Goal: Contribute content: Contribute content

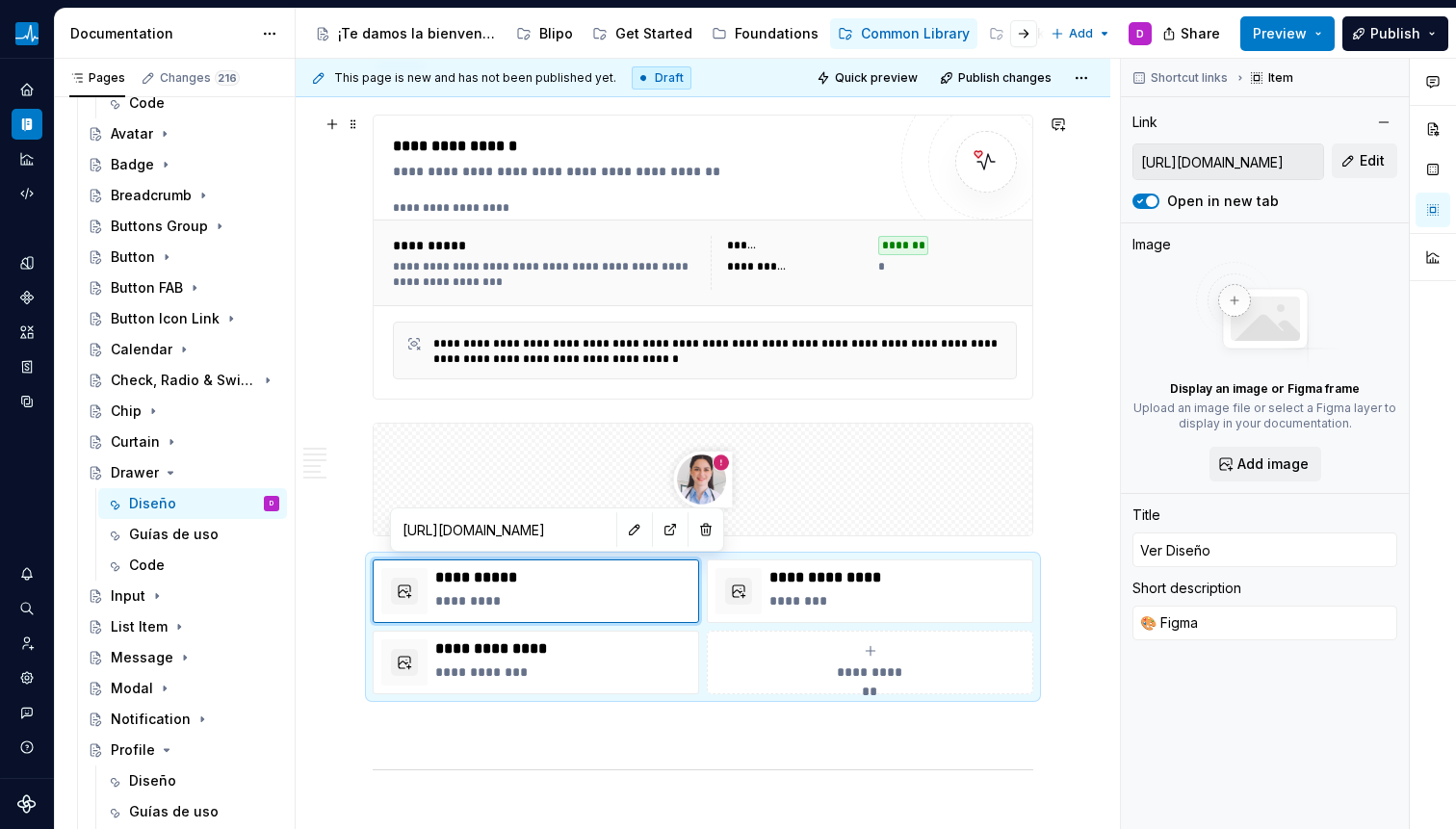
scroll to position [293, 0]
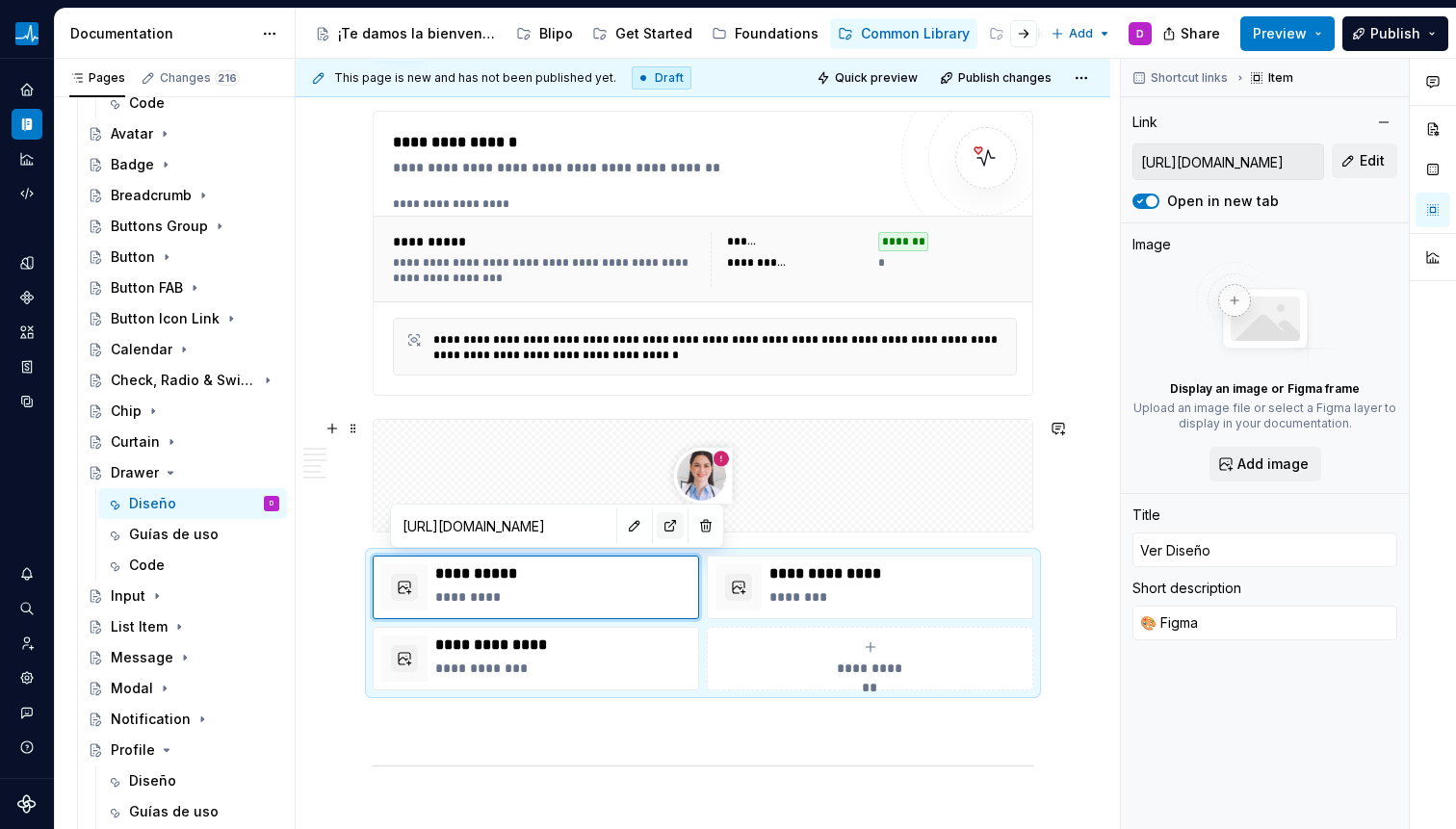
click at [657, 527] on button "button" at bounding box center [671, 526] width 27 height 27
click at [172, 475] on icon "Page tree" at bounding box center [170, 472] width 15 height 15
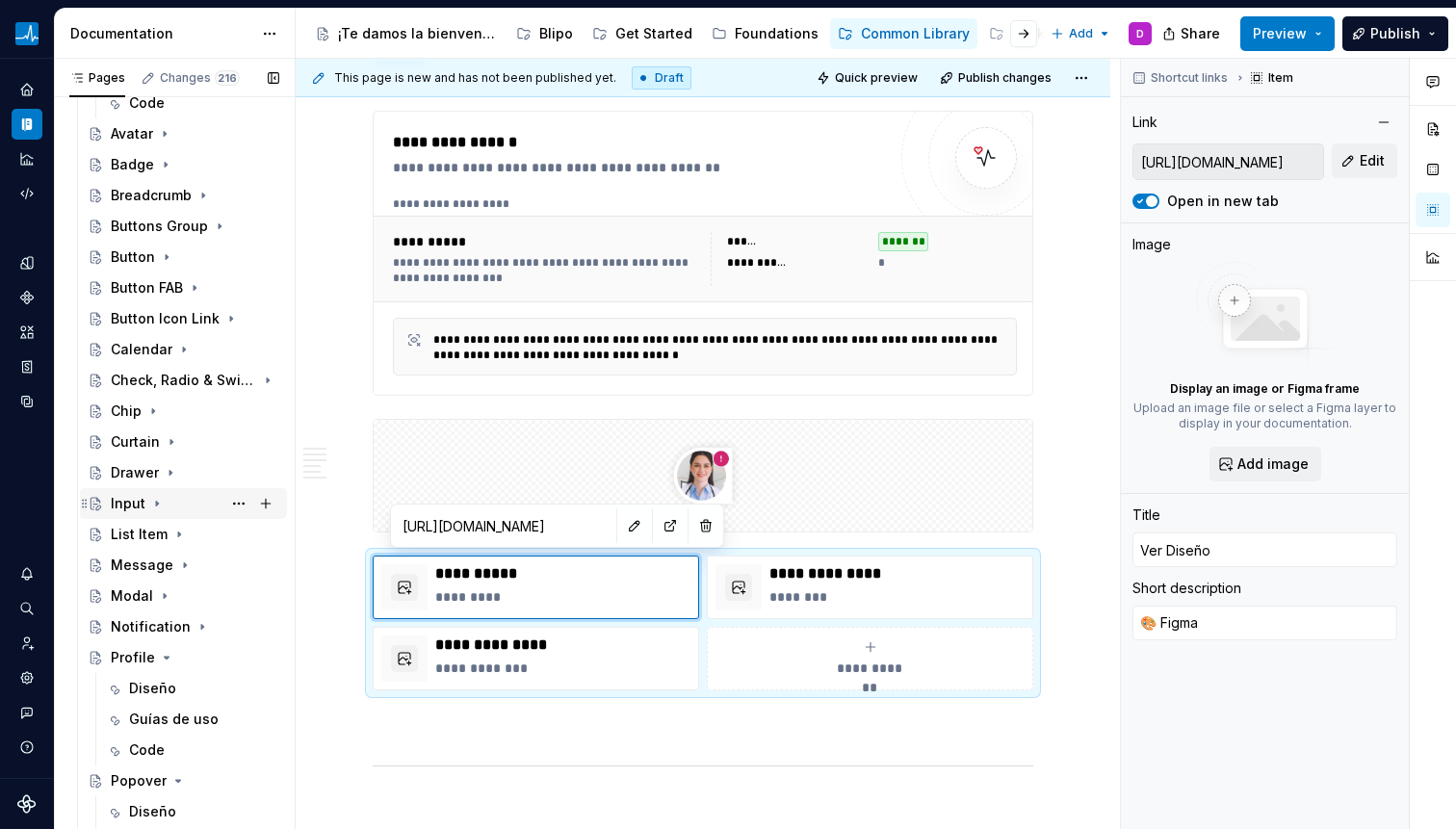
click at [157, 501] on icon "Page tree" at bounding box center [157, 503] width 15 height 15
click at [157, 528] on div "Diseño" at bounding box center [153, 534] width 47 height 19
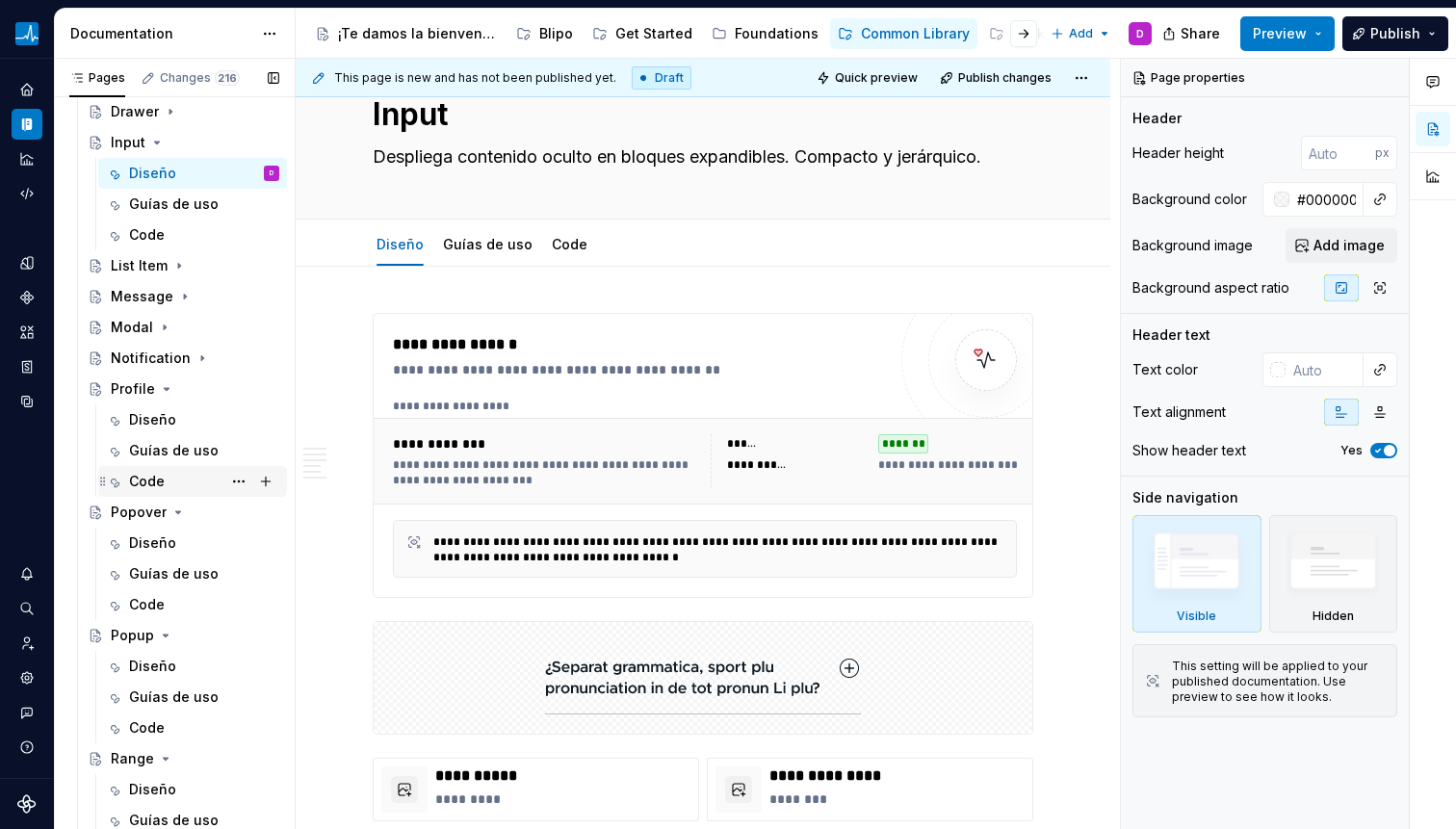
scroll to position [597, 0]
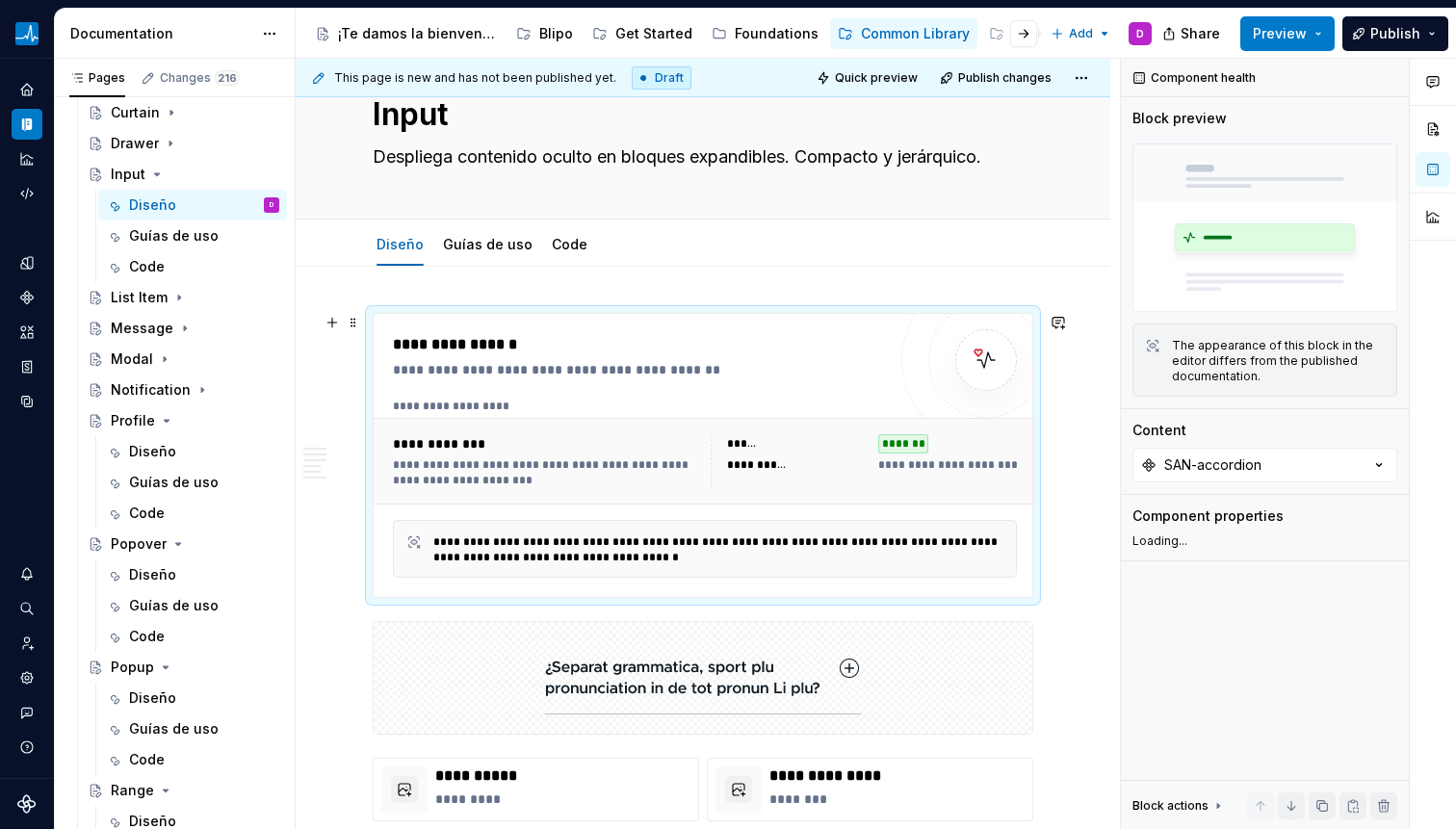
click at [606, 410] on div "**********" at bounding box center [704, 407] width 623 height 15
type textarea "*"
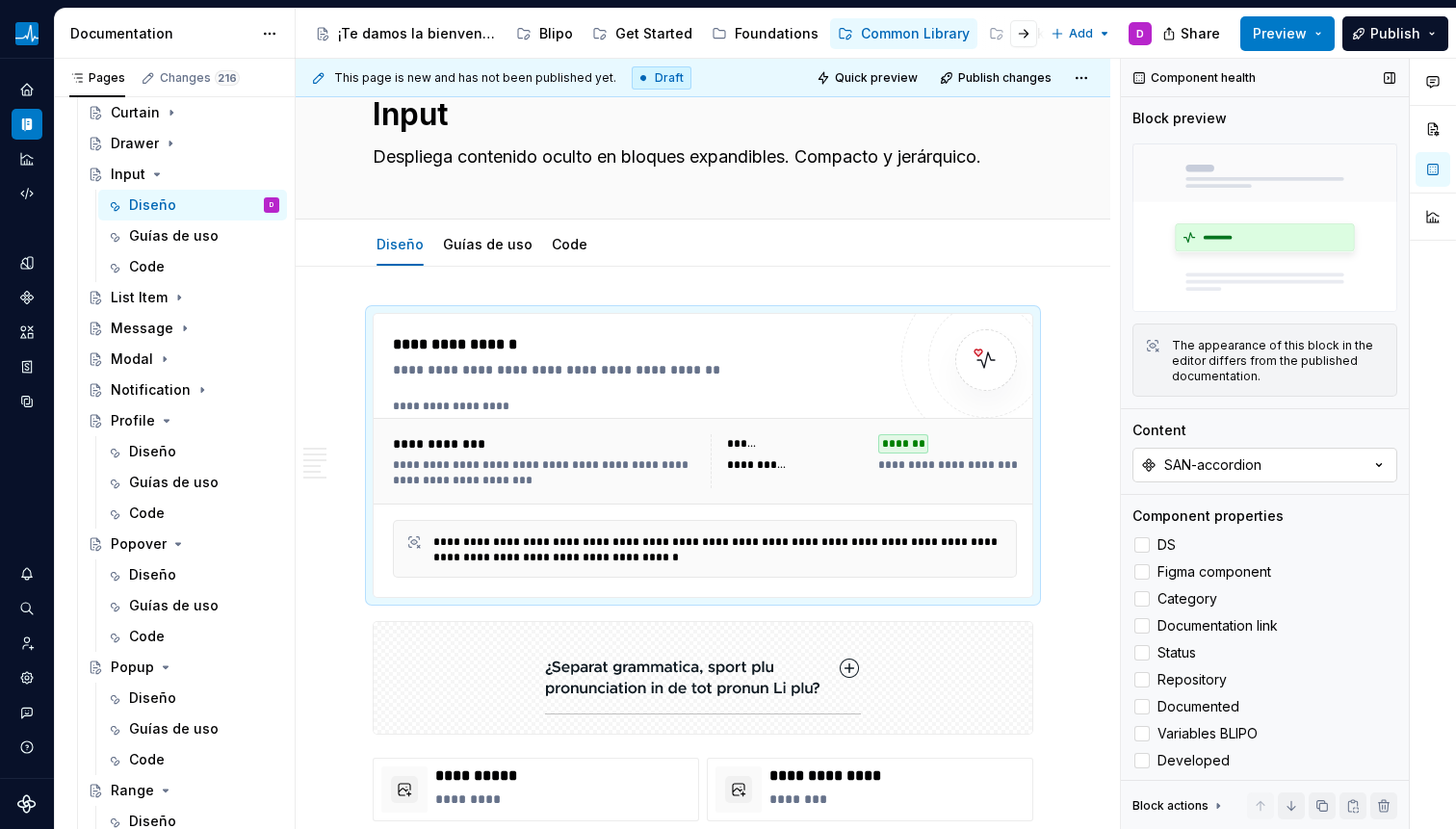
click at [1217, 464] on div "SAN-accordion" at bounding box center [1213, 465] width 98 height 19
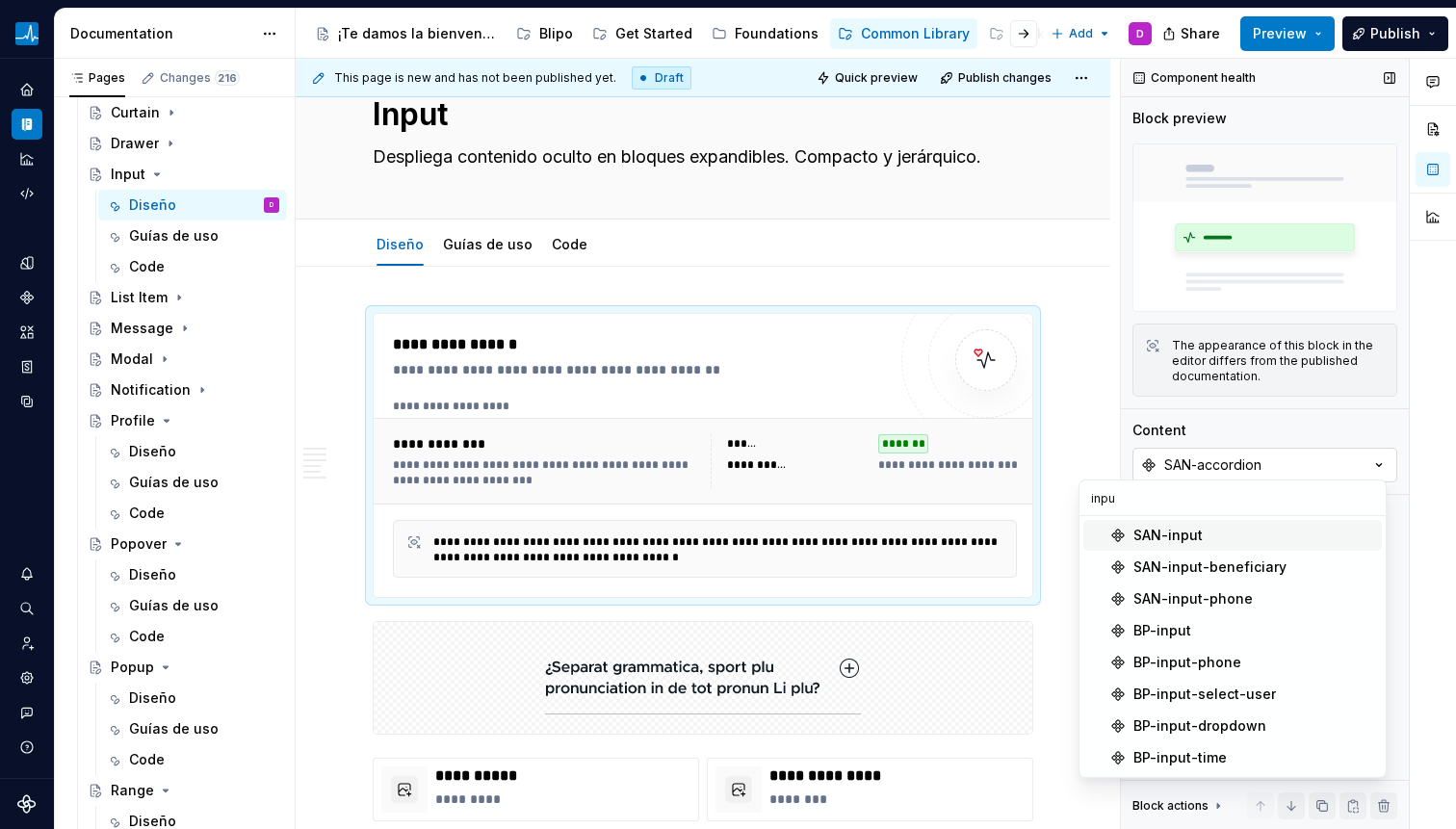
type input "input"
click at [1187, 530] on div "SAN-input" at bounding box center [1168, 535] width 70 height 19
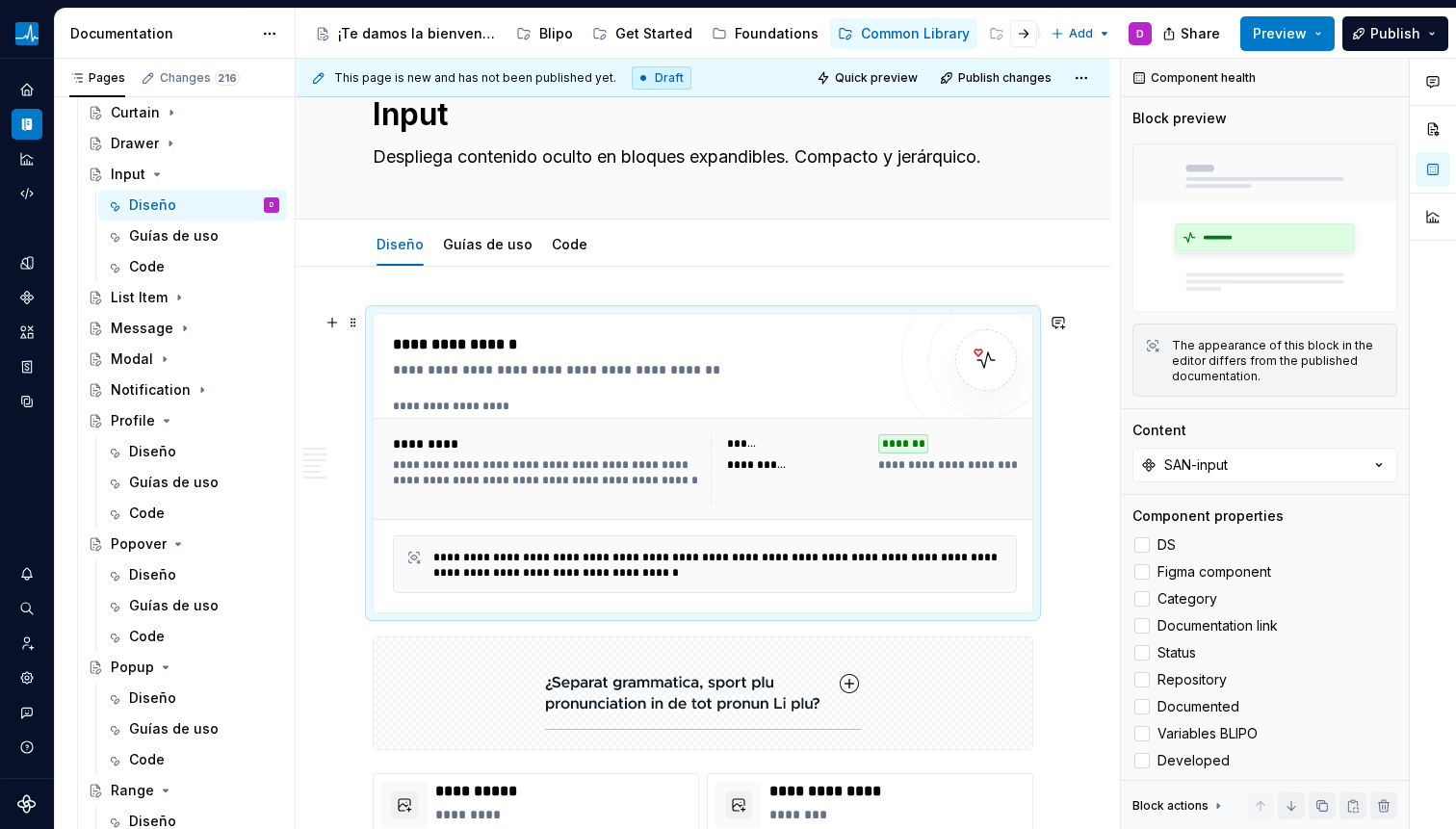
scroll to position [71, 0]
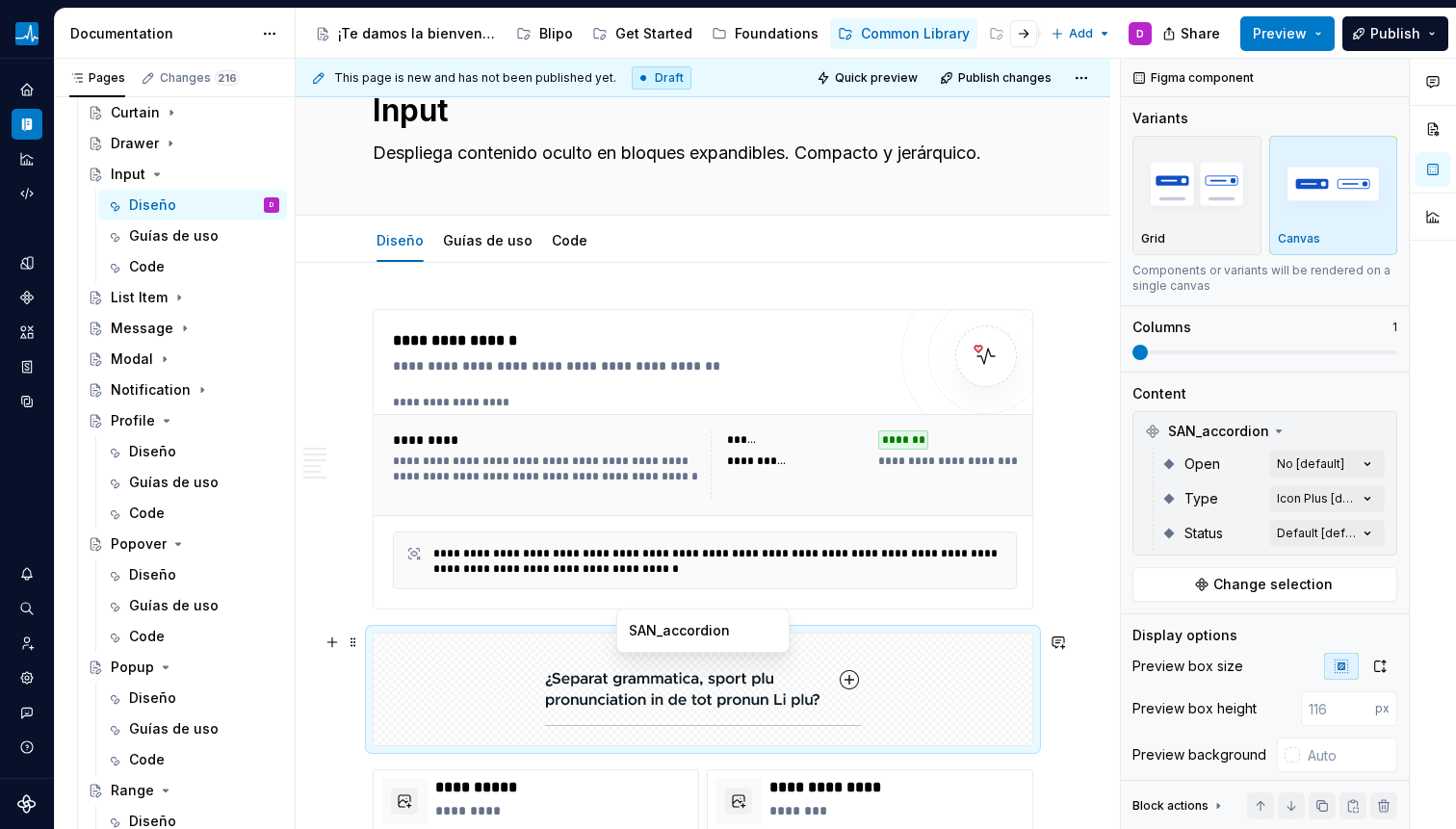
click at [742, 690] on img at bounding box center [702, 690] width 316 height 97
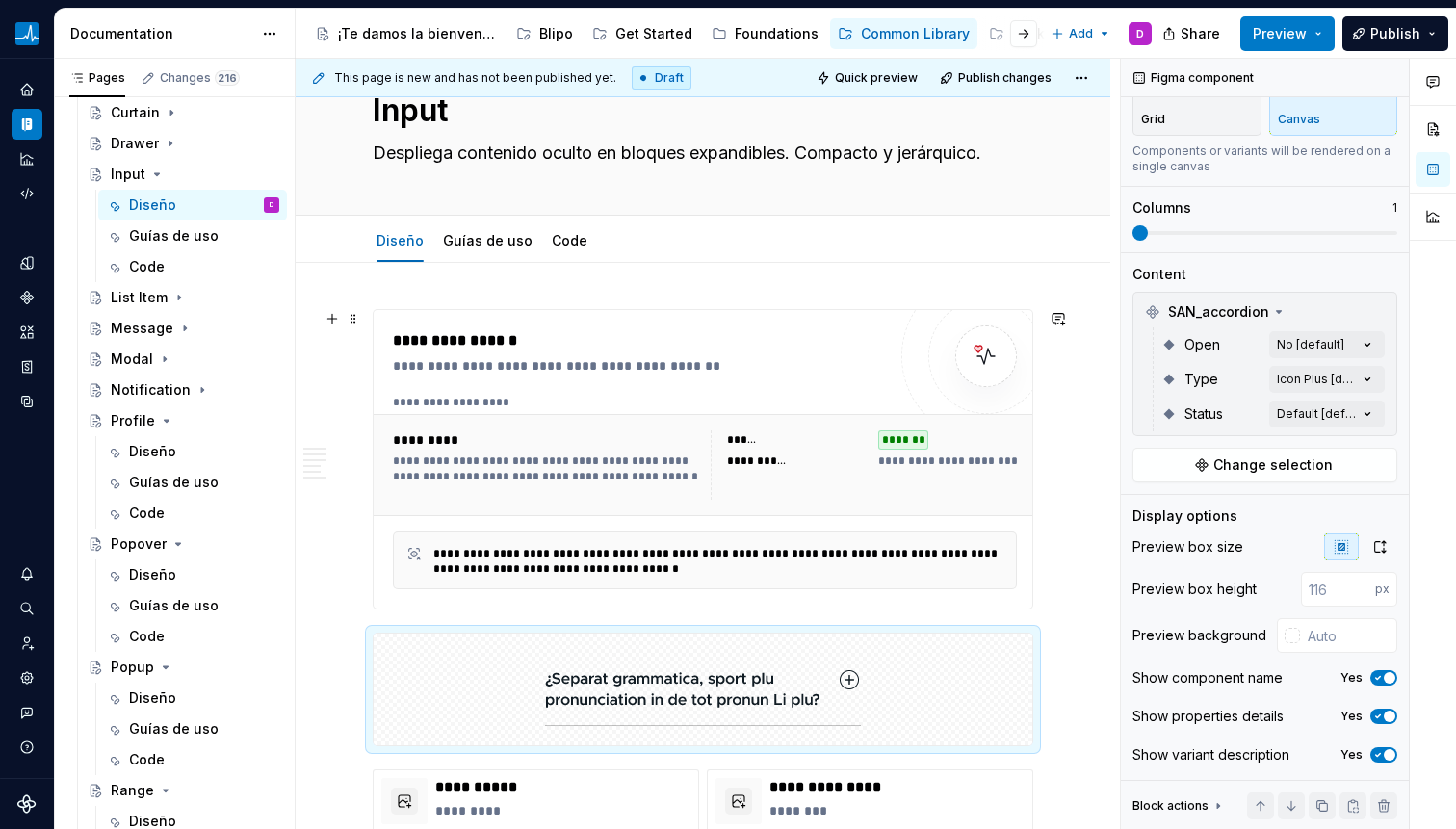
scroll to position [75, 0]
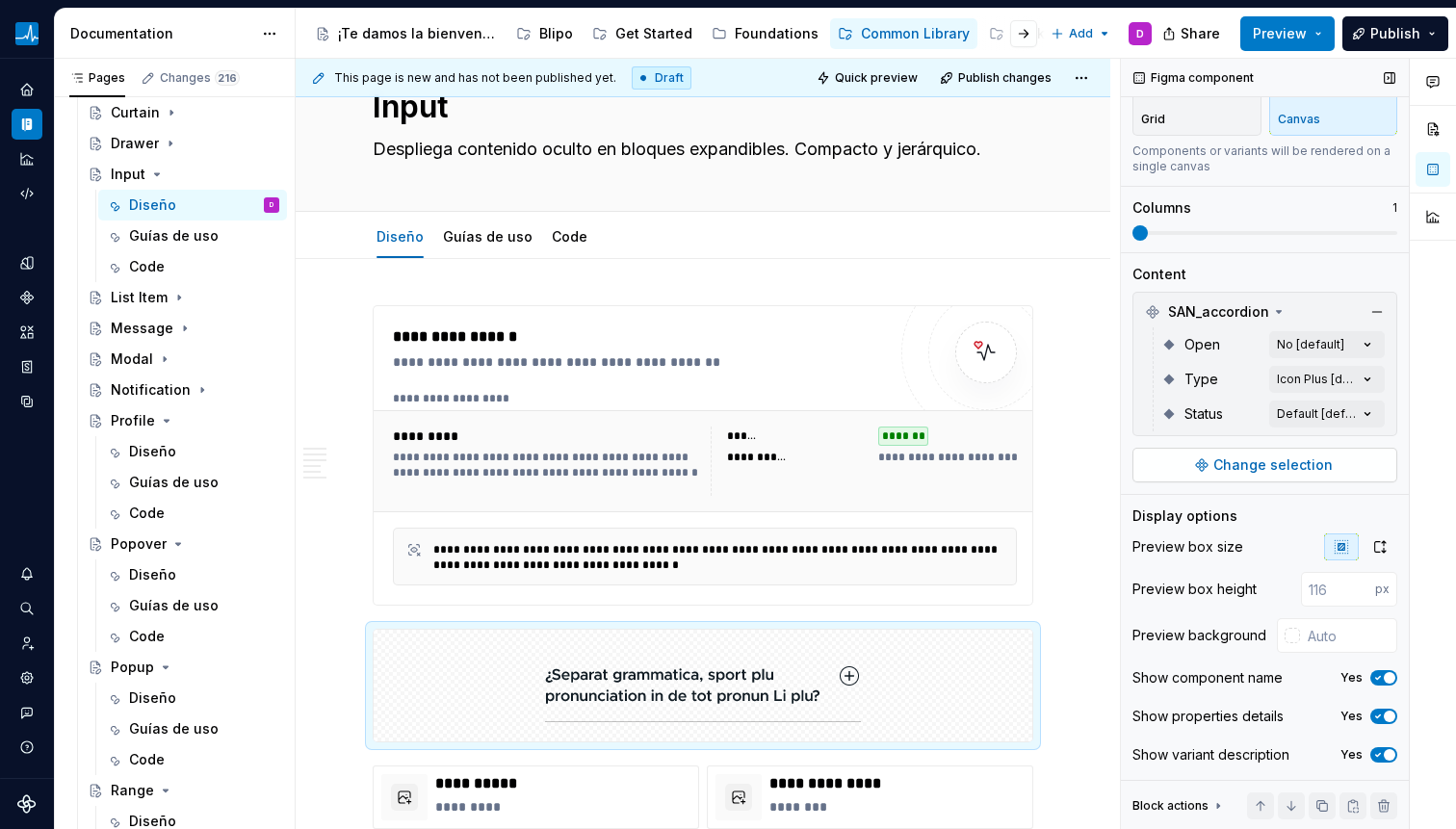
click at [1227, 455] on span "Change selection" at bounding box center [1273, 465] width 120 height 19
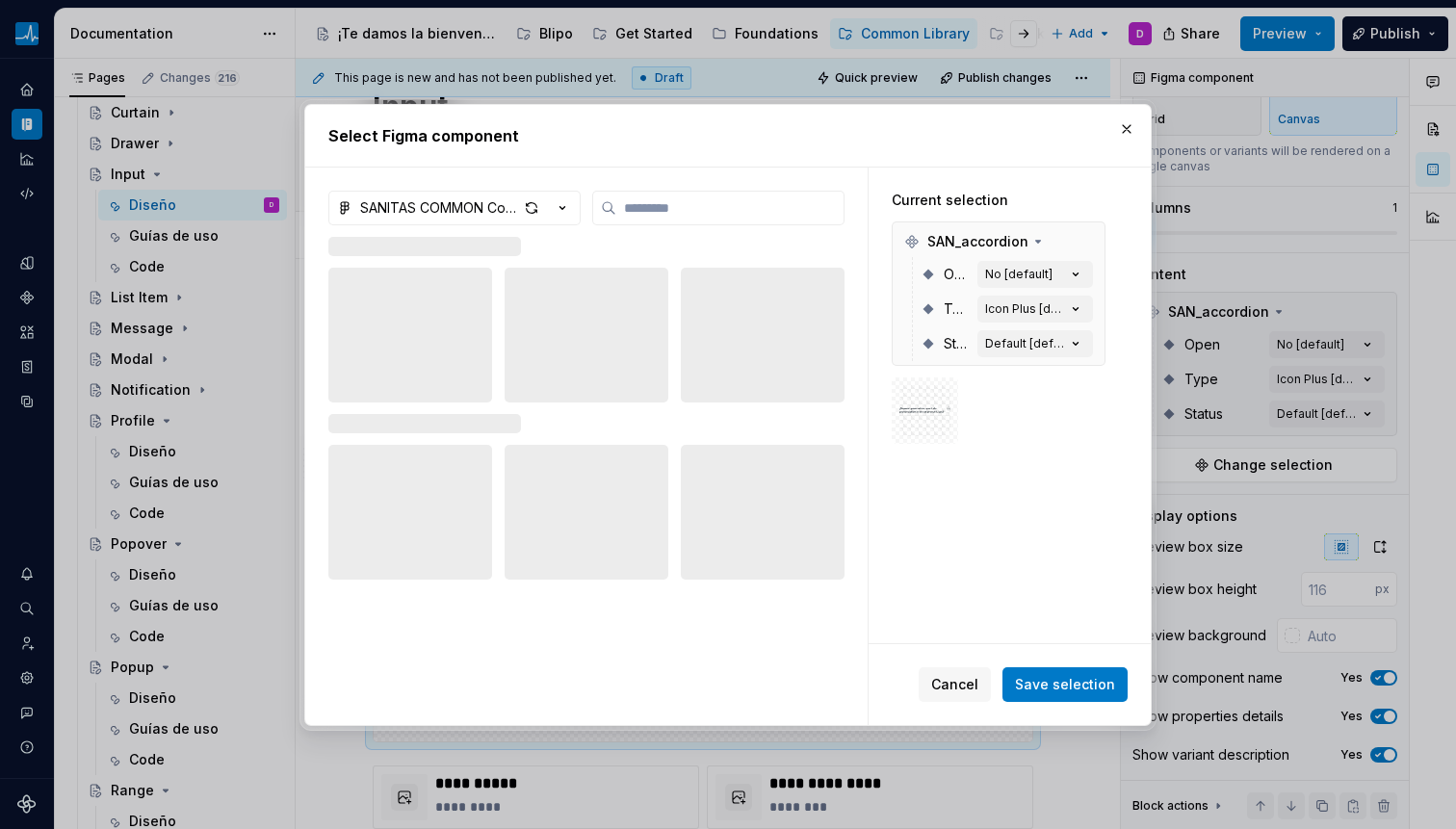
type textarea "*"
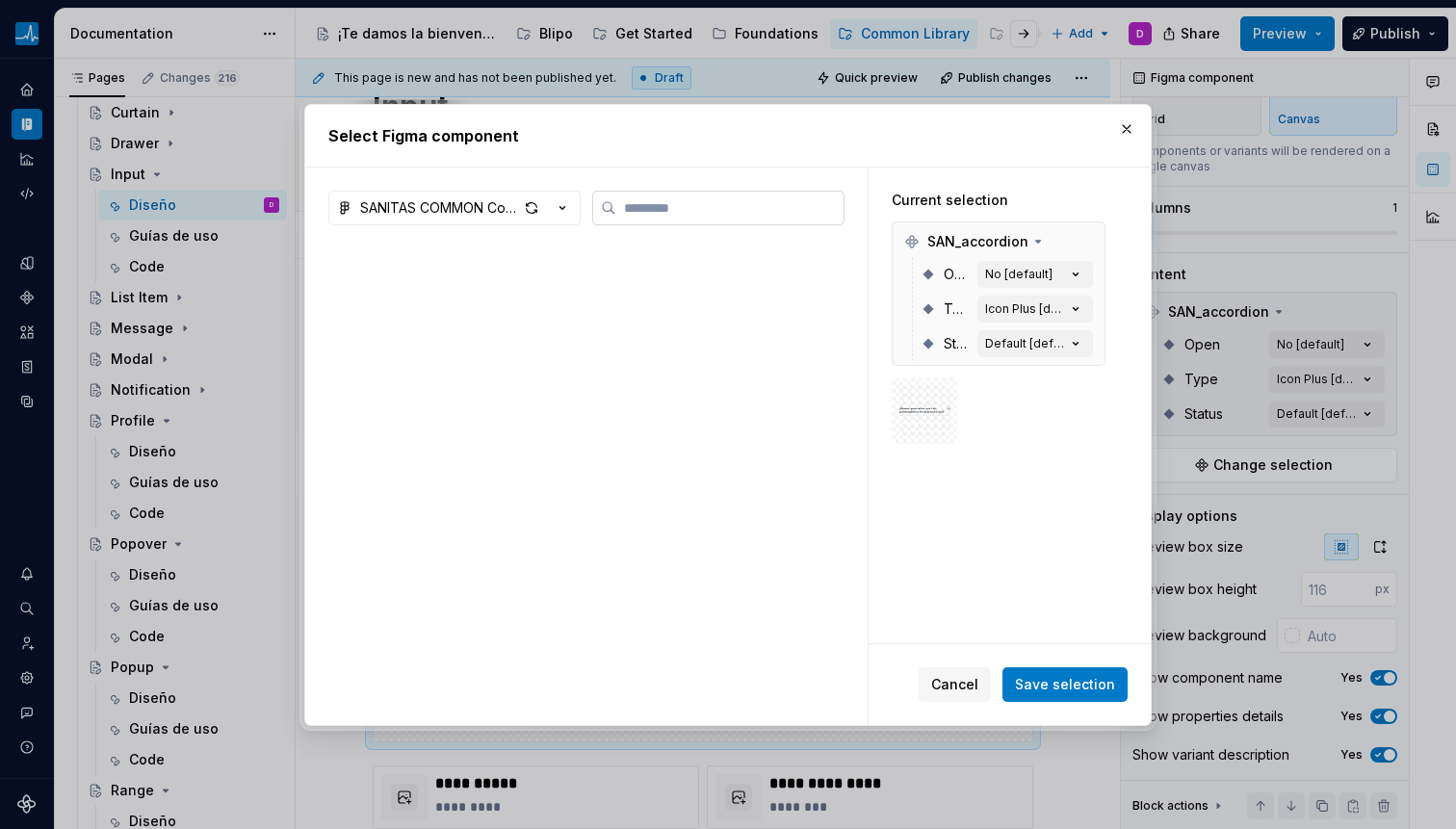
click at [742, 200] on input "search" at bounding box center [729, 208] width 227 height 19
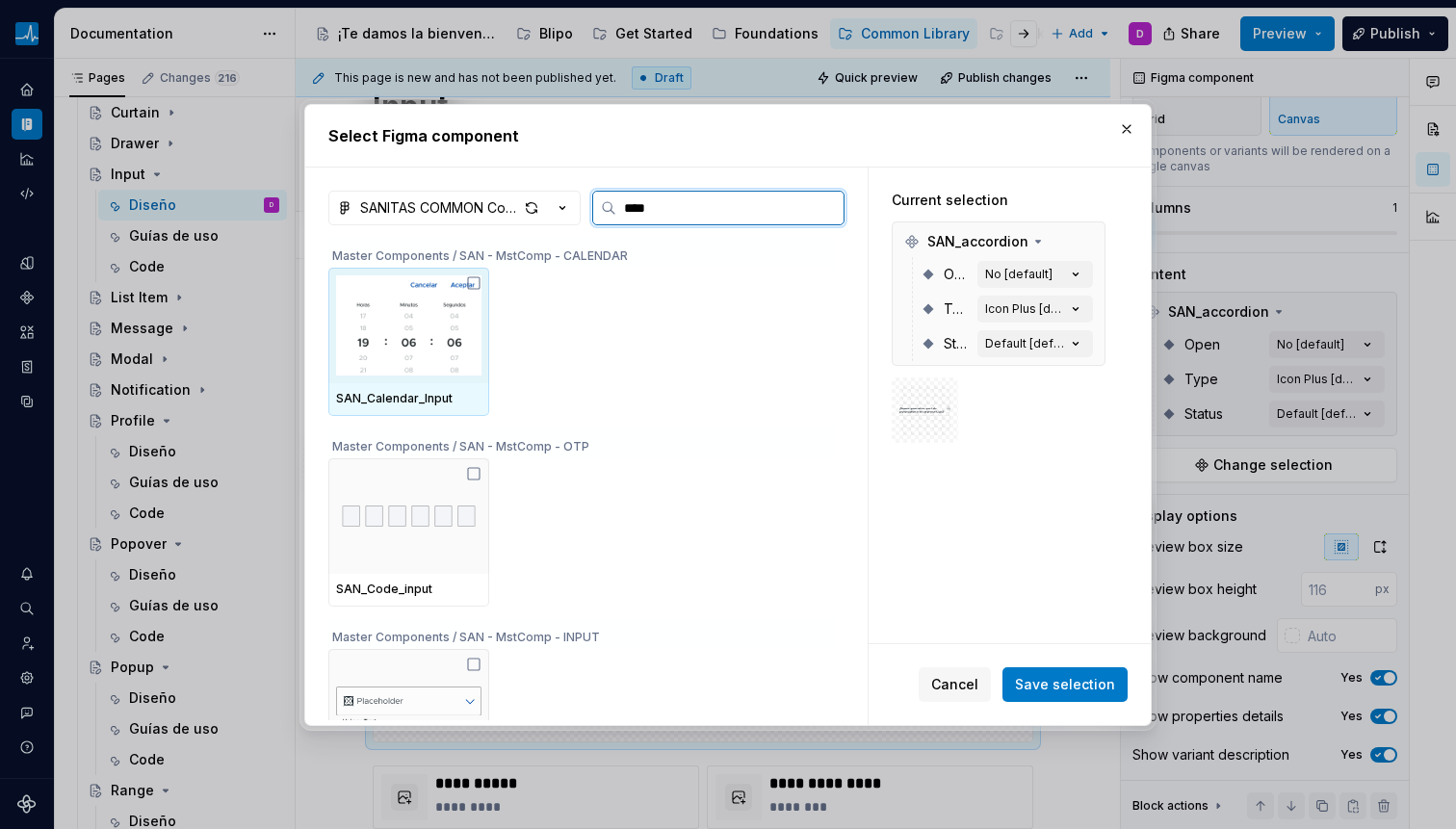
type input "*****"
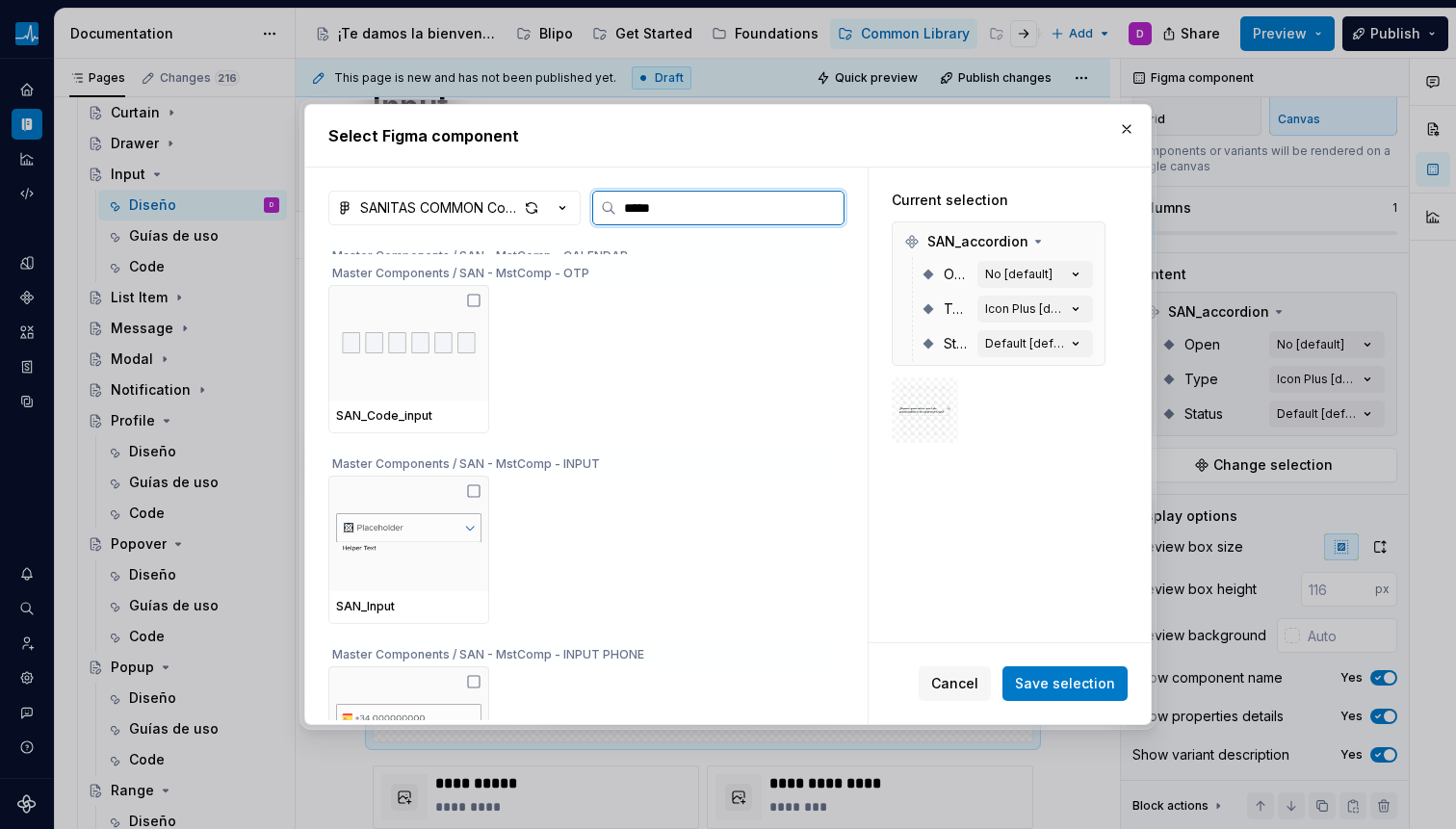
scroll to position [225, 0]
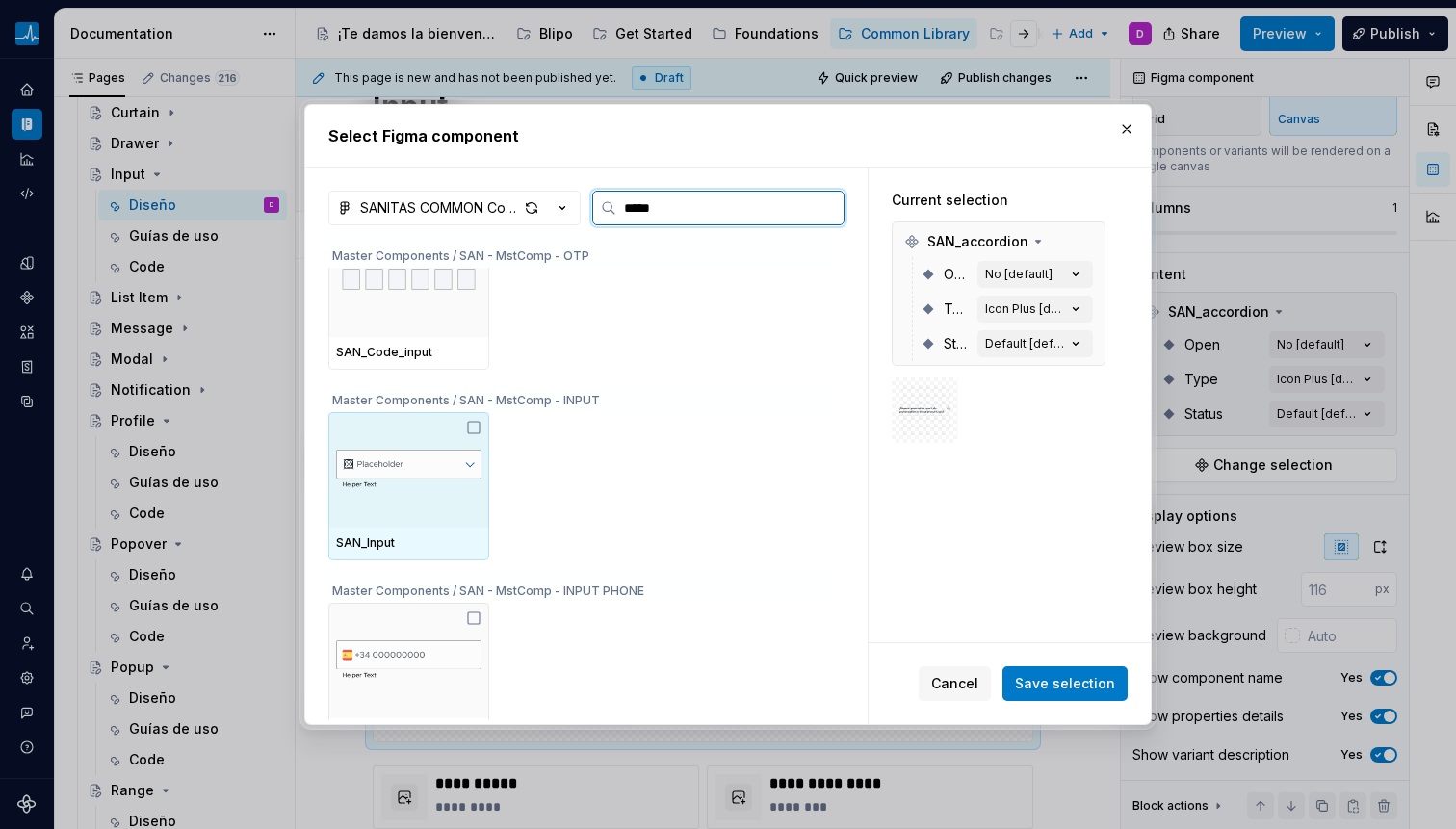
click at [413, 485] on img at bounding box center [409, 470] width 145 height 73
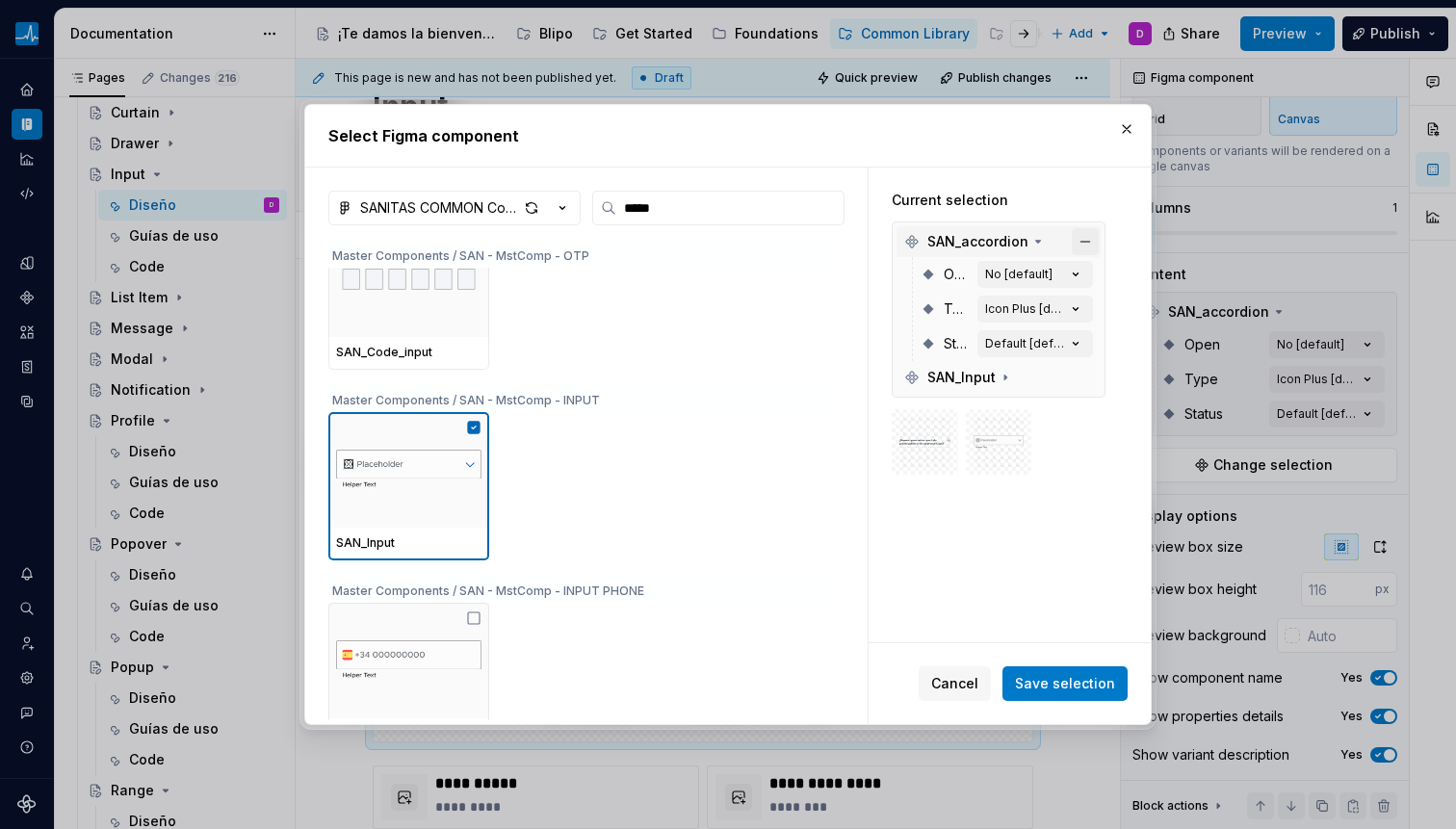
click at [1087, 235] on button "button" at bounding box center [1085, 242] width 27 height 27
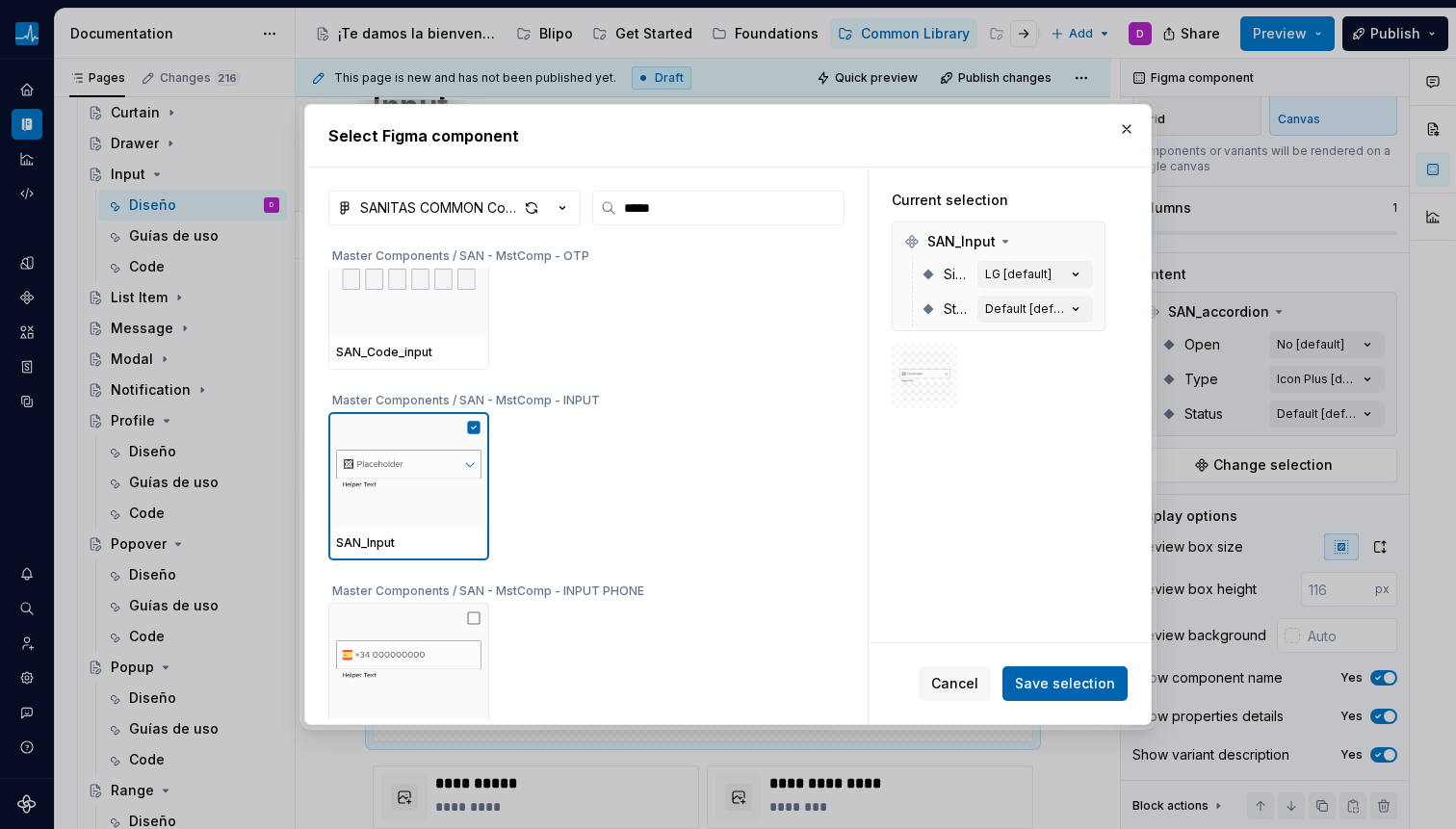
click at [1048, 685] on span "Save selection" at bounding box center [1065, 684] width 100 height 19
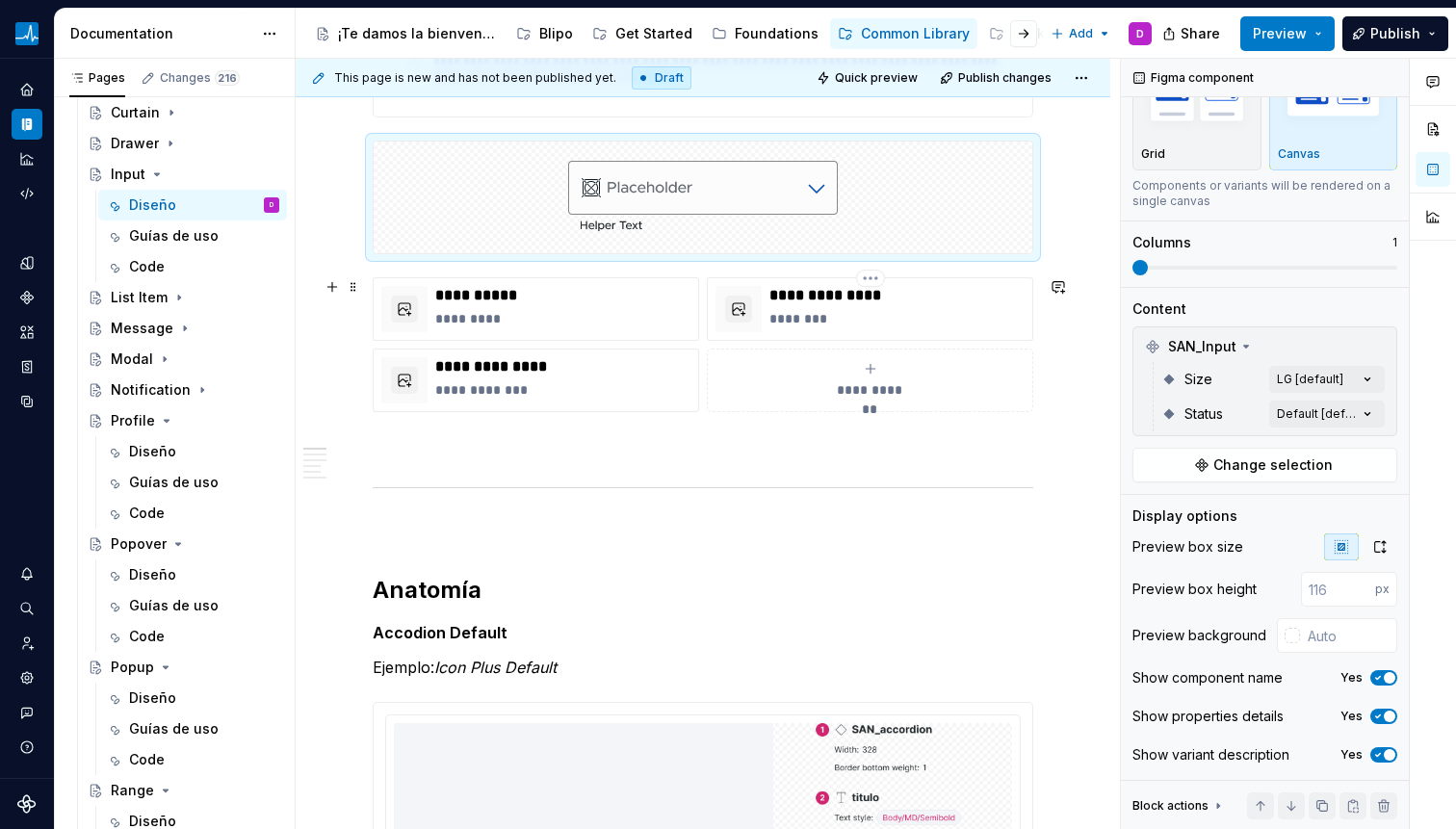
scroll to position [565, 0]
click at [527, 307] on p "*********" at bounding box center [562, 317] width 255 height 19
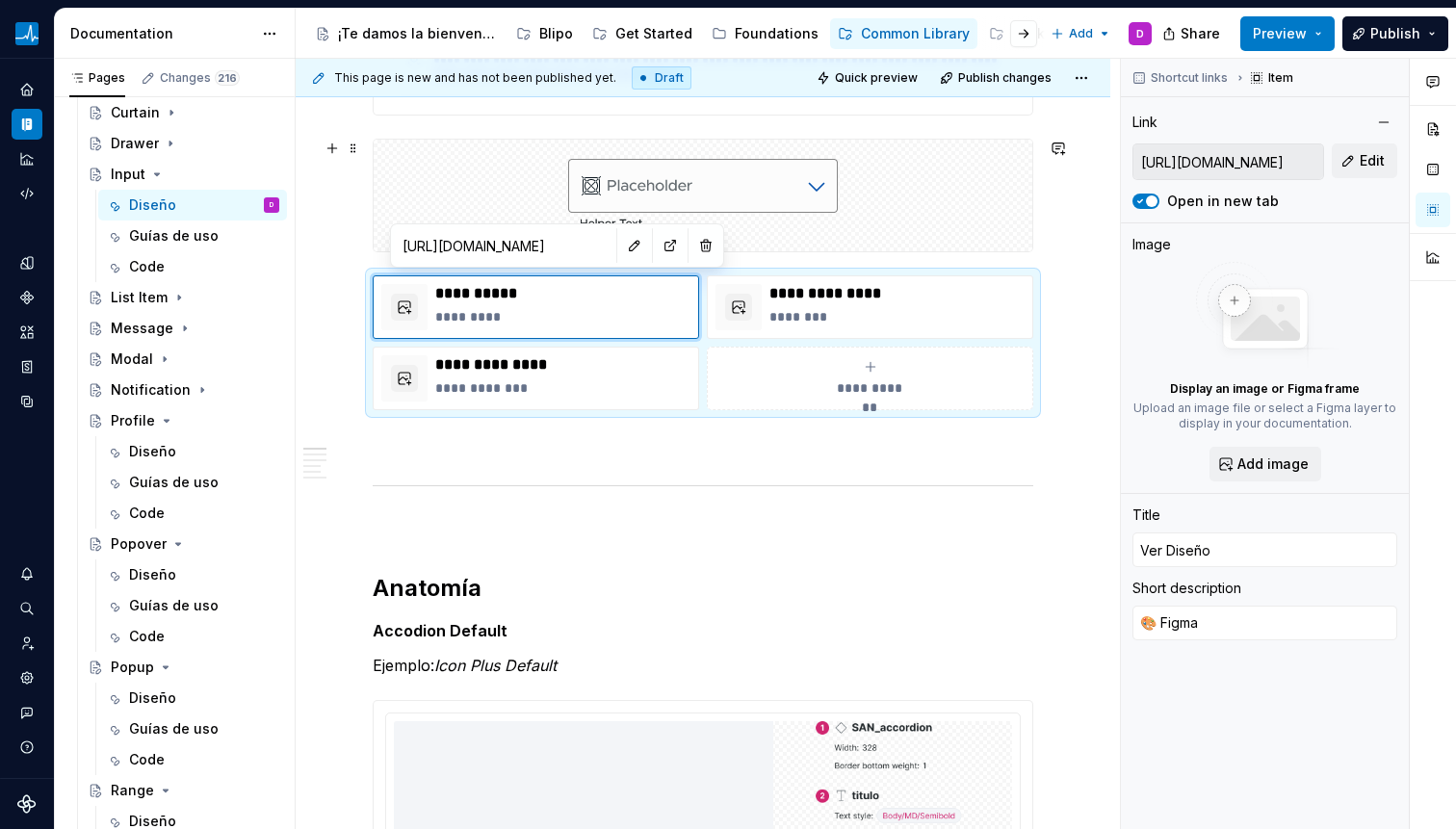
click at [583, 228] on div "[URL][DOMAIN_NAME]" at bounding box center [557, 245] width 325 height 35
click at [621, 235] on button "button" at bounding box center [635, 245] width 27 height 27
type textarea "*"
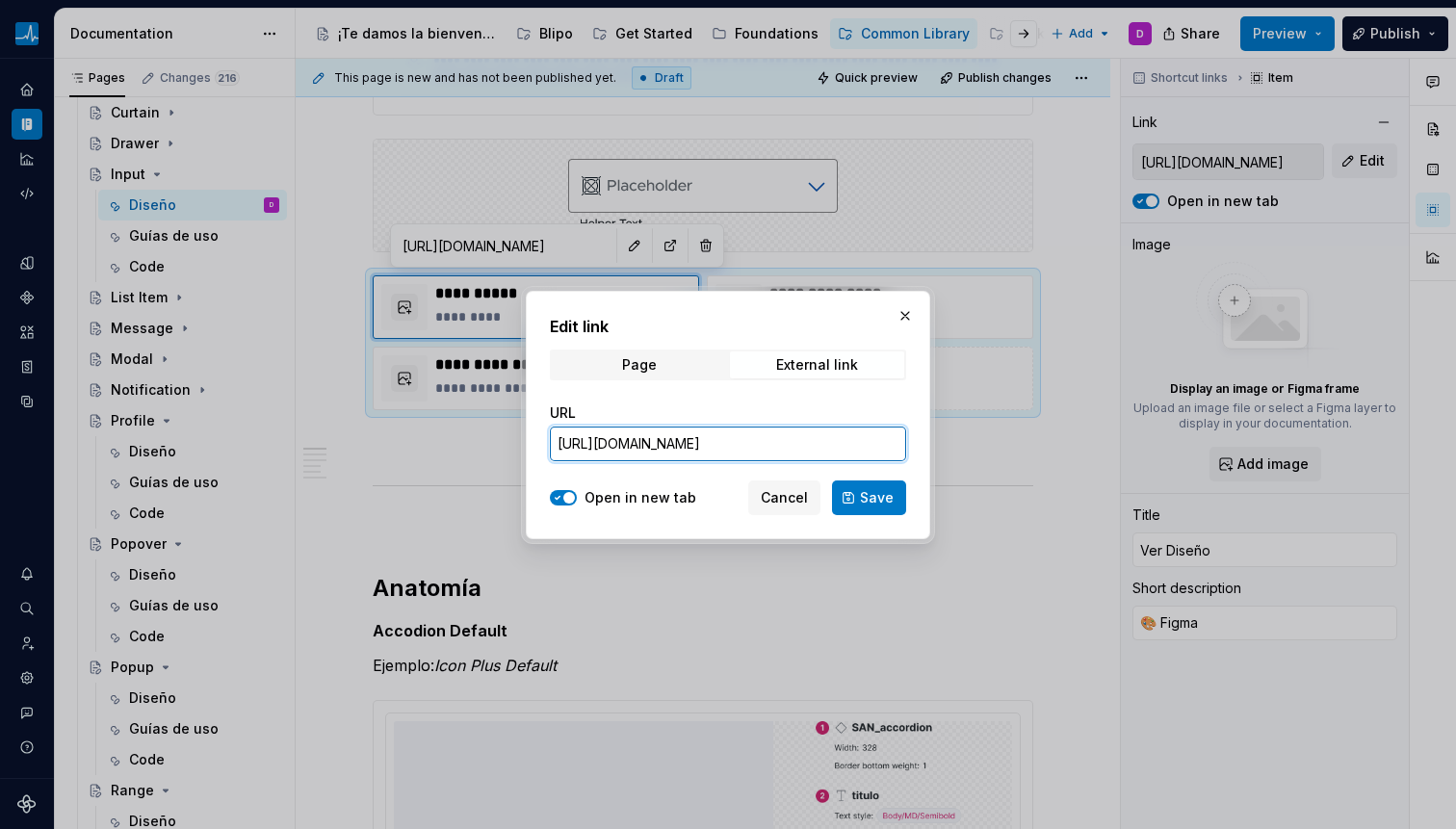
click at [737, 431] on input "[URL][DOMAIN_NAME]" at bounding box center [728, 443] width 357 height 35
paste input "[URL][DOMAIN_NAME]"
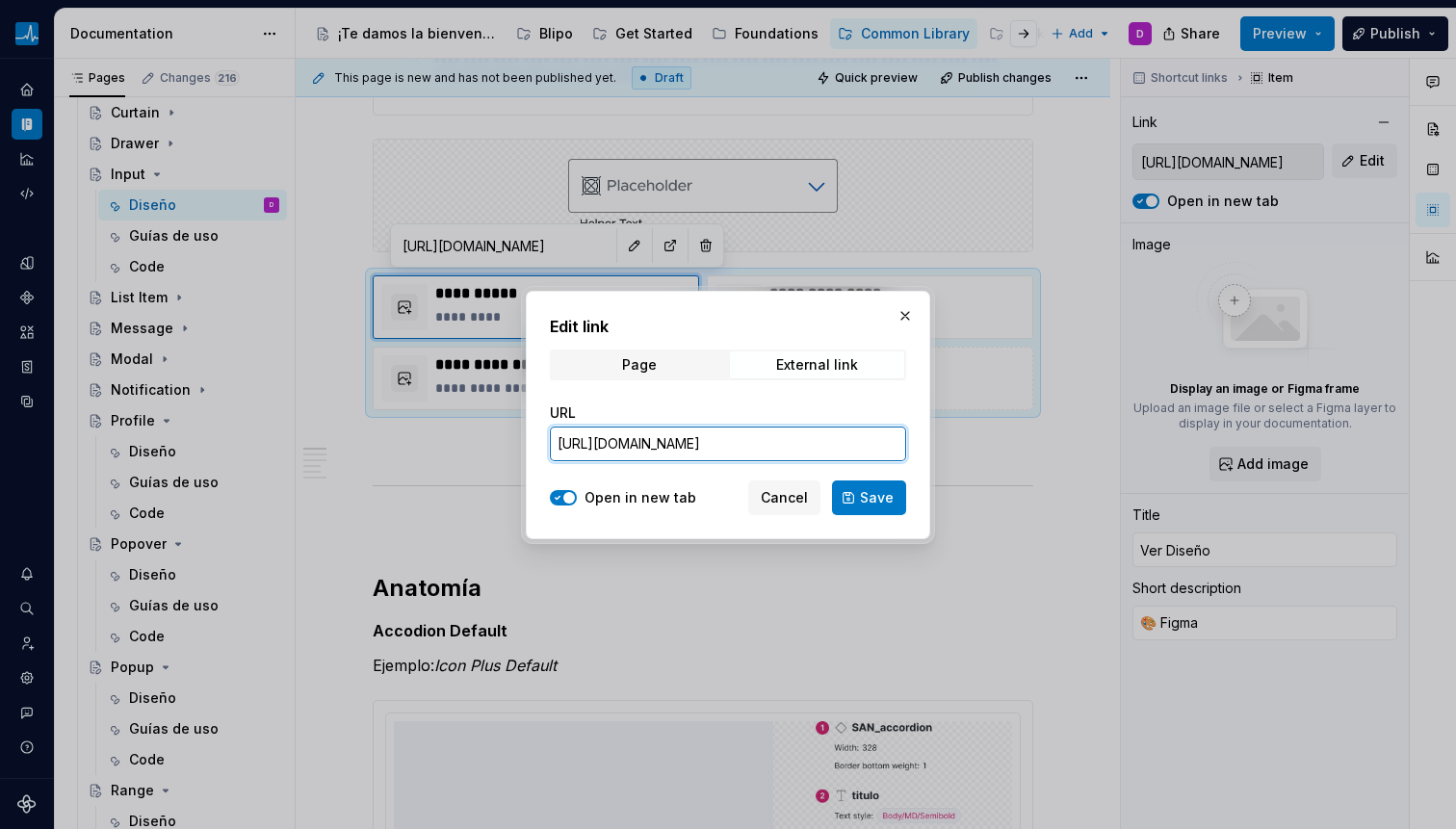
type input "[URL][DOMAIN_NAME]"
click at [873, 494] on span "Save" at bounding box center [876, 498] width 34 height 19
type textarea "*"
type input "[URL][DOMAIN_NAME]"
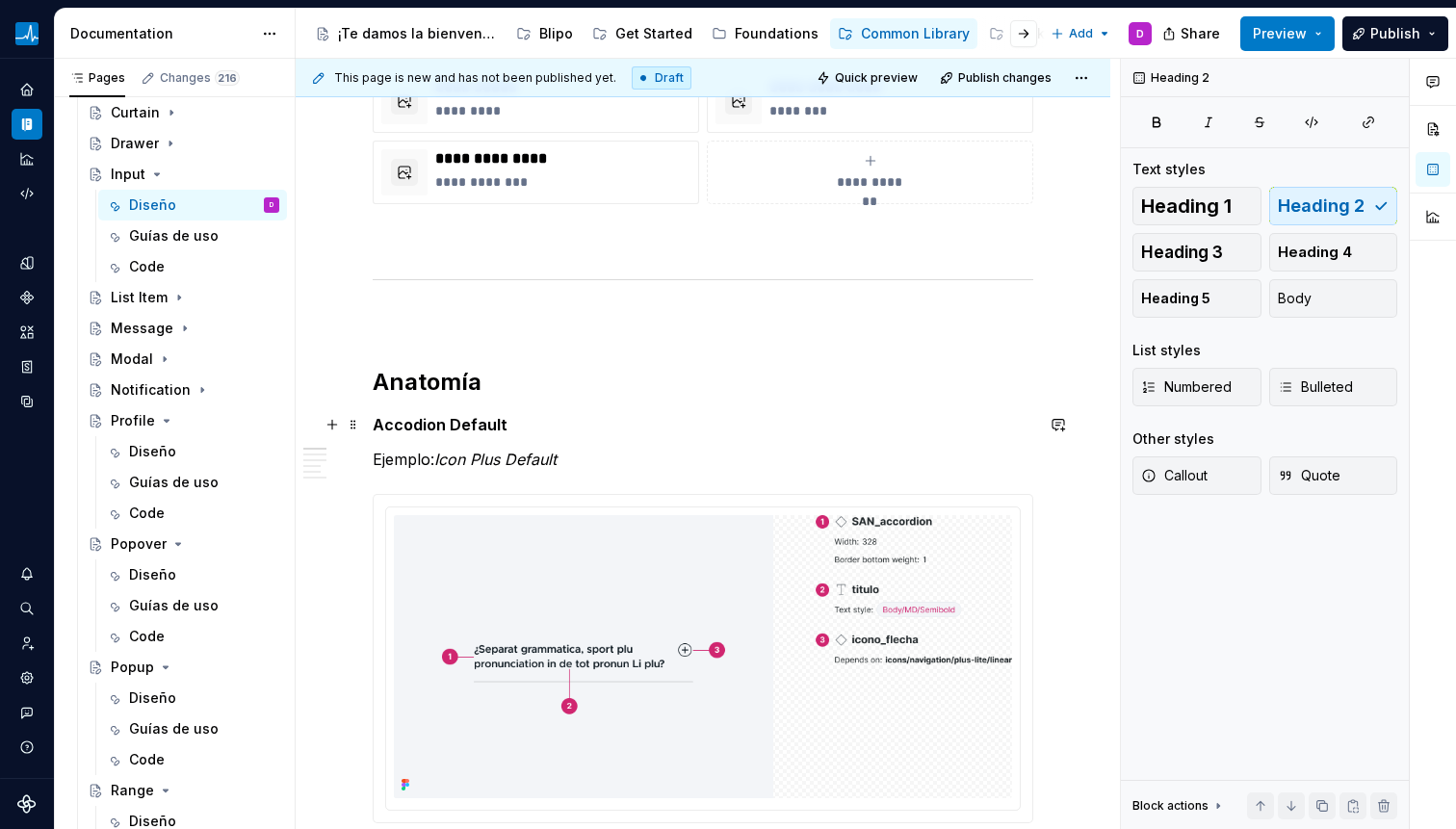
scroll to position [862, 0]
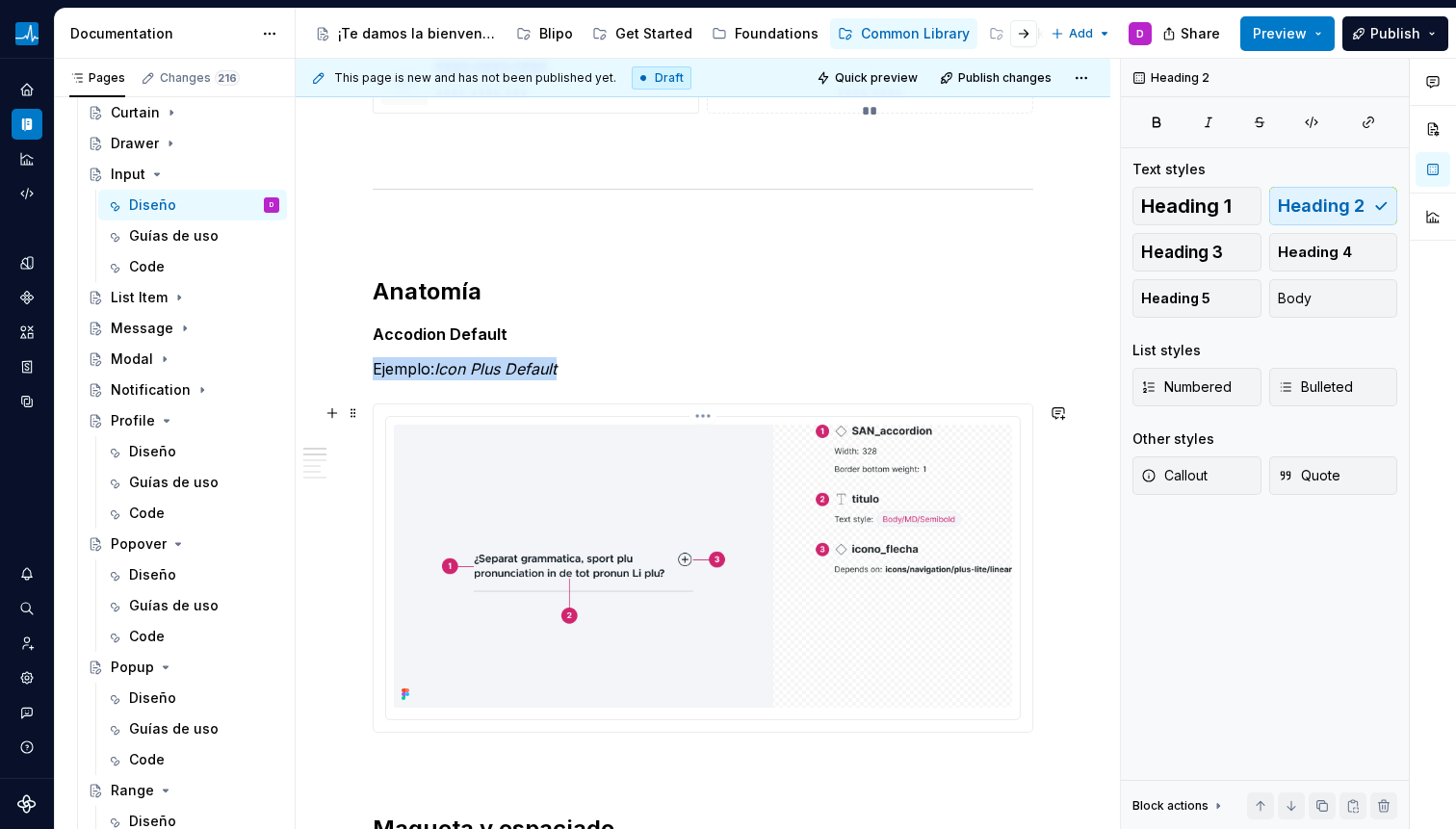
click at [617, 511] on img at bounding box center [703, 565] width 618 height 283
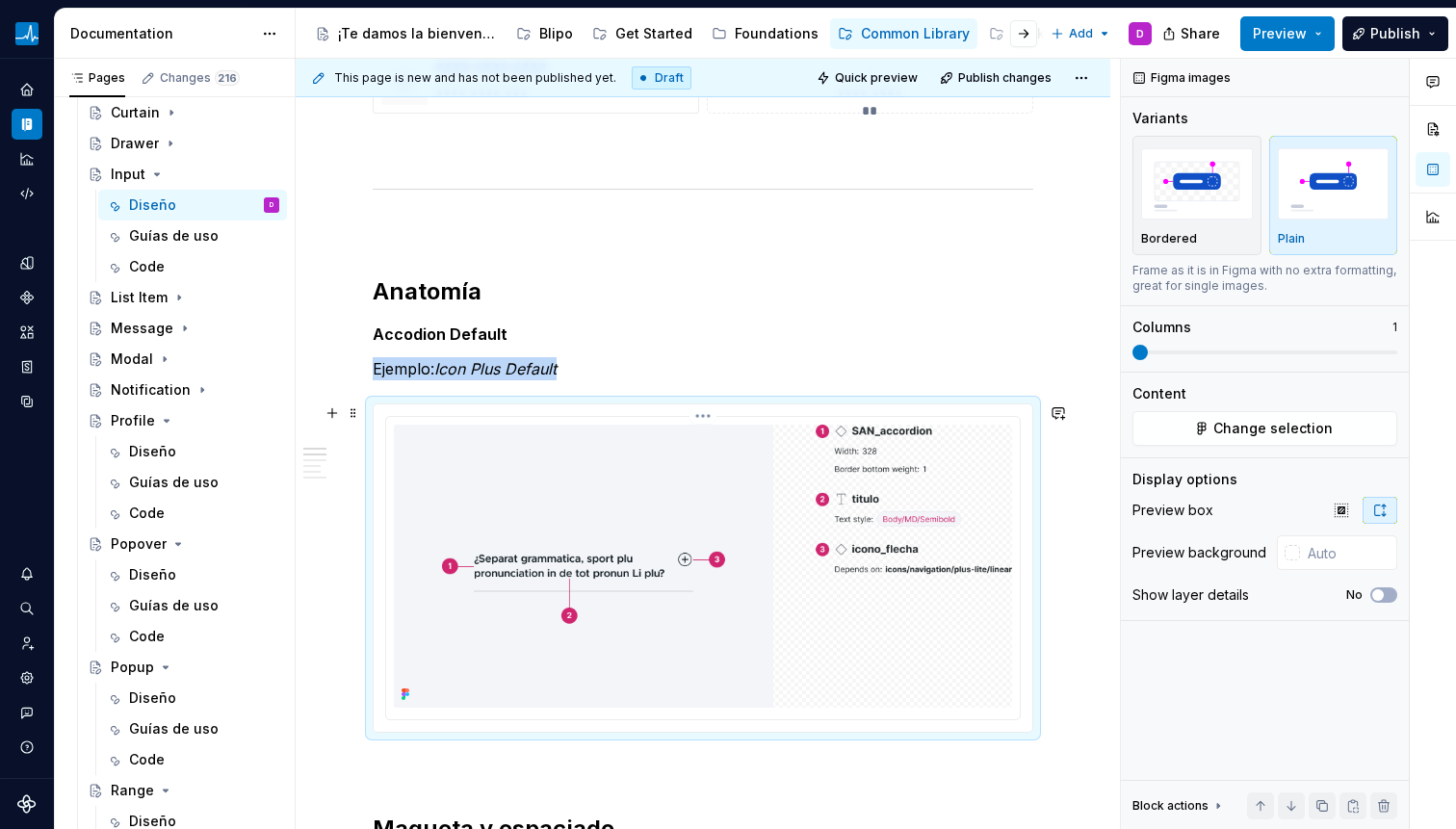
click at [617, 511] on img at bounding box center [703, 565] width 618 height 283
click at [1192, 429] on button "Change selection" at bounding box center [1265, 429] width 265 height 35
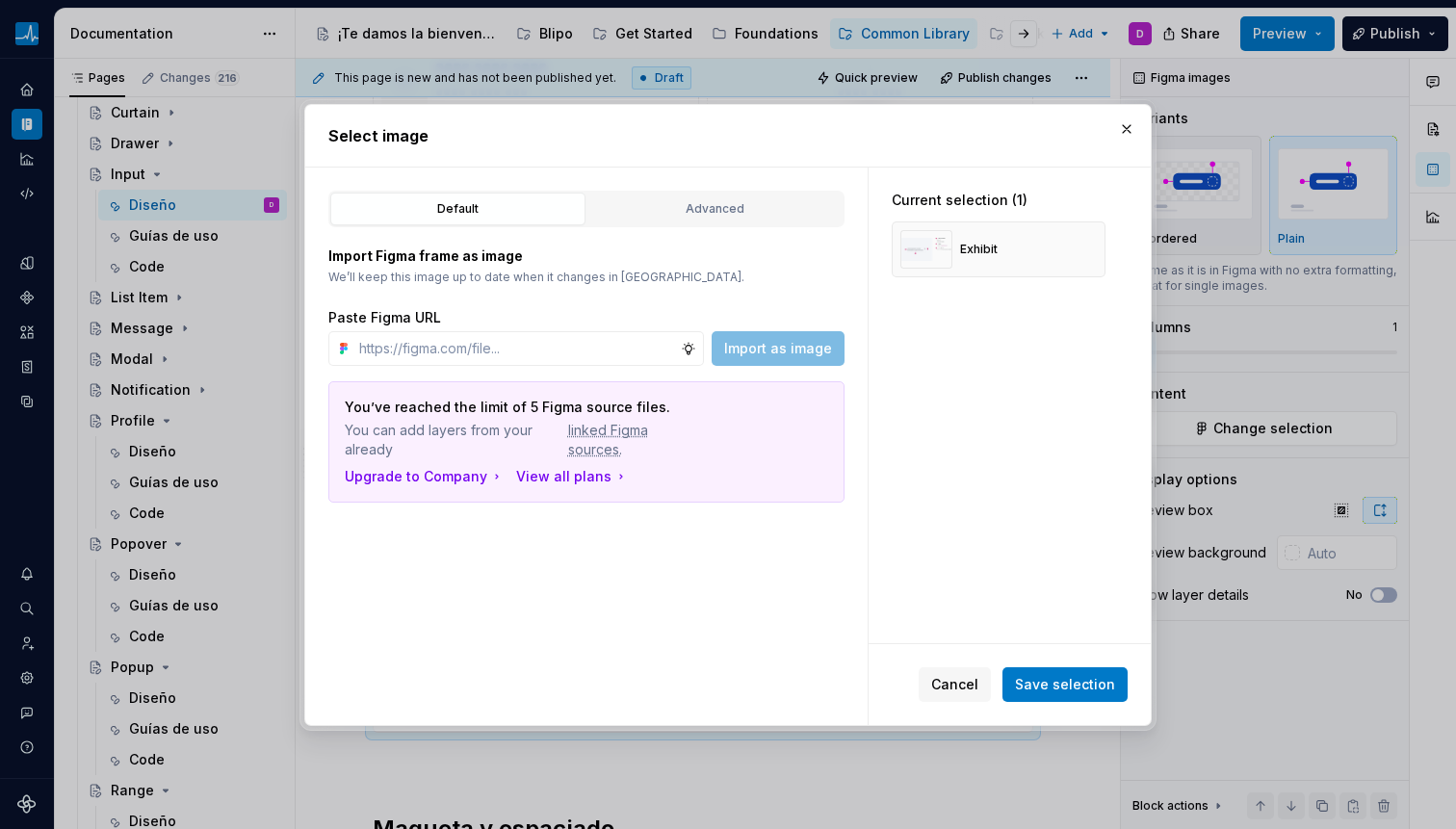
type textarea "*"
click at [713, 227] on div "Import Figma frame as image We’ll keep this image up to date when it changes in…" at bounding box center [586, 364] width 516 height 275
click at [714, 219] on button "Advanced" at bounding box center [715, 209] width 255 height 33
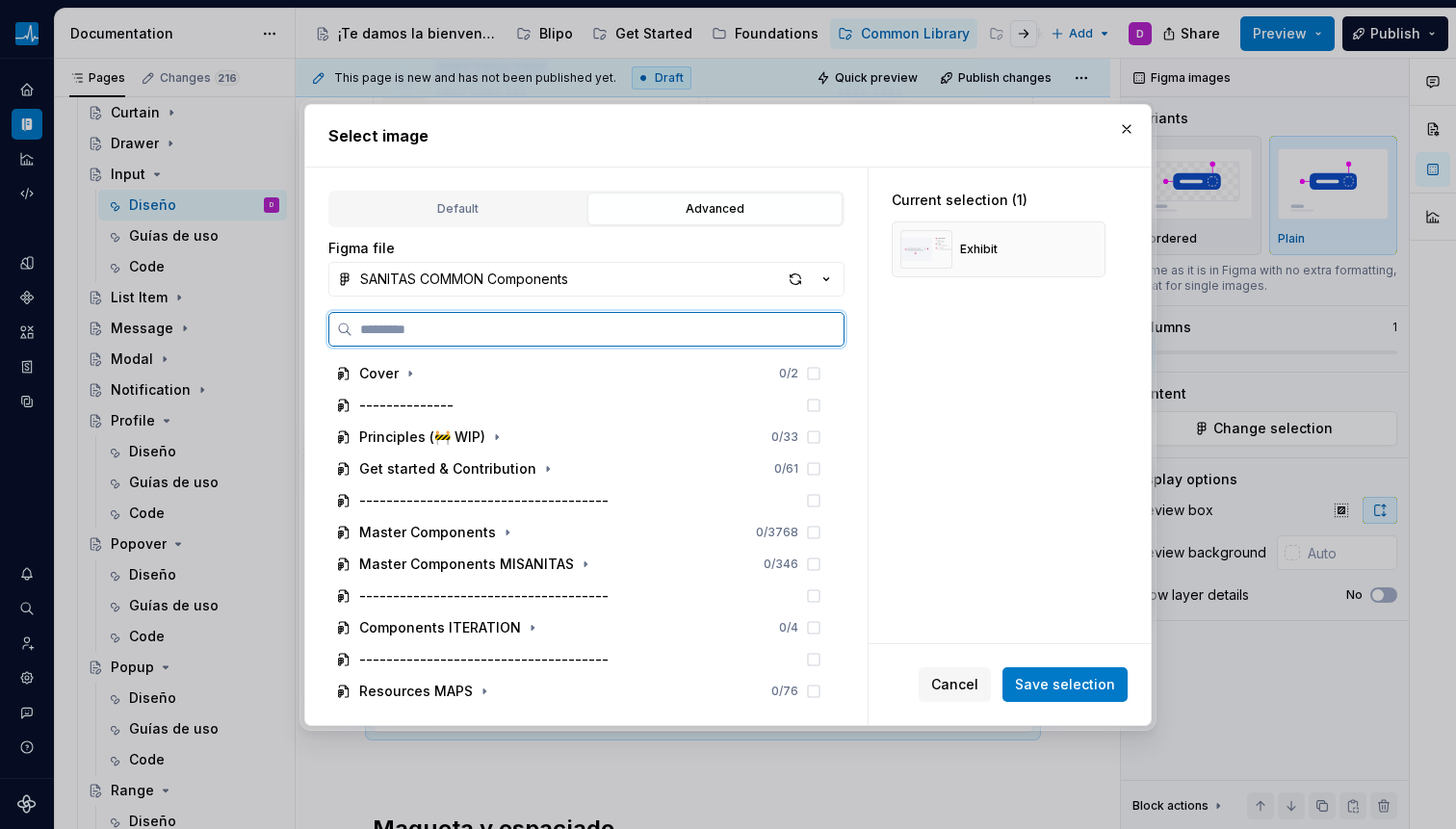
click at [615, 329] on input "search" at bounding box center [598, 329] width 491 height 19
paste input "**********"
type input "**********"
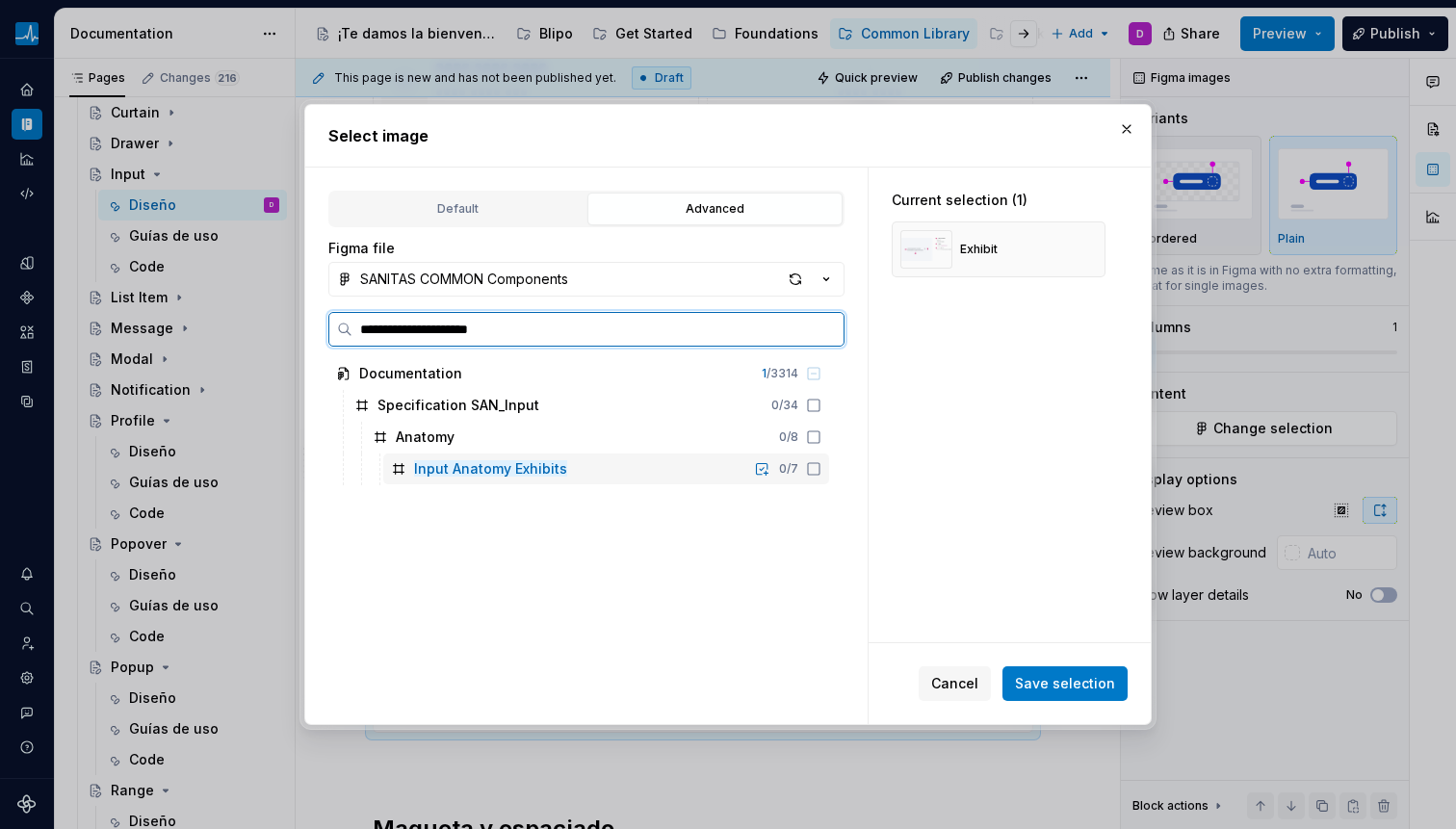
click at [808, 465] on icon at bounding box center [814, 469] width 15 height 15
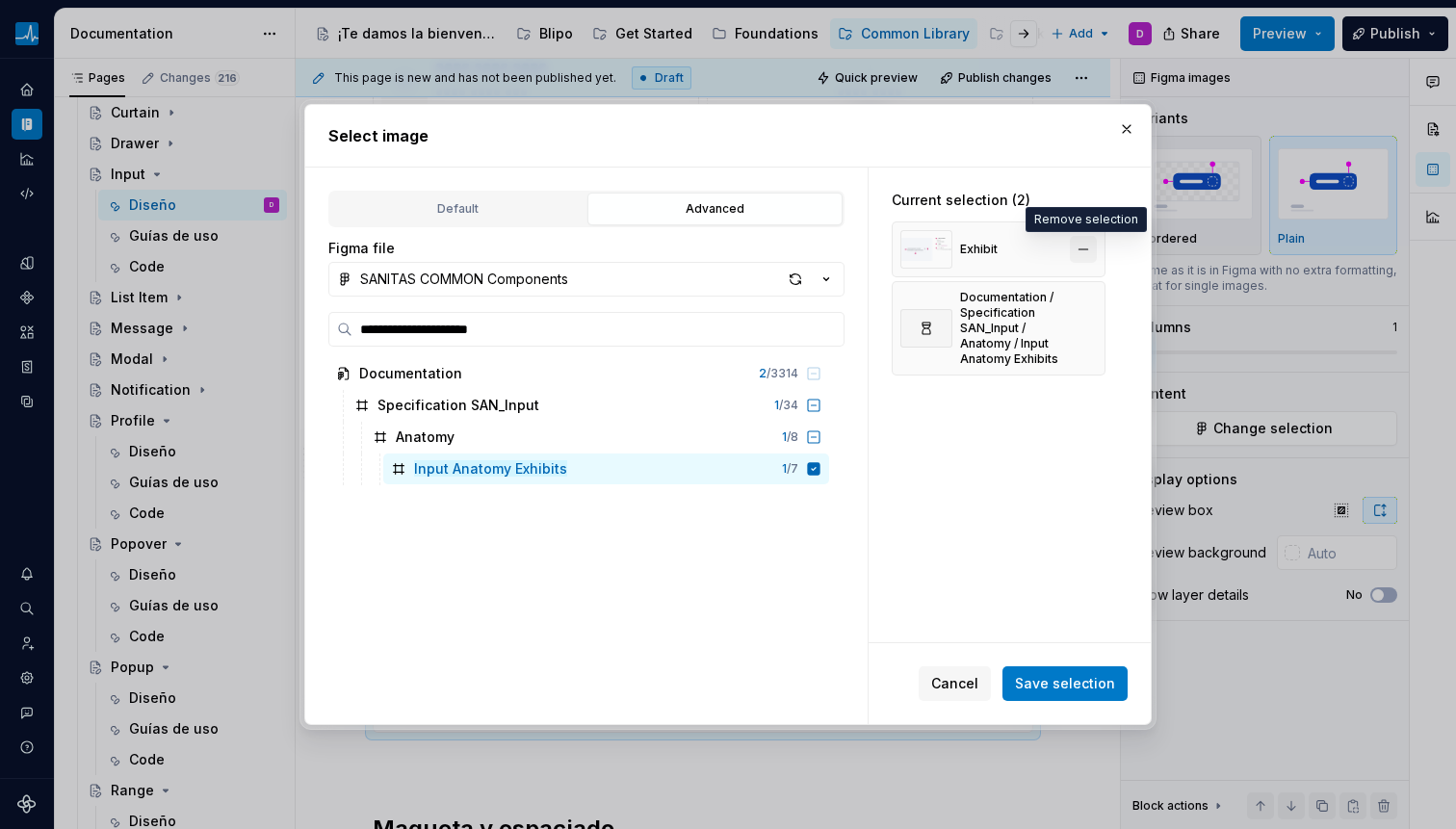
click at [1083, 246] on button "button" at bounding box center [1083, 249] width 27 height 27
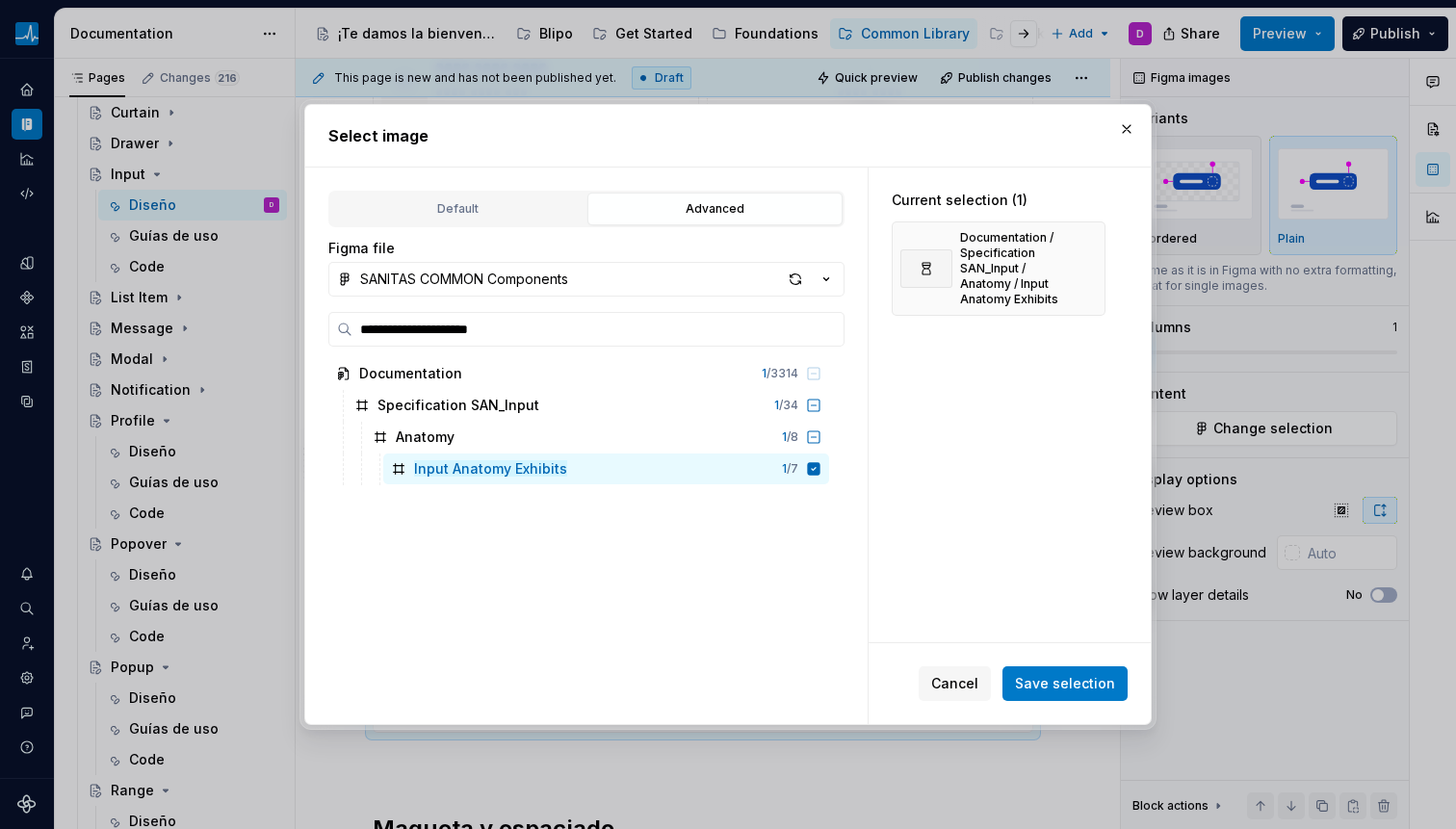
click at [1066, 685] on span "Save selection" at bounding box center [1065, 684] width 100 height 19
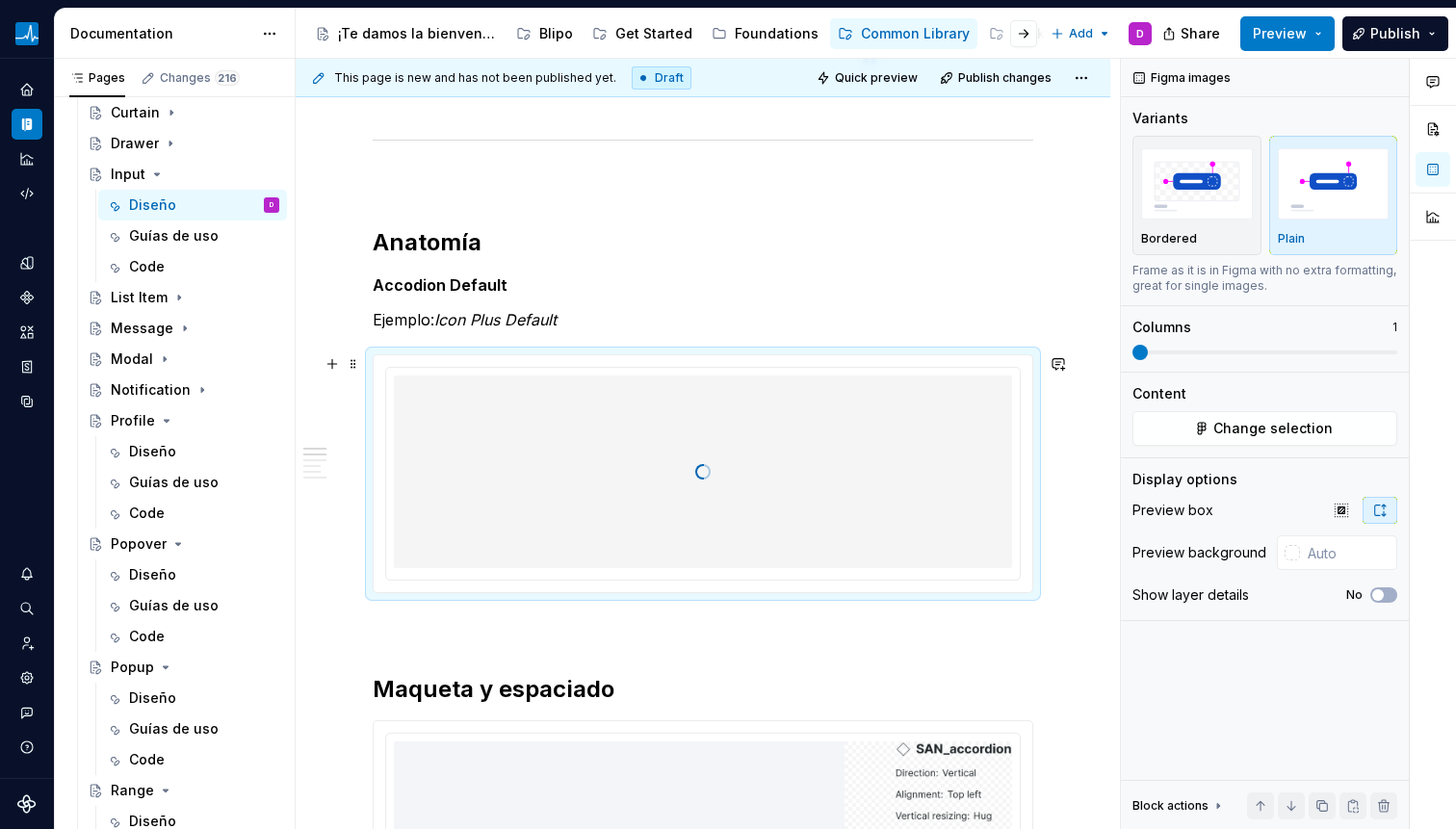
scroll to position [1103, 0]
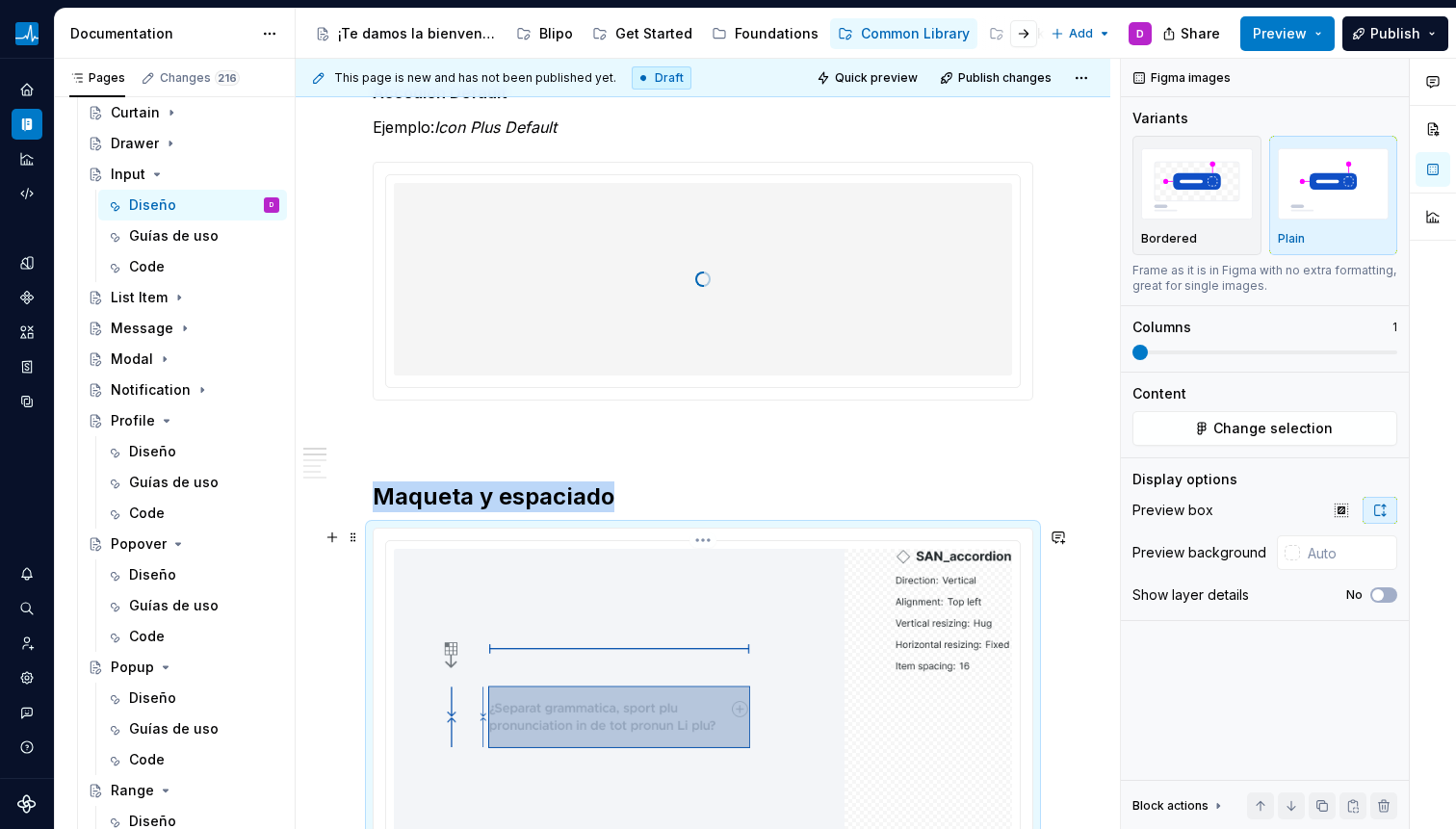
click at [1257, 434] on span "Change selection" at bounding box center [1273, 429] width 120 height 19
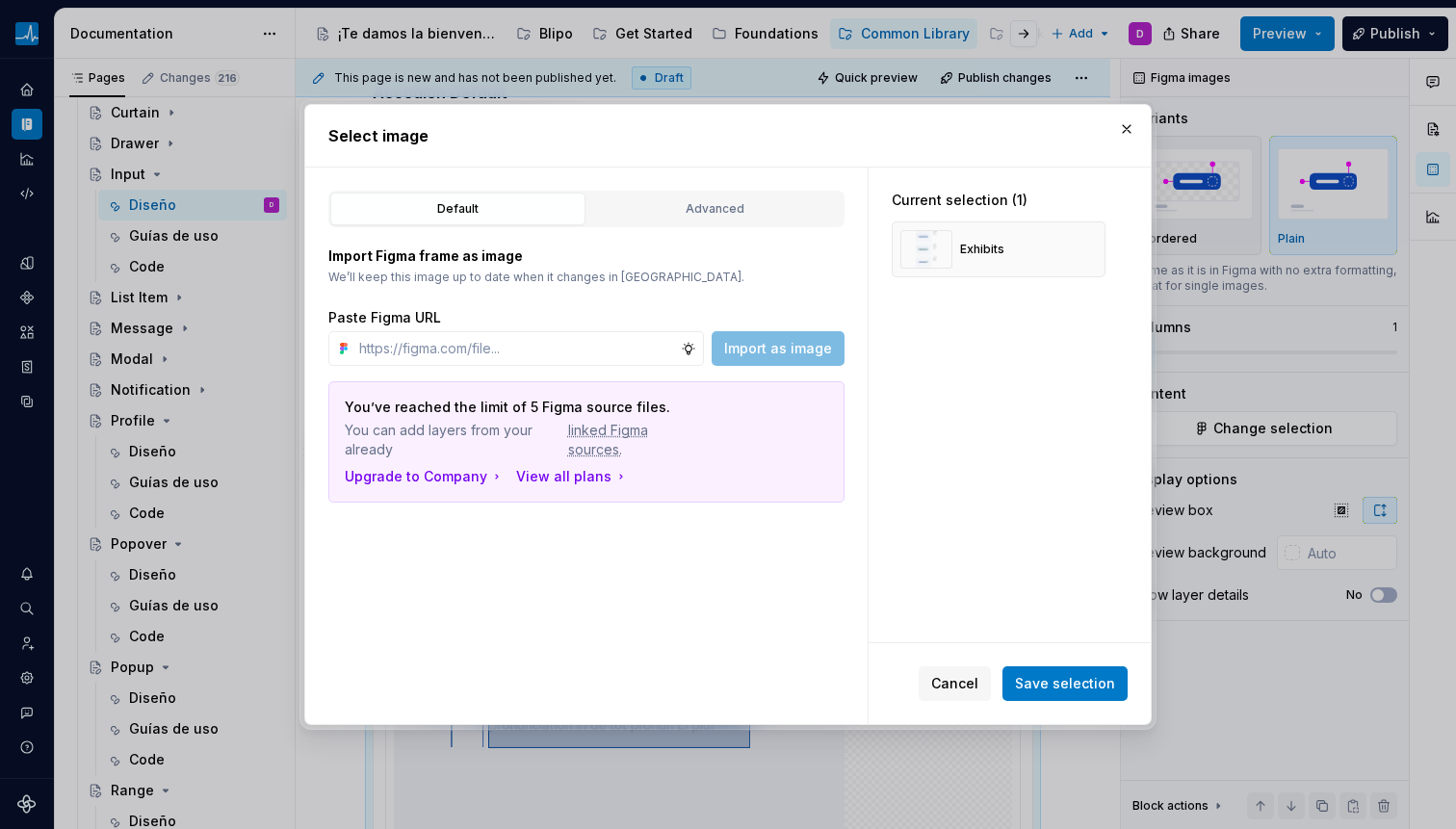
type textarea "*"
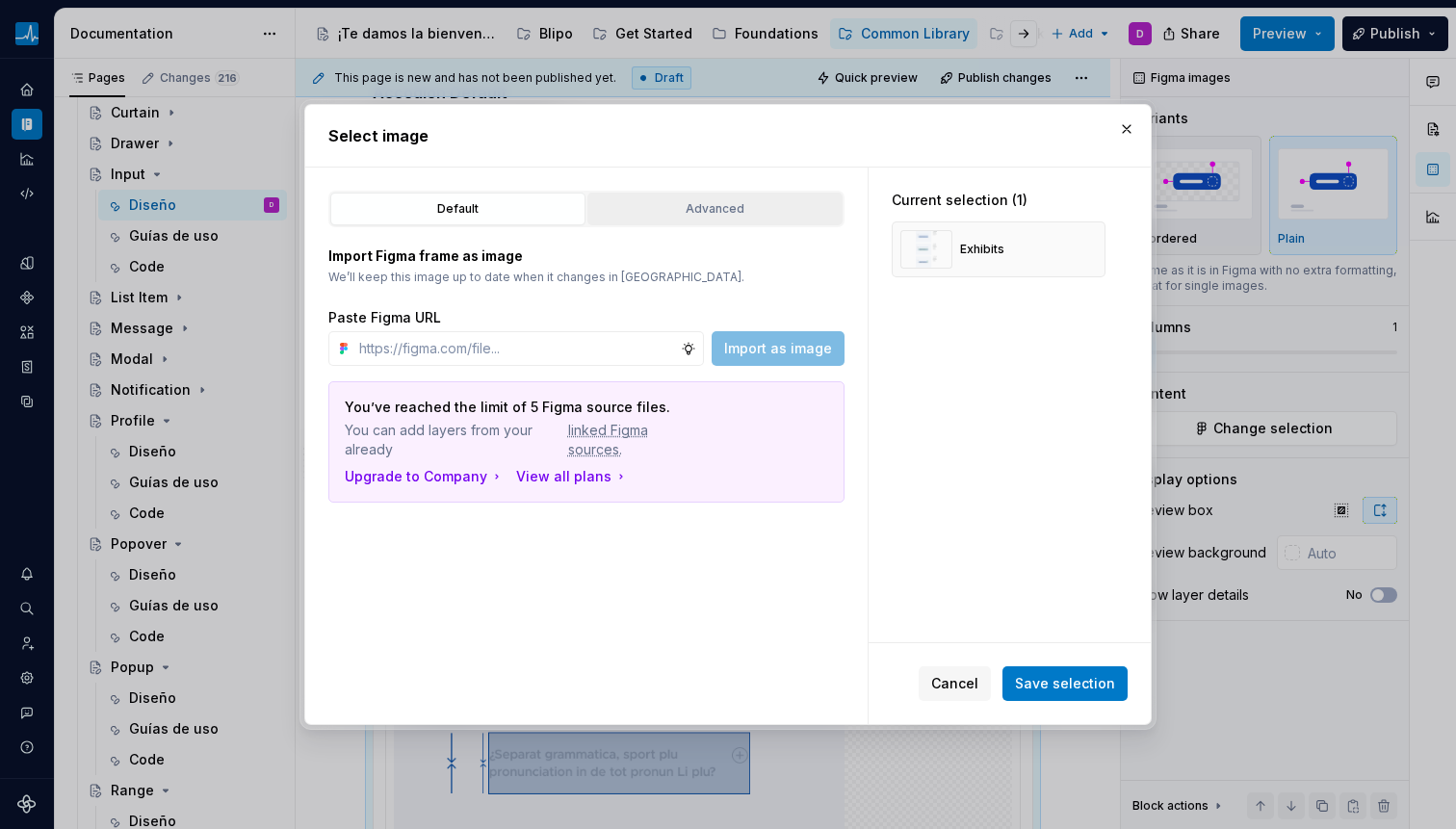
click at [683, 212] on div "Advanced" at bounding box center [715, 209] width 242 height 19
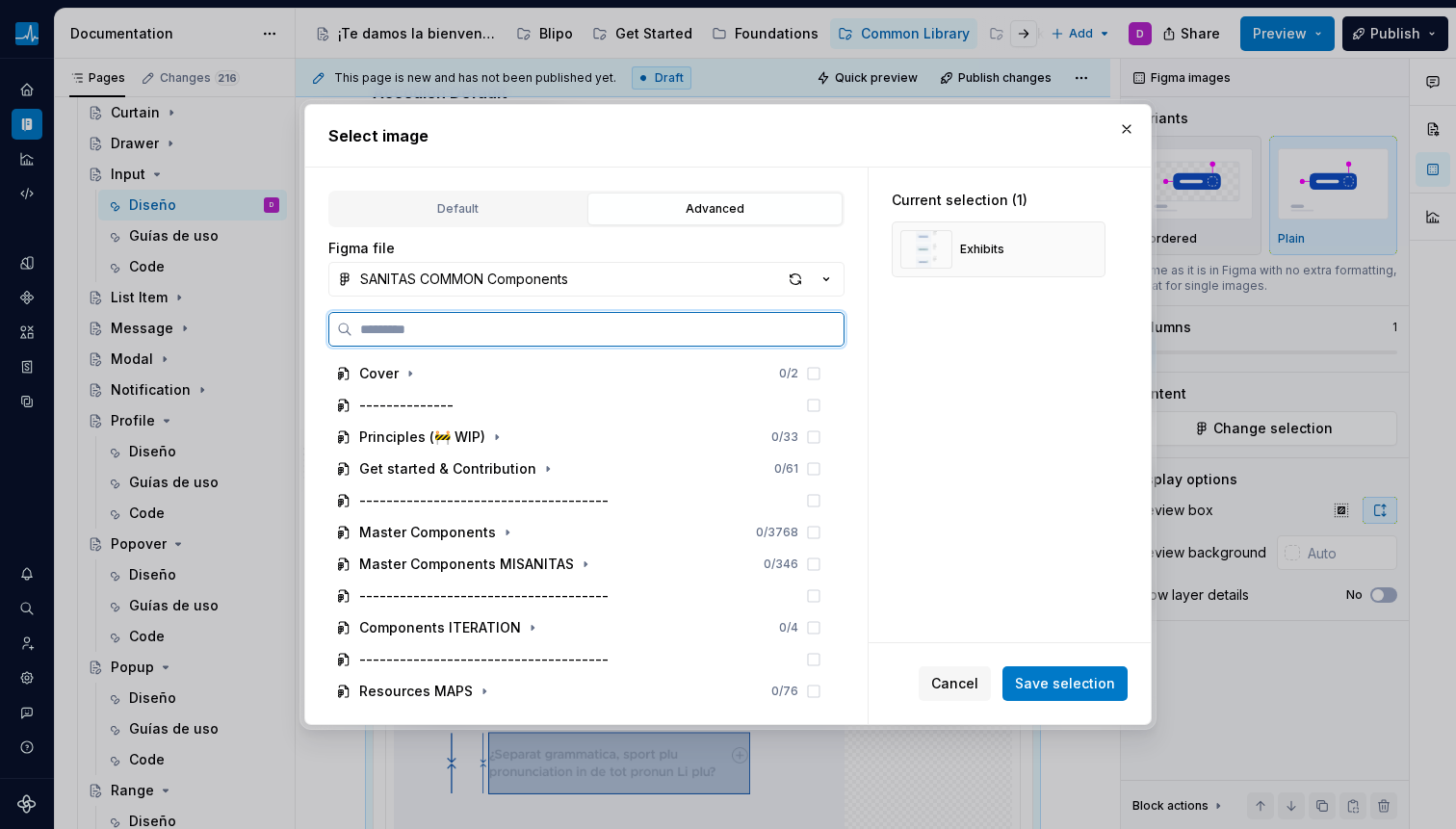
click at [513, 327] on input "search" at bounding box center [598, 329] width 491 height 19
paste input "**********"
type input "**********"
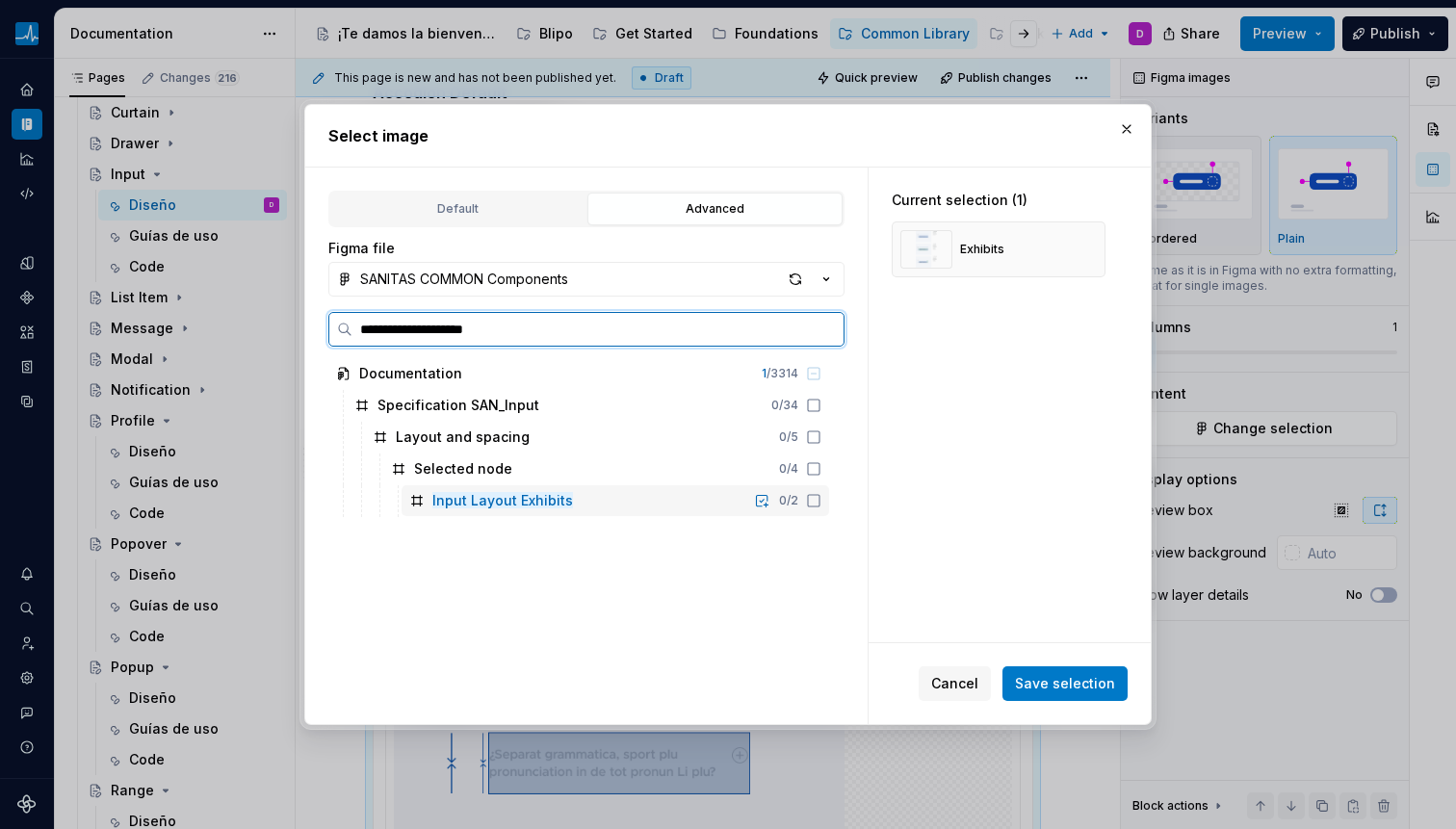
click at [535, 498] on mark "Input Layout Exhibits" at bounding box center [502, 500] width 141 height 16
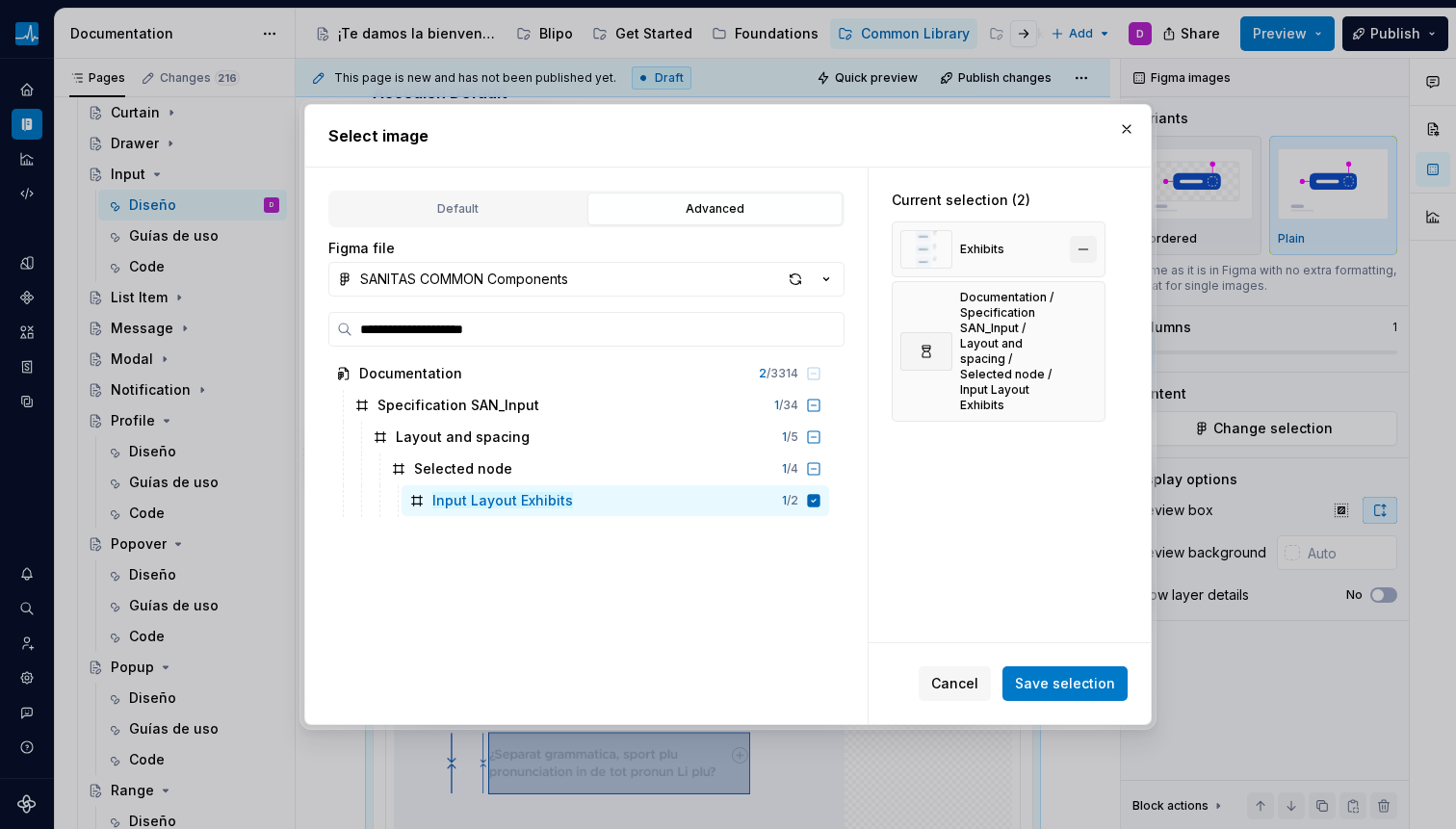
click at [1086, 241] on button "button" at bounding box center [1083, 249] width 27 height 27
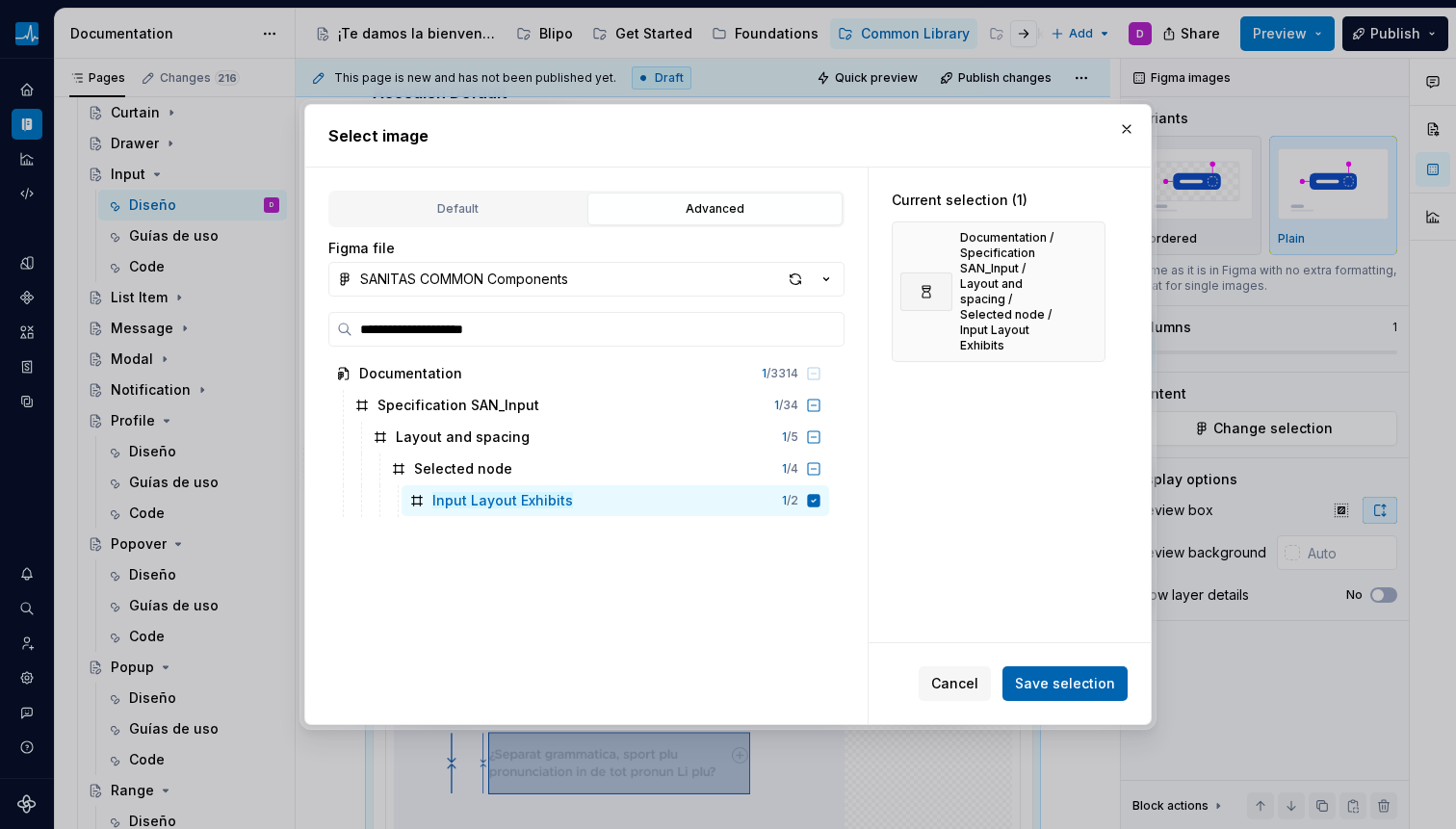
click at [1065, 681] on span "Save selection" at bounding box center [1065, 684] width 100 height 19
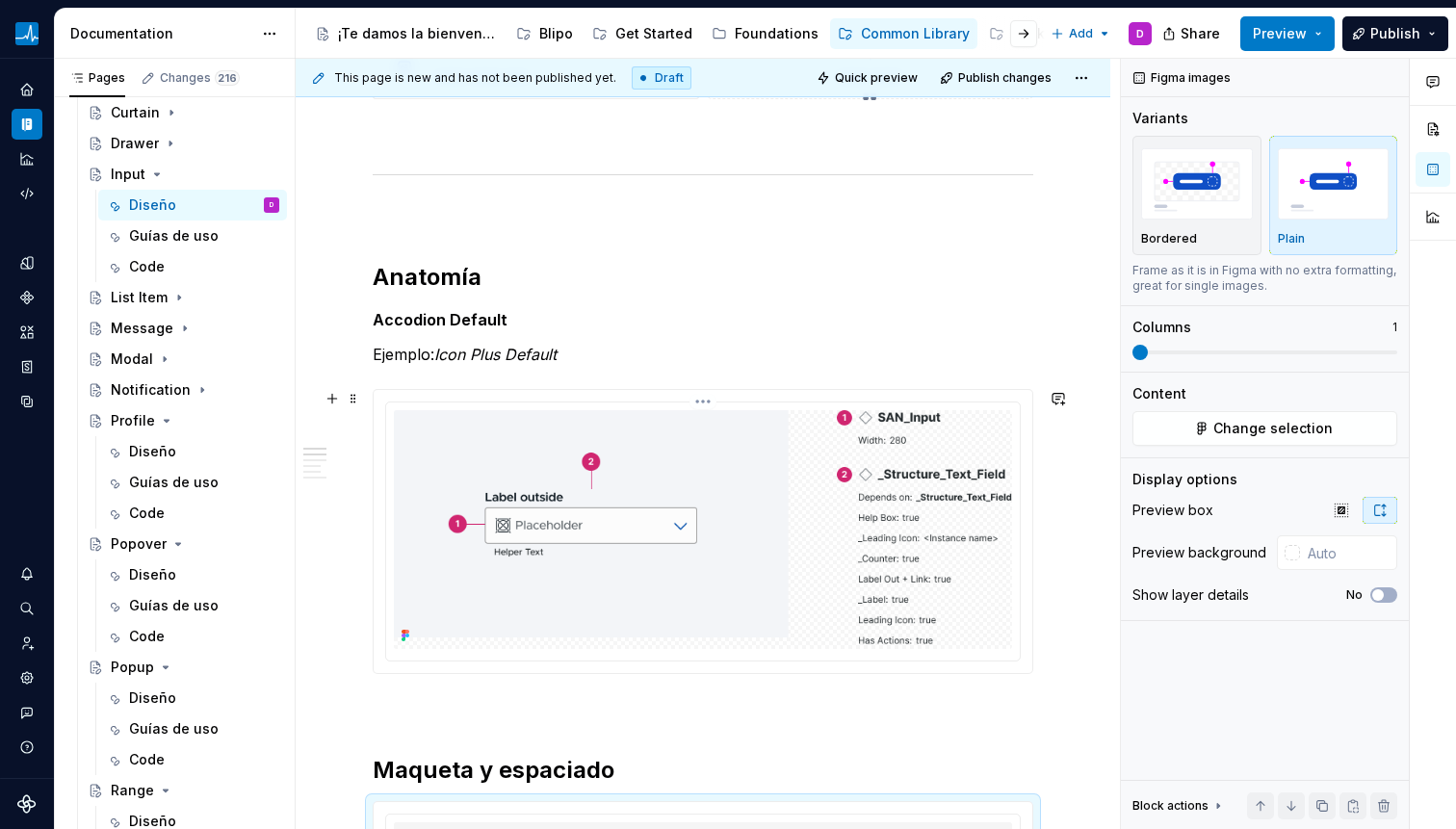
scroll to position [872, 0]
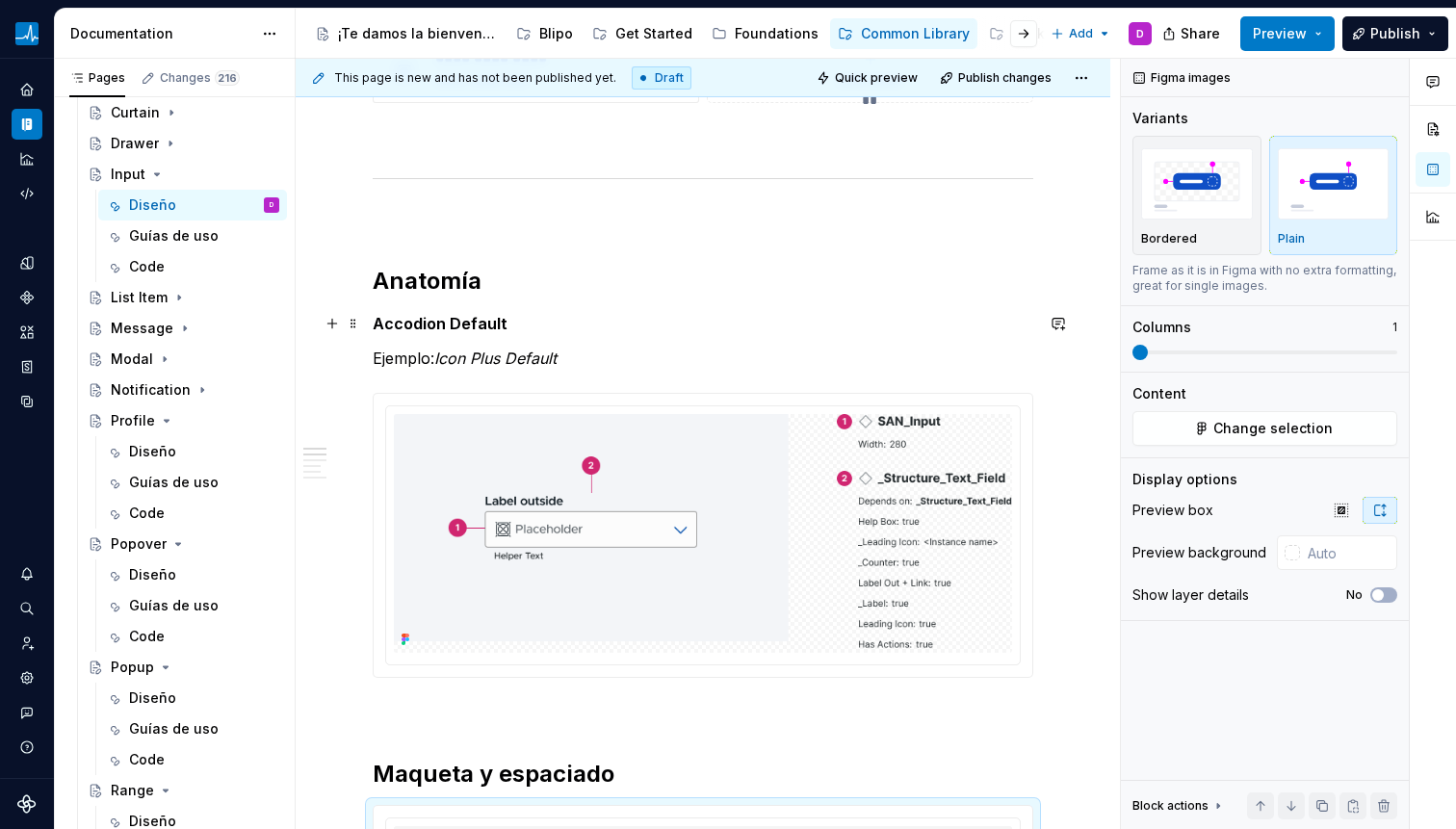
click at [473, 325] on strong "Accodion Default" at bounding box center [441, 324] width 135 height 19
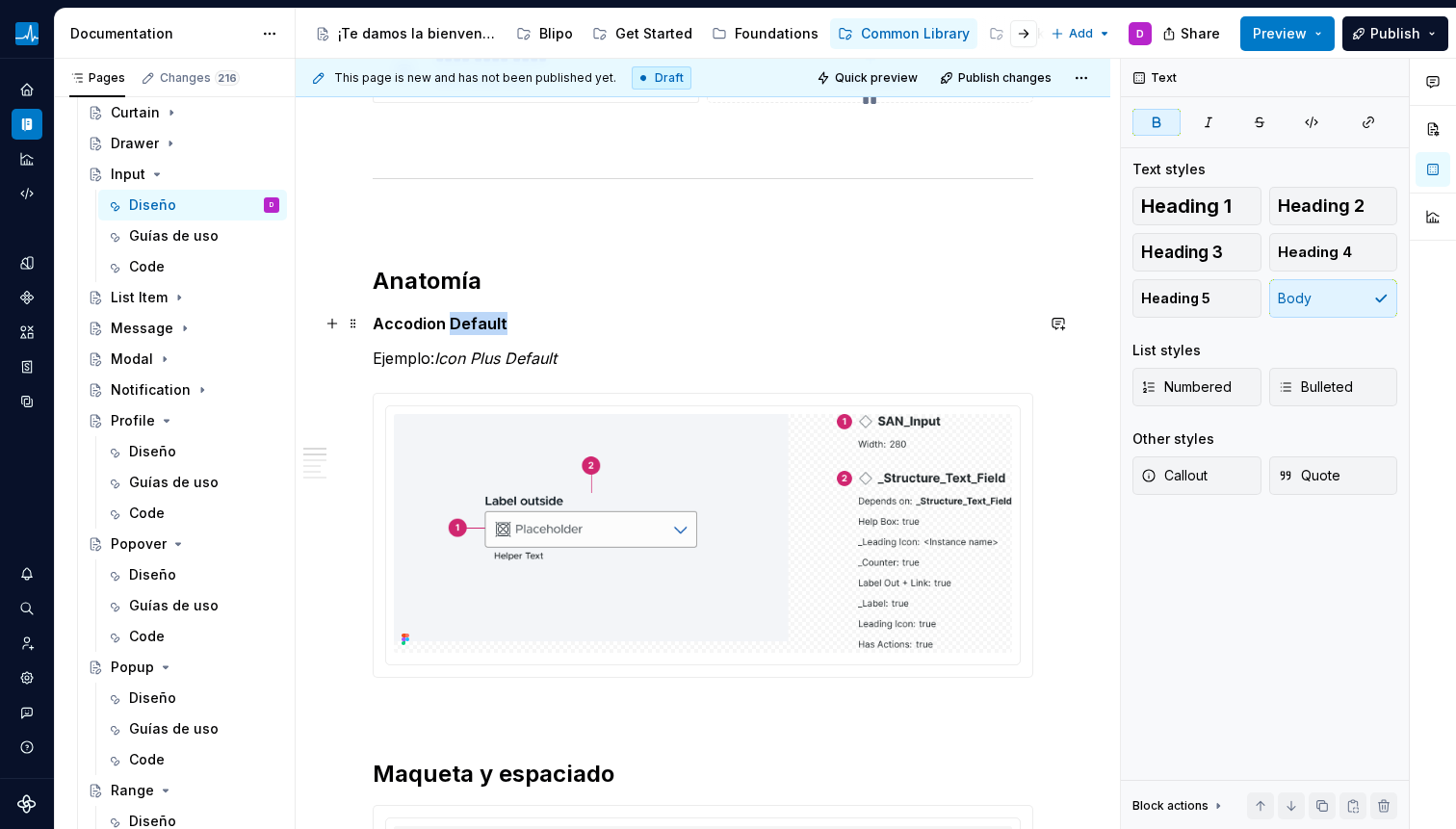
click at [473, 325] on strong "Accodion Default" at bounding box center [441, 324] width 135 height 19
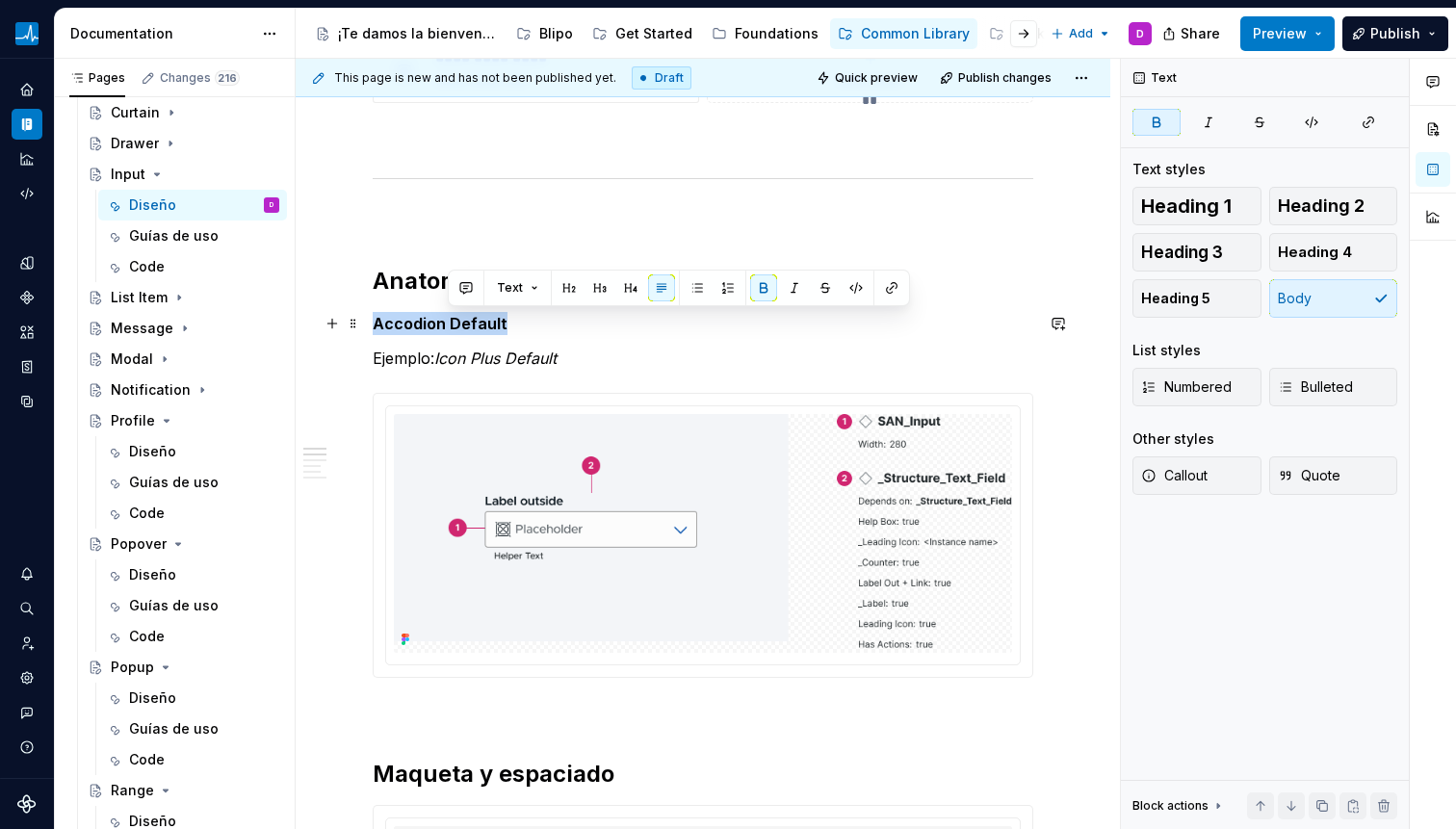
click at [473, 325] on strong "Accodion Default" at bounding box center [441, 324] width 135 height 19
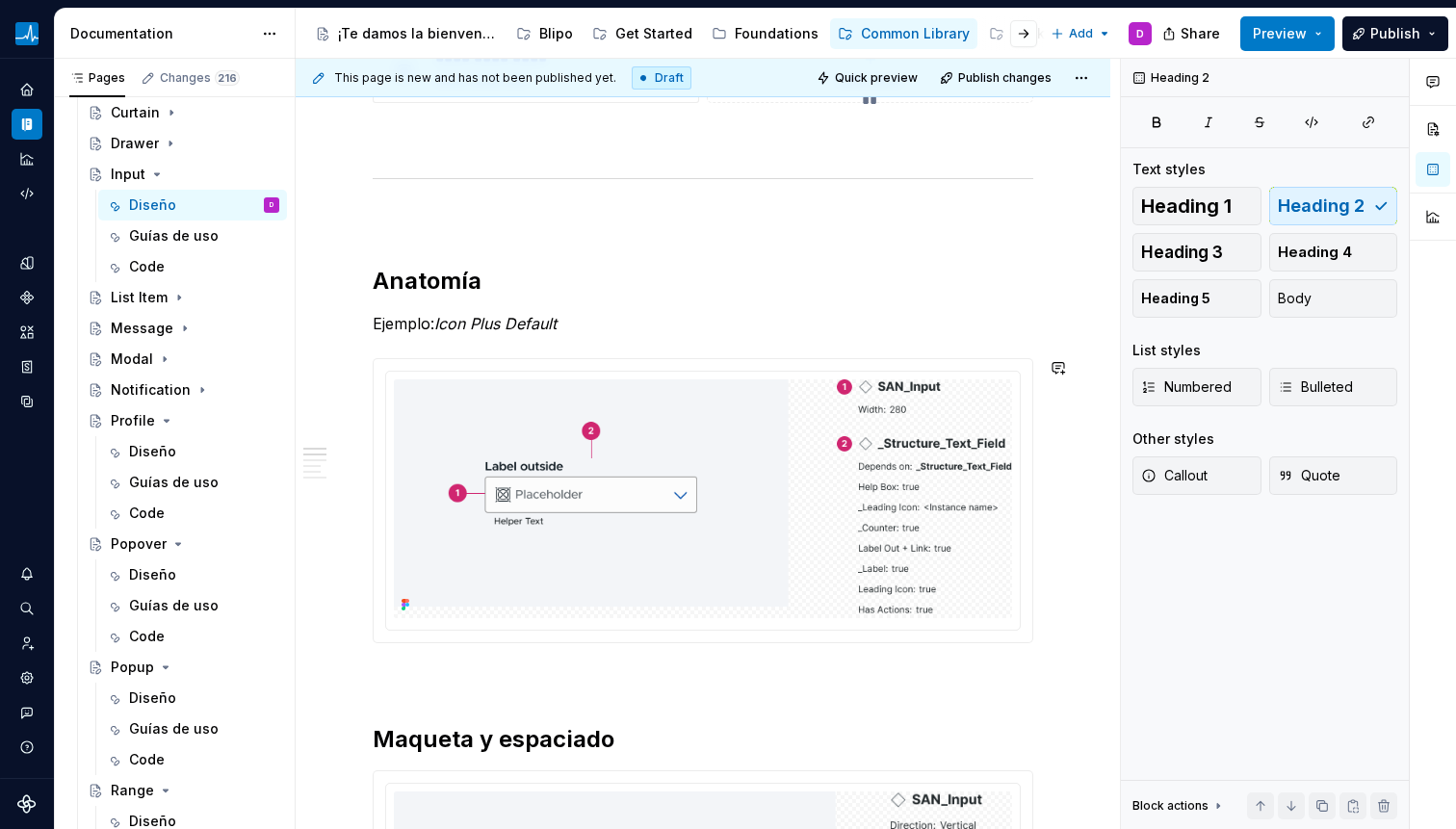
drag, startPoint x: 441, startPoint y: 324, endPoint x: 567, endPoint y: 321, distance: 126.0
click at [567, 321] on p "Ejemplo: Icon Plus Default" at bounding box center [703, 324] width 661 height 23
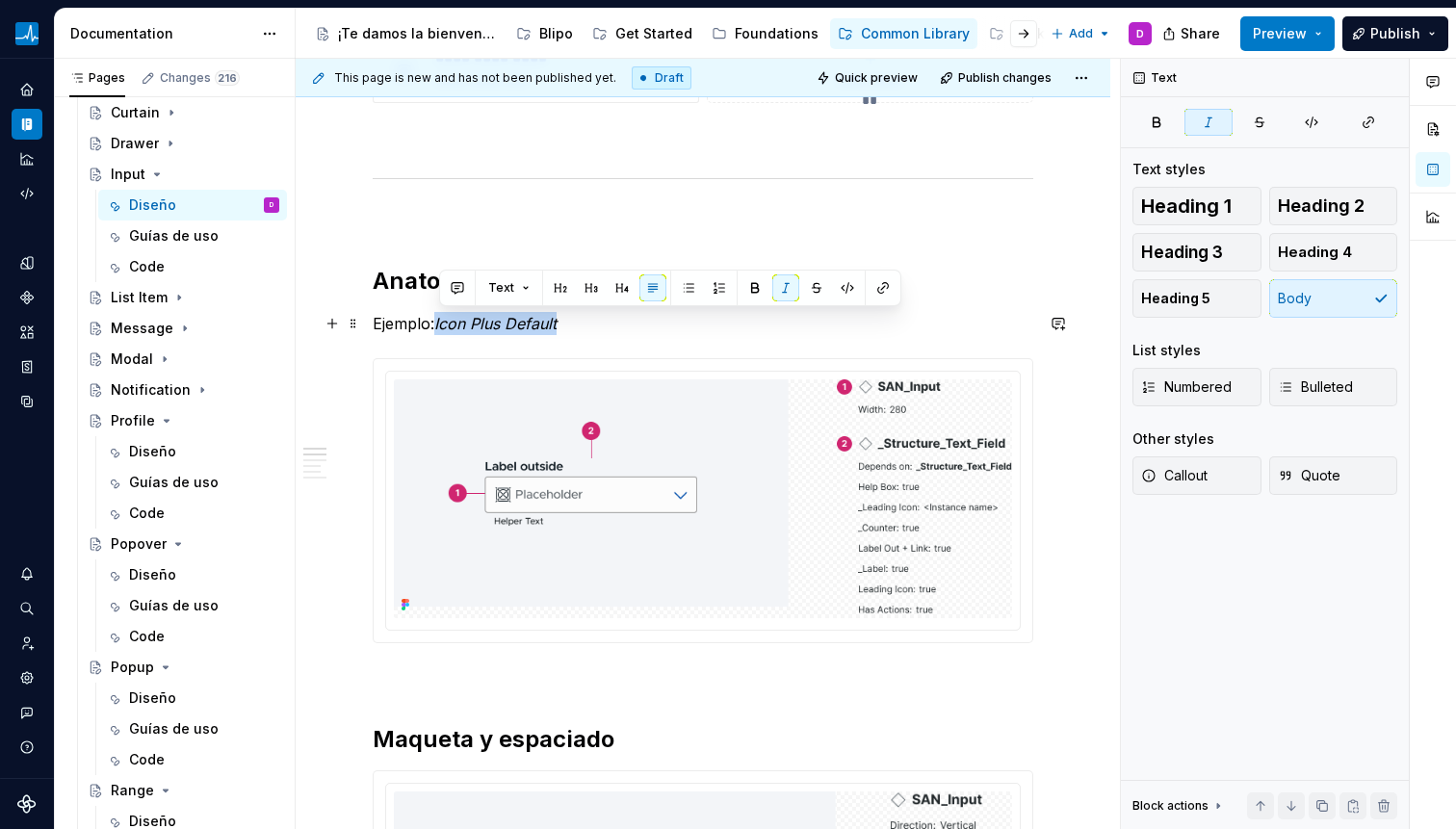
drag, startPoint x: 567, startPoint y: 321, endPoint x: 440, endPoint y: 325, distance: 127.1
click at [440, 325] on p "Ejemplo: Icon Plus Default" at bounding box center [703, 324] width 661 height 23
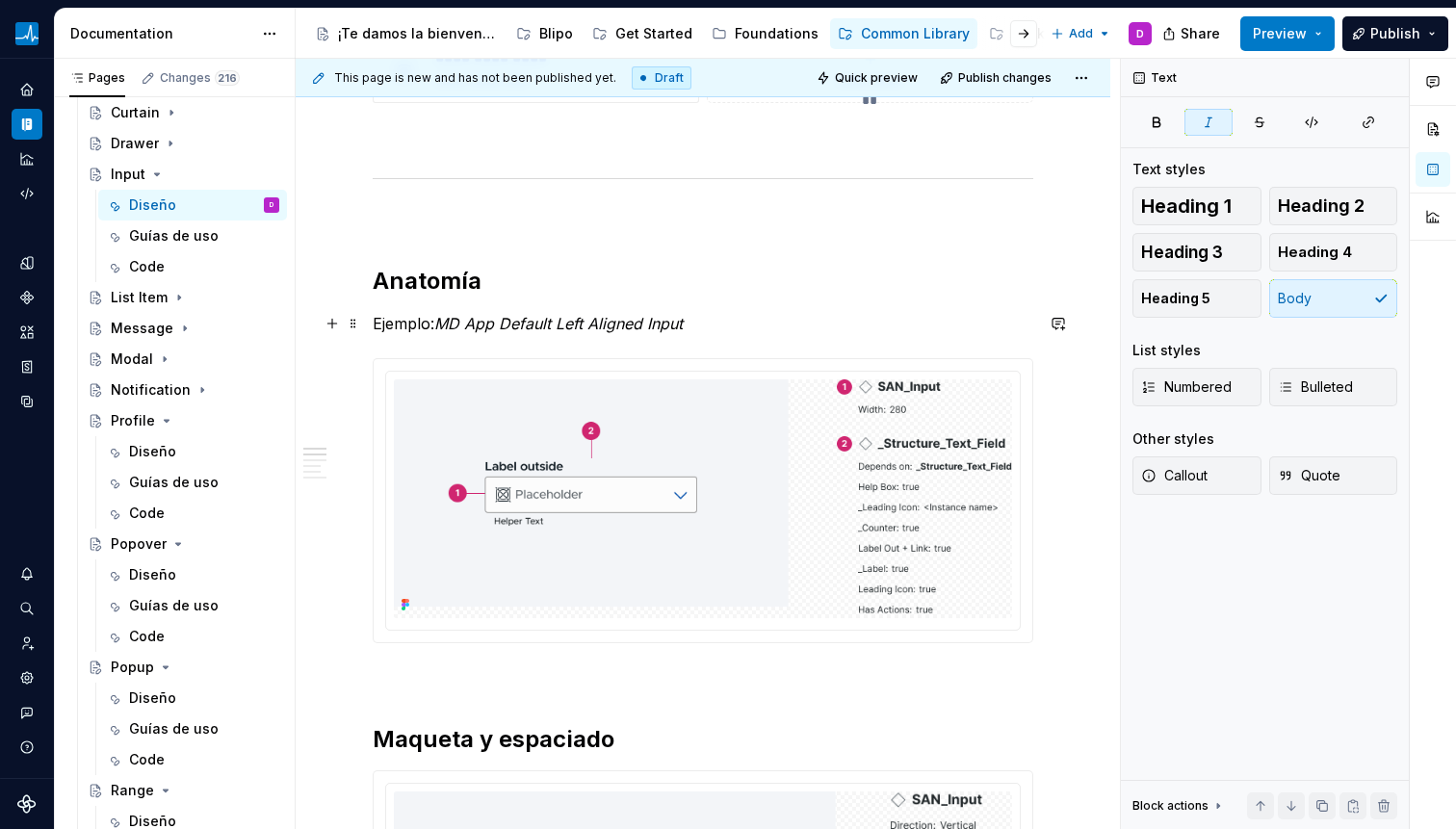
click at [559, 318] on em "MD App Default Left Aligned Input" at bounding box center [557, 324] width 248 height 19
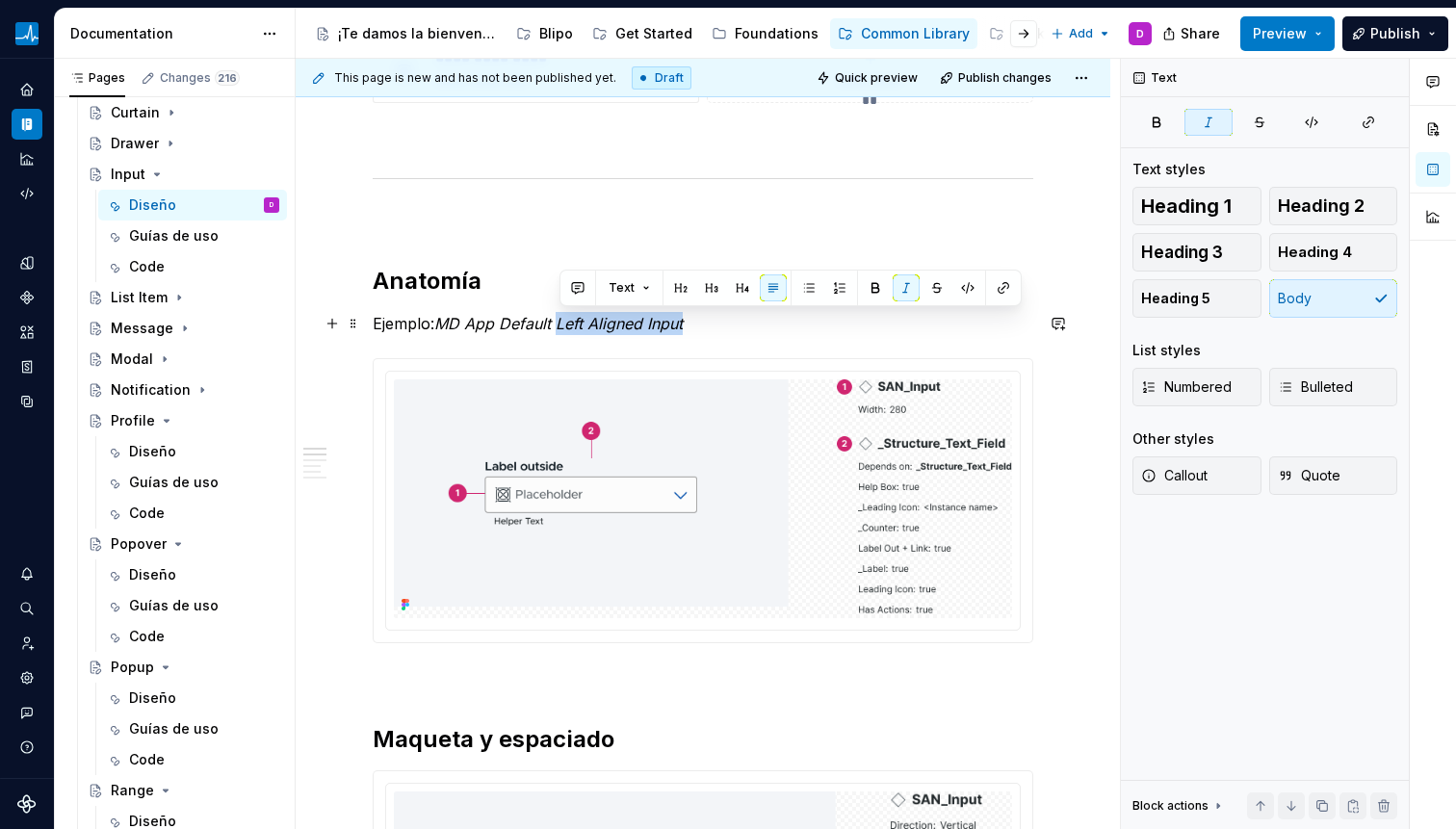
drag, startPoint x: 562, startPoint y: 320, endPoint x: 706, endPoint y: 317, distance: 144.0
click at [706, 317] on p "Ejemplo: MD App Default Left Aligned Input" at bounding box center [703, 324] width 661 height 23
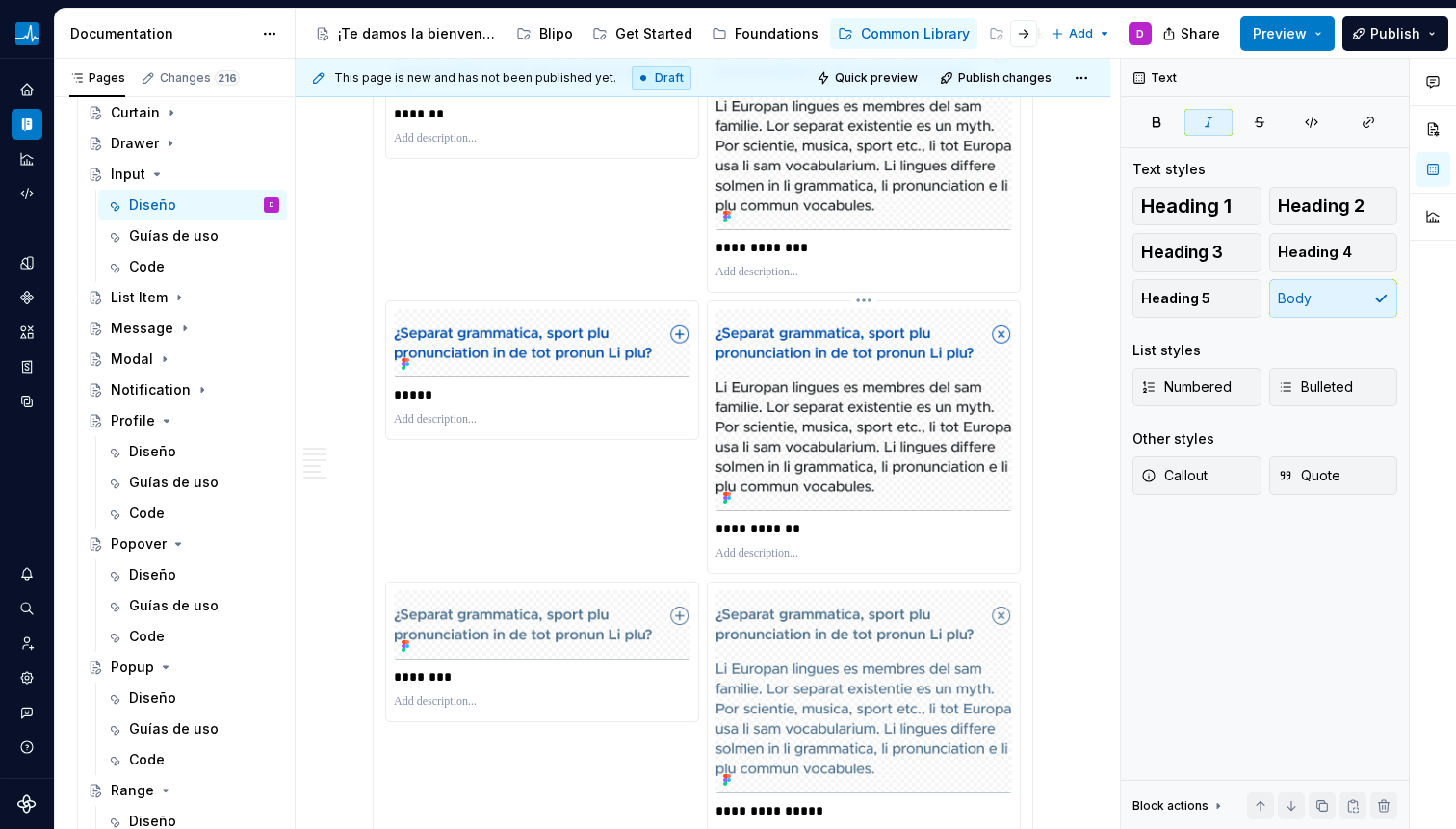
scroll to position [3077, 0]
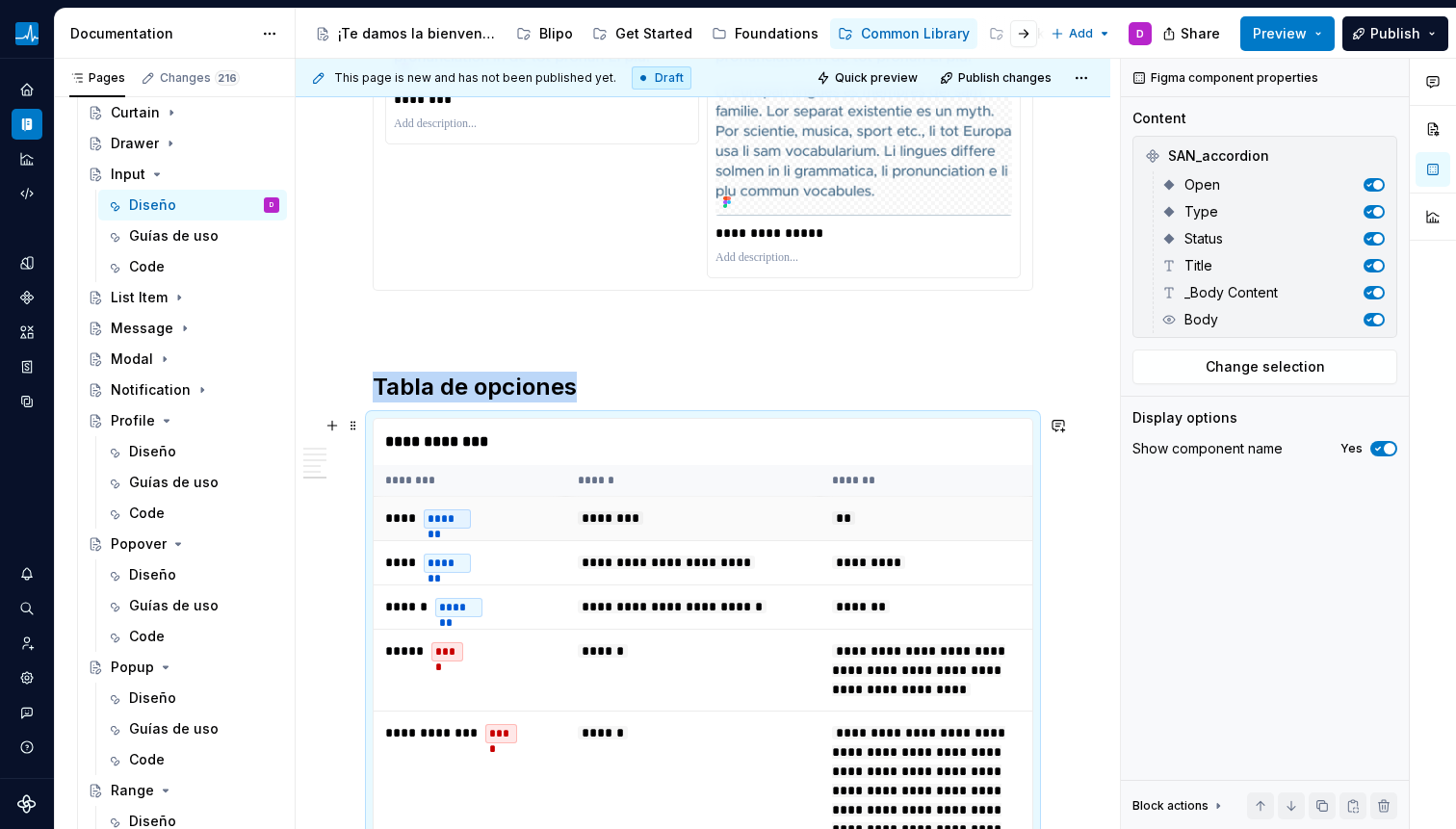
click at [710, 516] on td "********" at bounding box center [693, 518] width 254 height 44
click at [1273, 362] on span "Change selection" at bounding box center [1266, 367] width 120 height 19
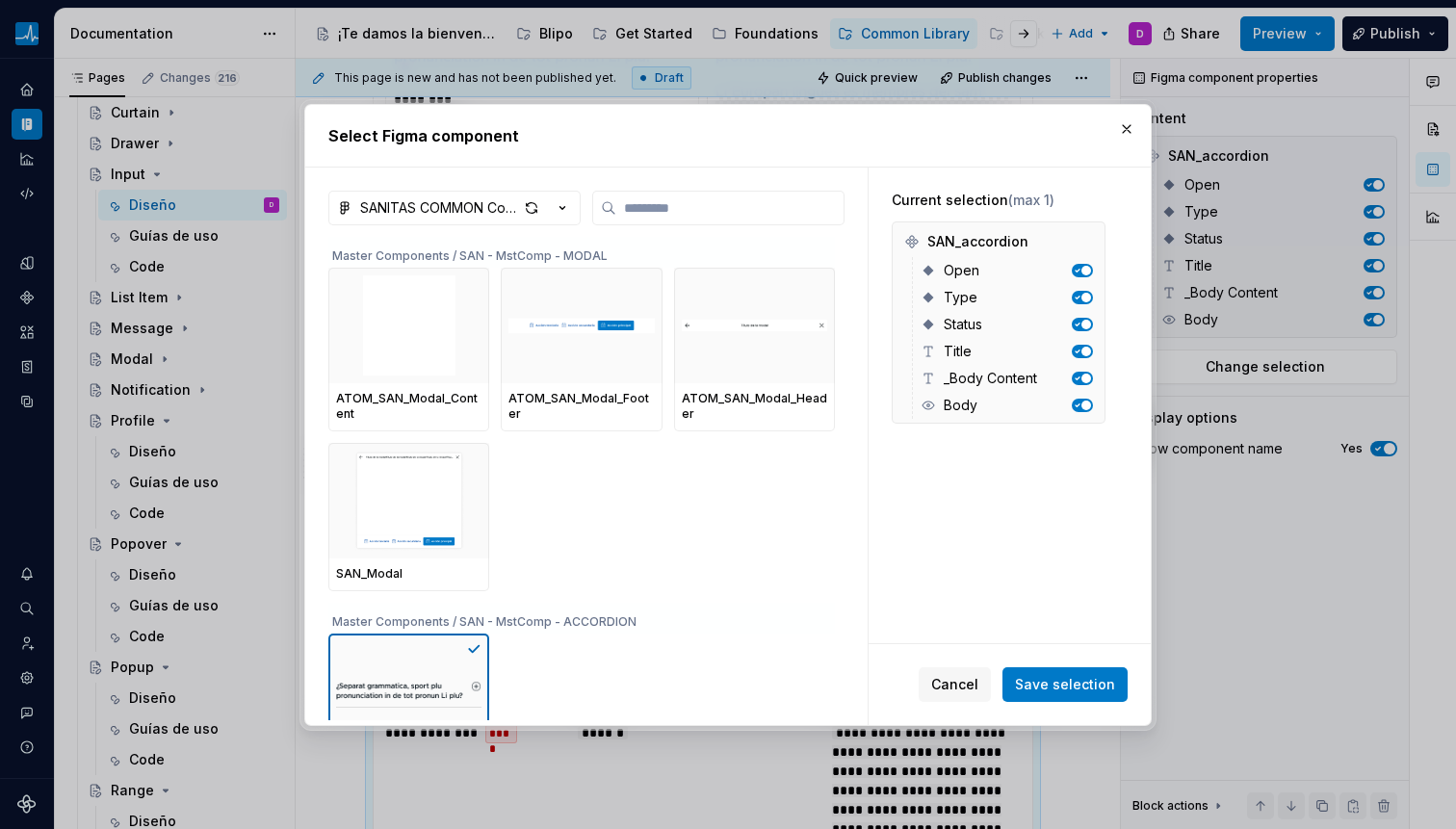
type textarea "*"
click at [715, 205] on input "search" at bounding box center [729, 208] width 227 height 19
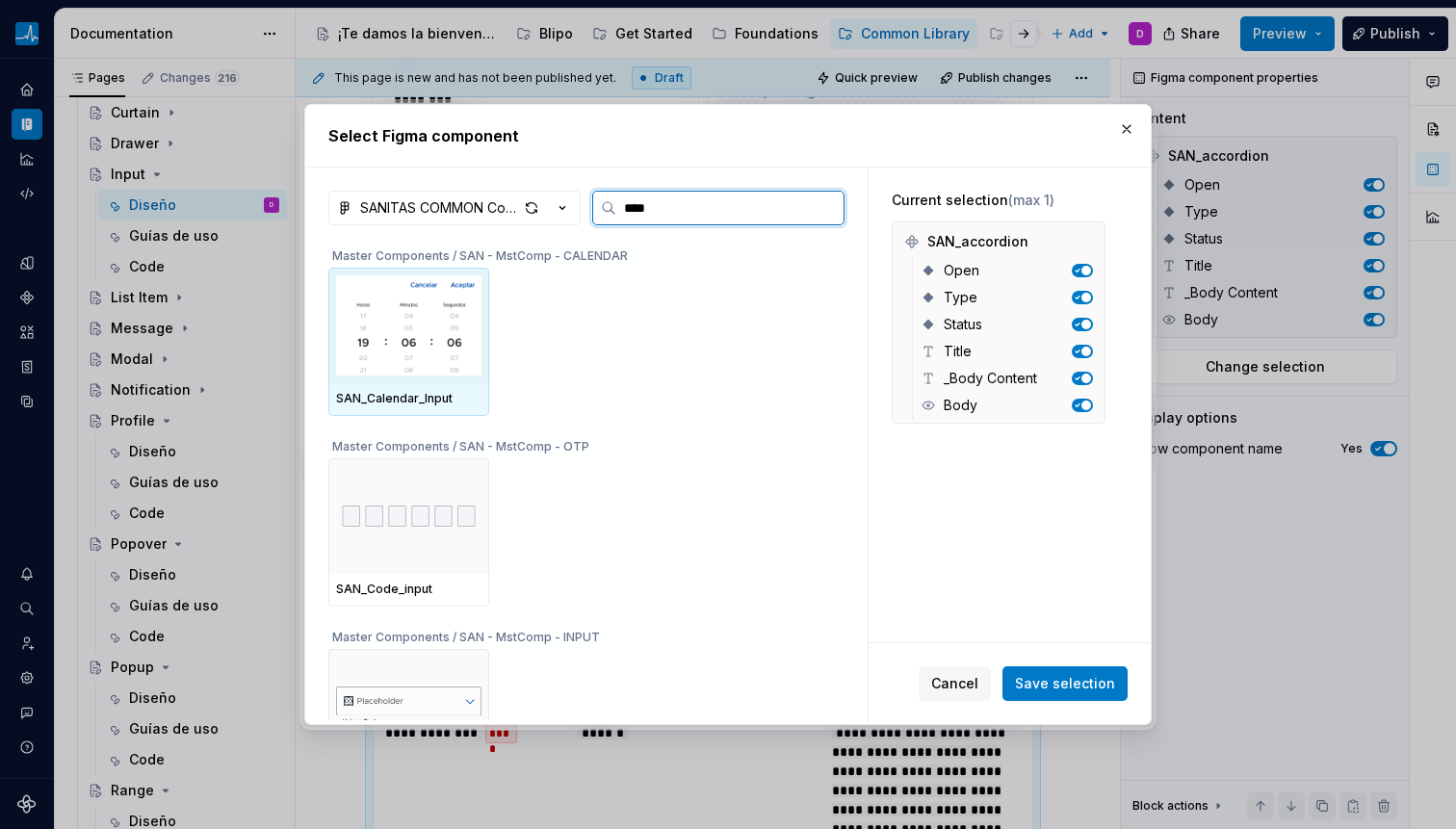
type input "*****"
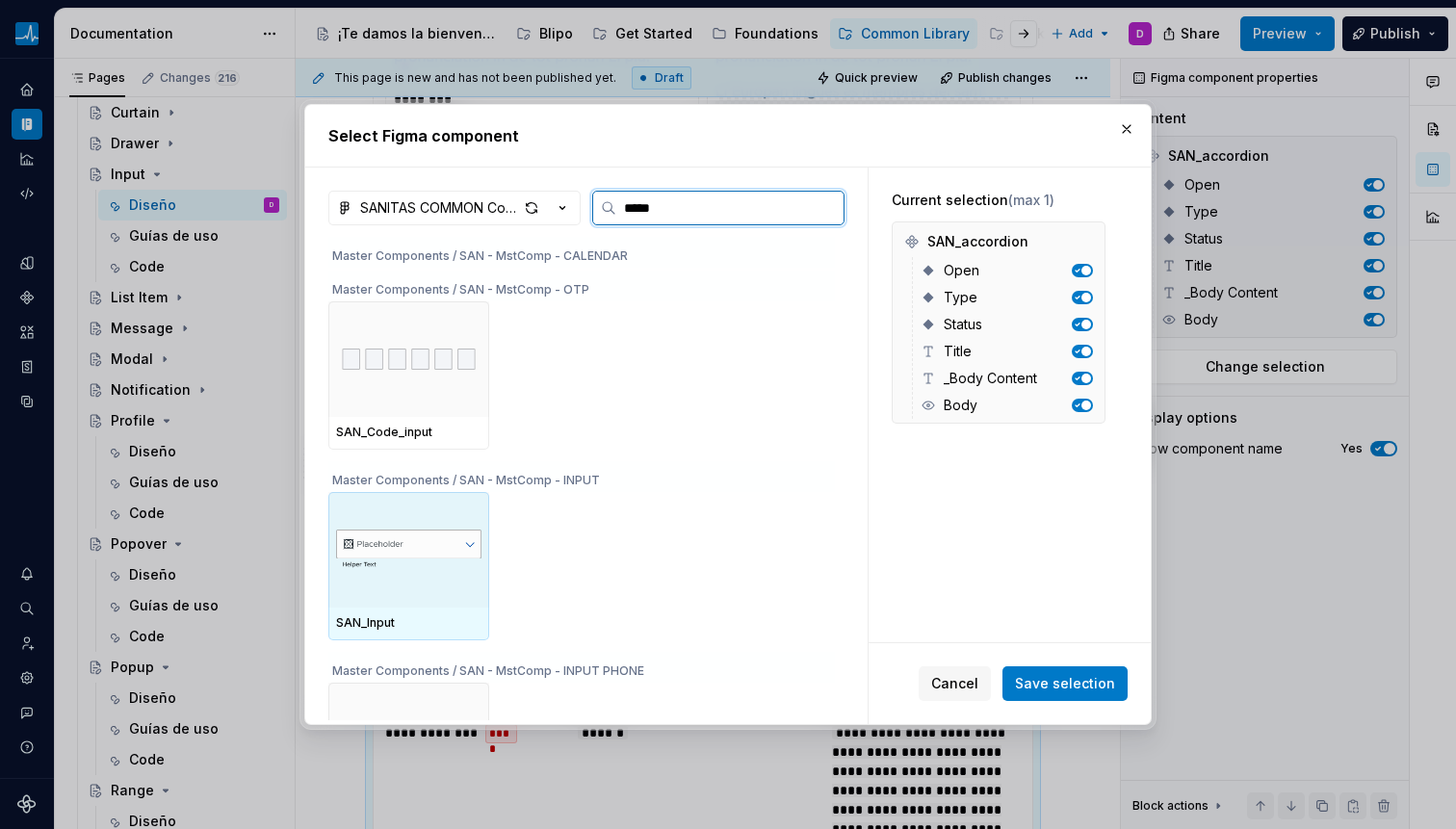
click at [400, 578] on img at bounding box center [409, 550] width 145 height 73
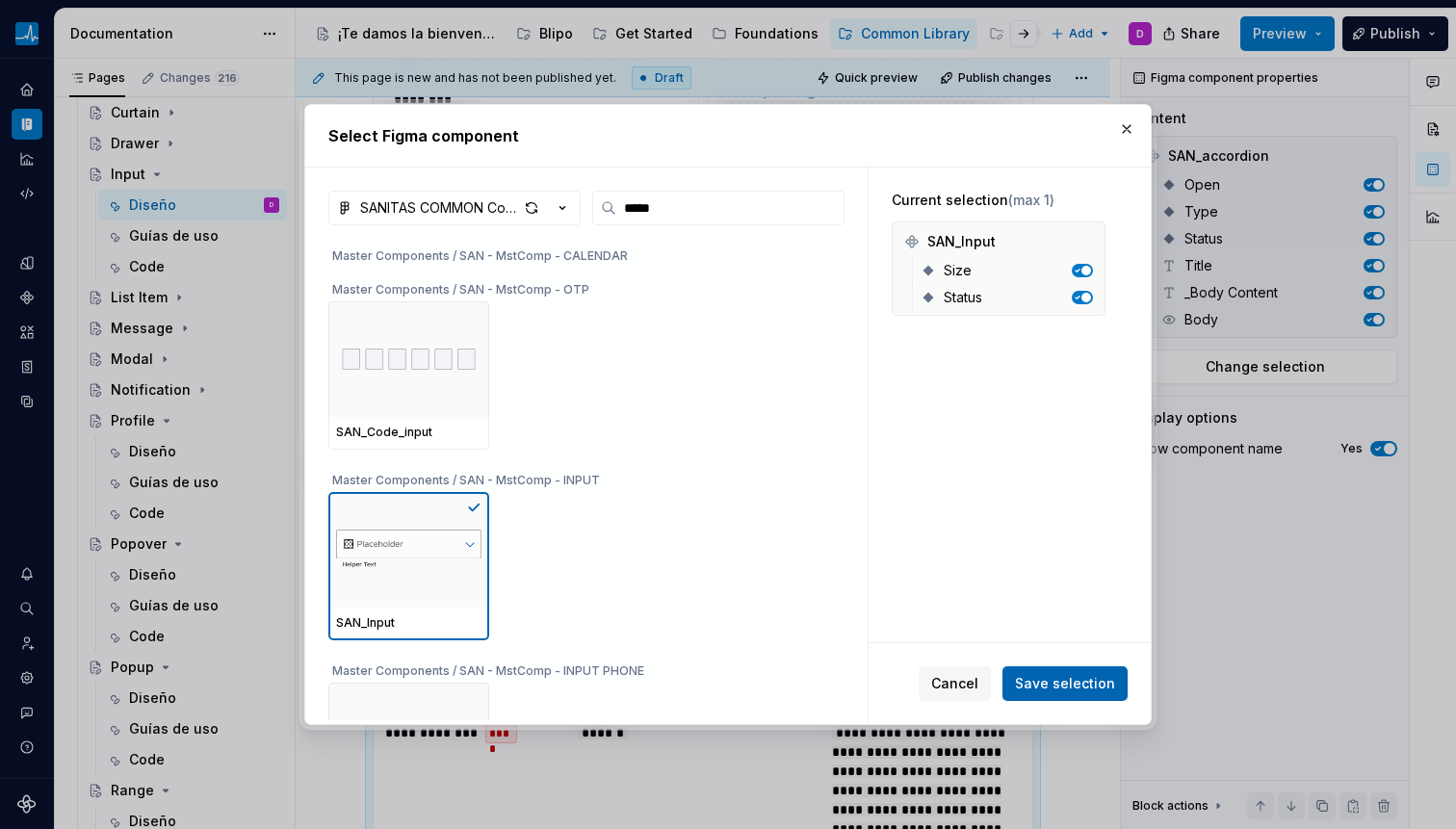
click at [1045, 690] on span "Save selection" at bounding box center [1065, 684] width 100 height 19
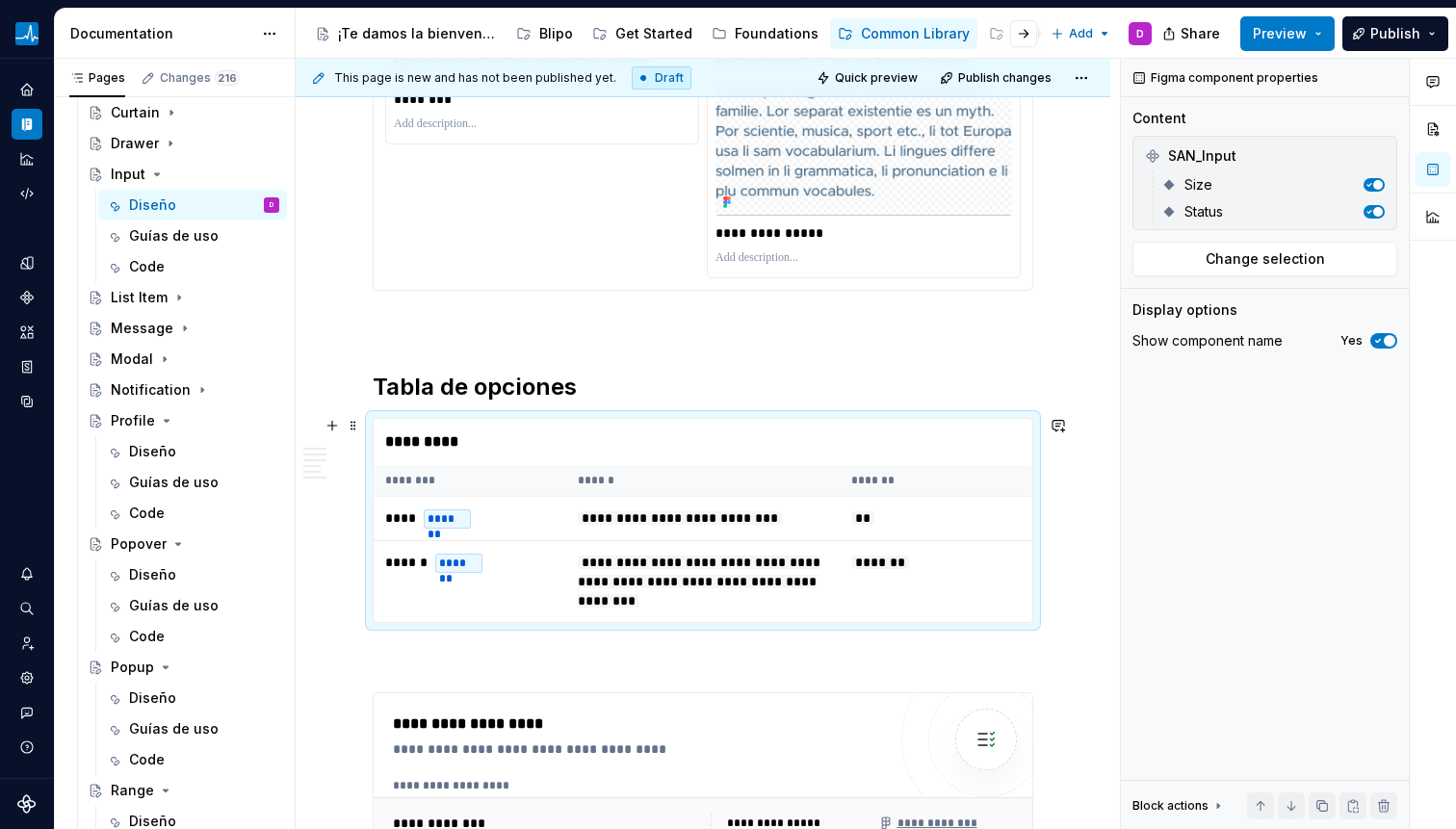
scroll to position [3675, 0]
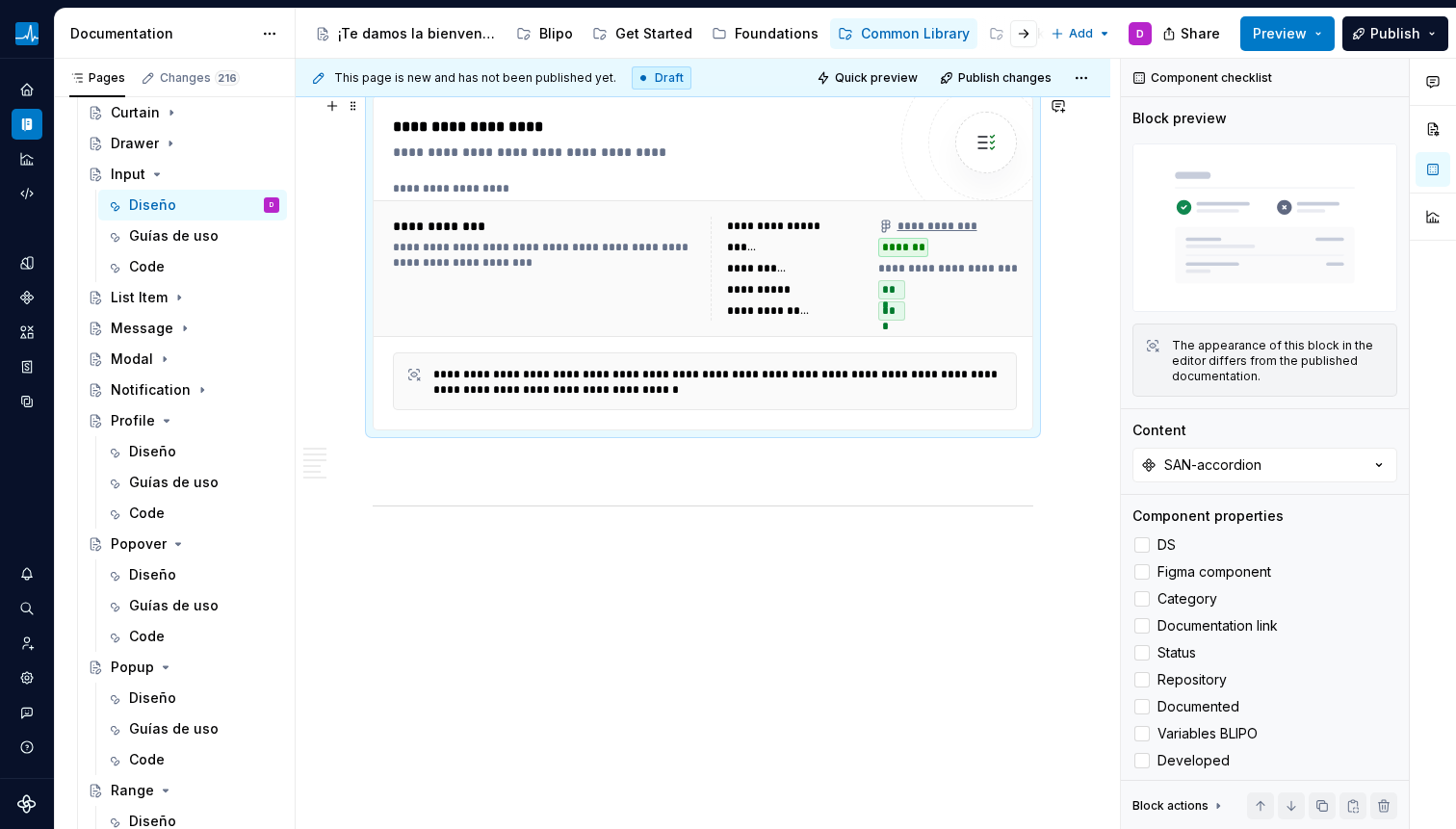
click at [737, 315] on div "**********" at bounding box center [770, 311] width 88 height 15
click at [723, 240] on div "**********" at bounding box center [863, 269] width 306 height 104
type textarea "*"
click at [1280, 465] on button "SAN-accordion" at bounding box center [1265, 465] width 265 height 35
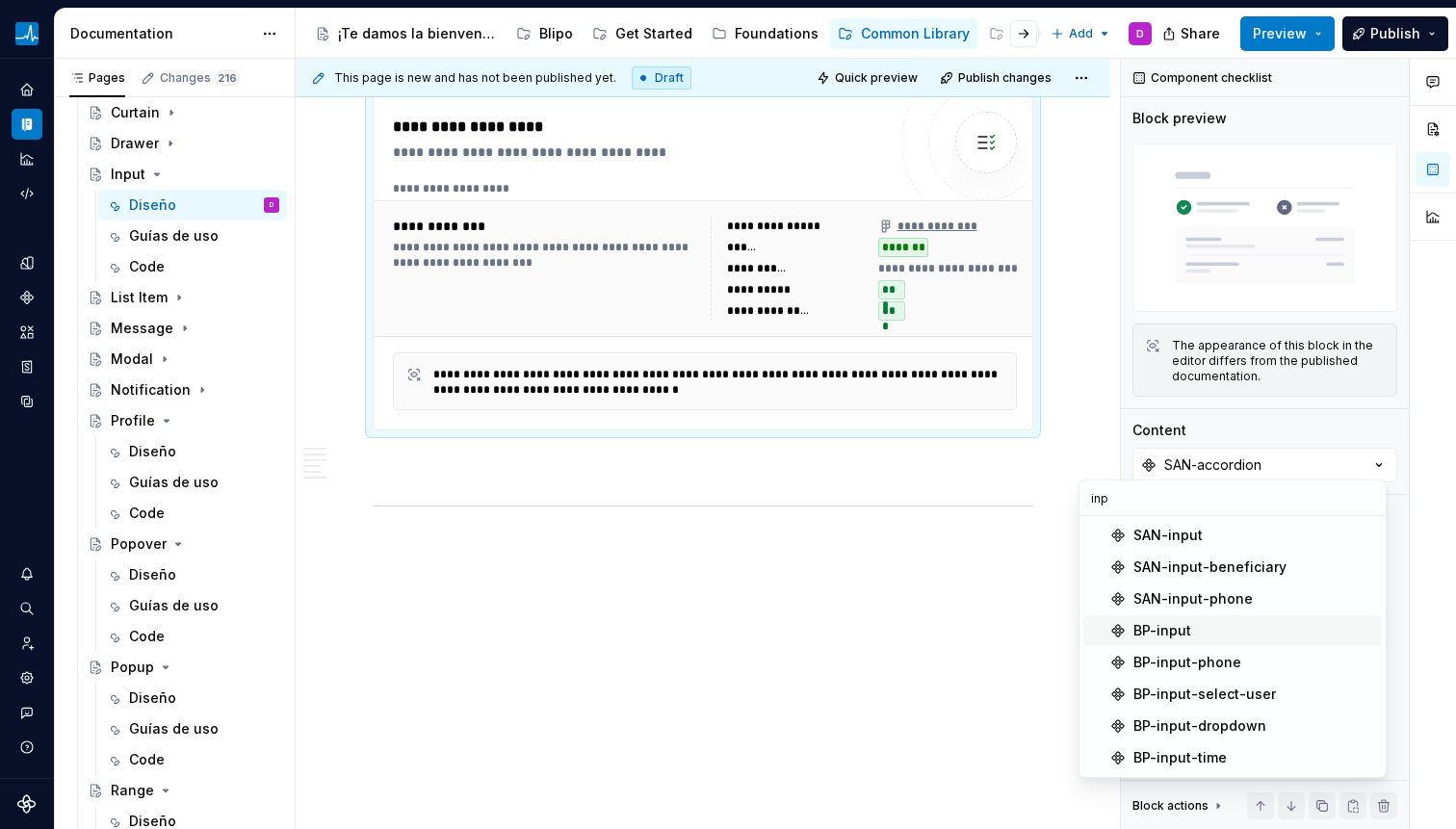
type input "inp"
click at [1171, 622] on div "BP-input" at bounding box center [1162, 631] width 58 height 19
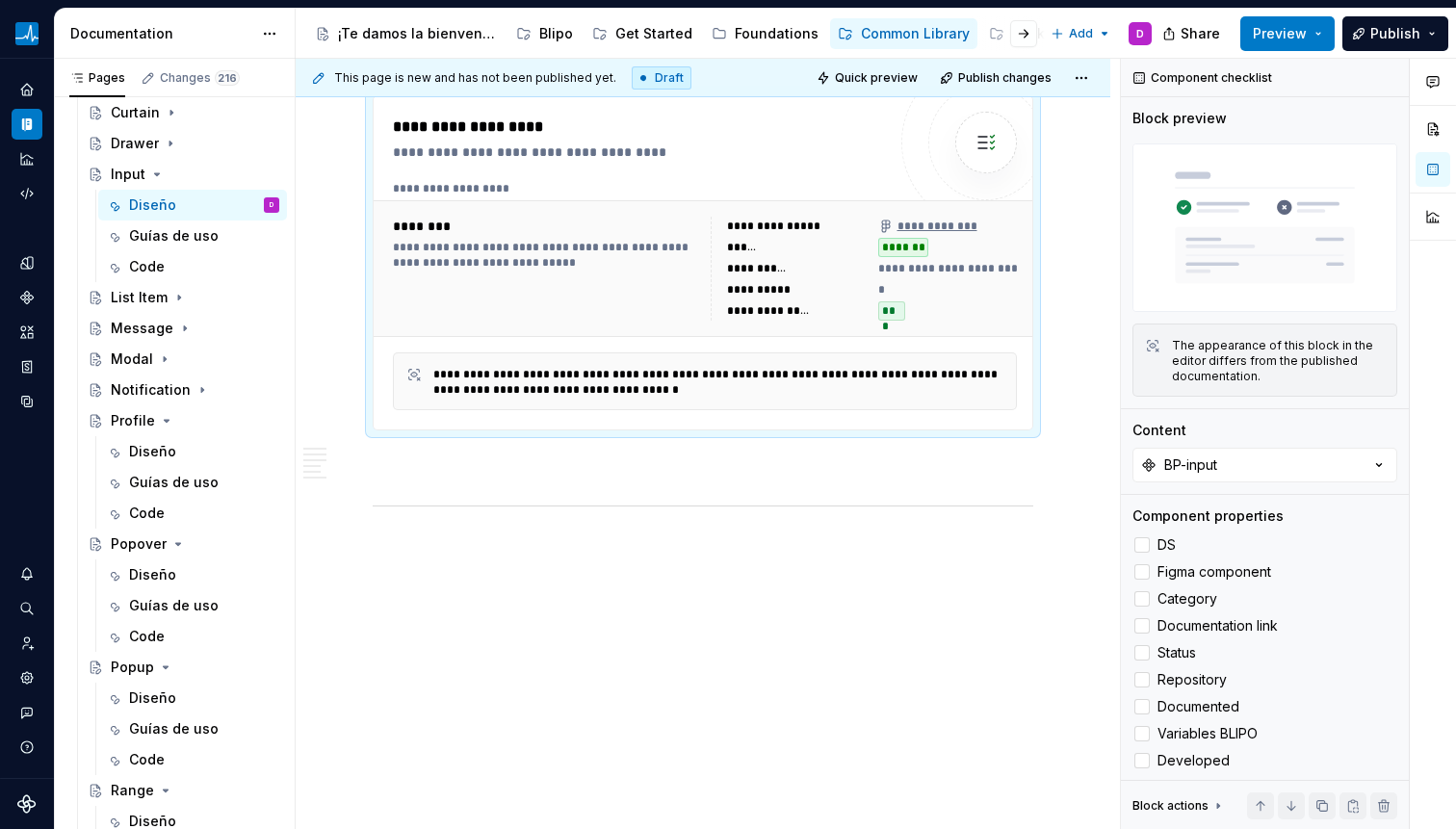
click at [1171, 622] on span "Documentation link" at bounding box center [1217, 626] width 121 height 15
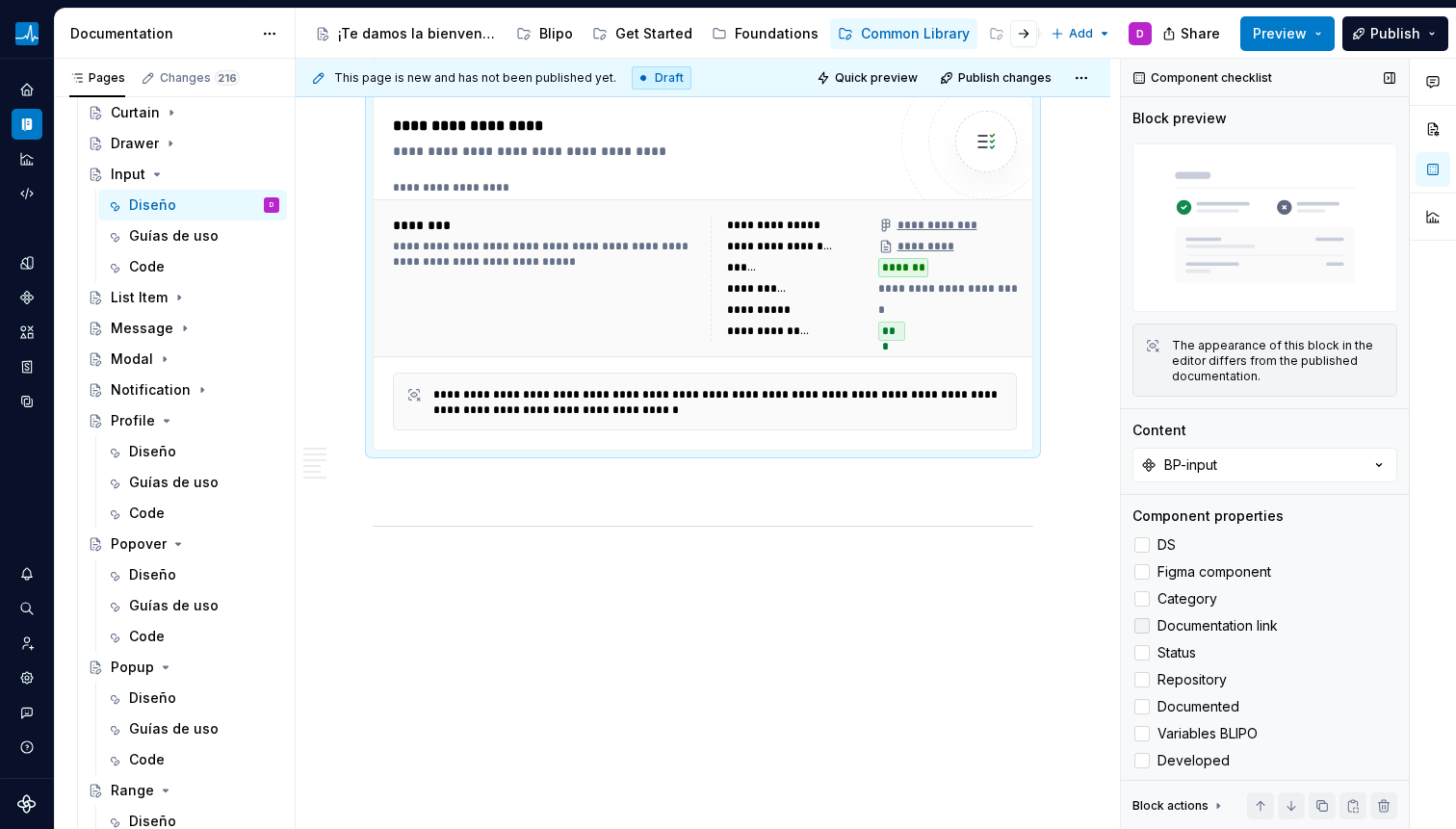
type textarea "*"
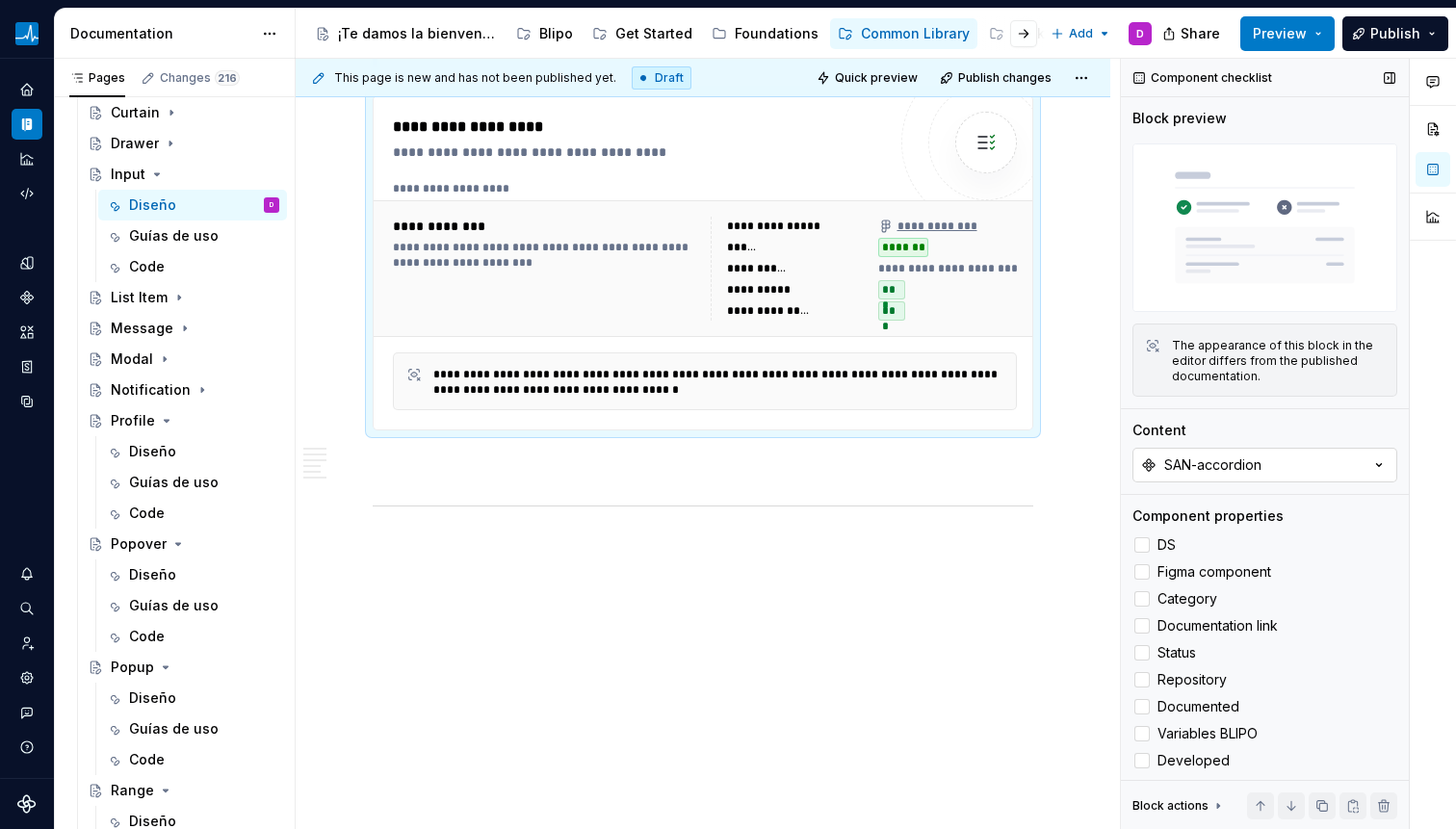
click at [1199, 458] on div "SAN-accordion" at bounding box center [1213, 465] width 98 height 19
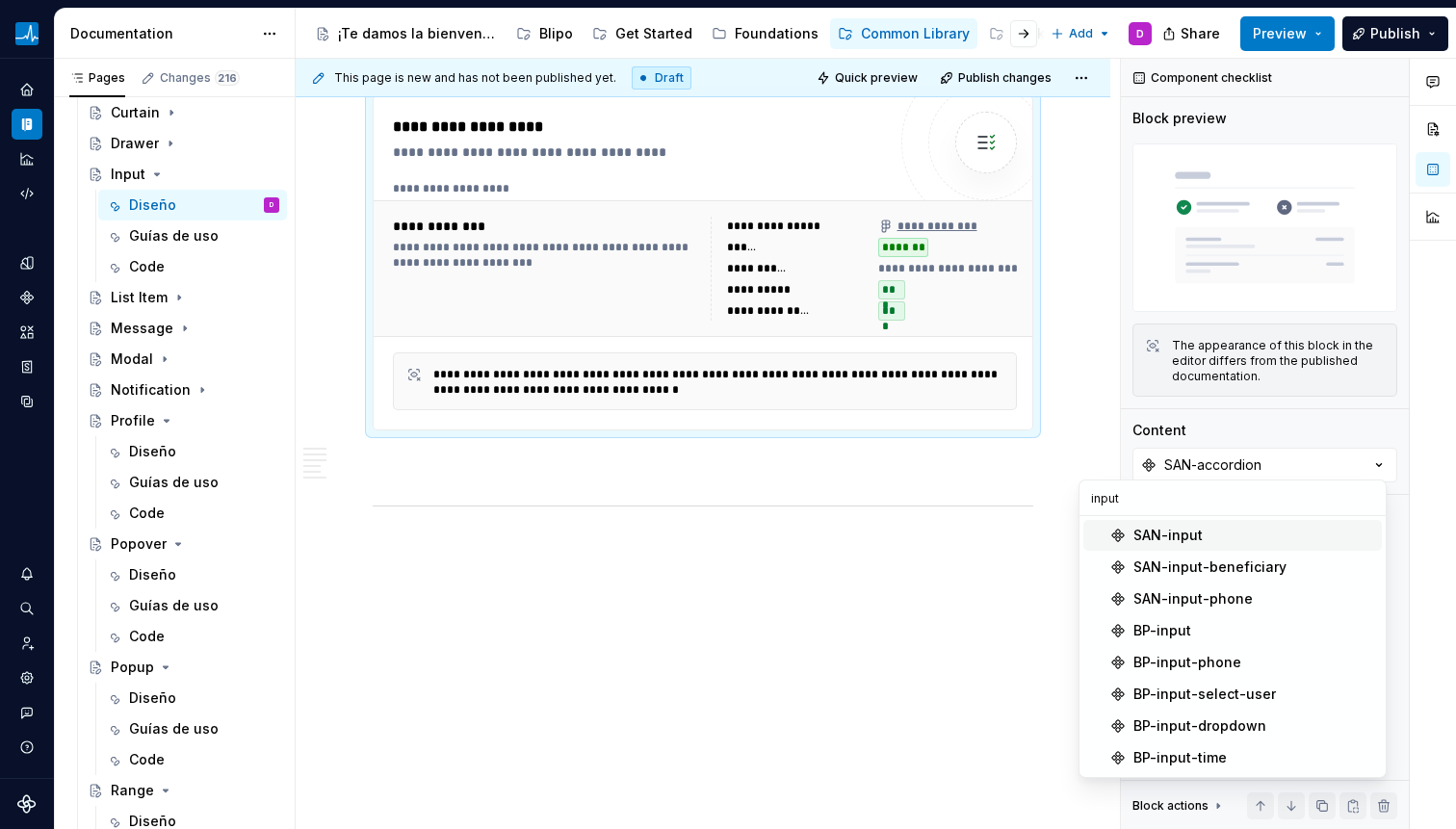
type input "input"
click at [1144, 539] on div "SAN-input" at bounding box center [1168, 535] width 70 height 19
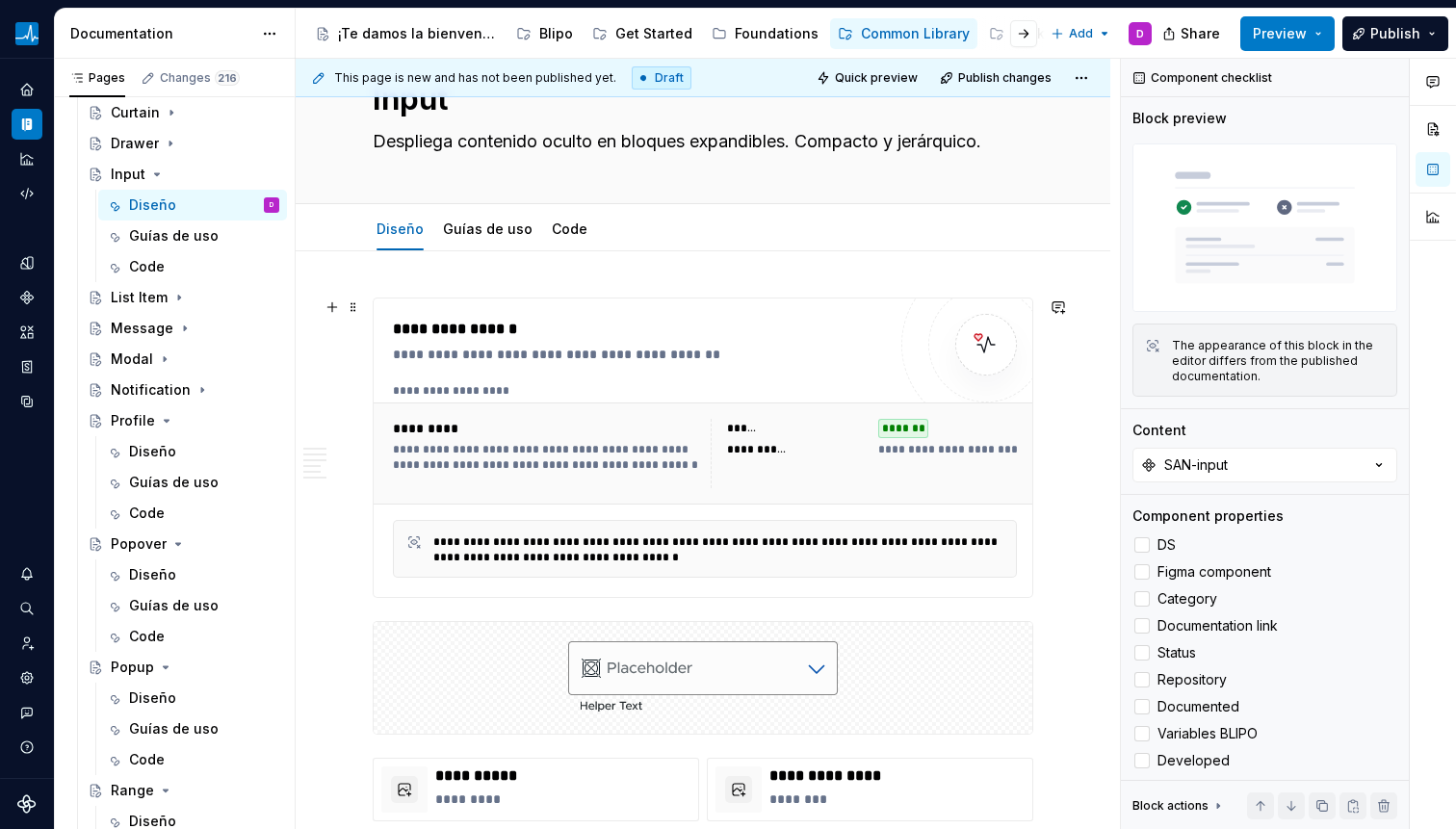
scroll to position [352, 0]
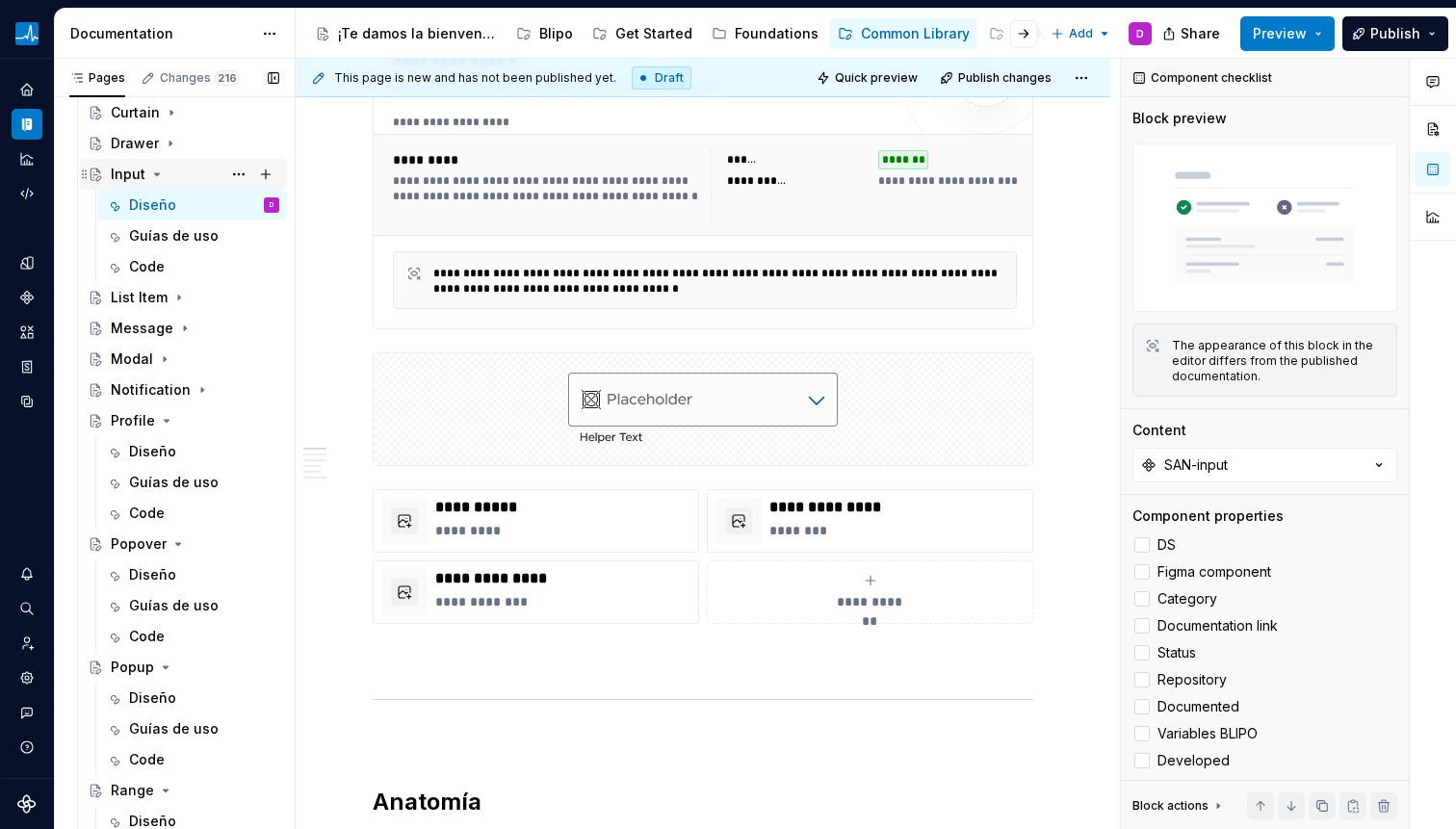
click at [162, 180] on div "Input" at bounding box center [195, 174] width 168 height 27
click at [155, 174] on icon "Page tree" at bounding box center [157, 174] width 5 height 2
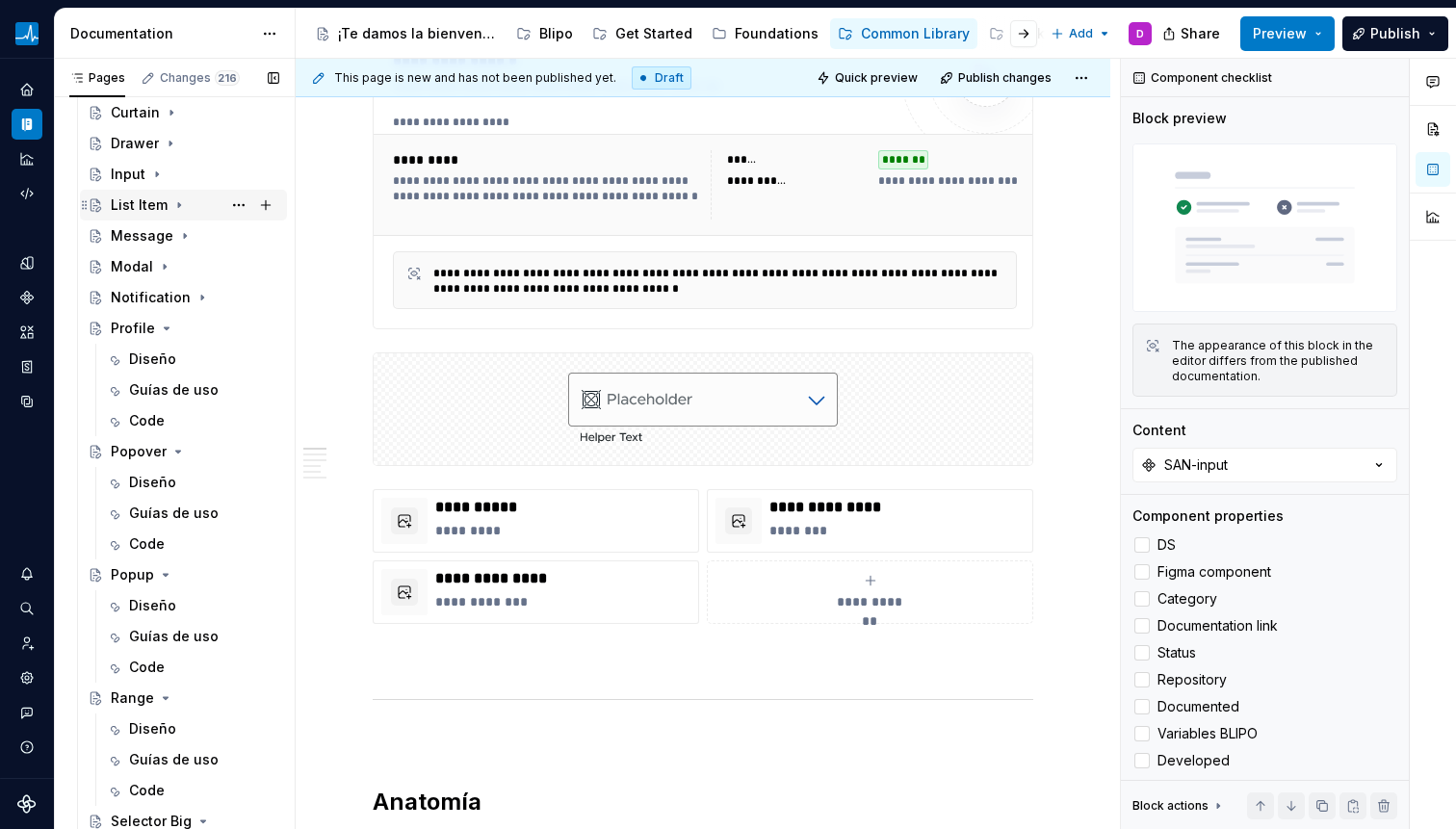
click at [178, 203] on icon "Page tree" at bounding box center [179, 205] width 2 height 5
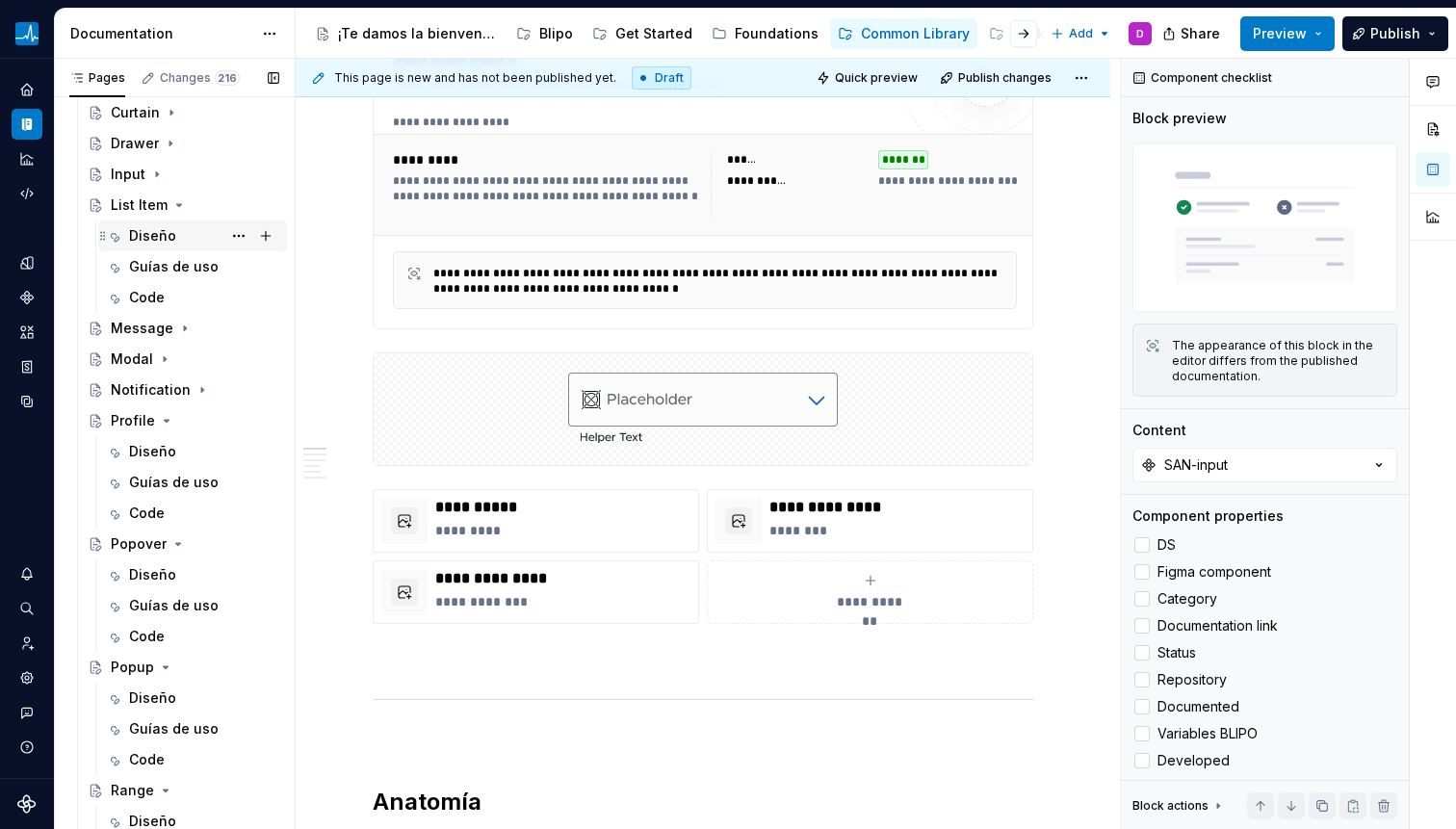
click at [163, 228] on div "Diseño" at bounding box center [153, 236] width 47 height 19
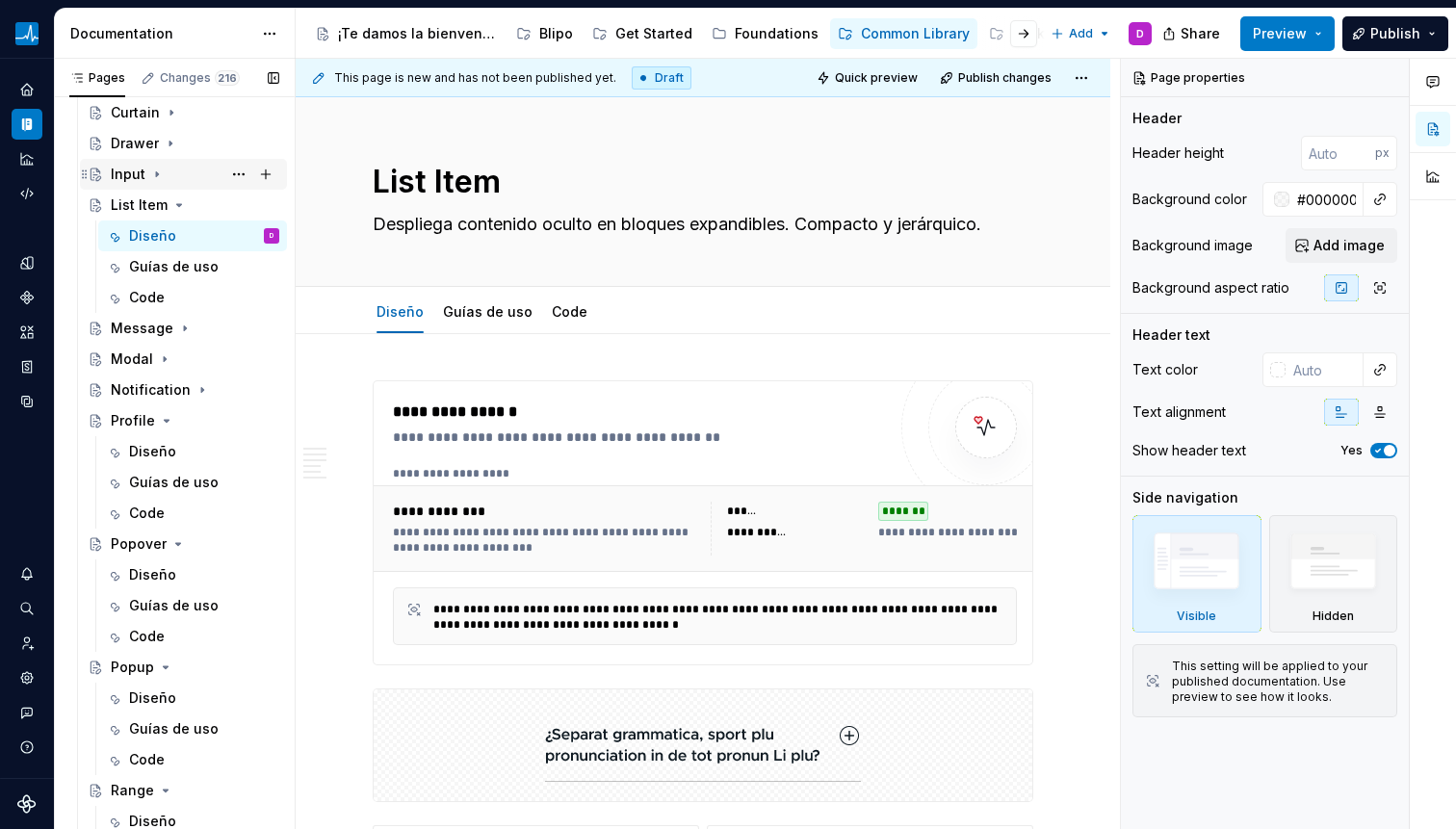
click at [156, 175] on icon "Page tree" at bounding box center [157, 174] width 2 height 5
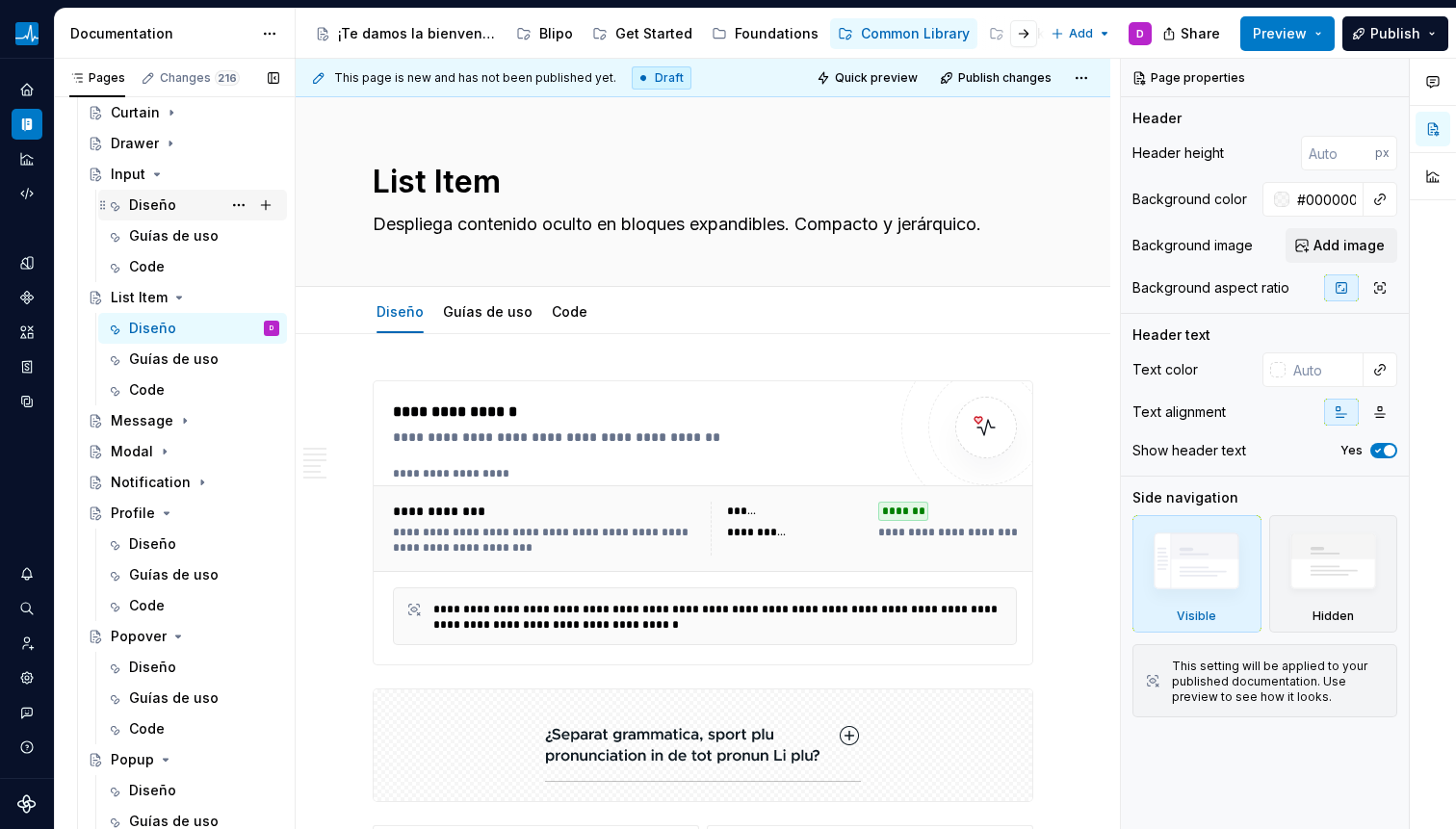
click at [152, 198] on div "Diseño" at bounding box center [153, 205] width 47 height 19
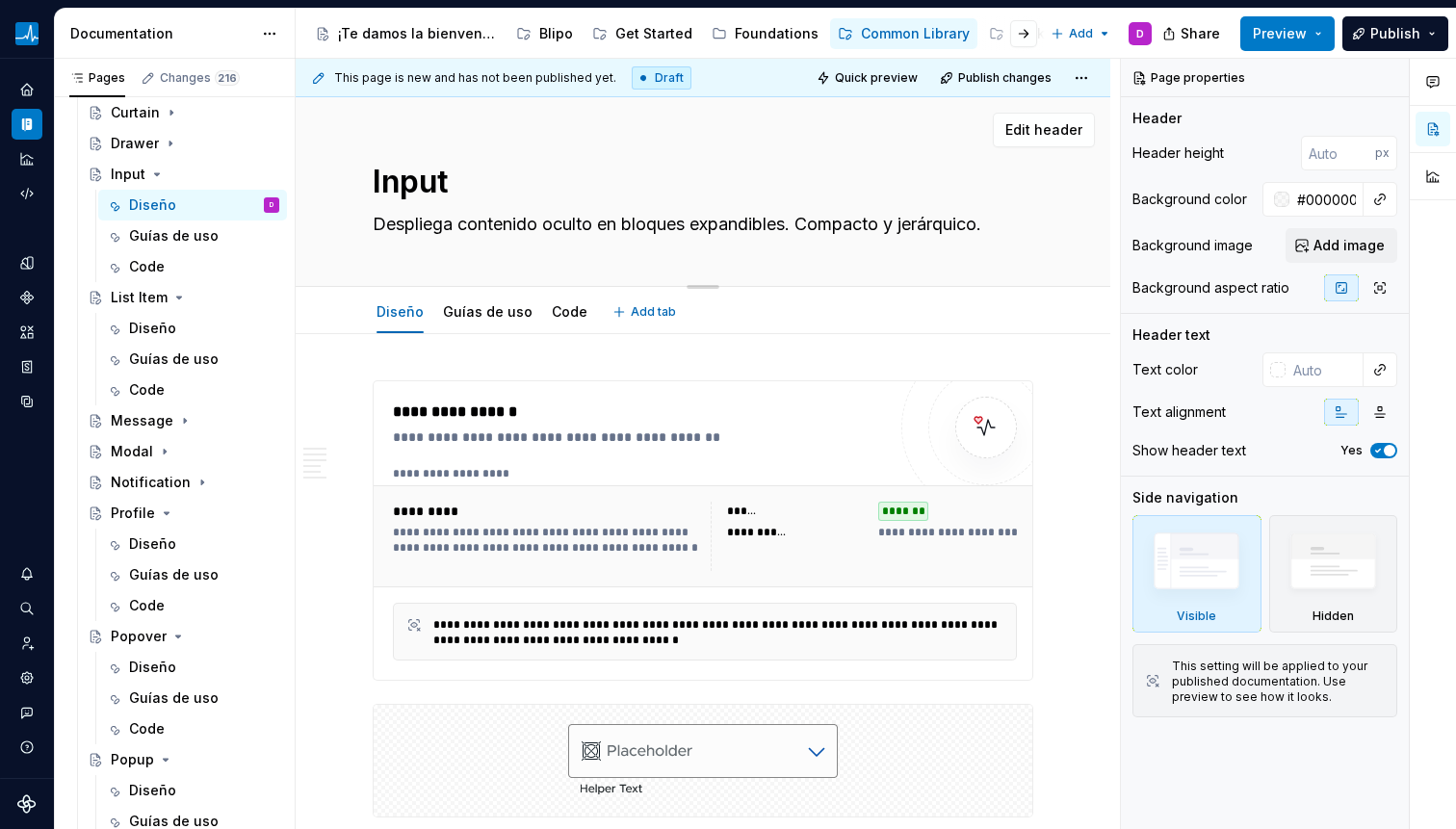
click at [383, 227] on textarea "Despliega contenido oculto en bloques expandibles. Compacto y jerárquico." at bounding box center [699, 224] width 661 height 31
click at [448, 218] on textarea "Despliega contenido oculto en bloques expandibles. Compacto y jerárquico." at bounding box center [699, 224] width 661 height 31
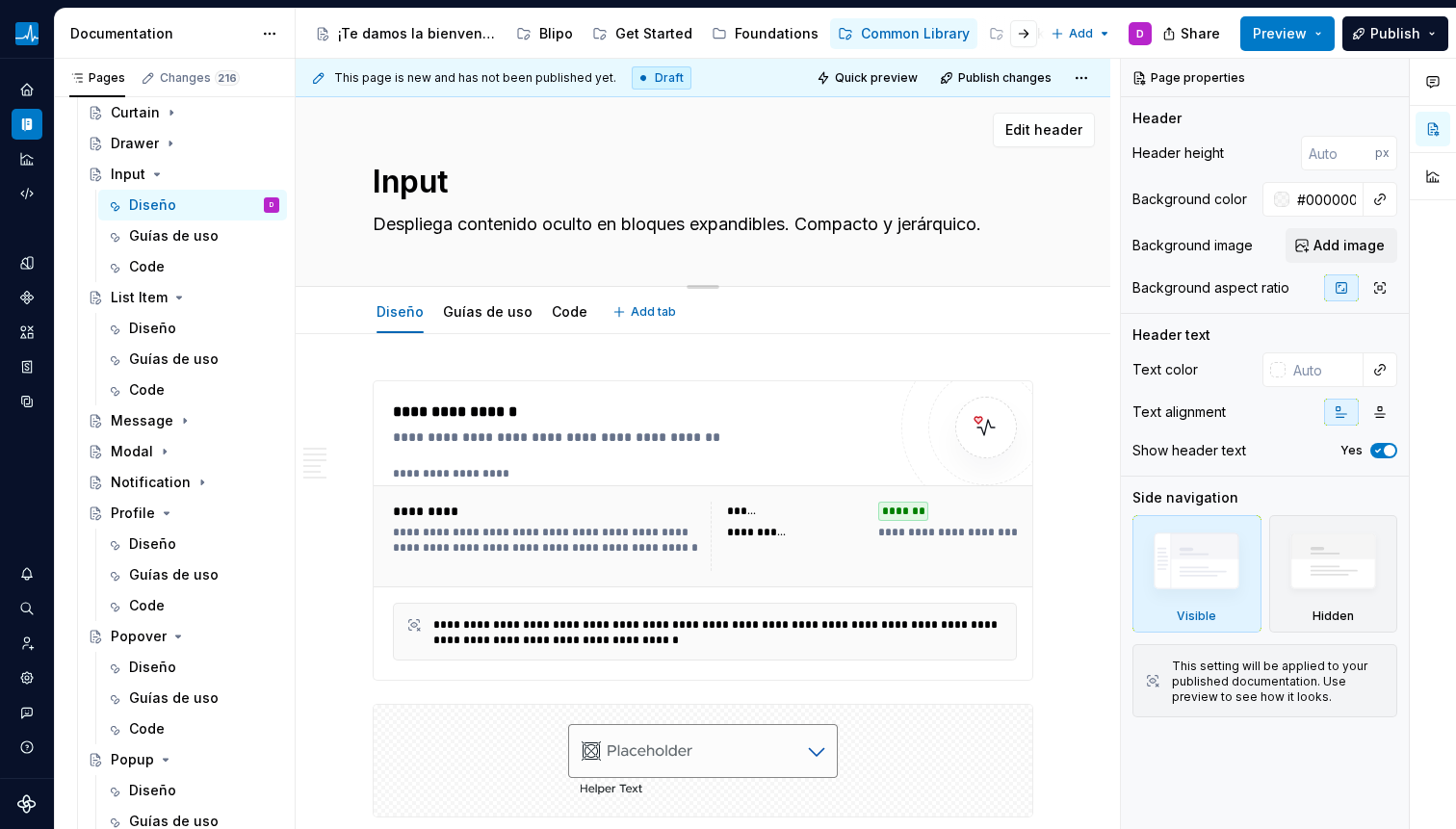
click at [448, 218] on textarea "Despliega contenido oculto en bloques expandibles. Compacto y jerárquico." at bounding box center [699, 224] width 661 height 31
paste textarea "permite al usuario ingresar o editar datos, como texto, números o contraseñas, …"
type textarea "*"
type textarea "permite al usuario ingresar o editar datos, como texto, números o contraseñas, …"
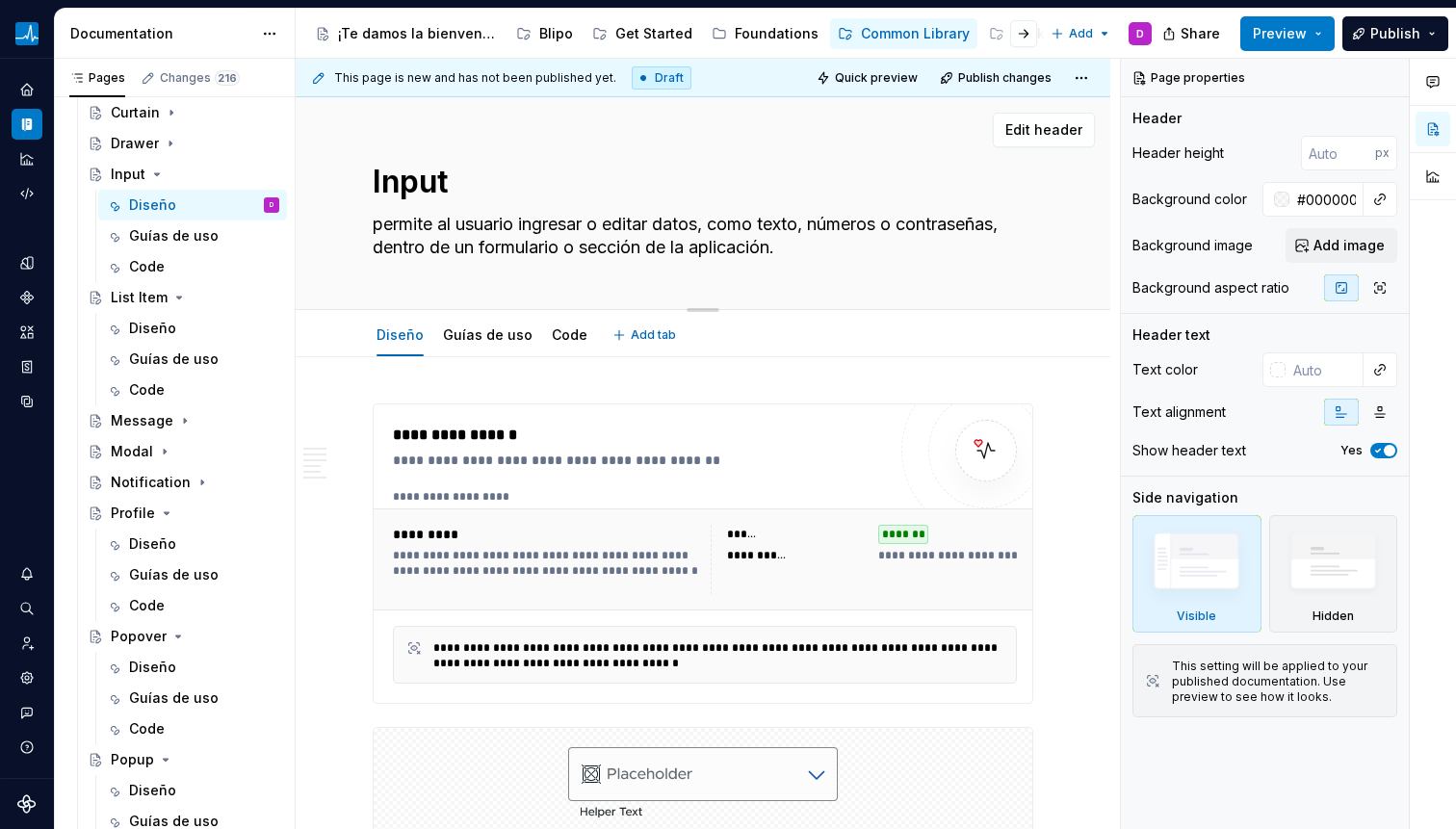
drag, startPoint x: 384, startPoint y: 223, endPoint x: 357, endPoint y: 225, distance: 27.1
click at [357, 225] on div "Input permite al usuario ingresar o editar datos, como texto, números o contras…" at bounding box center [702, 204] width 814 height 213
type textarea "*"
type textarea "Permite al usuario ingresar o editar datos, como texto, números o contraseñas, …"
type textarea "*"
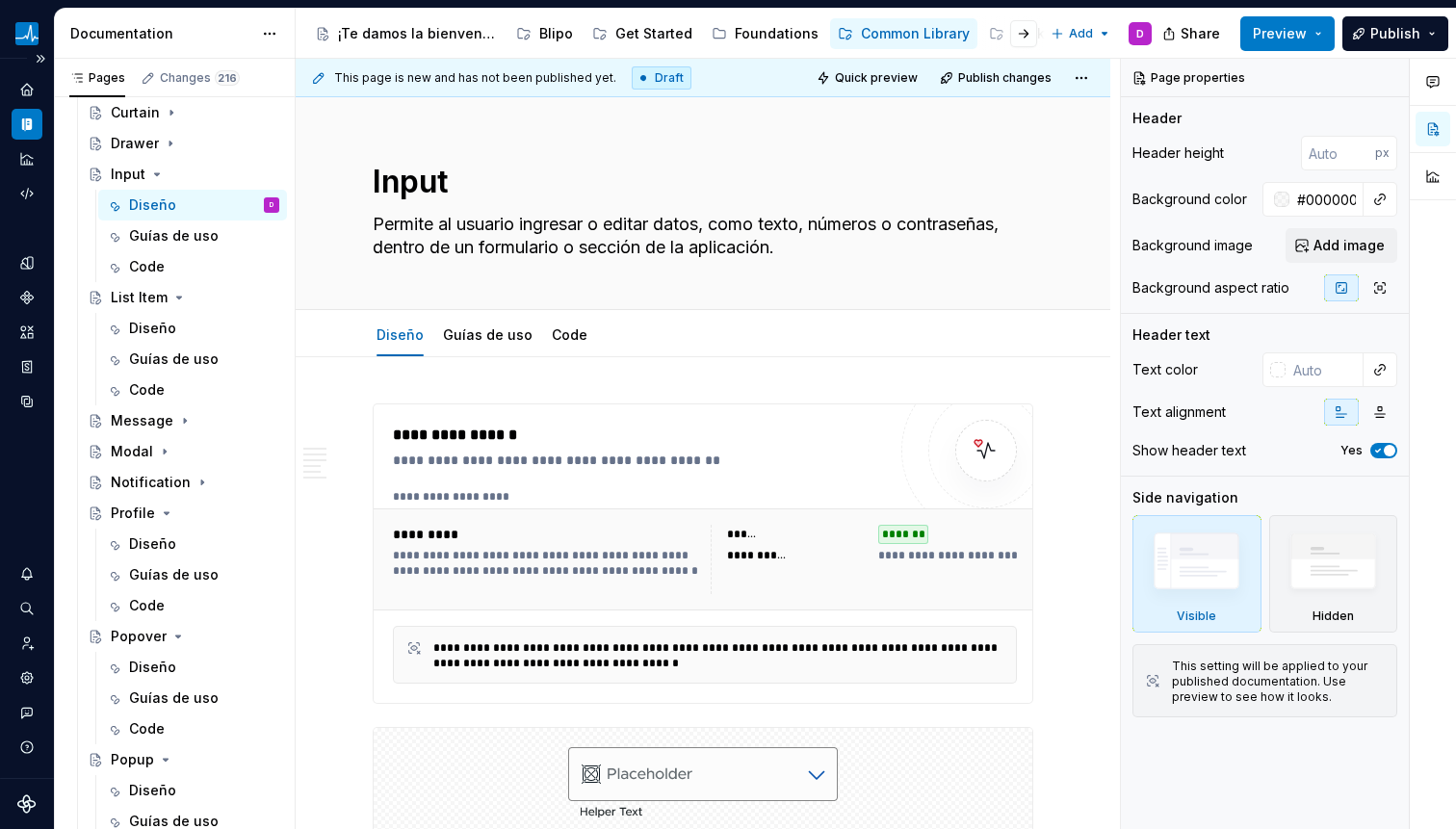
type textarea "Permite al usuario ingresar o editar datos, como texto, números o contraseñas, …"
click at [516, 240] on textarea "Permite al usuario ingresar o editar datos, como texto, números o contraseñas, …" at bounding box center [699, 236] width 661 height 54
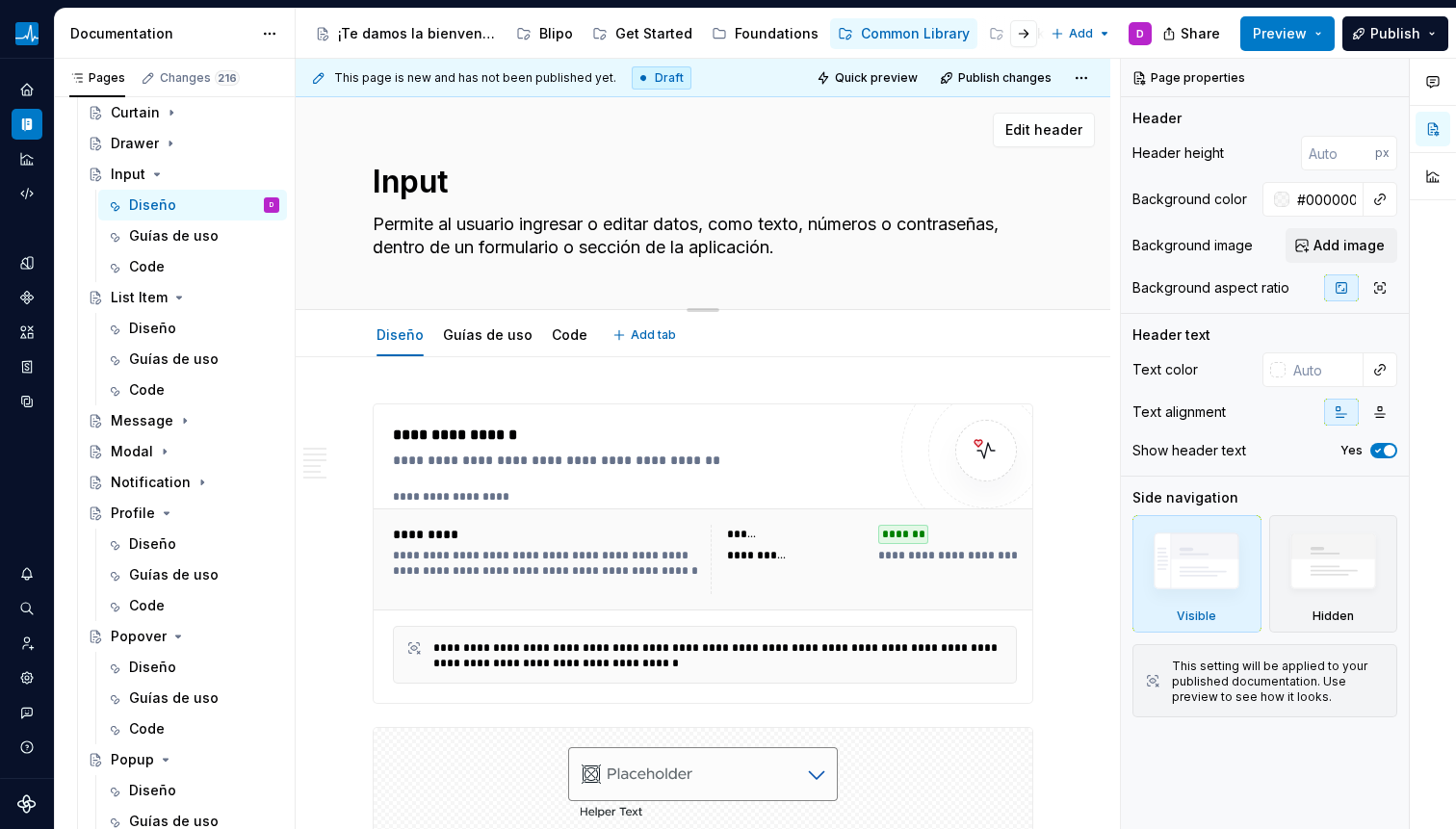
click at [525, 257] on textarea "Permite al usuario ingresar o editar datos, como texto, números o contraseñas, …" at bounding box center [699, 236] width 661 height 54
click at [519, 276] on div "Input Permite al usuario ingresar o editar datos, como texto, números o contras…" at bounding box center [703, 203] width 661 height 212
click at [522, 240] on textarea "Permite al usuario ingresar o editar datos, como texto, números o contraseñas, …" at bounding box center [699, 236] width 661 height 54
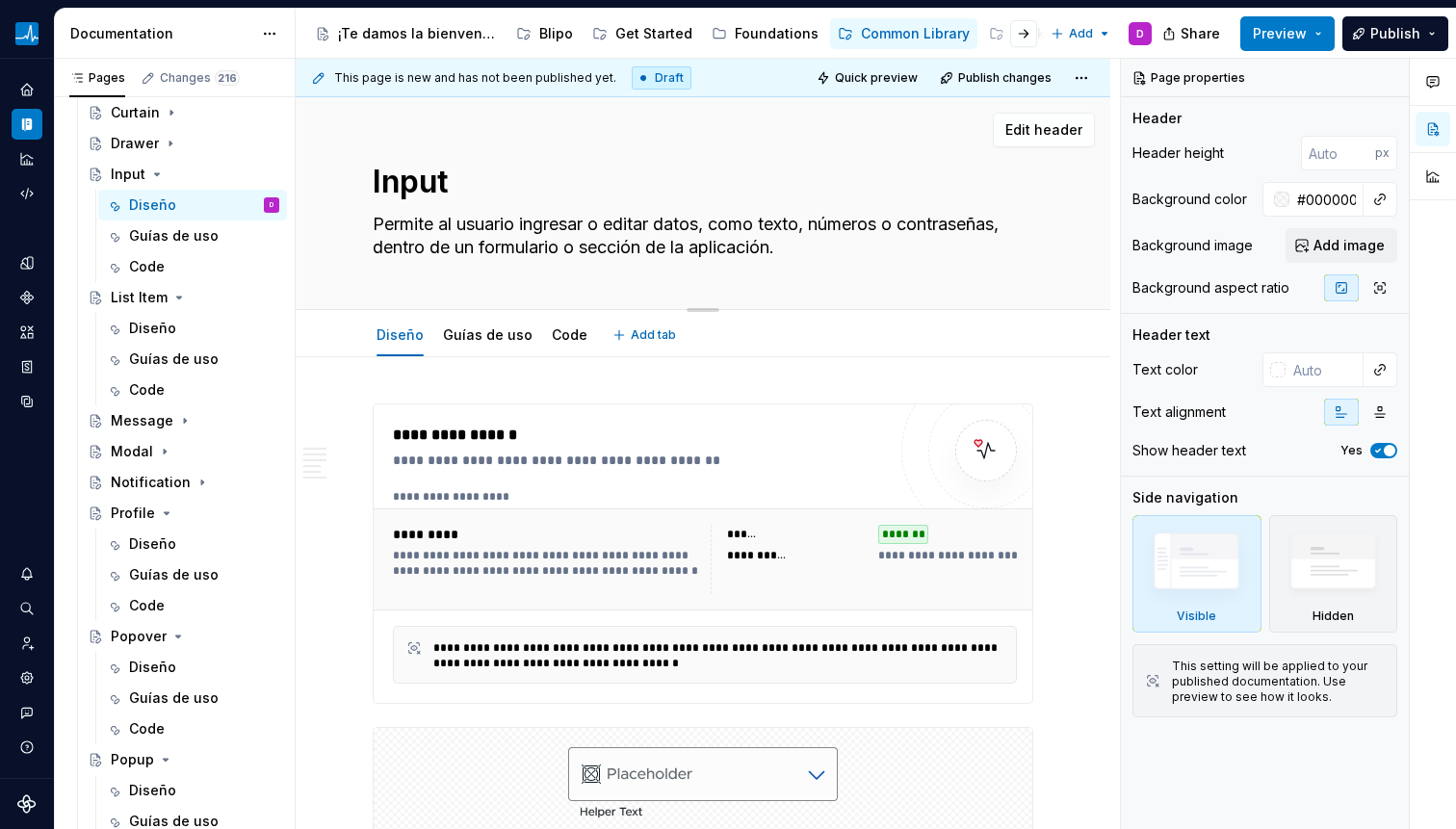
click at [522, 240] on textarea "Permite al usuario ingresar o editar datos, como texto, números o contraseñas, …" at bounding box center [699, 236] width 661 height 54
click at [840, 258] on textarea "Permite al usuario ingresar o editar datos, como texto, números o contraseñas, …" at bounding box center [699, 236] width 661 height 54
click at [660, 207] on div "Input Permite al usuario ingresar o editar datos, como texto, números o contras…" at bounding box center [703, 203] width 661 height 212
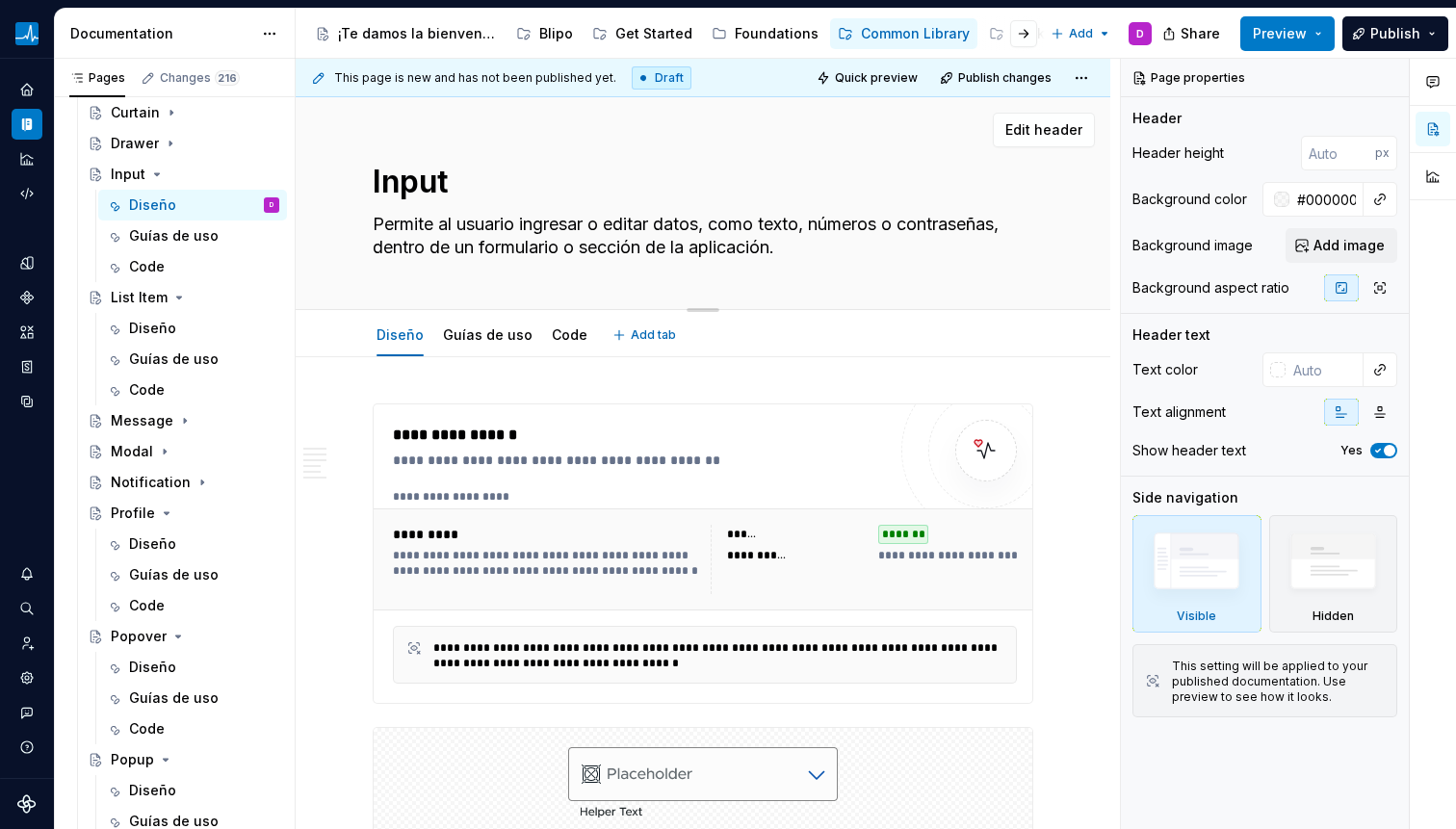
click at [527, 234] on textarea "Permite al usuario ingresar o editar datos, como texto, números o contraseñas, …" at bounding box center [699, 236] width 661 height 54
click at [526, 234] on textarea "Permite al usuario ingresar o editar datos, como texto, números o contraseñas, …" at bounding box center [699, 236] width 661 height 54
paste textarea "Un Input es un componente de interfaz que permite al usuario ingresar o editar …"
type textarea "*"
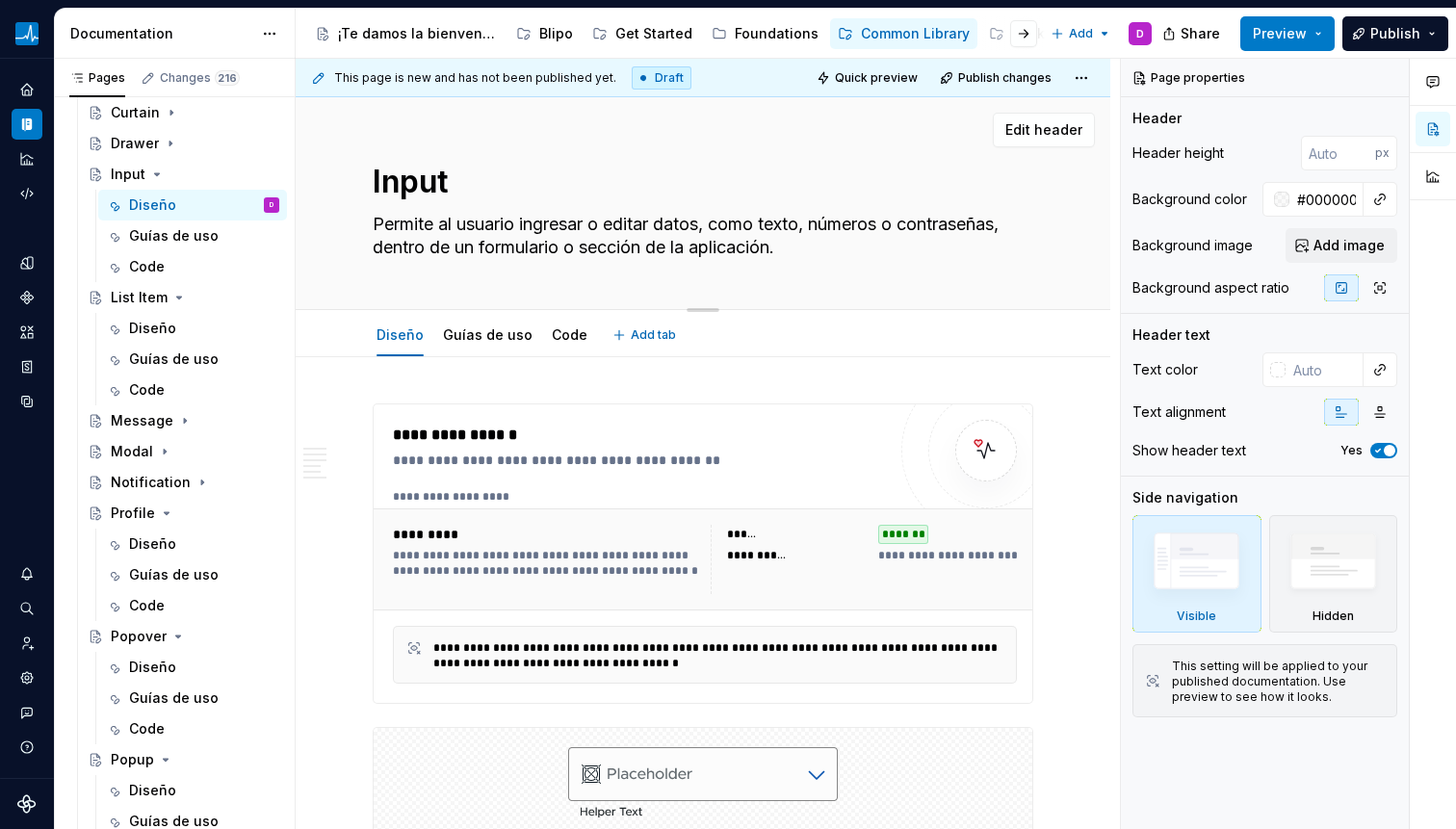
type textarea "Un Input es un componente de interfaz que permite al usuario ingresar o editar …"
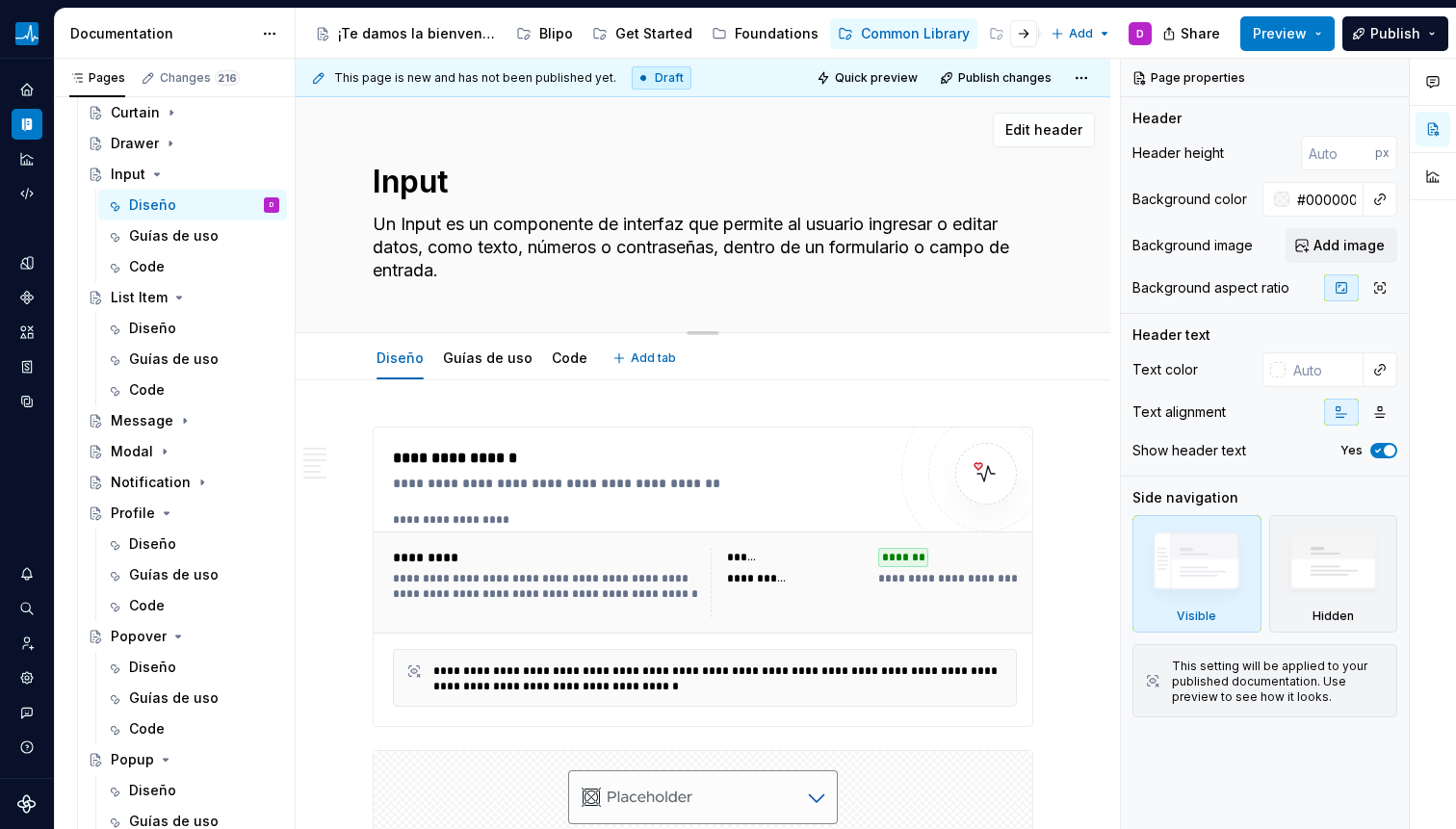
click at [514, 225] on textarea "Un Input es un componente de interfaz que permite al usuario ingresar o editar …" at bounding box center [699, 247] width 661 height 77
click at [673, 224] on textarea "Un Input es un componente de interfaz que permite al usuario ingresar o editar …" at bounding box center [699, 247] width 661 height 77
drag, startPoint x: 738, startPoint y: 226, endPoint x: 338, endPoint y: 232, distance: 400.0
click at [338, 232] on div "Input Un Input es un componente de interfaz que permite al usuario ingresar o e…" at bounding box center [702, 215] width 814 height 236
type textarea "*"
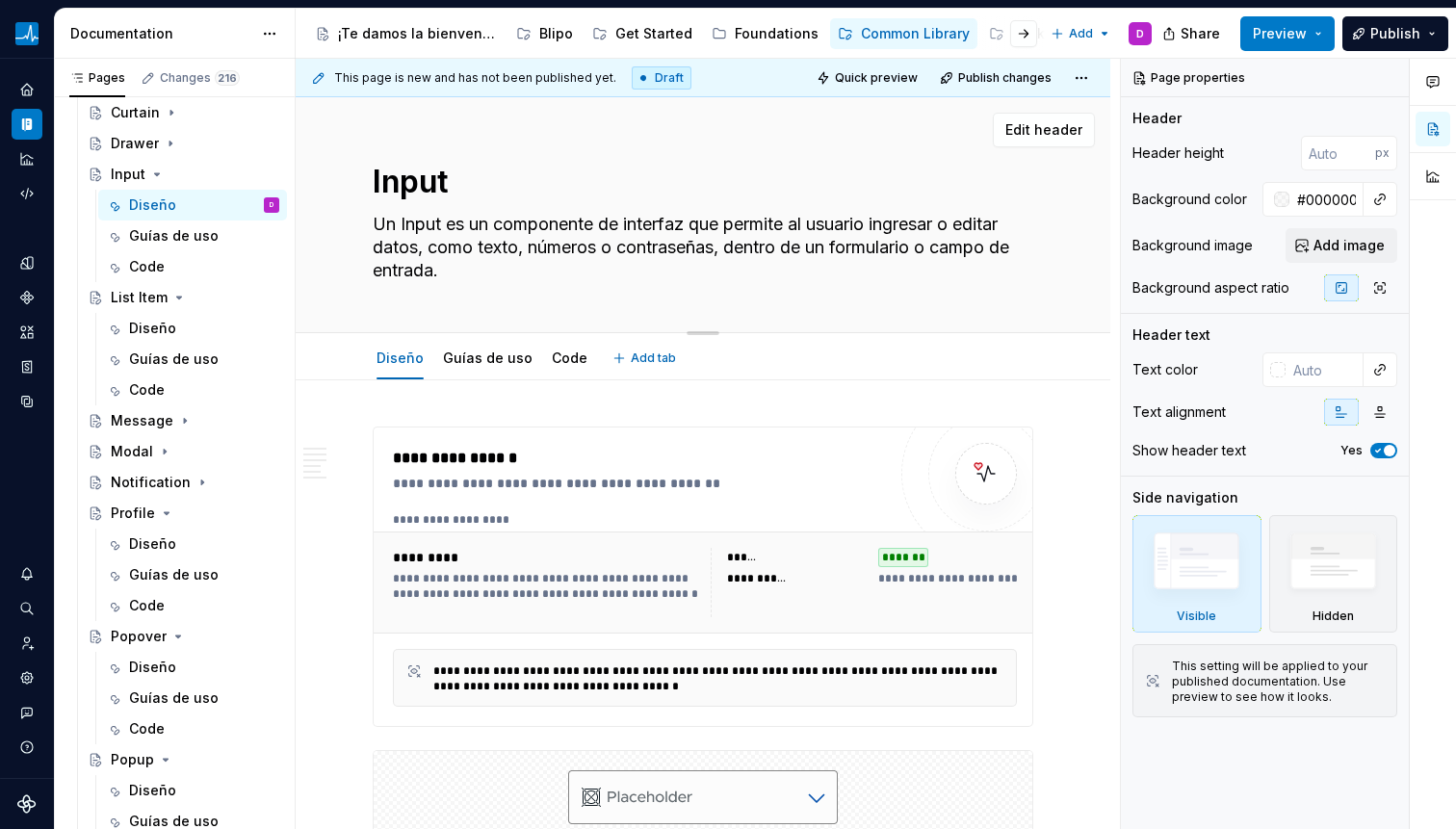
type textarea "Permite al usuario ingresar o editar datos, como texto, números o contraseñas, …"
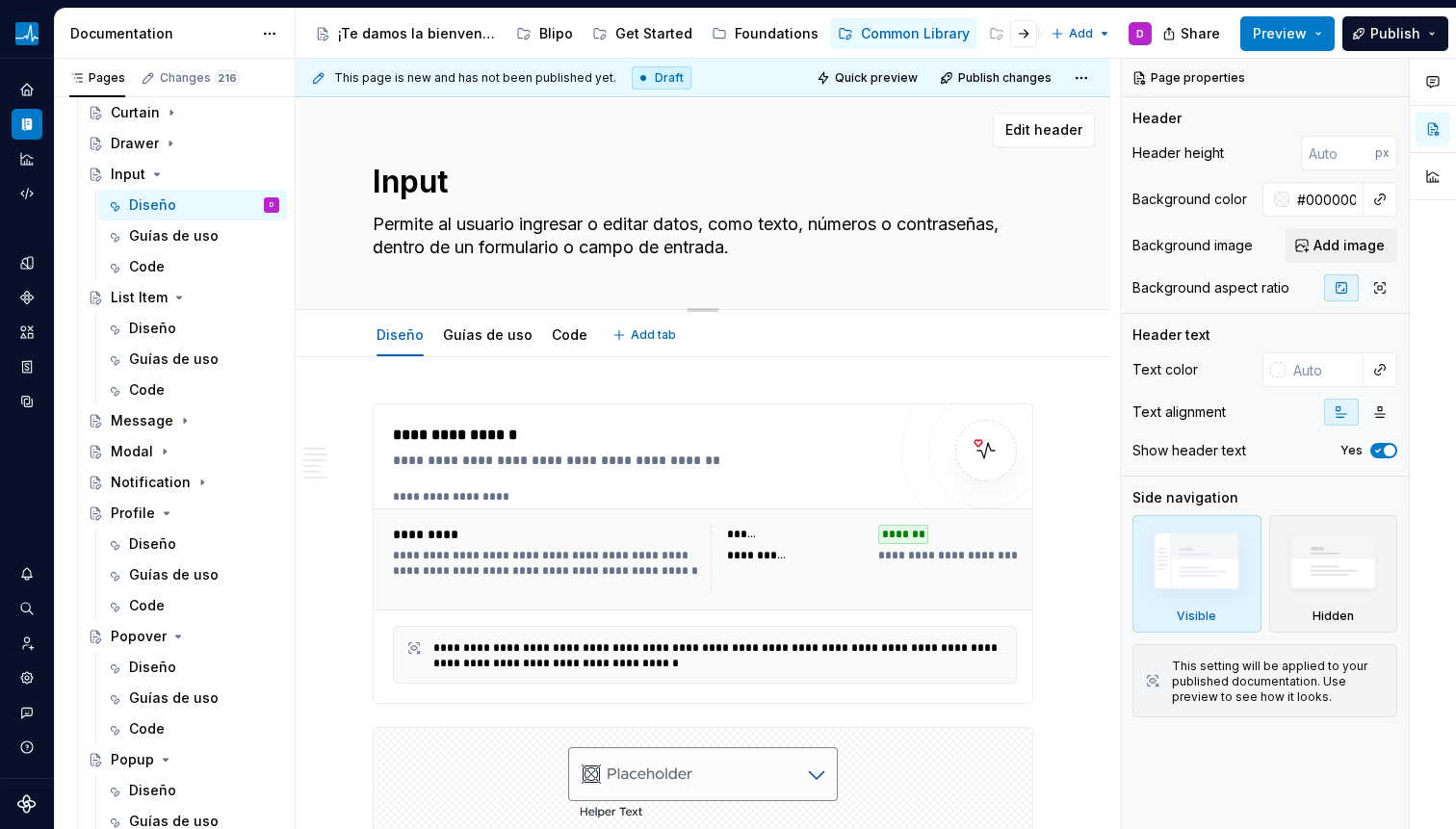
drag, startPoint x: 586, startPoint y: 226, endPoint x: 759, endPoint y: 249, distance: 174.5
click at [759, 249] on textarea "Permite al usuario ingresar o editar datos, como texto, números o contraseñas, …" at bounding box center [699, 236] width 661 height 54
click at [757, 250] on textarea "Permite al usuario ingresar o editar datos, como texto, números o contraseñas, …" at bounding box center [699, 236] width 661 height 54
click at [615, 222] on textarea "Permite al usuario ingresar o editar datos, como texto, números o contraseñas, …" at bounding box center [699, 236] width 661 height 54
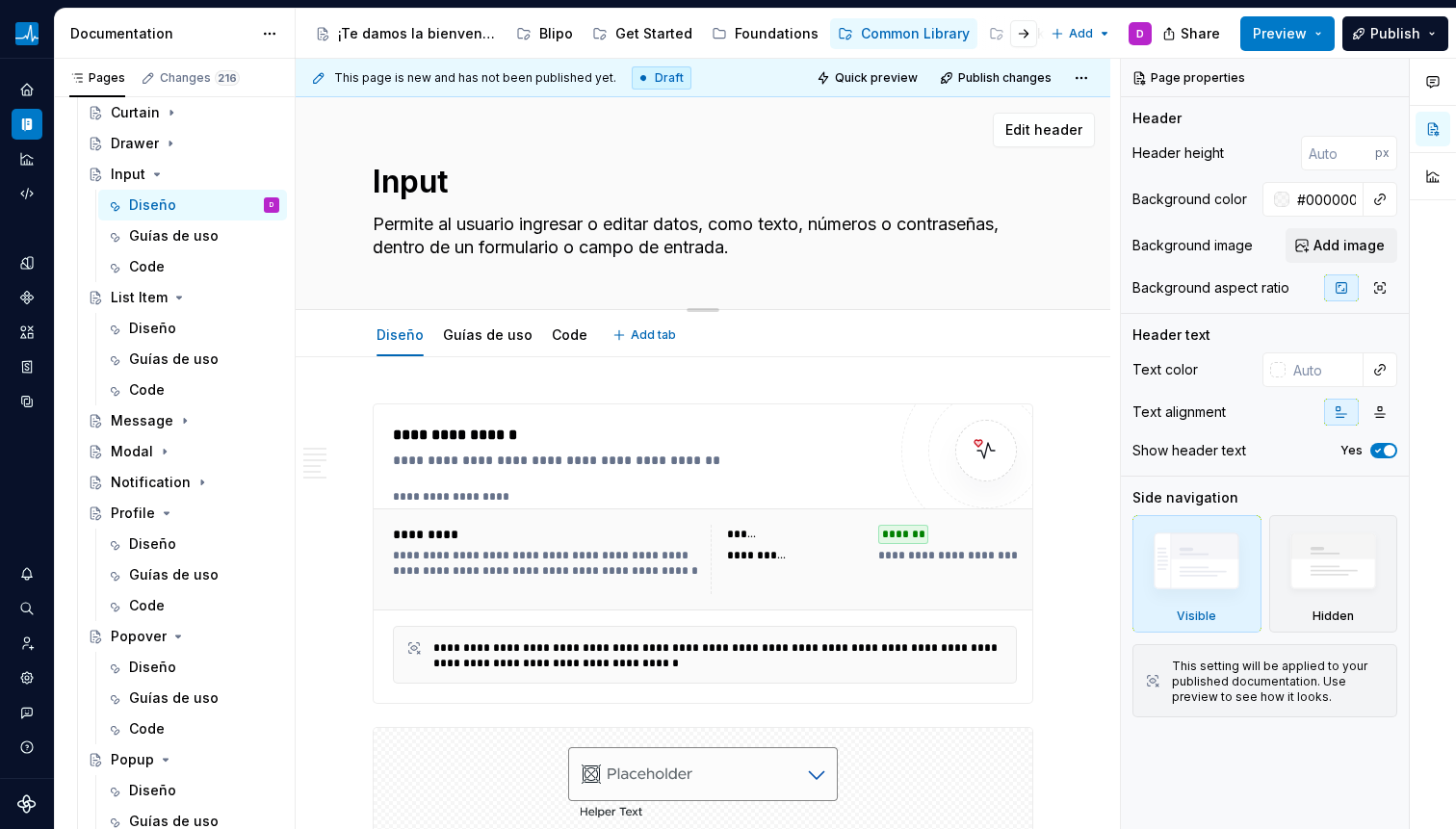
drag, startPoint x: 671, startPoint y: 223, endPoint x: 759, endPoint y: 253, distance: 93.0
click at [758, 253] on textarea "Permite al usuario ingresar o editar datos, como texto, números o contraseñas, …" at bounding box center [699, 236] width 661 height 54
click at [759, 253] on textarea "Permite al usuario ingresar o editar datos, como texto, números o contraseñas, …" at bounding box center [699, 236] width 661 height 54
drag, startPoint x: 492, startPoint y: 243, endPoint x: 690, endPoint y: 249, distance: 198.1
click at [688, 249] on textarea "Permite al usuario ingresar o editar datos, como texto, números o contraseñas, …" at bounding box center [699, 236] width 661 height 54
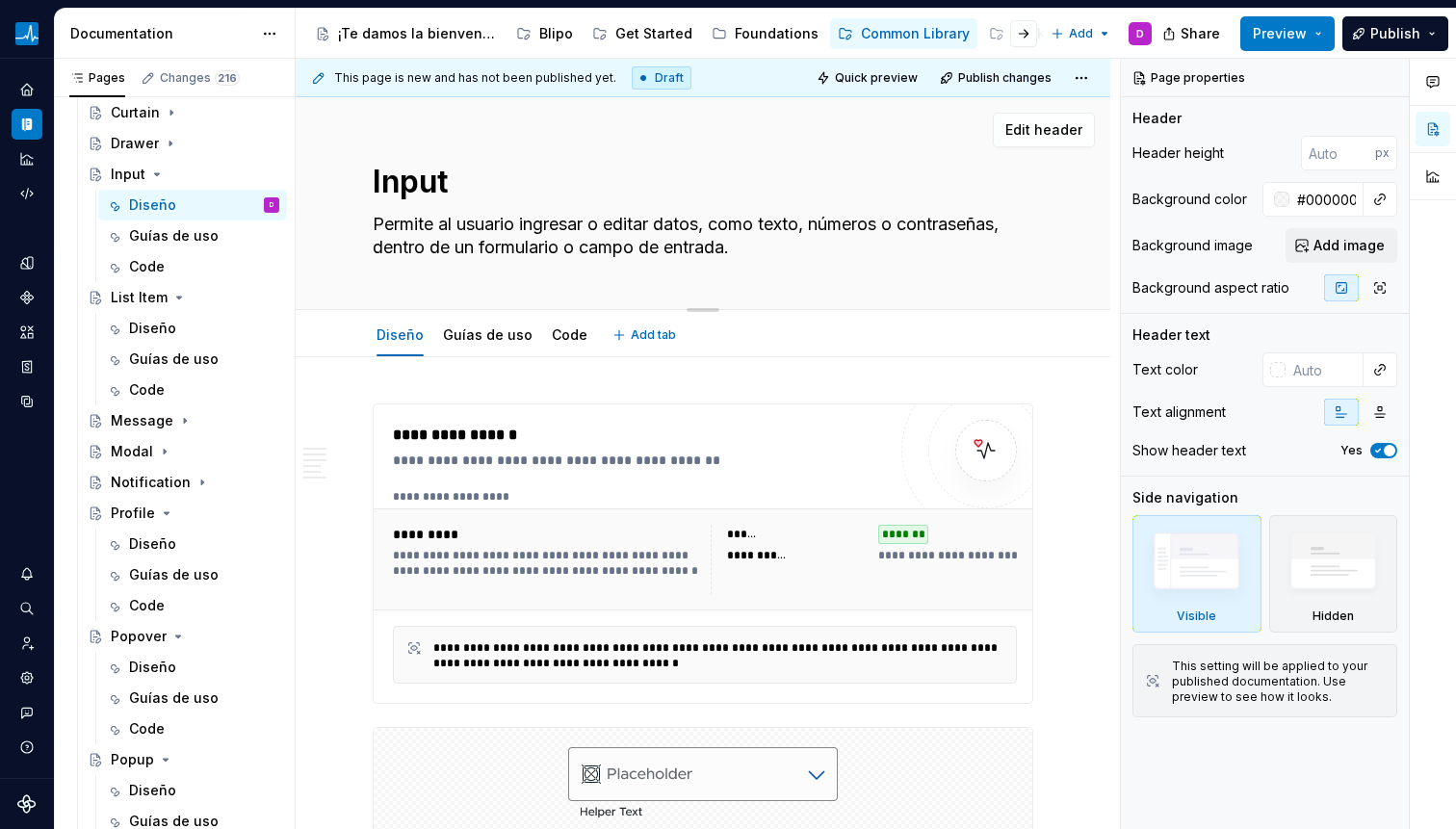
click at [690, 249] on textarea "Permite al usuario ingresar o editar datos, como texto, números o contraseñas, …" at bounding box center [699, 236] width 661 height 54
type textarea "*"
type textarea "Permite al usuario ingresar o editar datos, como texto, números o contraseñas, …"
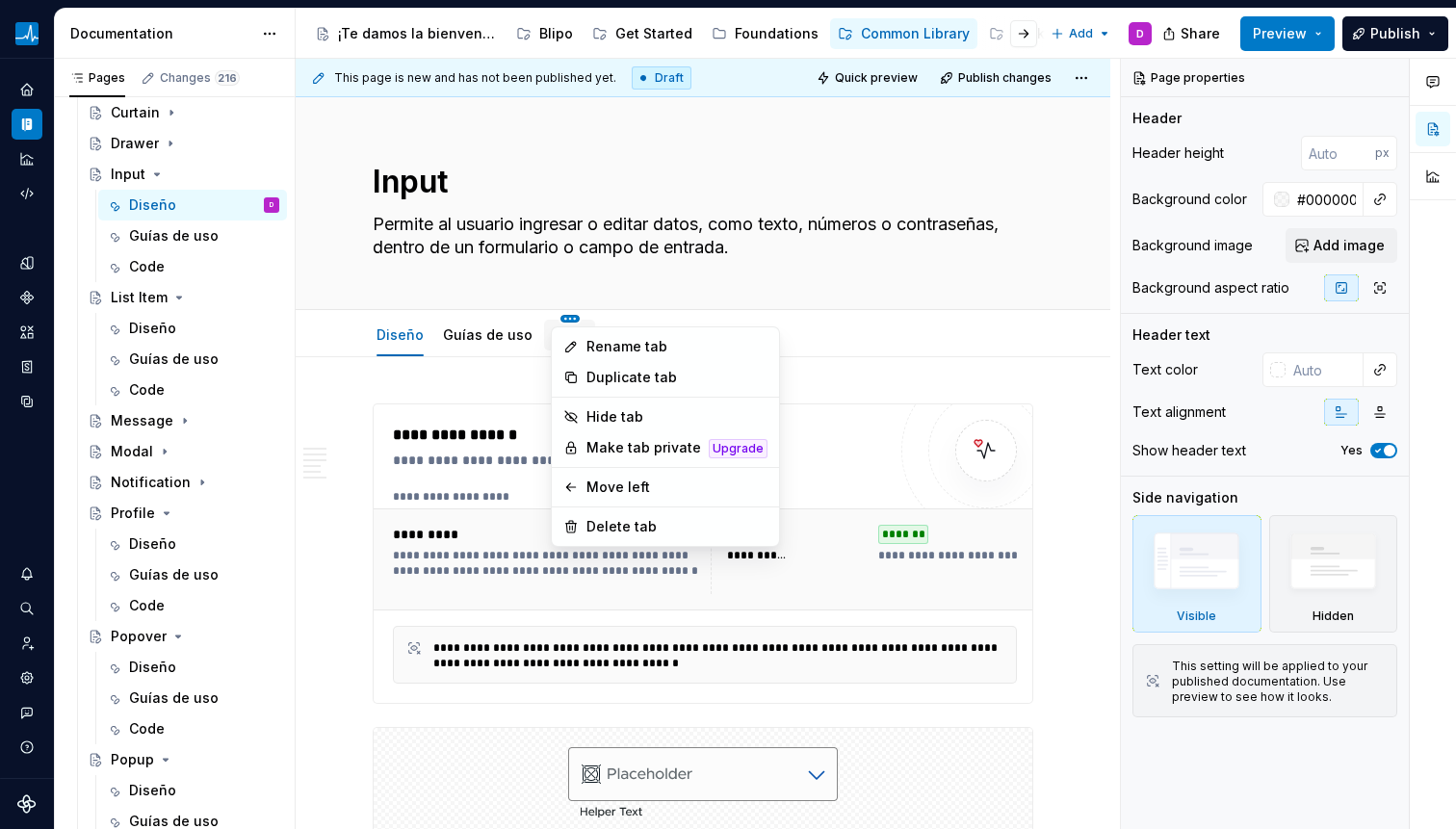
click at [564, 308] on html "BLIPO D Design system data Documentation Accessibility guide for tree Page tree…" at bounding box center [728, 414] width 1456 height 829
click at [572, 277] on html "BLIPO D Design system data Documentation Accessibility guide for tree Page tree…" at bounding box center [728, 414] width 1456 height 829
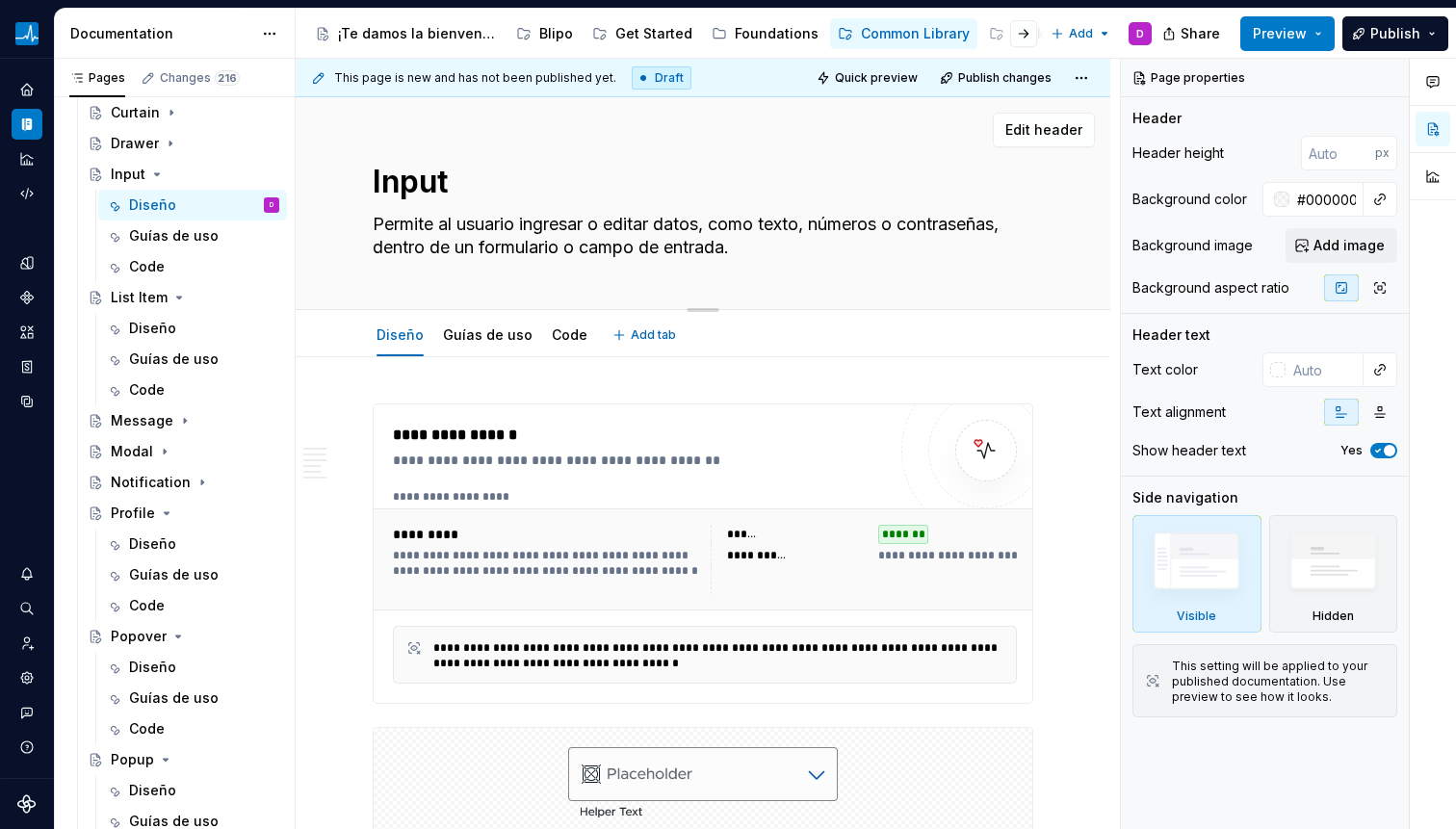
click at [574, 216] on textarea "Permite al usuario ingresar o editar datos, como texto, números o contraseñas, …" at bounding box center [699, 236] width 661 height 54
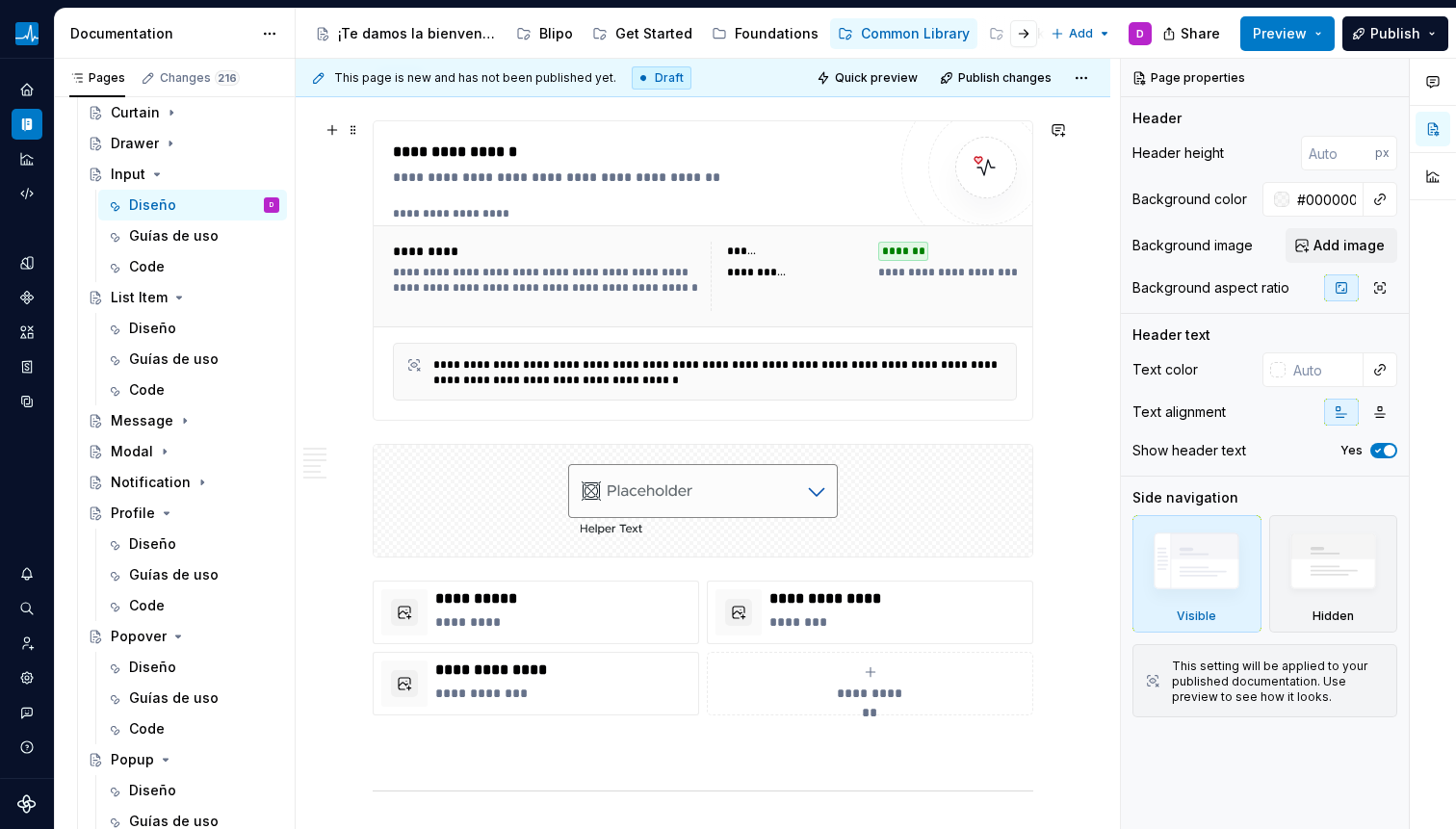
scroll to position [326, 0]
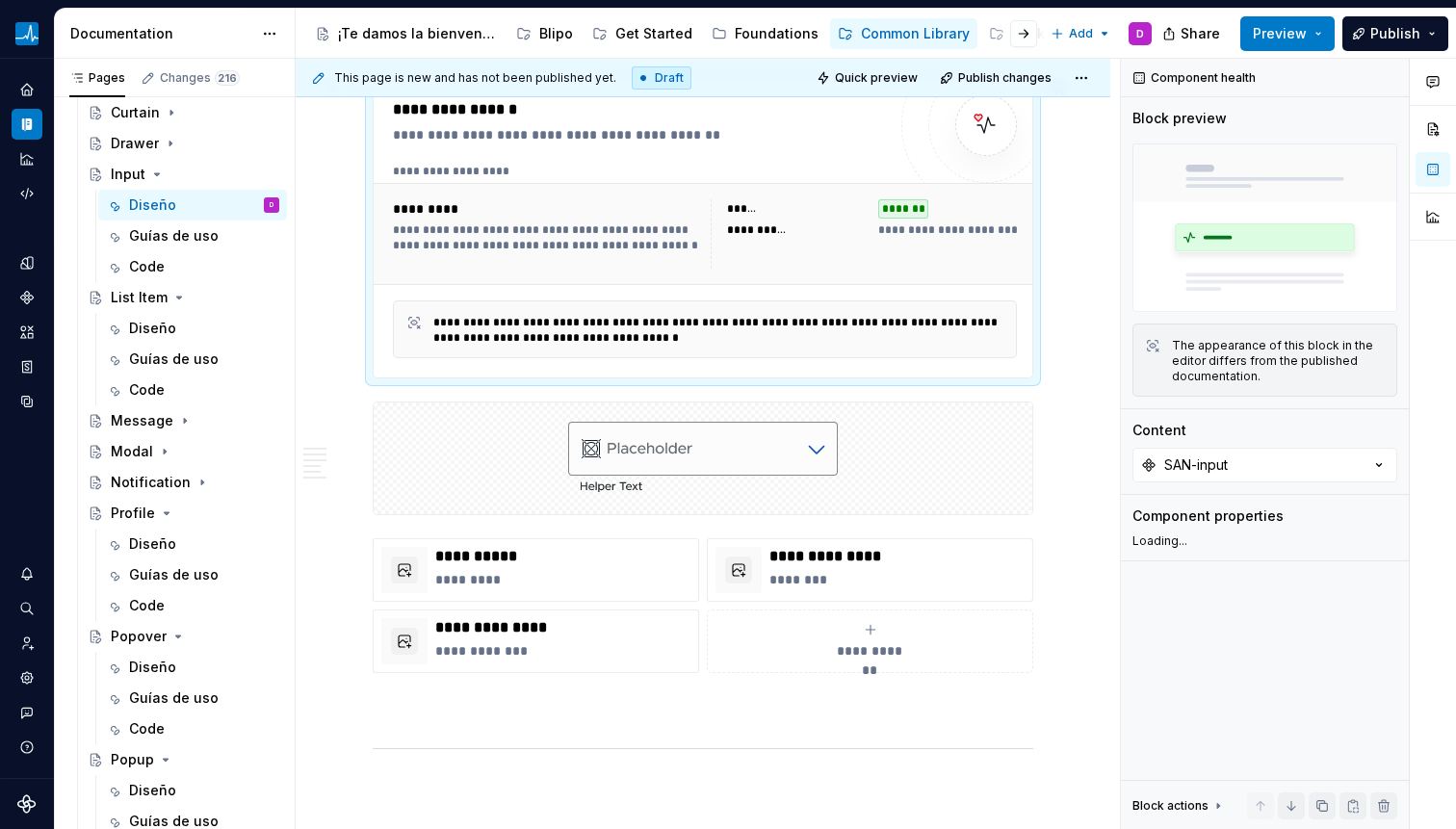
click at [556, 214] on div "*********" at bounding box center [546, 209] width 306 height 19
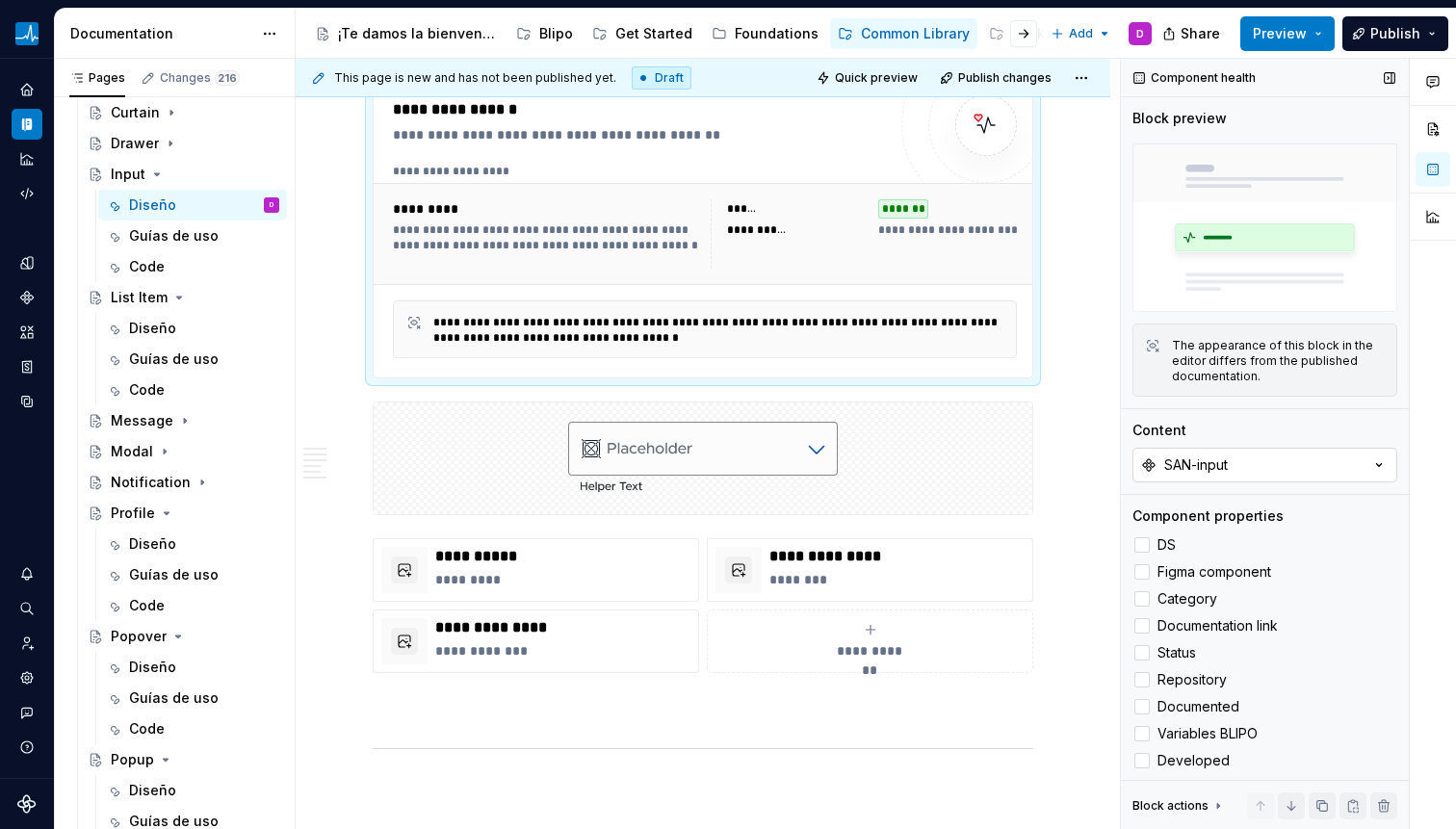
click at [1237, 462] on button "SAN-input" at bounding box center [1265, 465] width 265 height 35
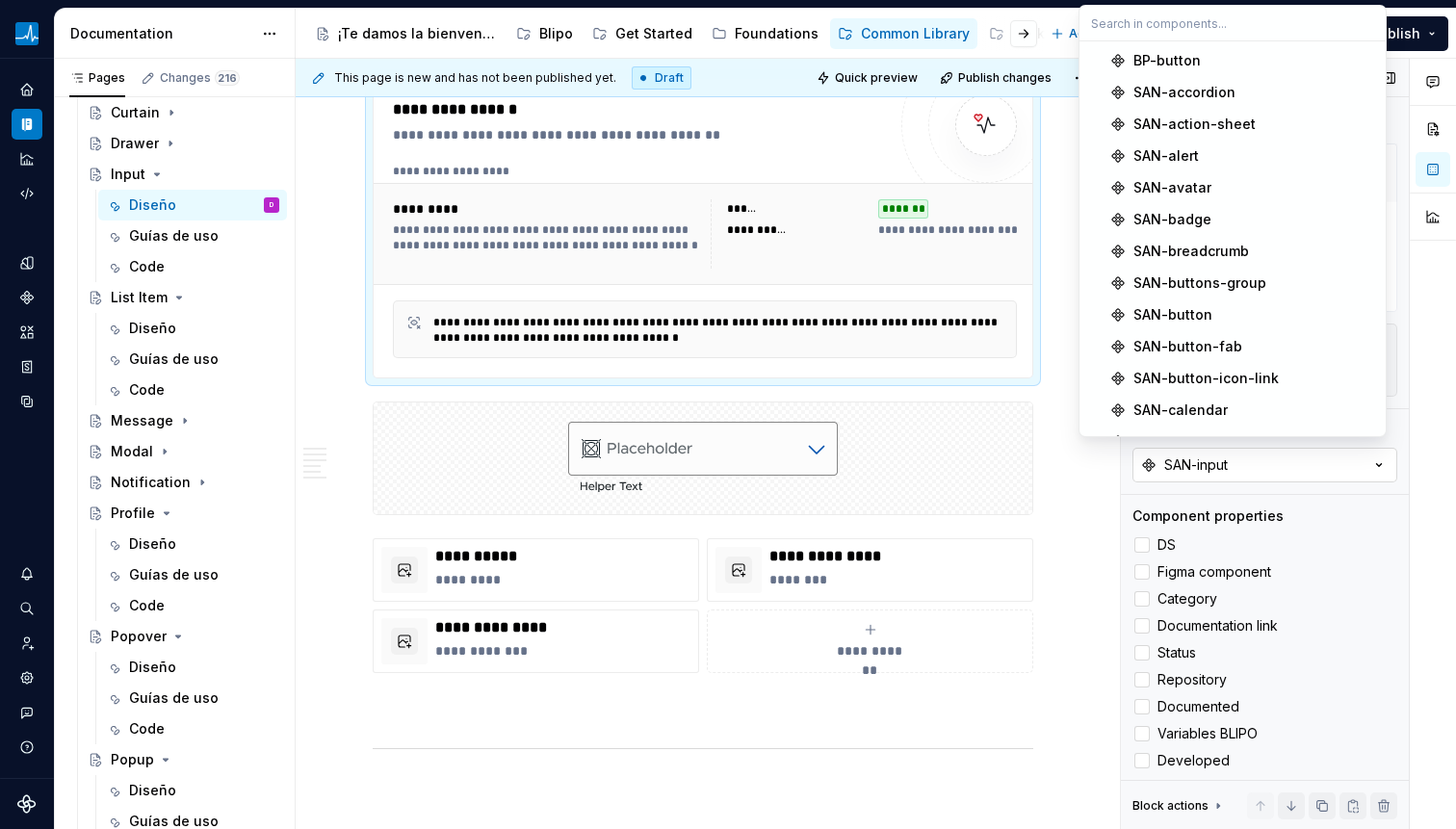
click at [1237, 462] on button "SAN-input" at bounding box center [1265, 465] width 265 height 35
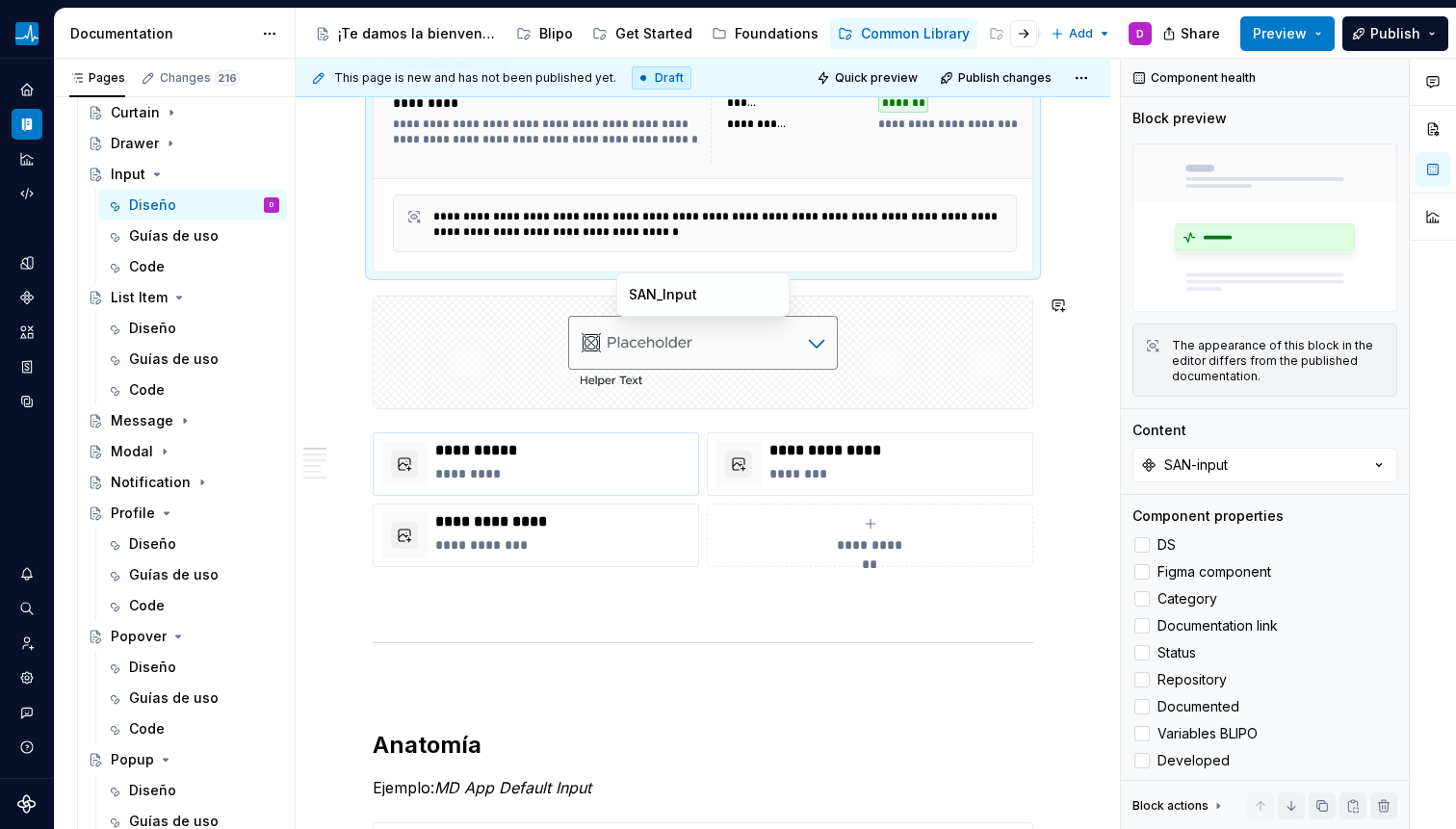
scroll to position [430, 0]
click at [558, 487] on div "**********" at bounding box center [562, 465] width 255 height 46
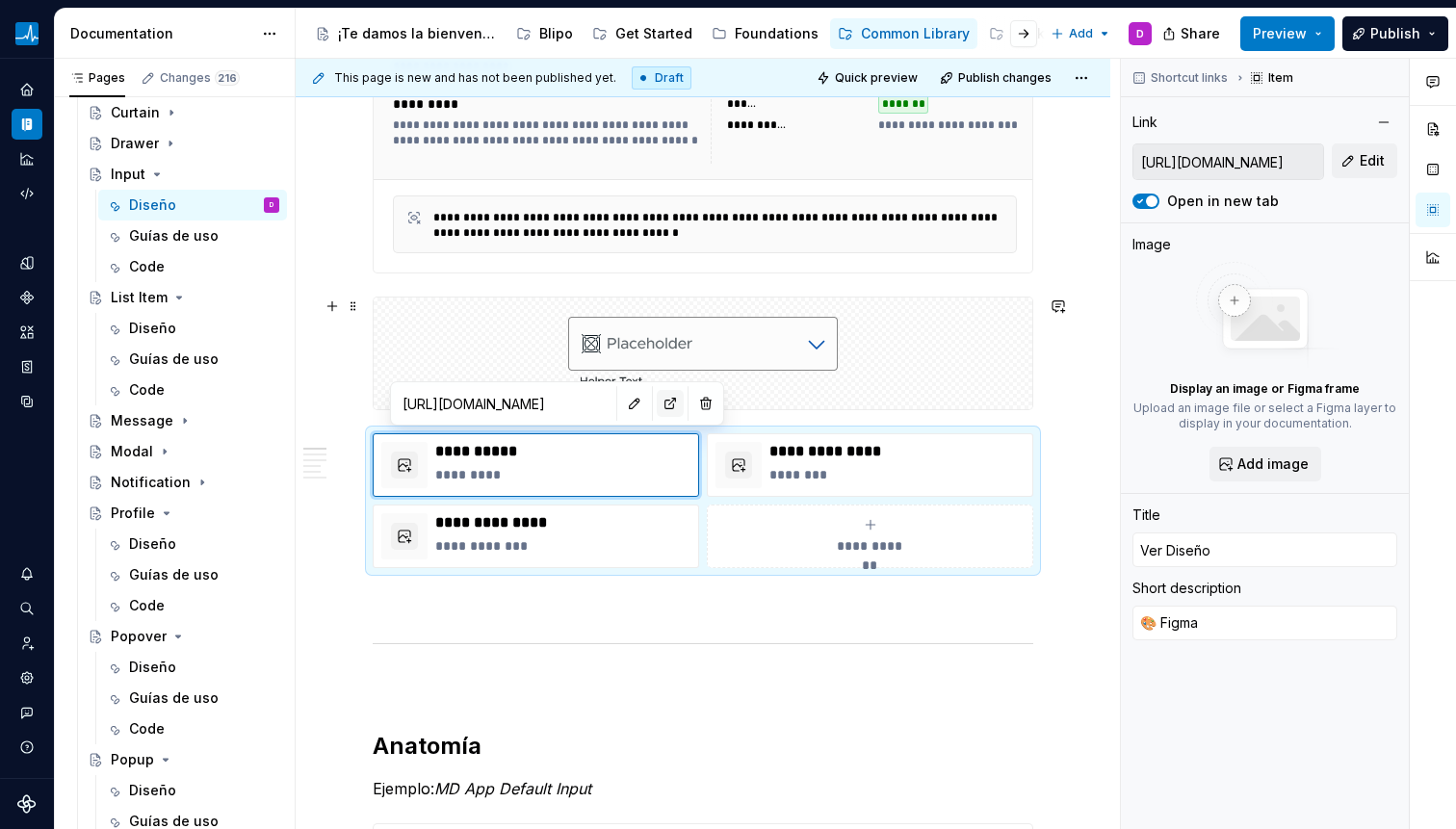
click at [657, 413] on button "button" at bounding box center [671, 404] width 27 height 27
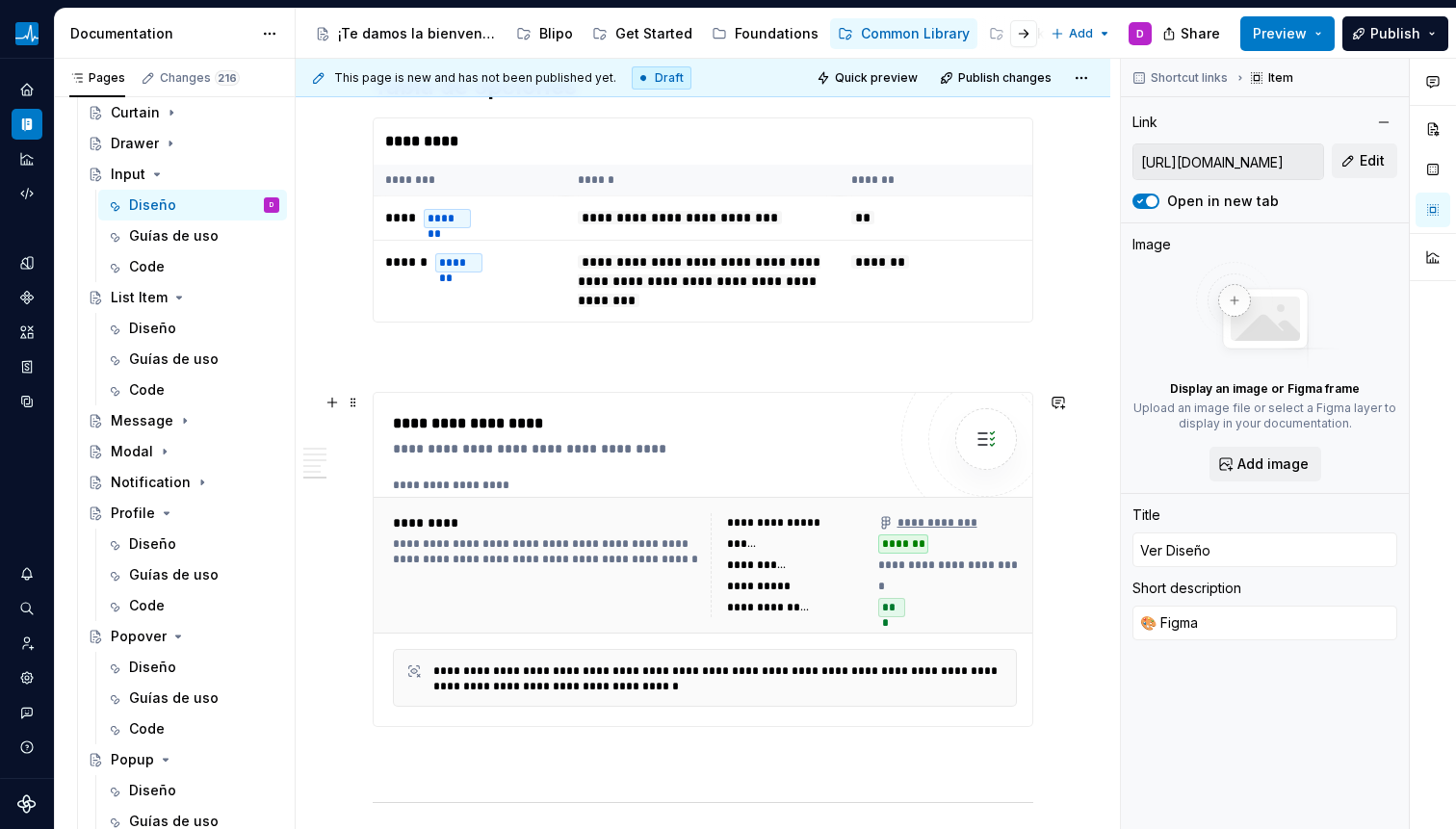
scroll to position [3397, 0]
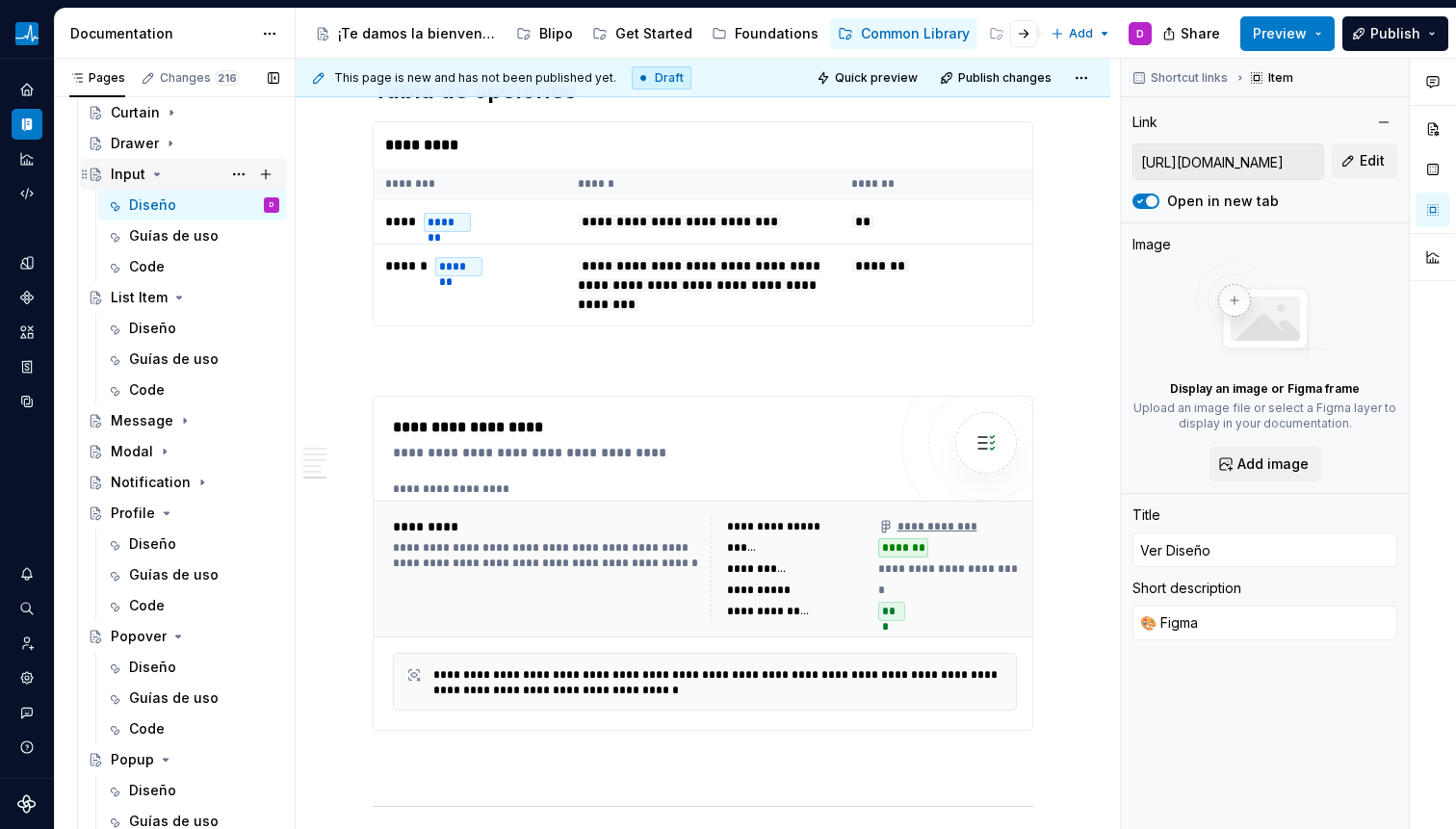
click at [163, 170] on div "Input" at bounding box center [195, 174] width 168 height 27
click at [152, 178] on icon "Page tree" at bounding box center [157, 174] width 15 height 15
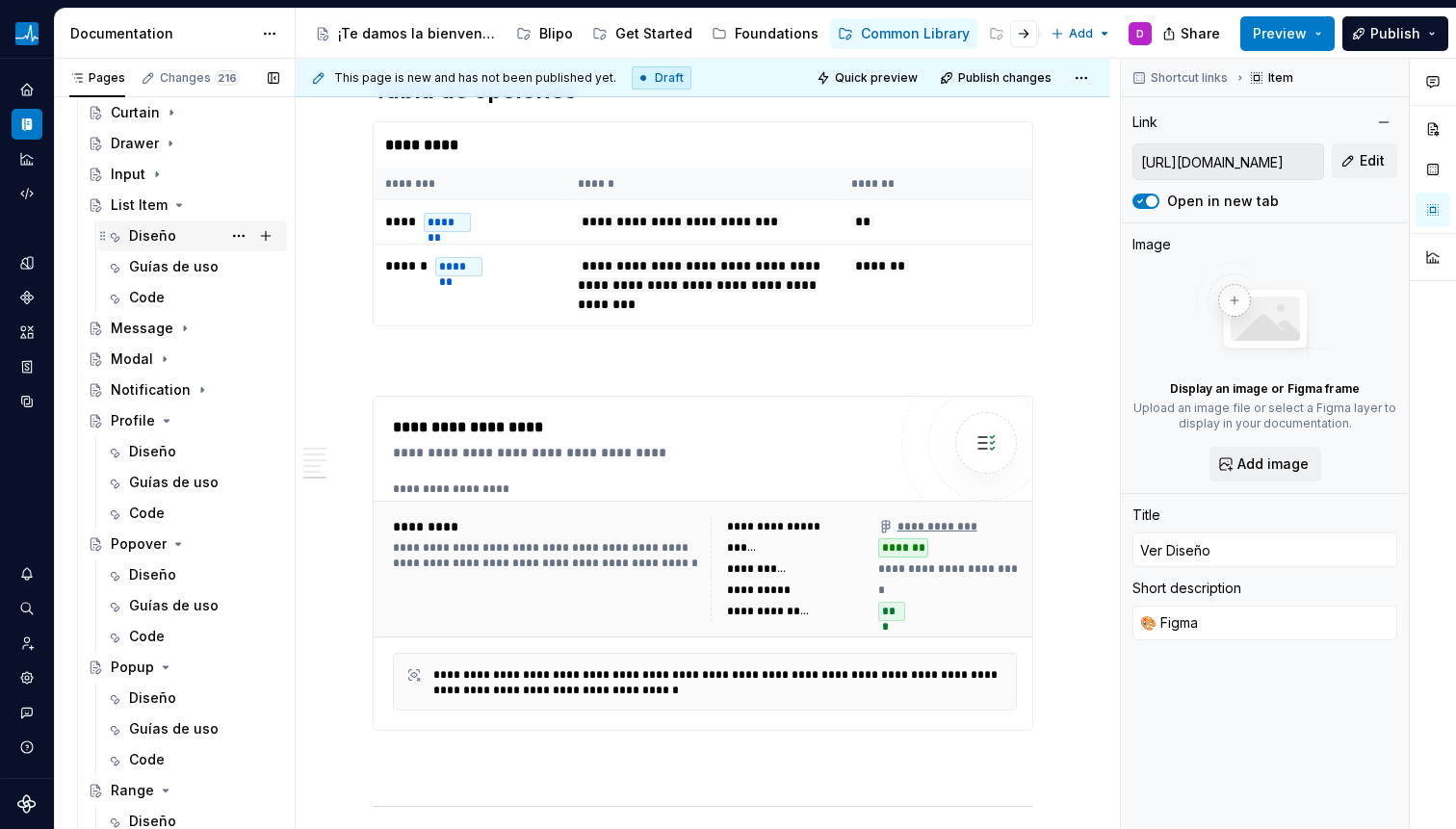
click at [148, 233] on div "Diseño" at bounding box center [153, 236] width 47 height 19
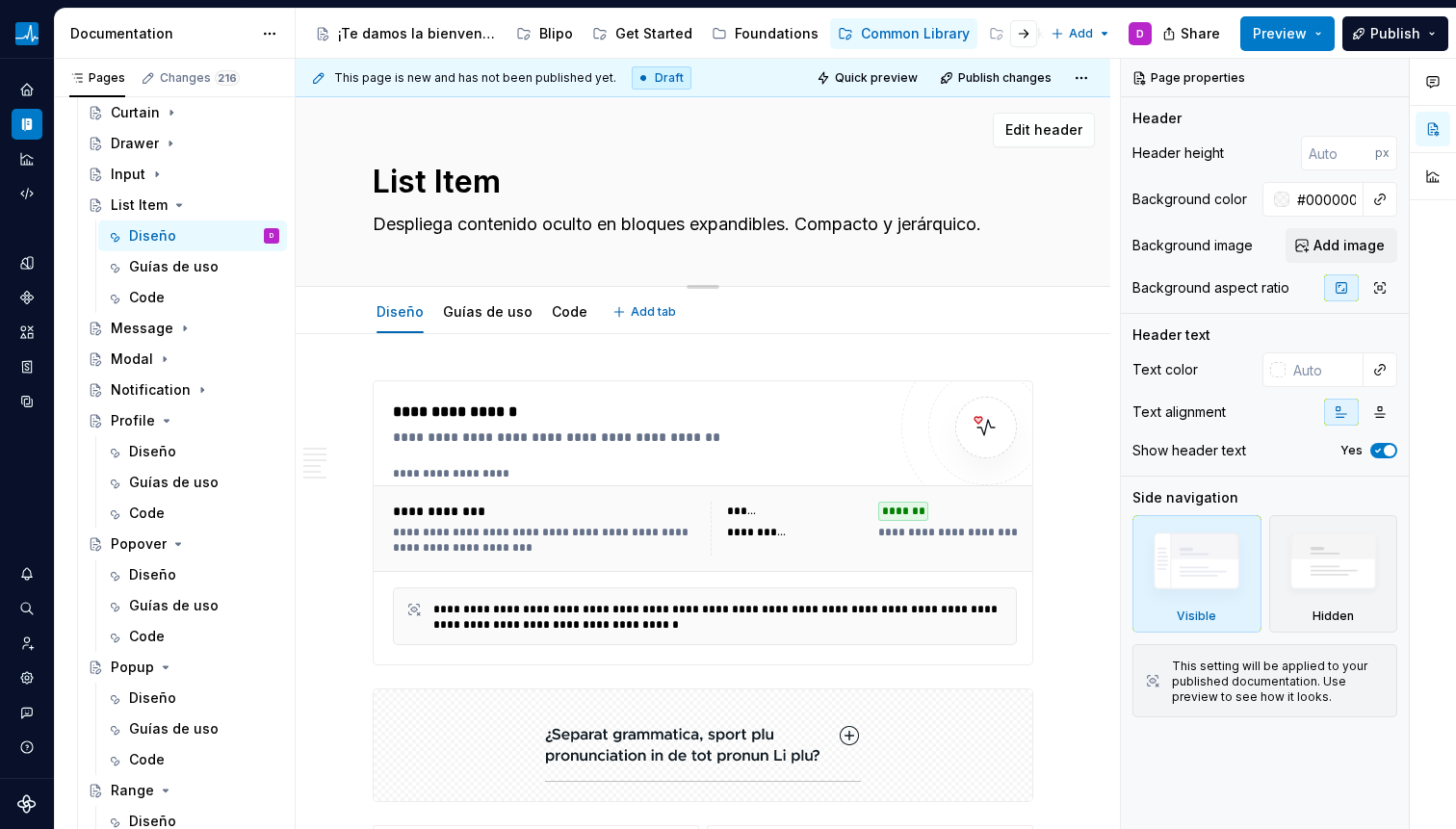
click at [409, 173] on textarea "List Item" at bounding box center [699, 182] width 661 height 46
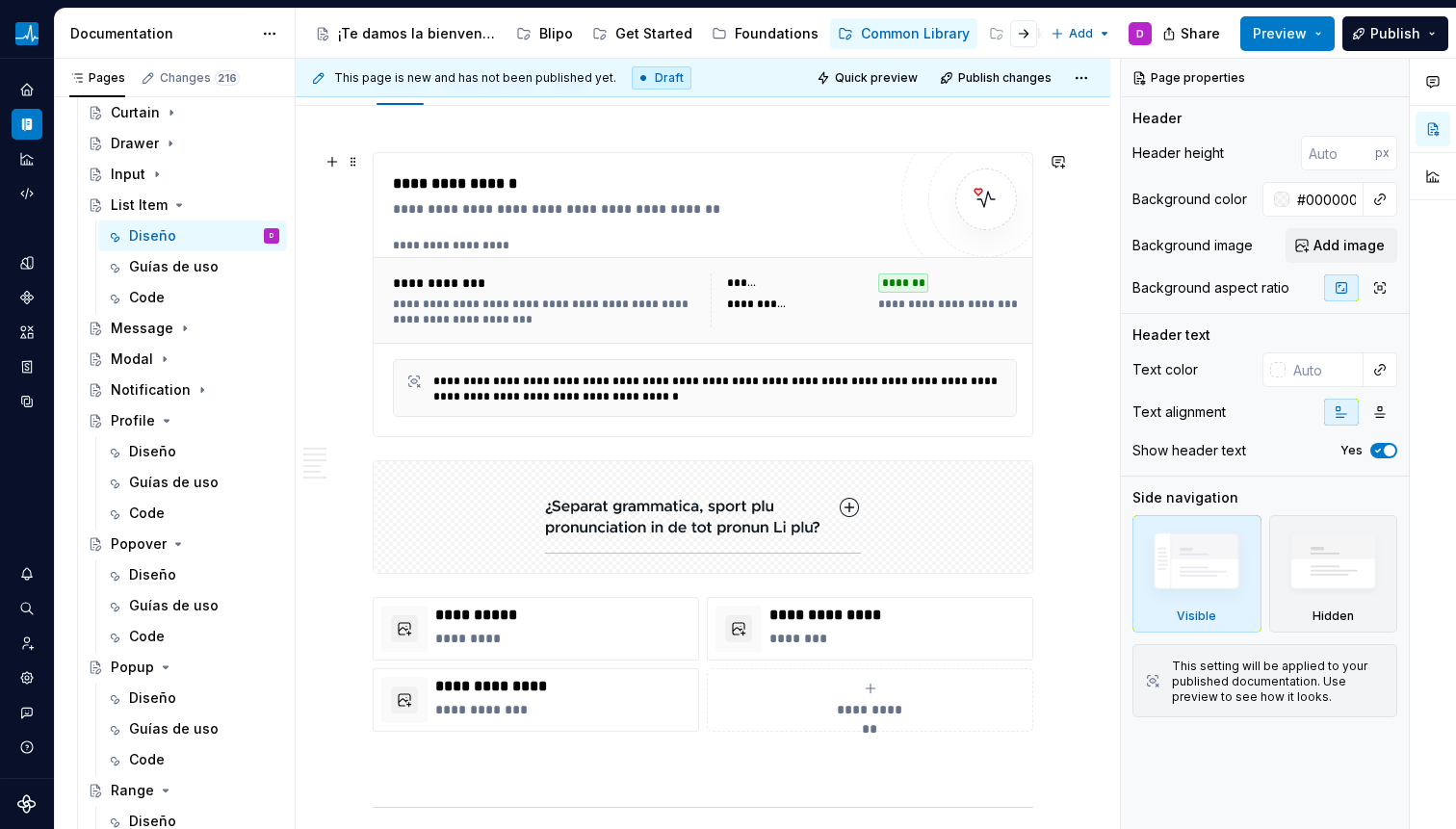
scroll to position [259, 0]
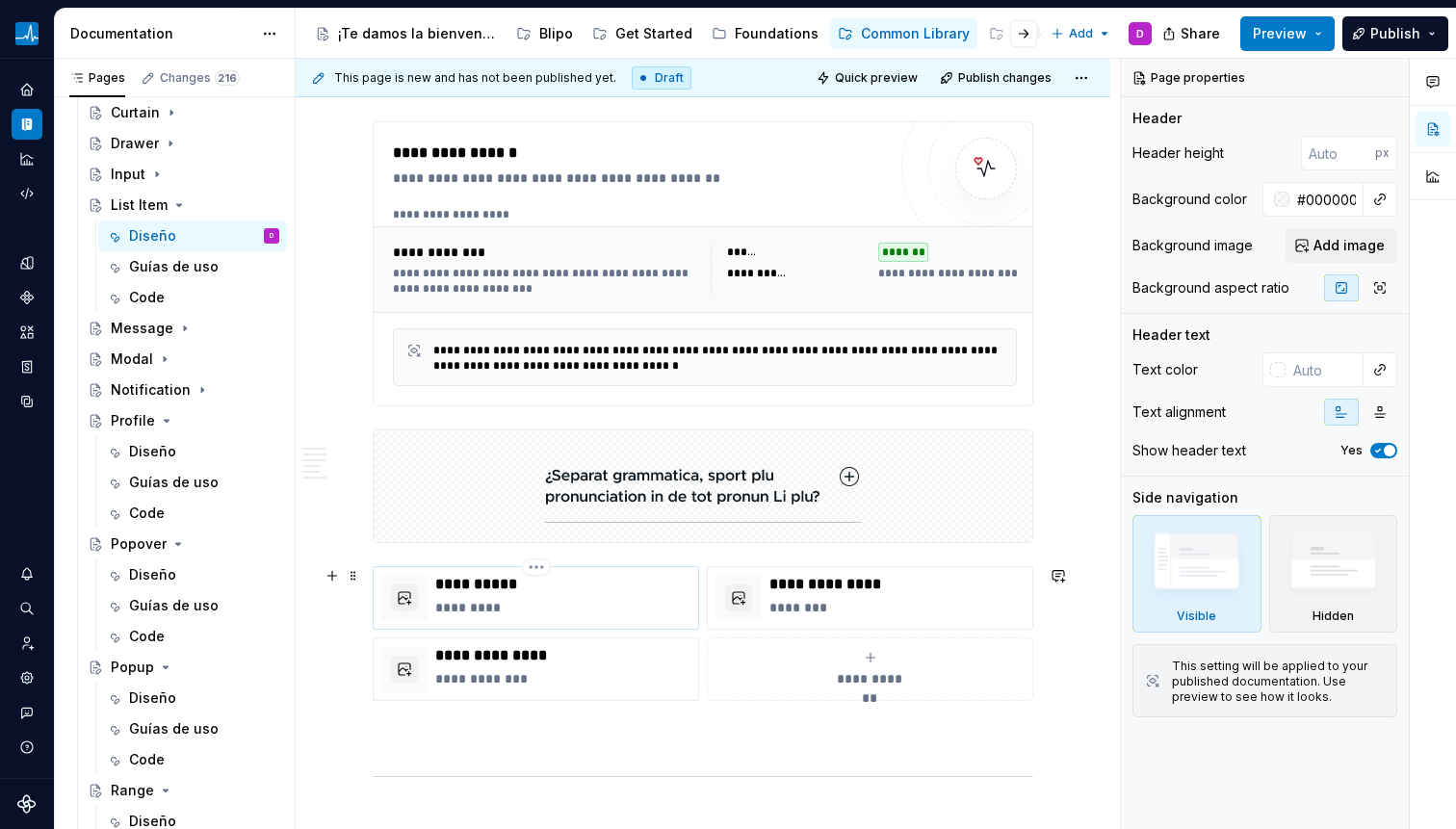
click at [584, 586] on p "**********" at bounding box center [562, 585] width 255 height 19
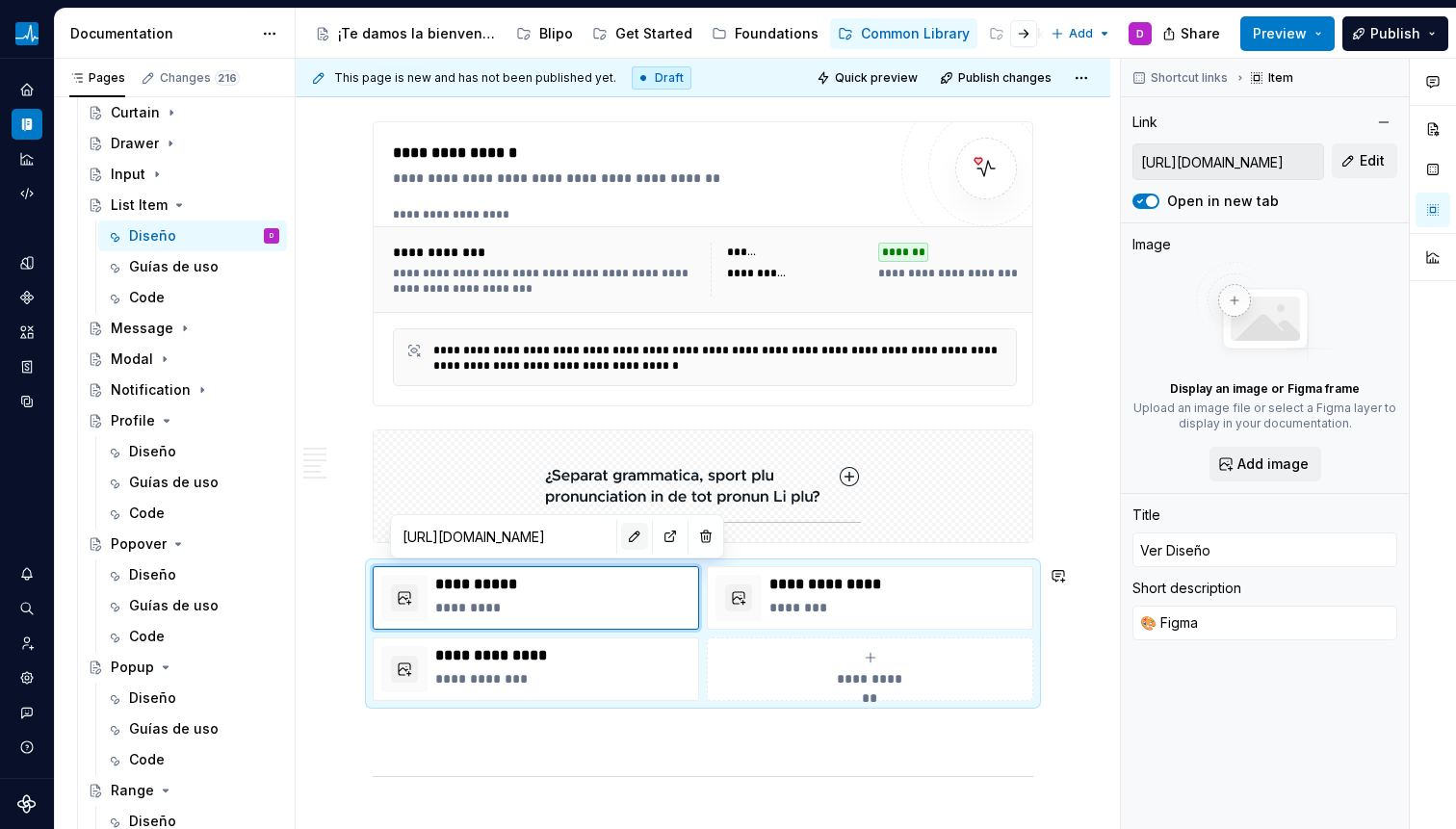
click at [621, 545] on button "button" at bounding box center [635, 536] width 27 height 27
type textarea "*"
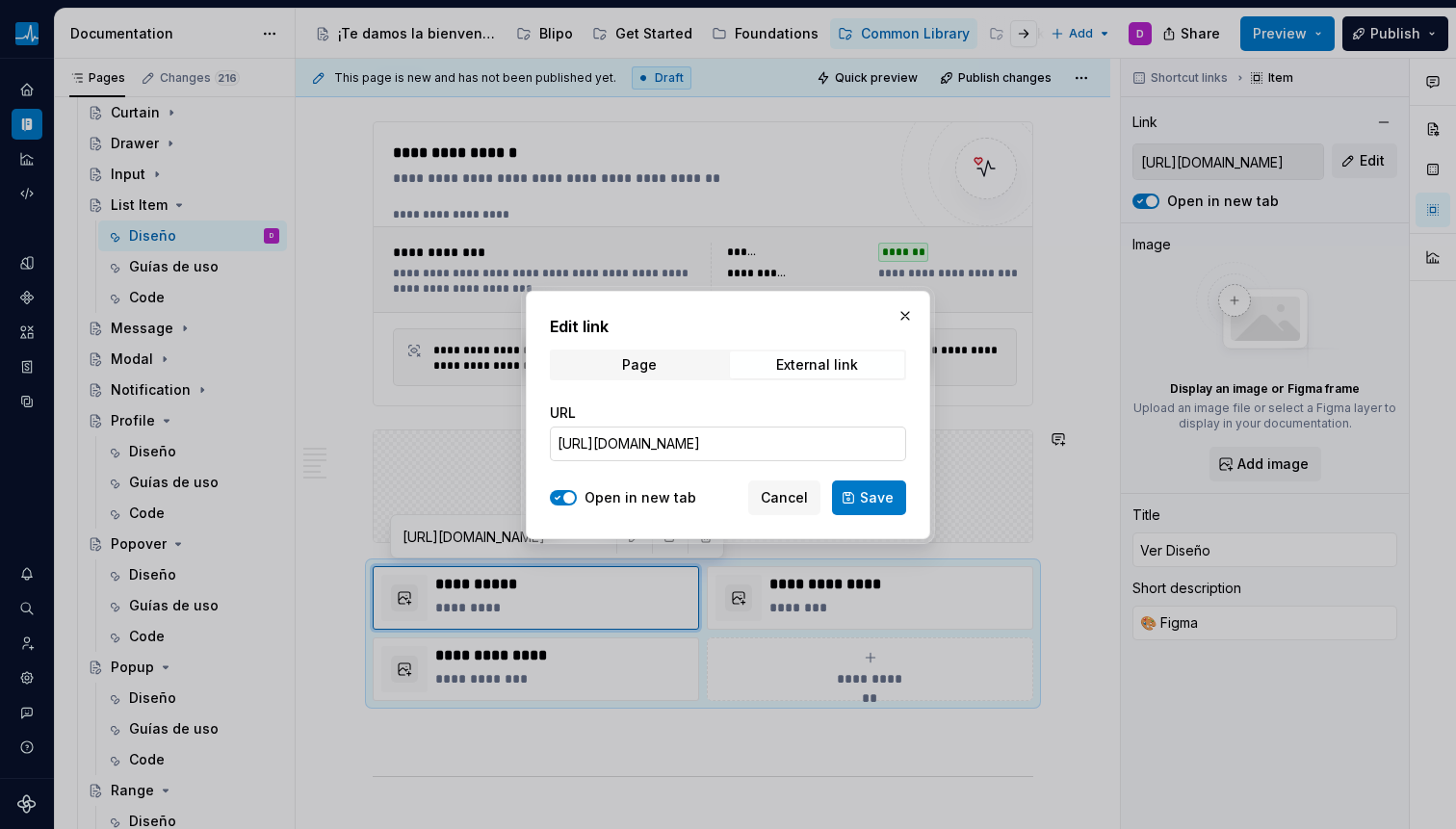
click at [712, 449] on input "[URL][DOMAIN_NAME]" at bounding box center [728, 443] width 357 height 35
paste input "[URL][DOMAIN_NAME]"
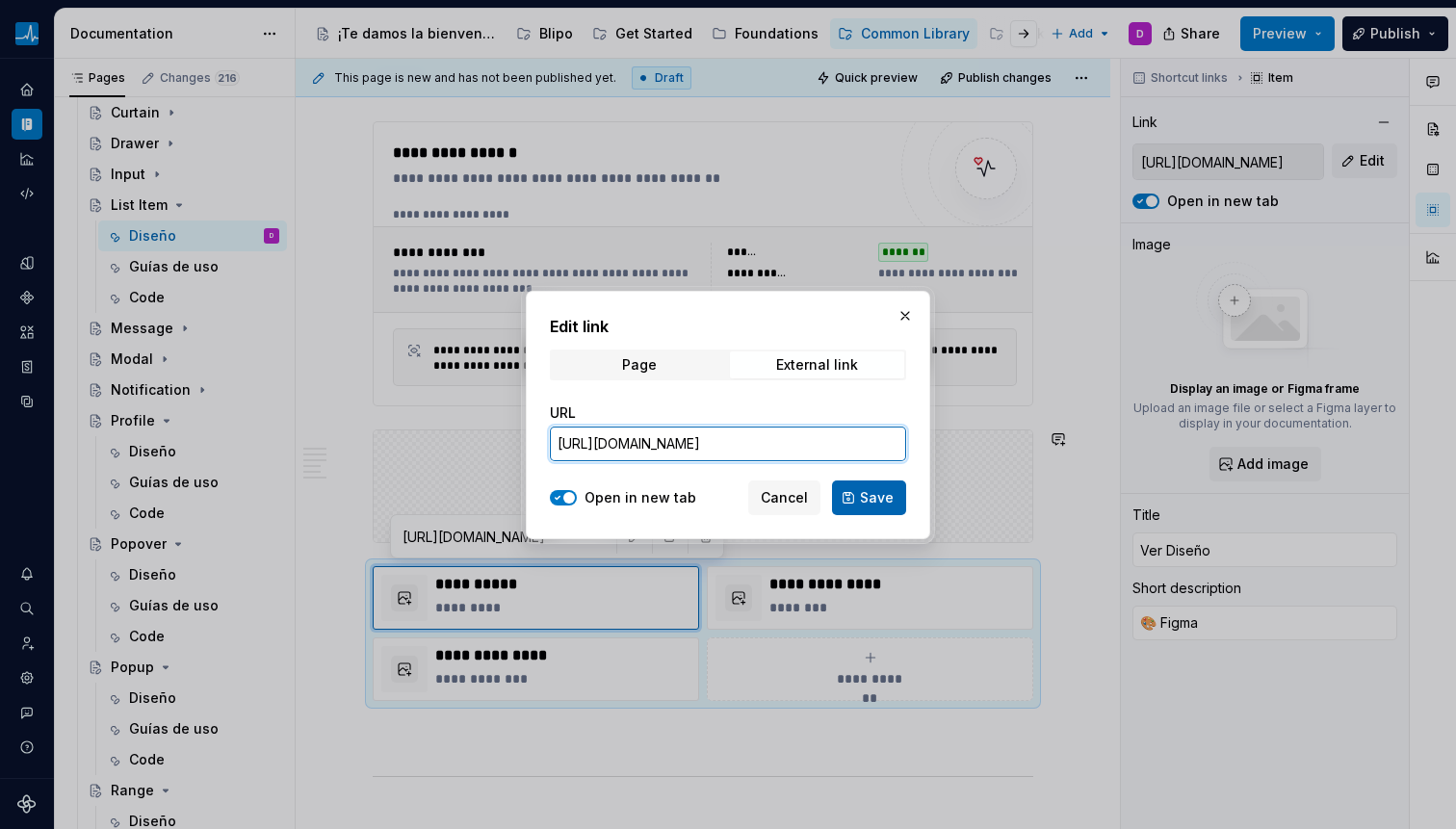
type input "[URL][DOMAIN_NAME]"
click at [863, 492] on span "Save" at bounding box center [876, 498] width 34 height 19
type textarea "*"
type input "[URL][DOMAIN_NAME]"
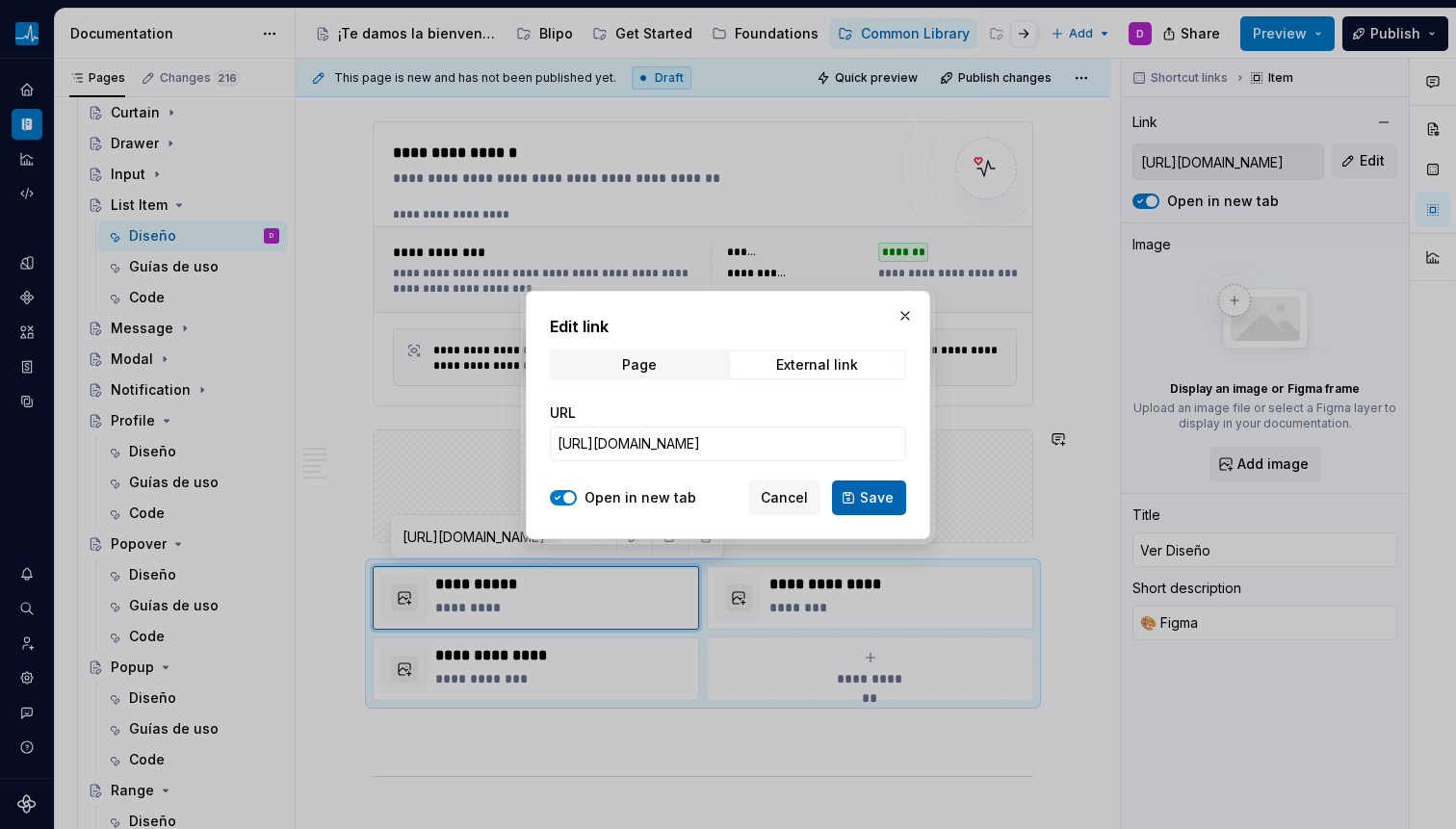
scroll to position [0, 0]
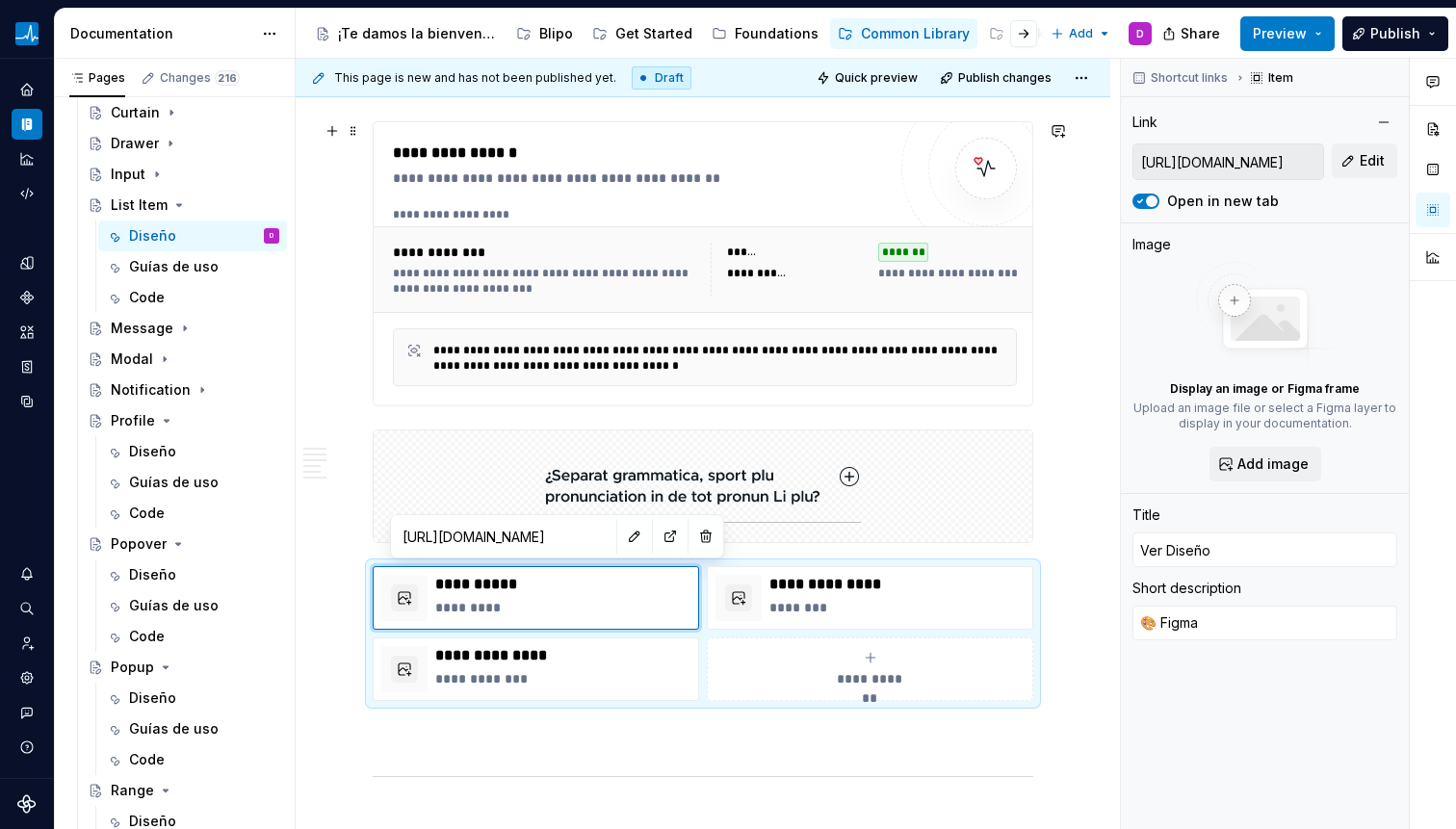
click at [589, 250] on div "**********" at bounding box center [546, 252] width 306 height 19
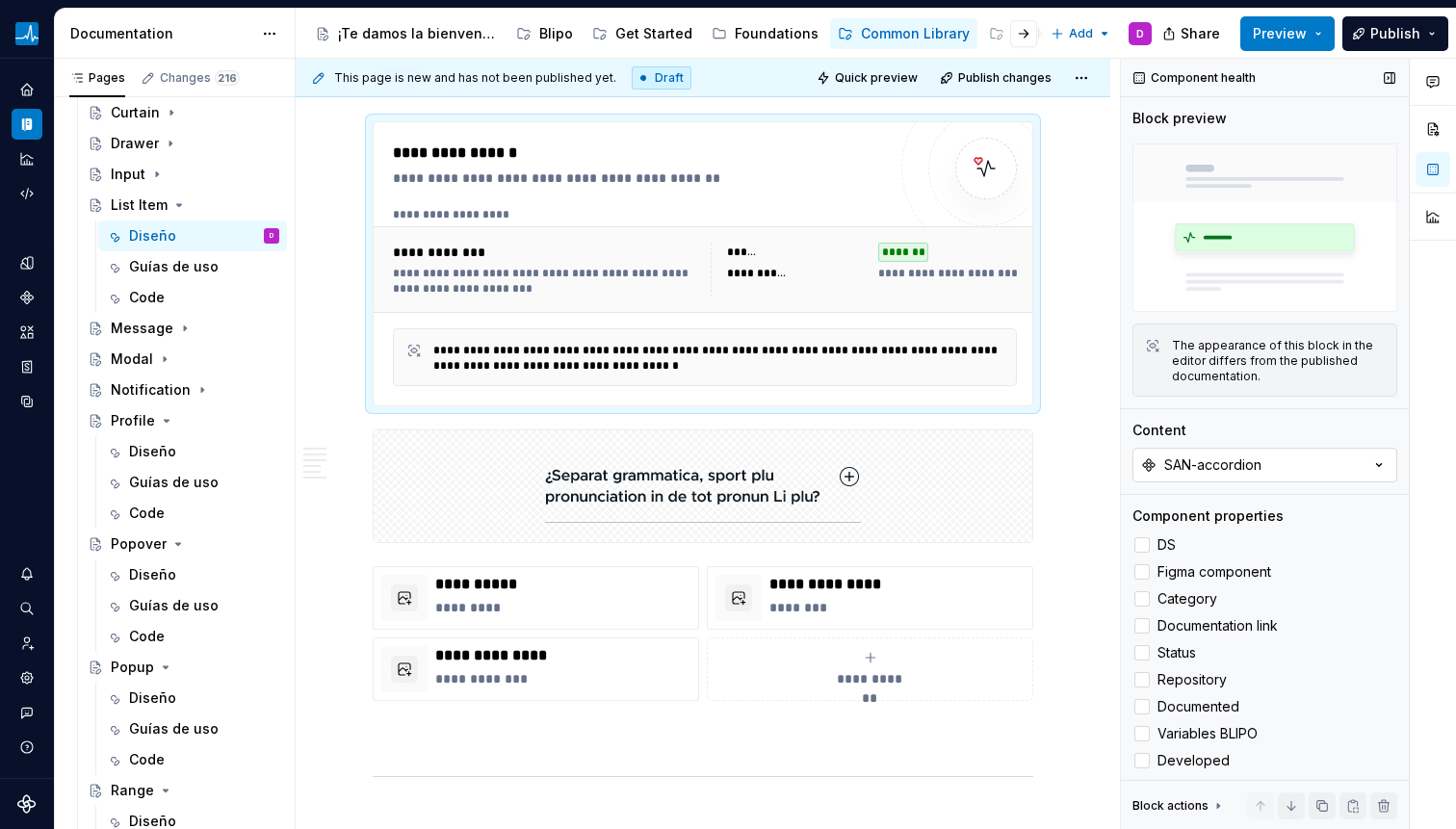
click at [1194, 455] on div "SAN-accordion" at bounding box center [1213, 465] width 98 height 19
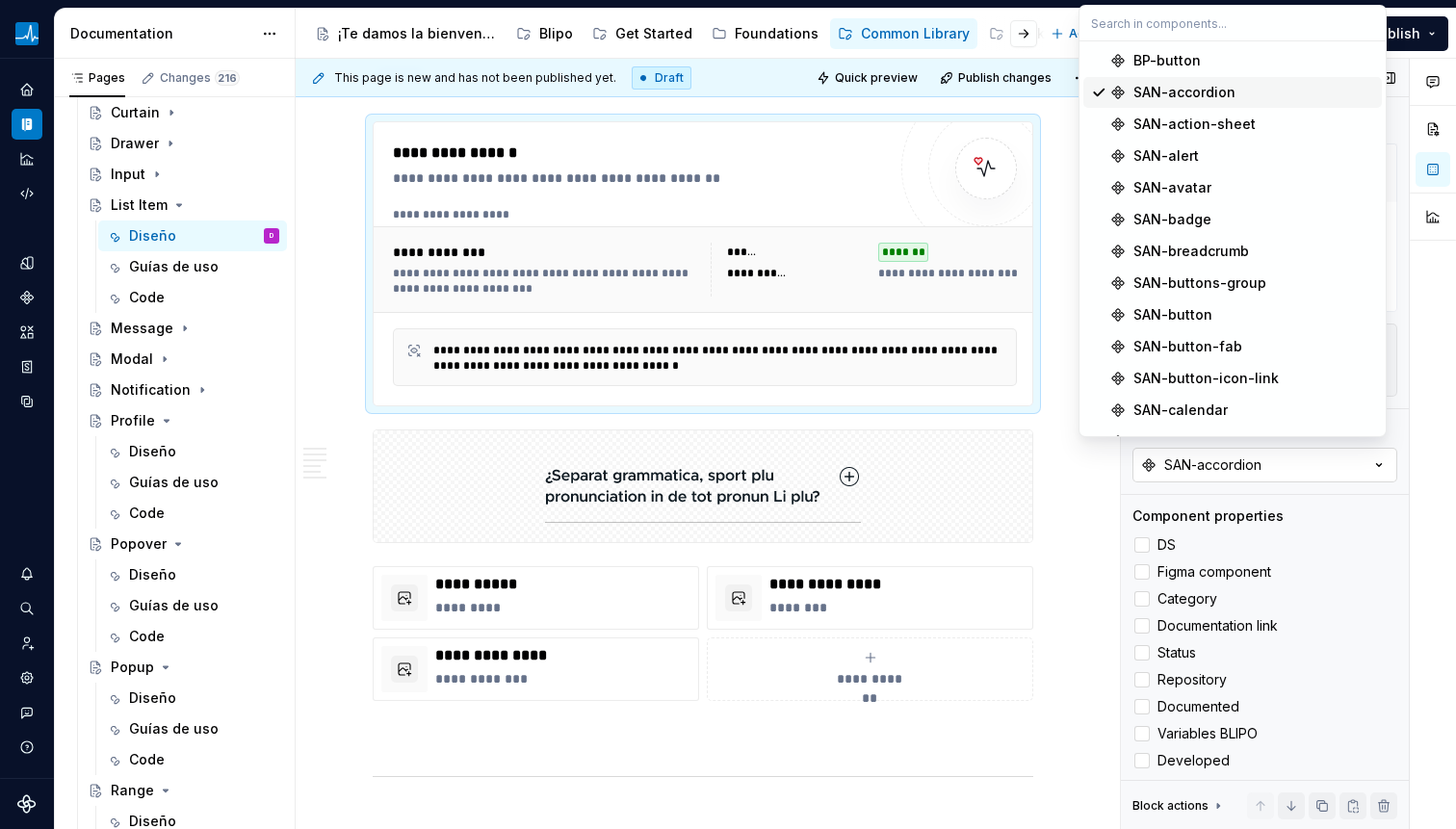
type textarea "*"
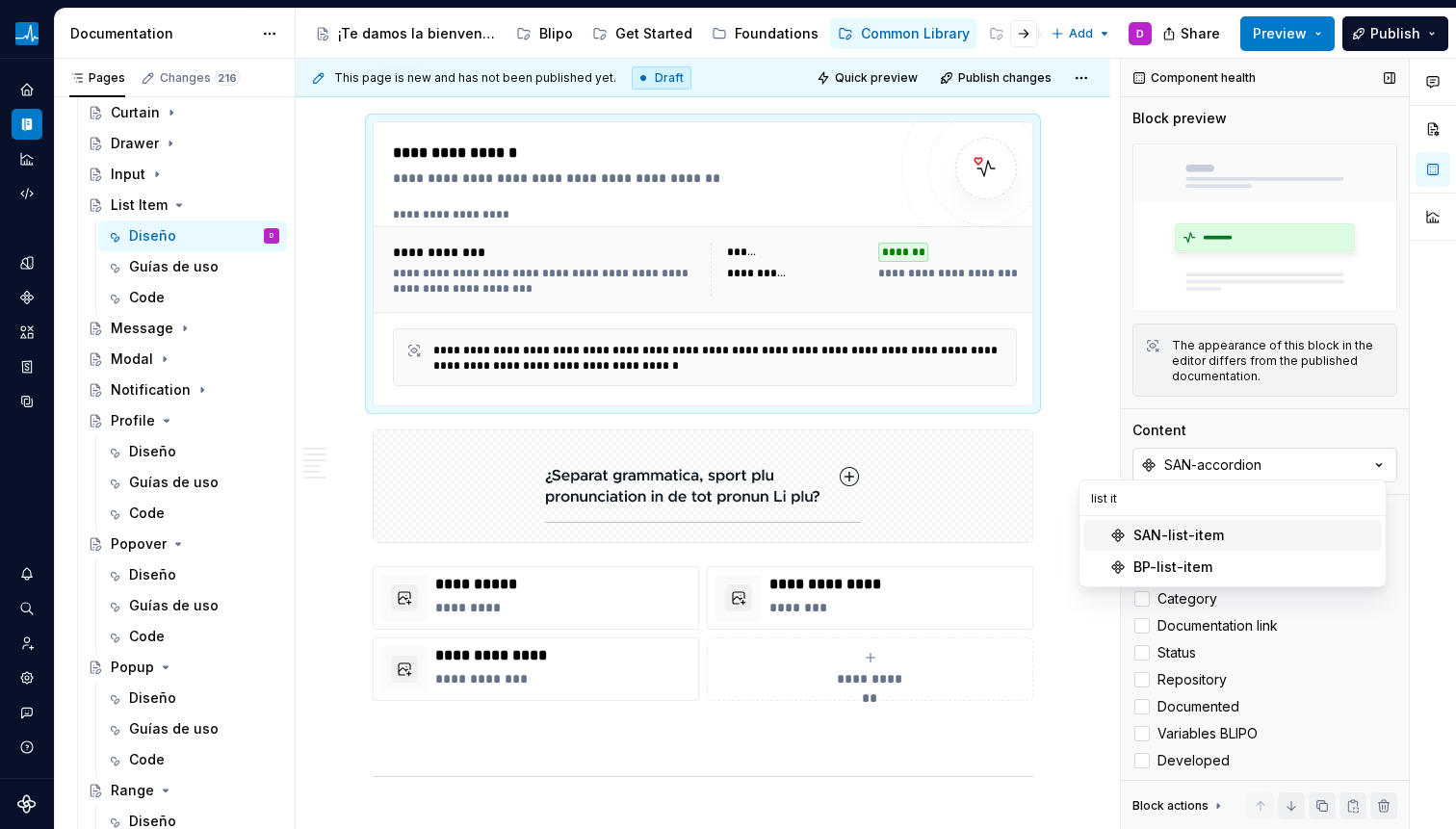
type input "list ite"
click at [1180, 536] on div "SAN-list-item" at bounding box center [1179, 535] width 91 height 19
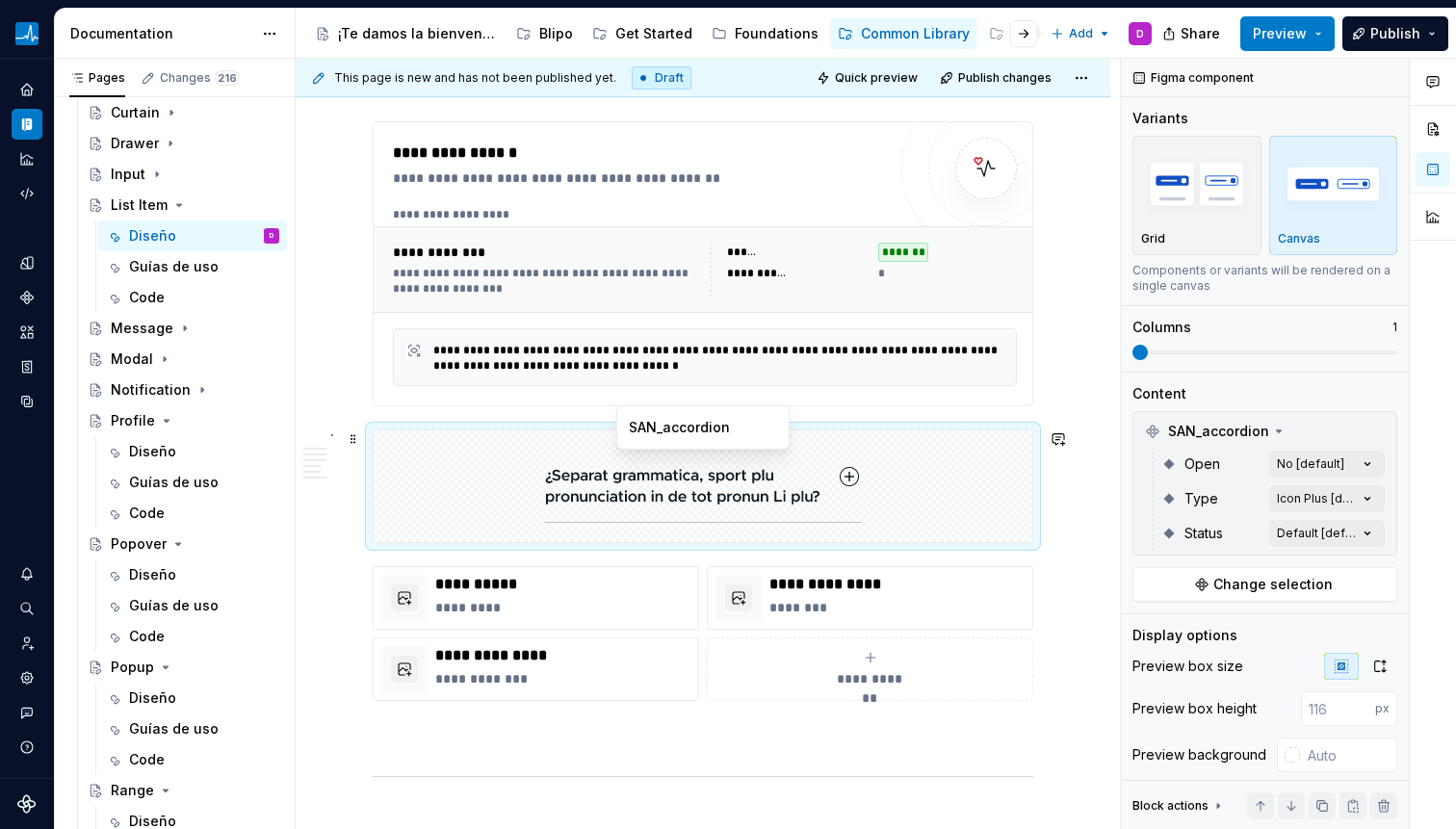
click at [830, 517] on img at bounding box center [702, 486] width 316 height 97
click at [1213, 579] on span "Change selection" at bounding box center [1273, 585] width 120 height 19
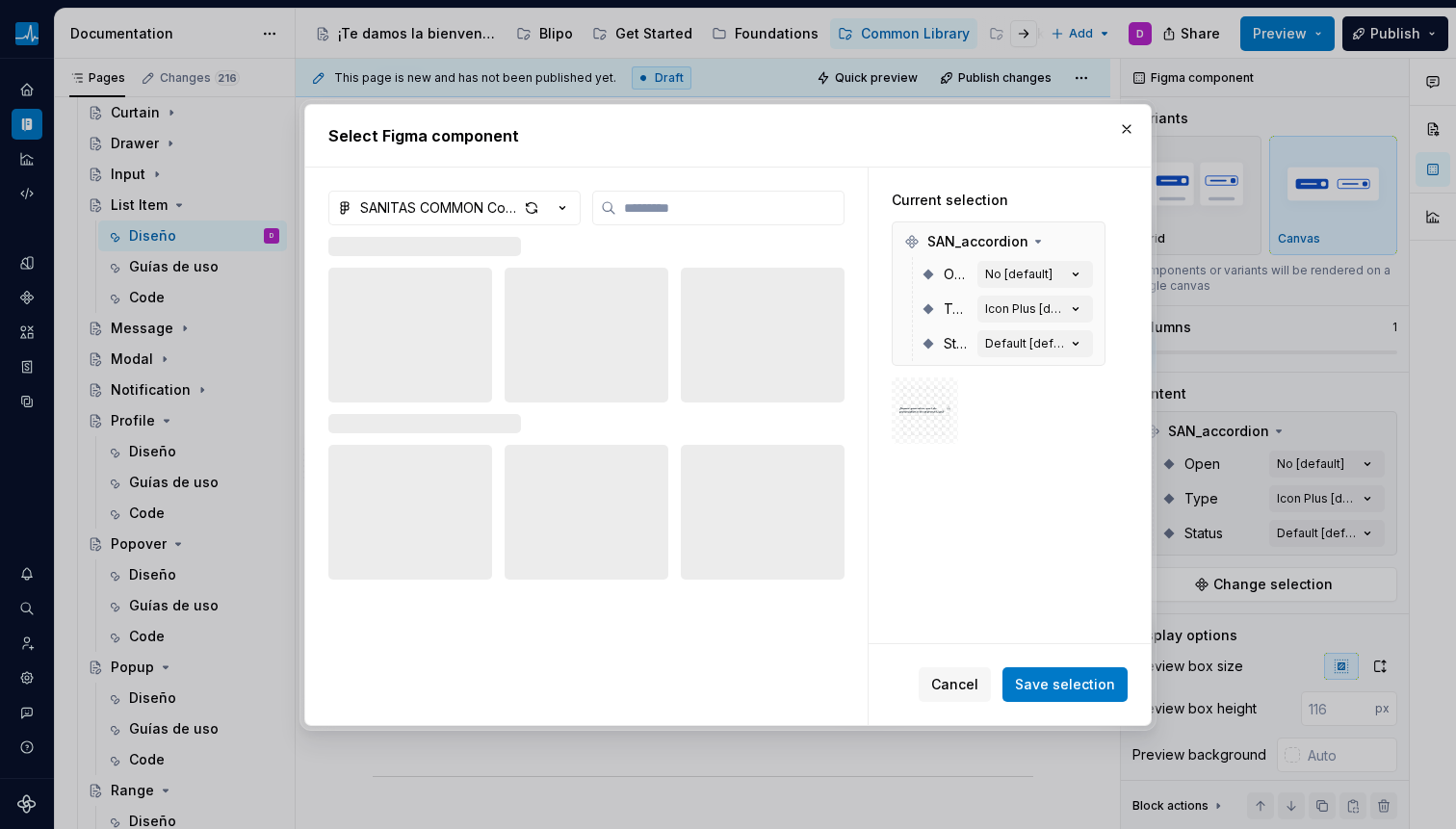
type textarea "*"
click at [726, 213] on input "search" at bounding box center [729, 208] width 227 height 19
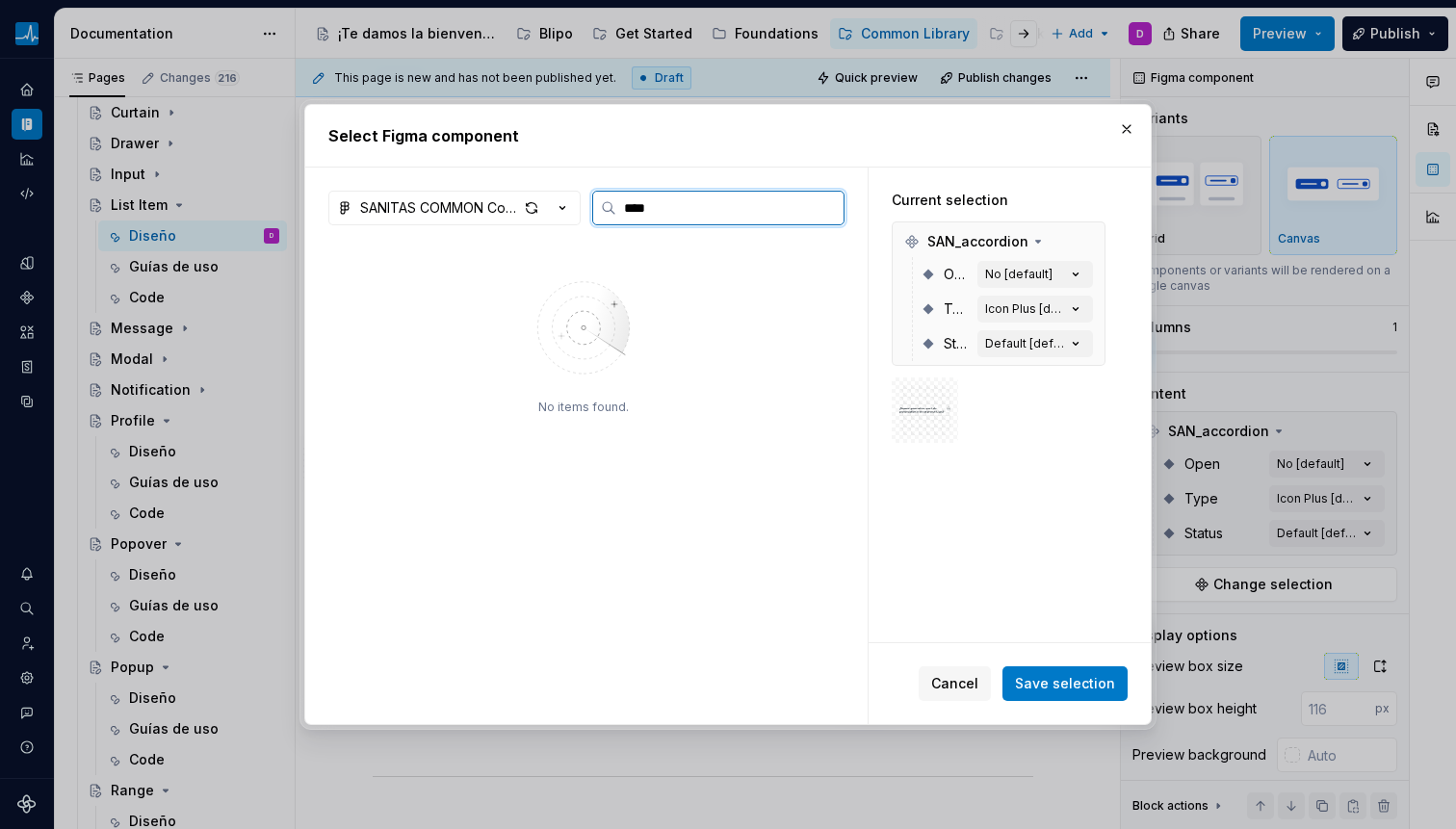
type input "****"
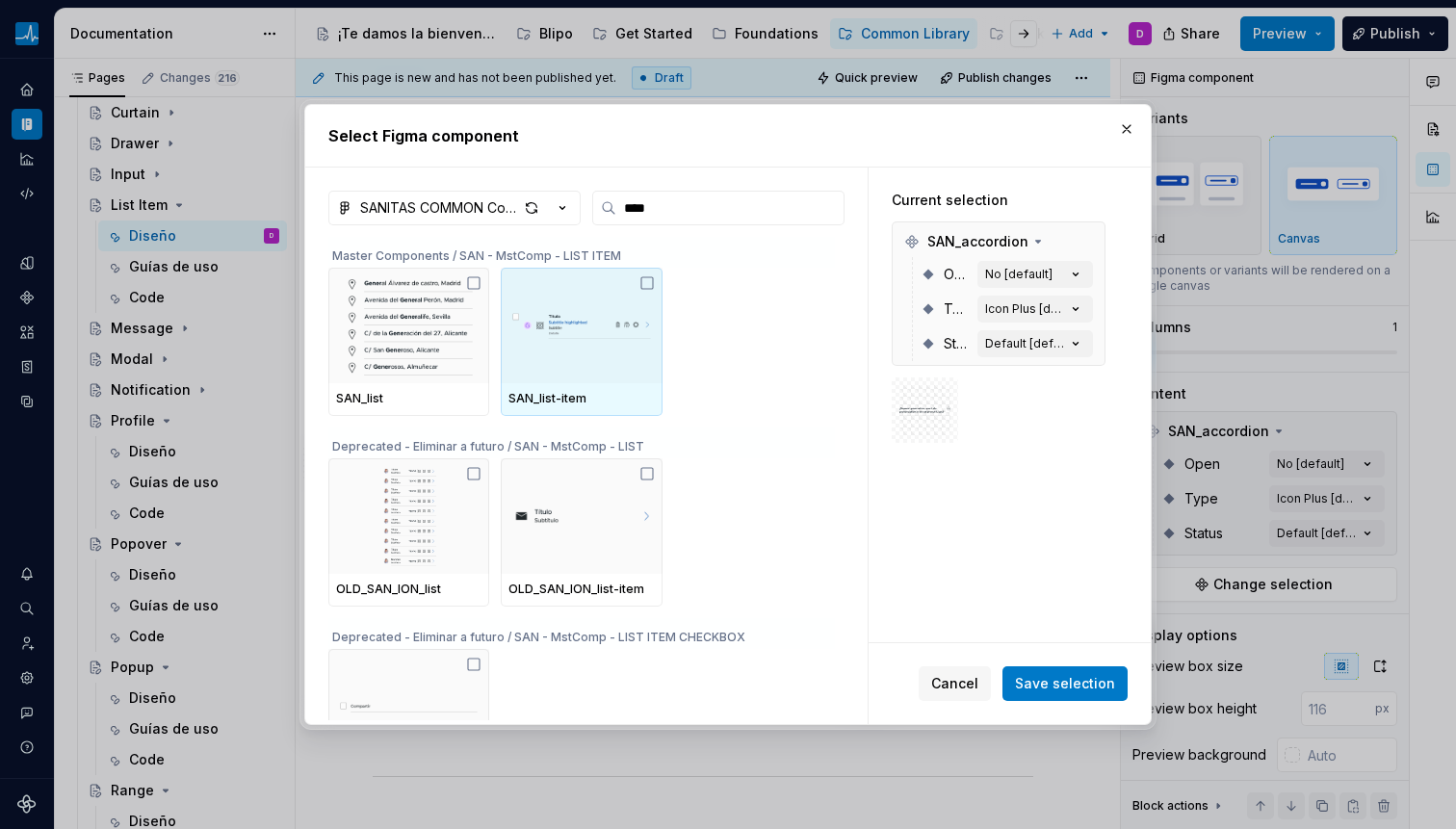
drag, startPoint x: 619, startPoint y: 122, endPoint x: 627, endPoint y: 246, distance: 124.3
click at [627, 266] on div "Select Figma component SANITAS COMMON Components **** Master Components / SAN -…" at bounding box center [728, 415] width 847 height 622
click at [562, 353] on img at bounding box center [581, 326] width 145 height 100
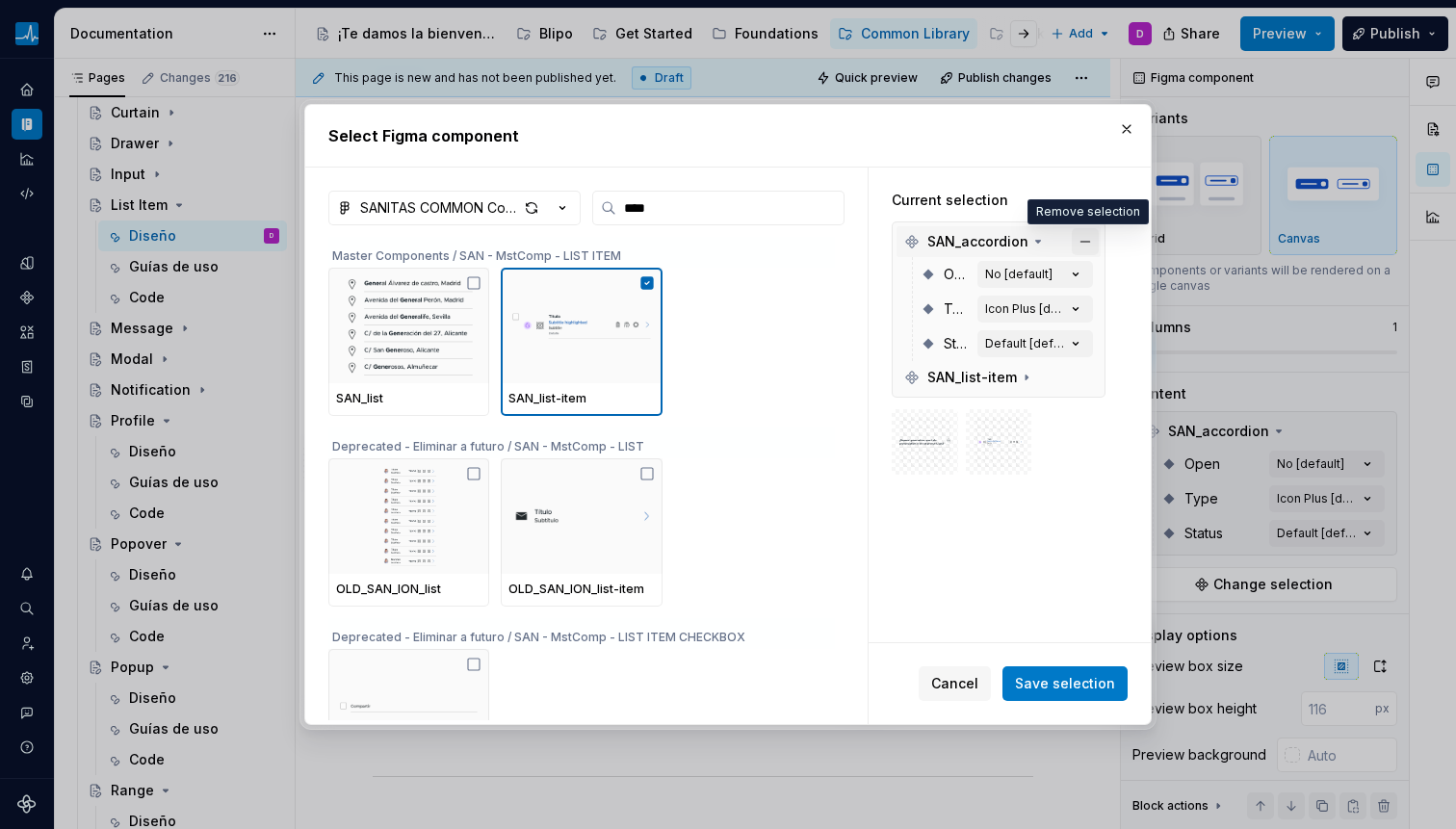
click at [1089, 239] on button "button" at bounding box center [1085, 242] width 27 height 27
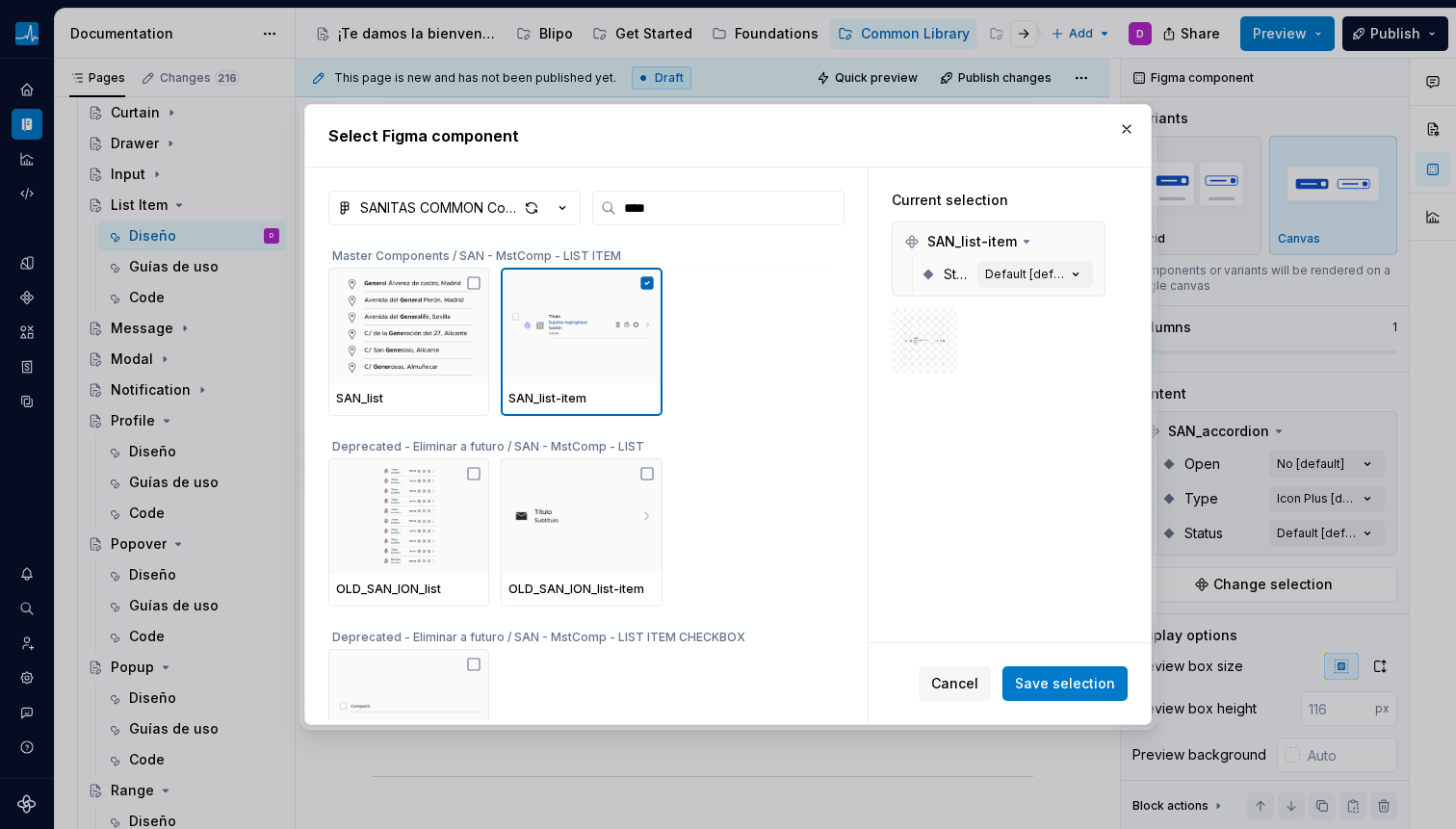
drag, startPoint x: 772, startPoint y: 129, endPoint x: 787, endPoint y: 177, distance: 50.3
click at [787, 177] on div "Select Figma component SANITAS COMMON Components **** Master Components / SAN -…" at bounding box center [728, 415] width 847 height 622
click at [1050, 684] on span "Save selection" at bounding box center [1065, 684] width 100 height 19
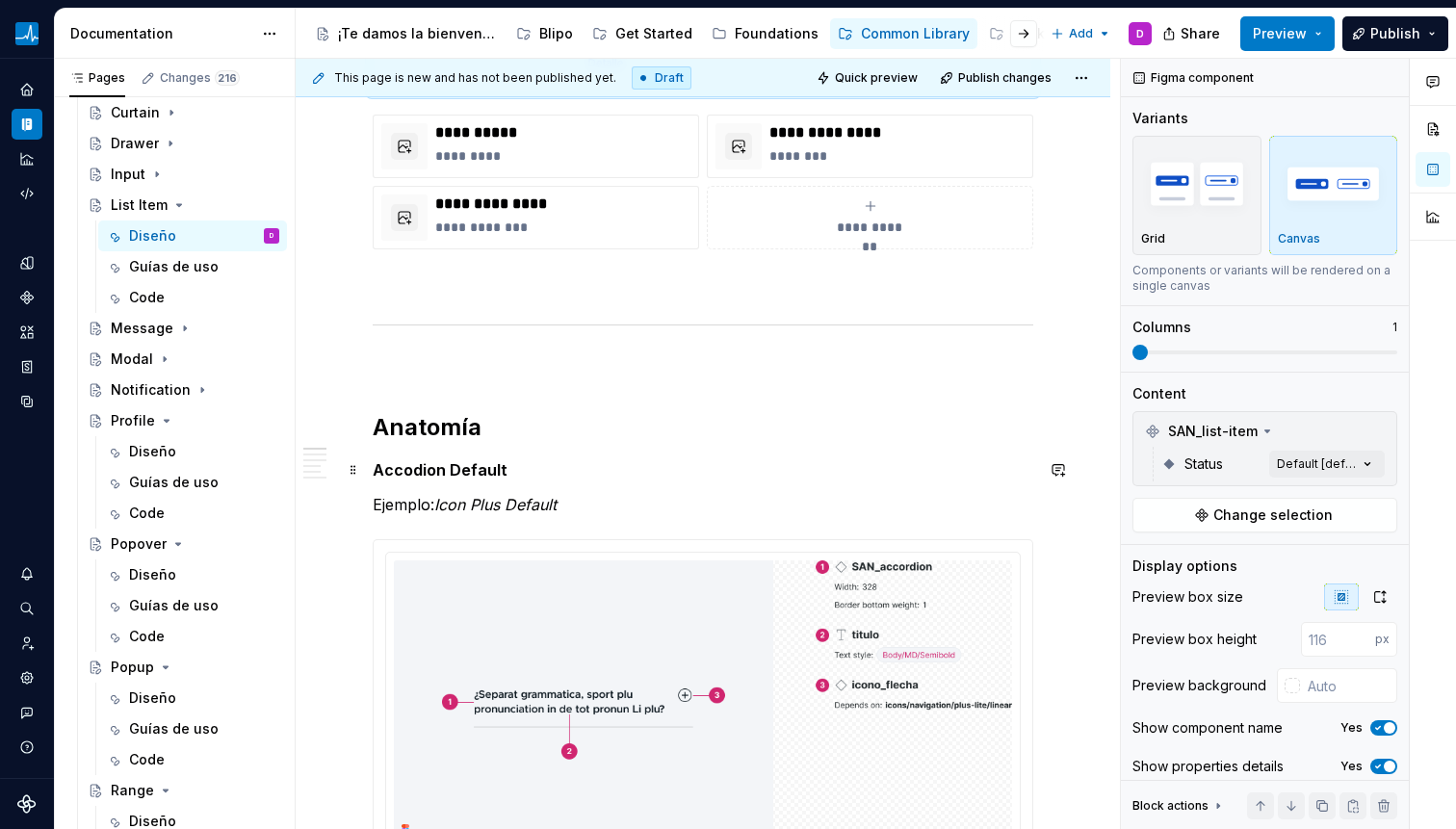
scroll to position [836, 0]
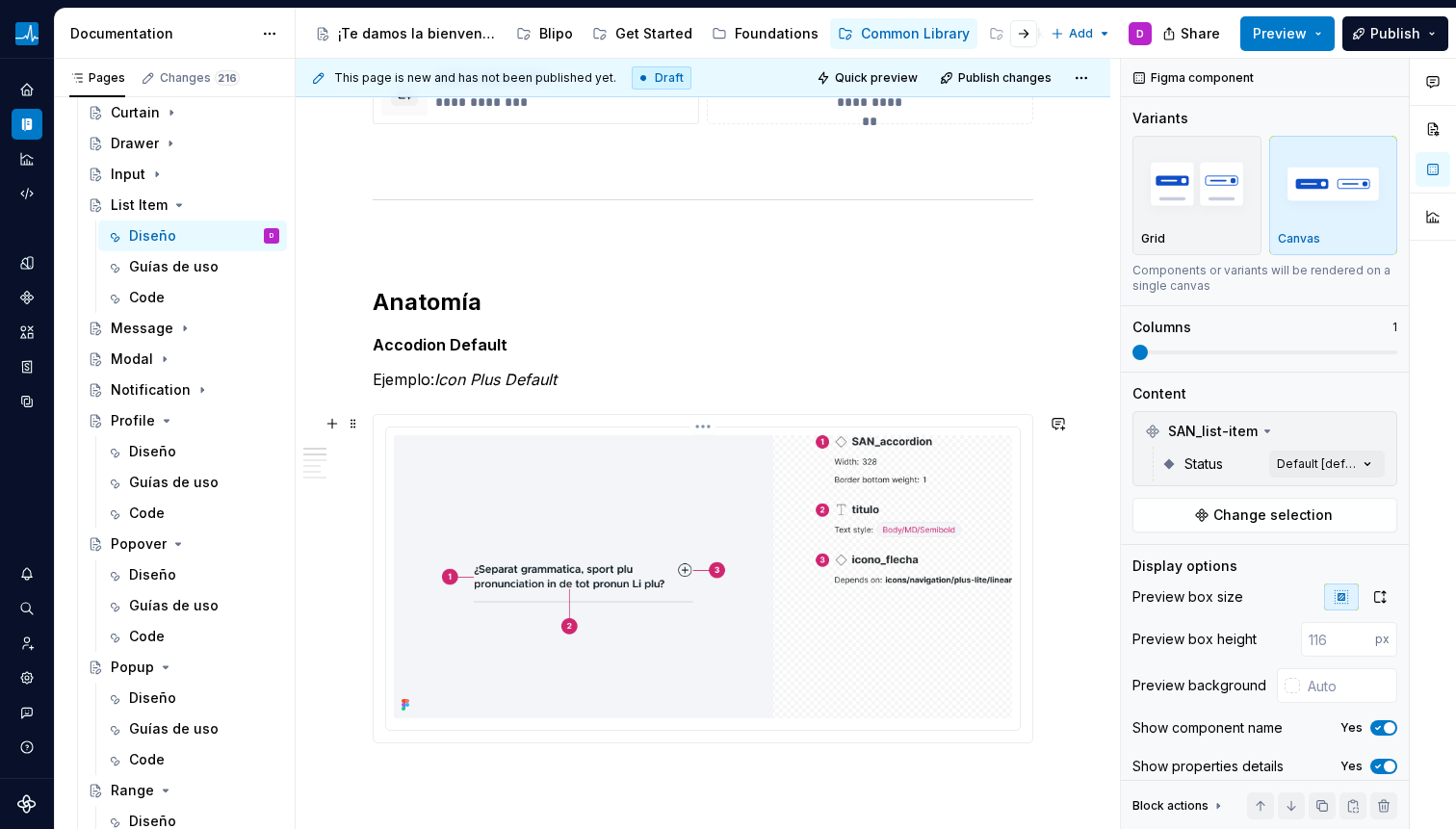
click at [782, 509] on img at bounding box center [703, 576] width 618 height 283
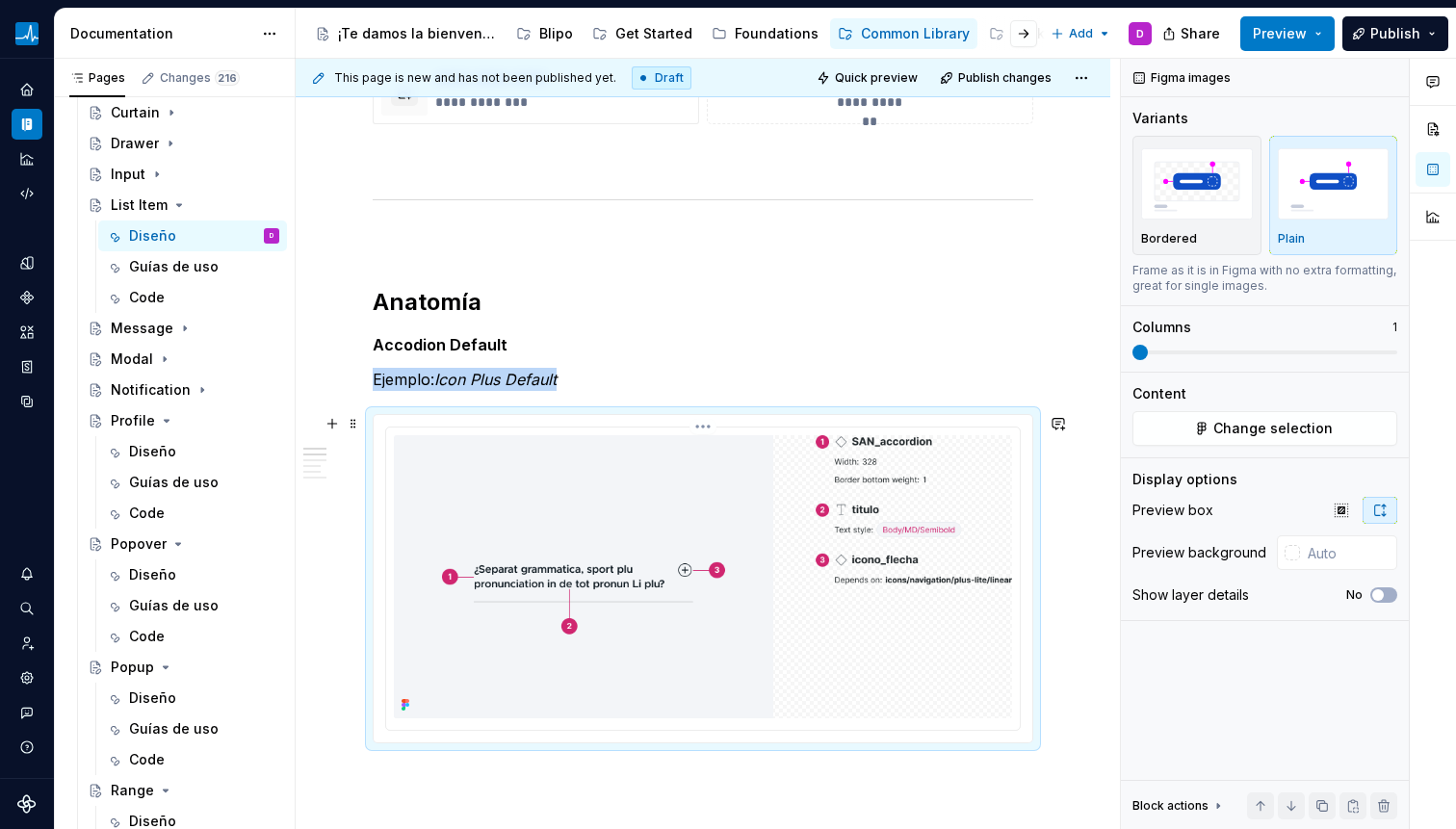
click at [546, 521] on img at bounding box center [703, 576] width 618 height 283
click at [1216, 433] on span "Change selection" at bounding box center [1273, 429] width 120 height 19
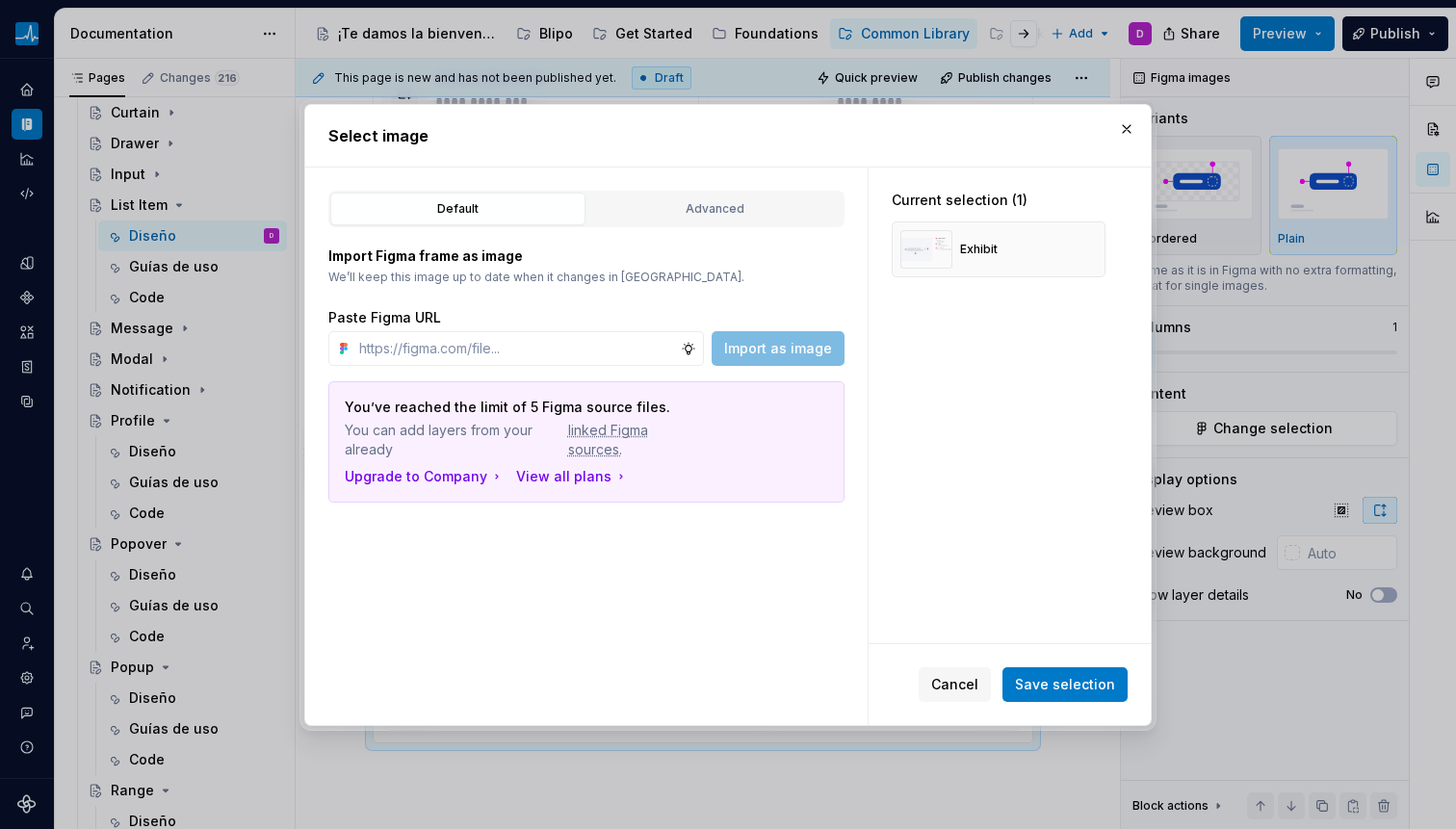
type textarea "*"
click at [691, 206] on div "Advanced" at bounding box center [715, 209] width 242 height 19
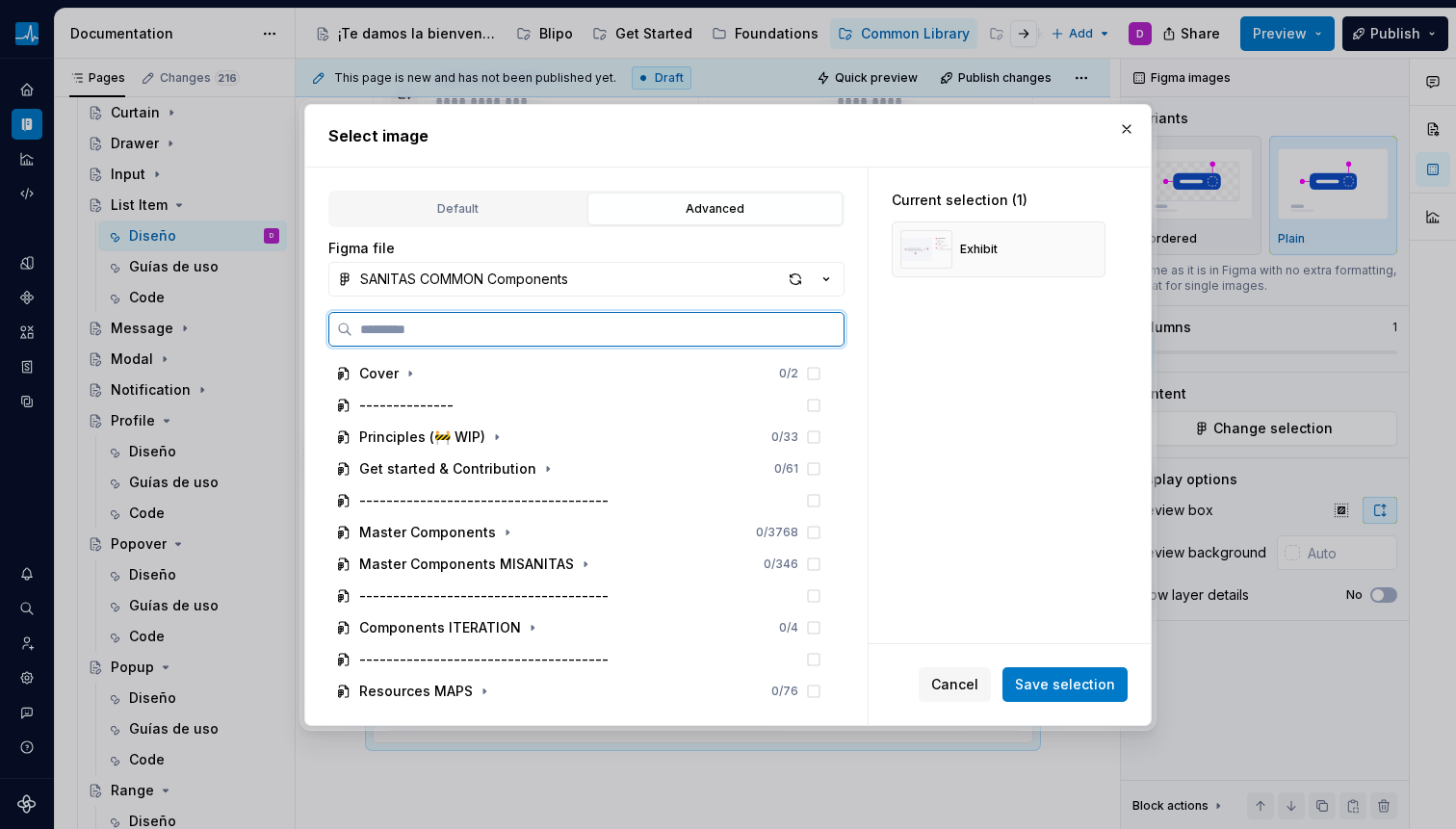
click at [566, 325] on input "search" at bounding box center [598, 329] width 491 height 19
paste input "**********"
type input "**********"
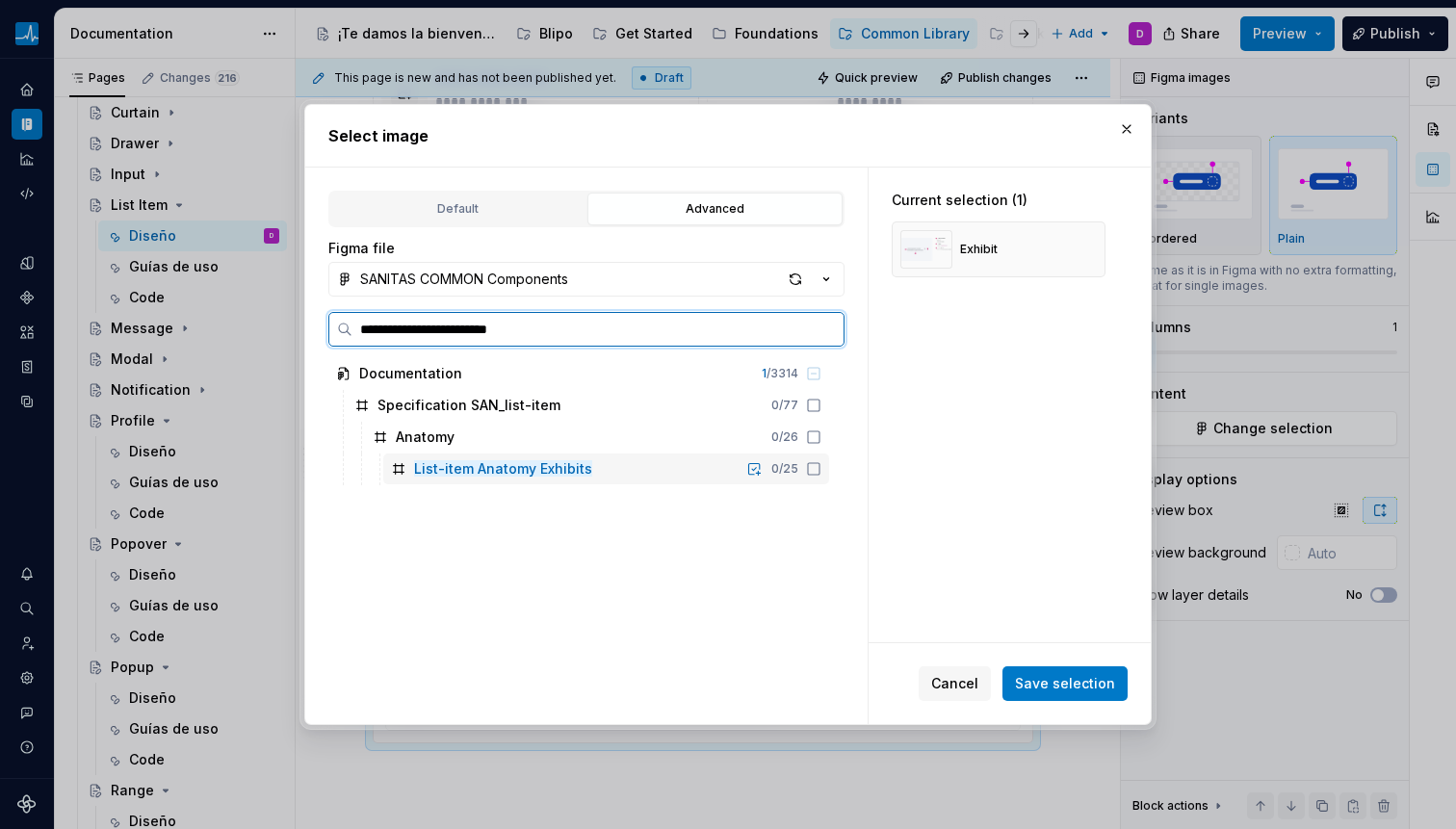
click at [814, 469] on icon at bounding box center [814, 469] width 15 height 15
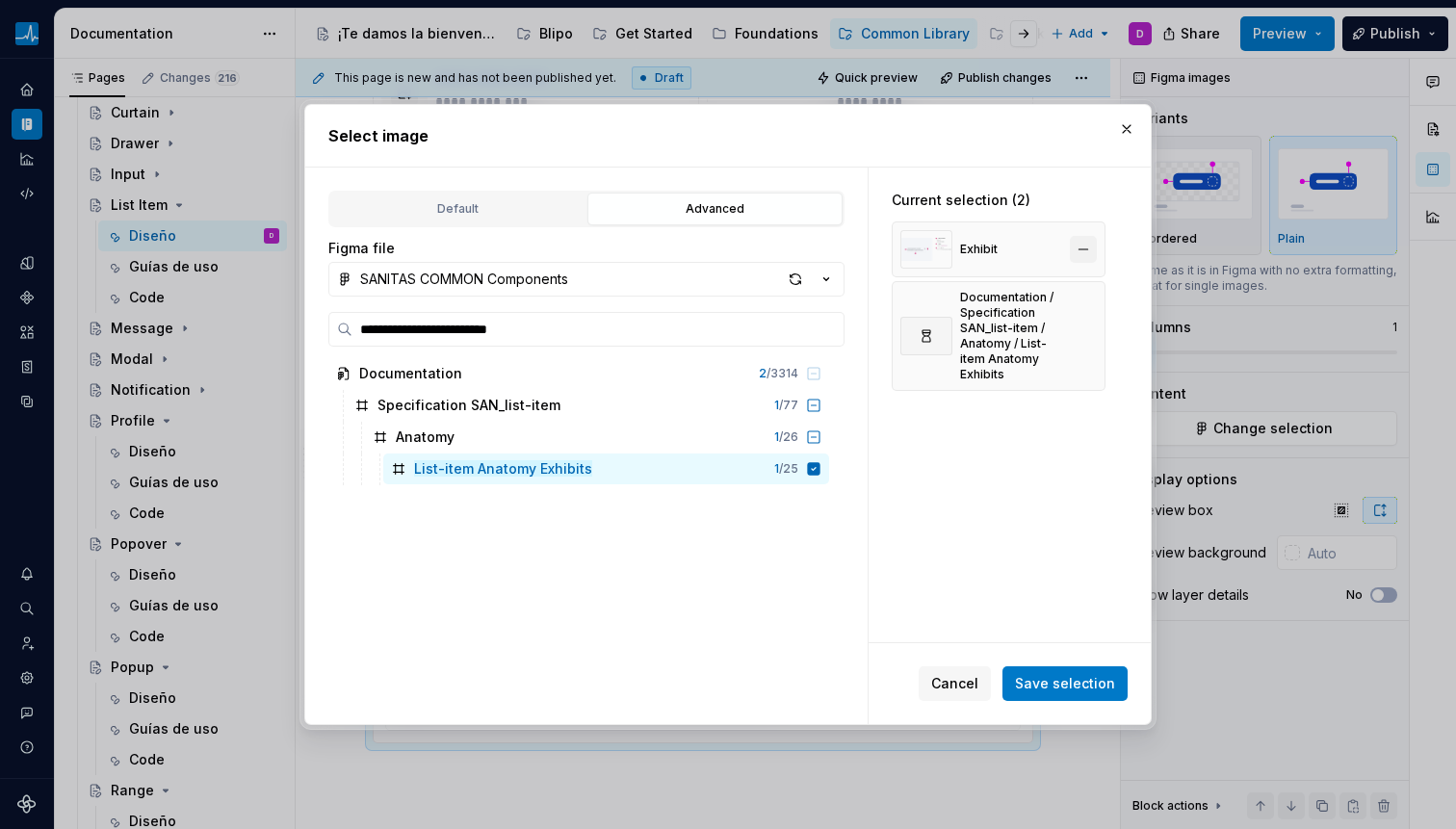
click at [1087, 243] on button "button" at bounding box center [1083, 249] width 27 height 27
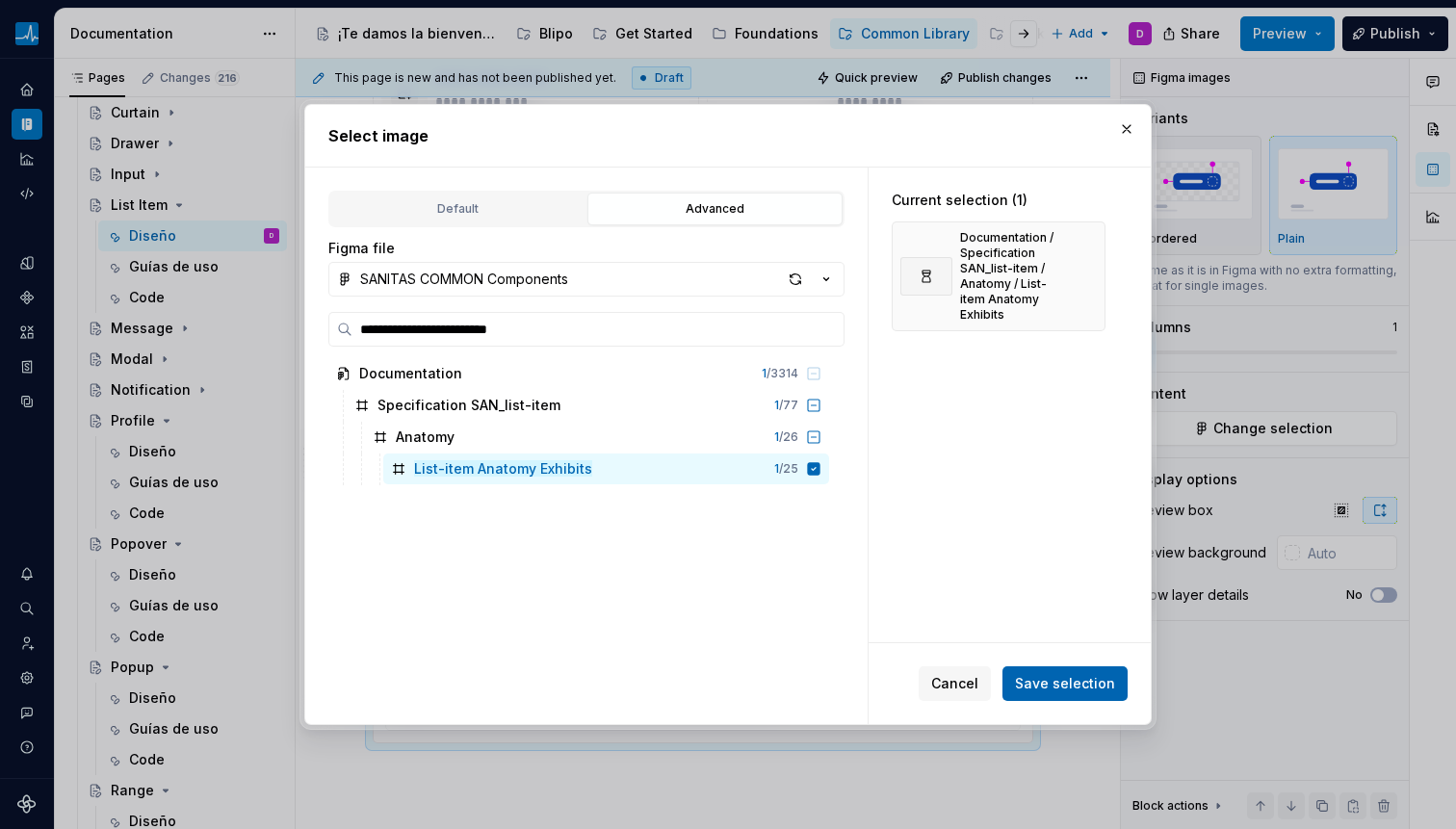
click at [1030, 692] on span "Save selection" at bounding box center [1065, 684] width 100 height 19
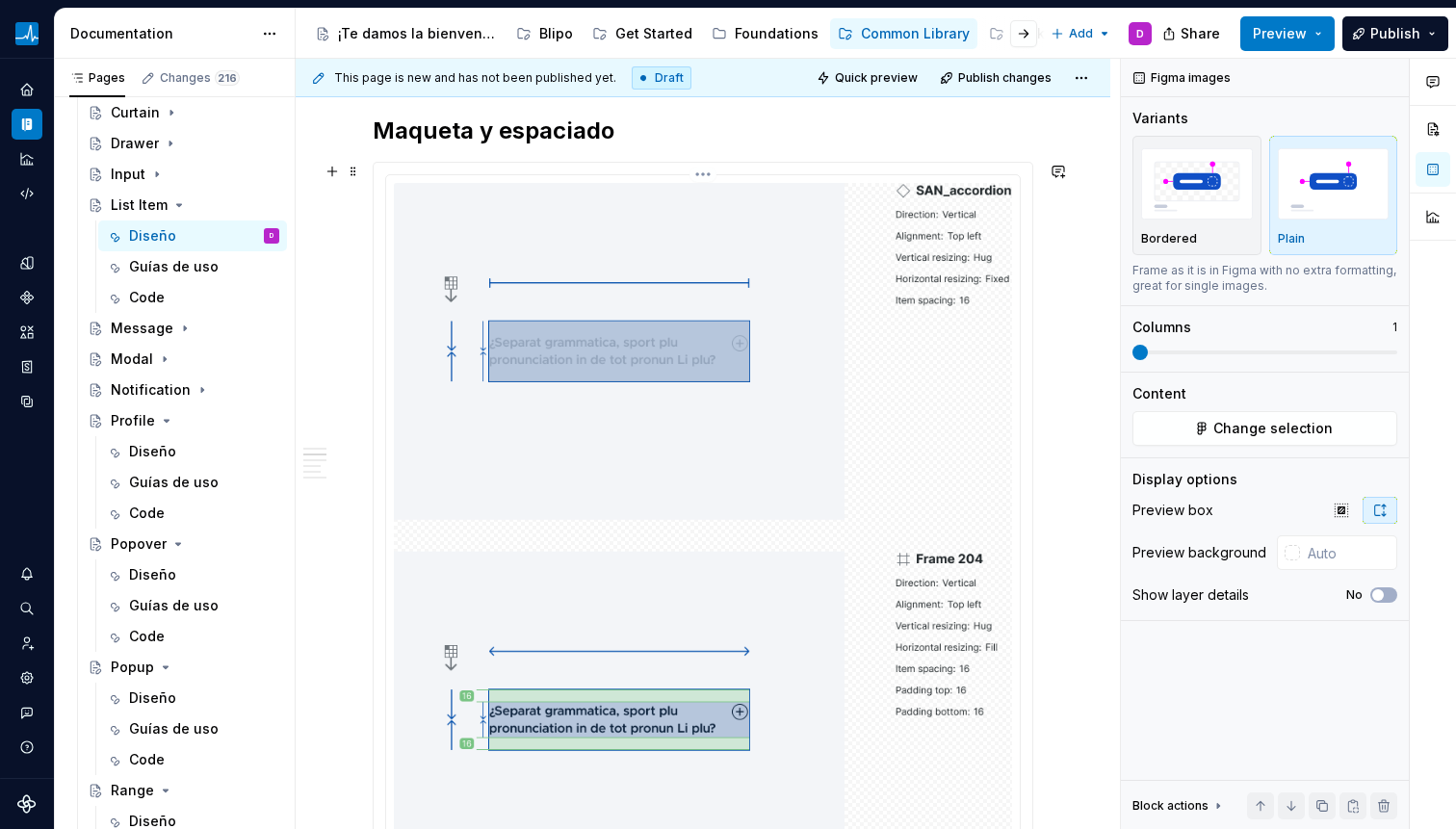
scroll to position [1751, 0]
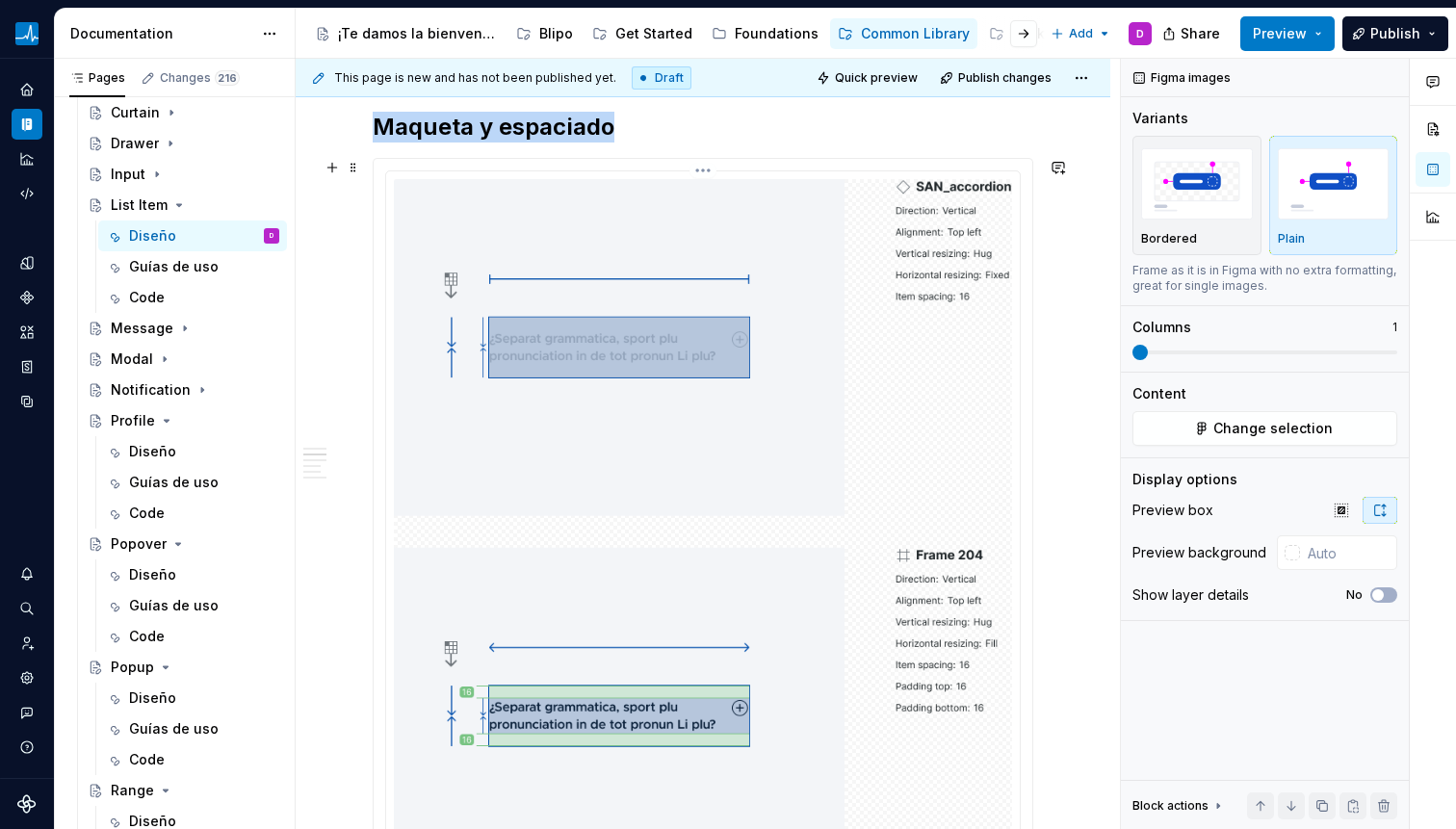
click at [705, 401] on img at bounding box center [703, 715] width 618 height 1072
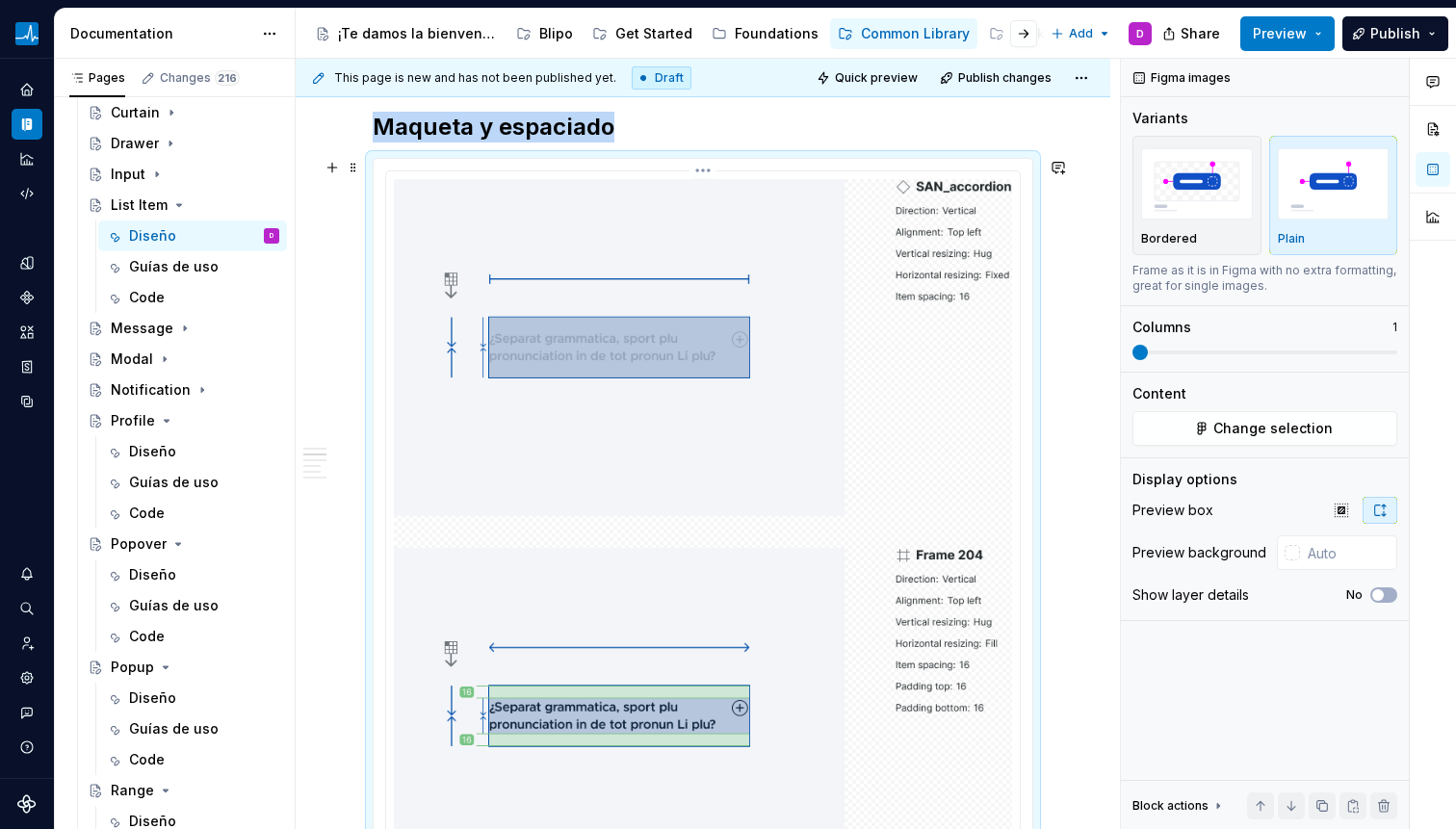
click at [578, 427] on img at bounding box center [703, 715] width 618 height 1072
click at [1257, 423] on span "Change selection" at bounding box center [1273, 429] width 120 height 19
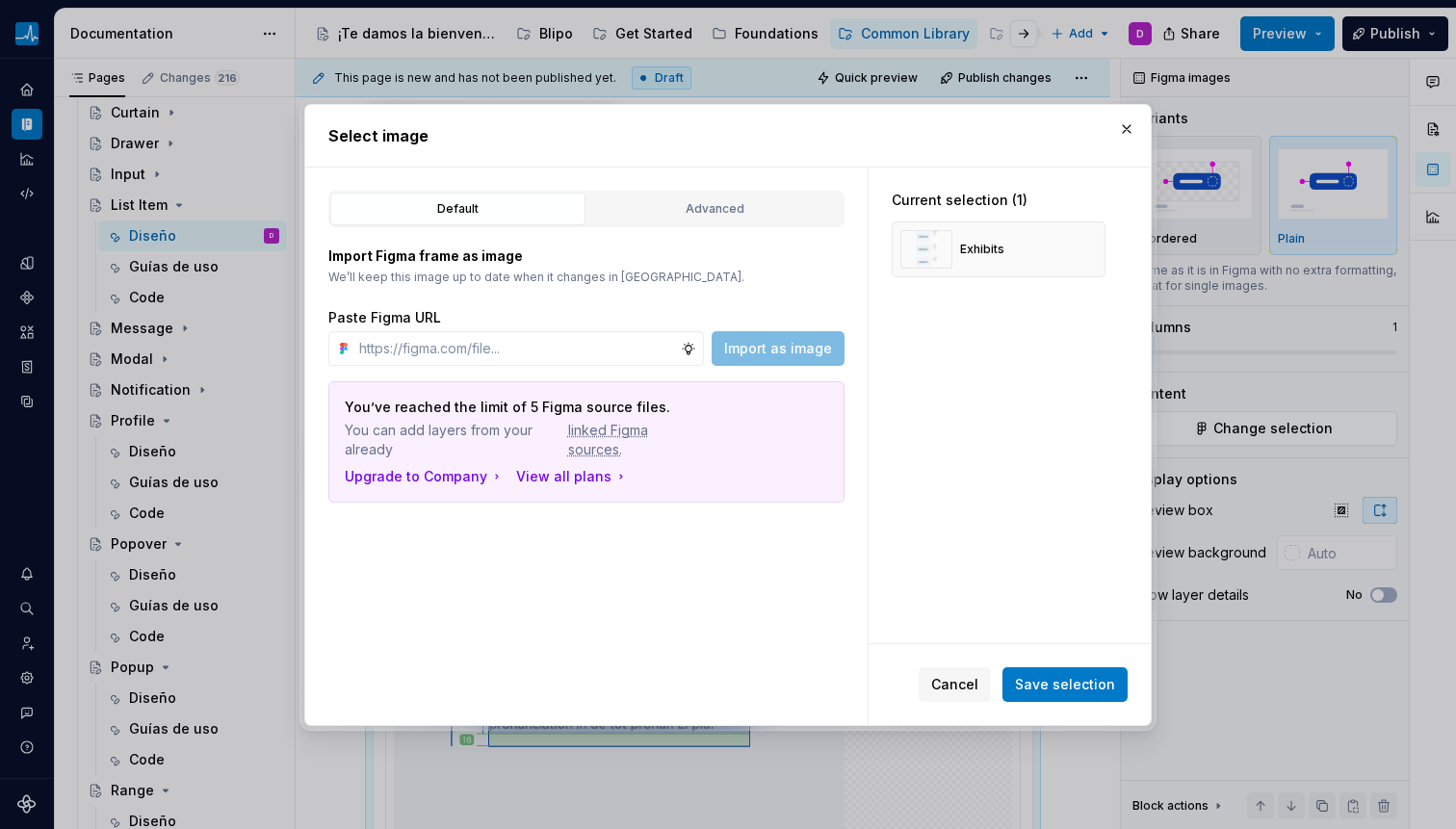
type textarea "*"
click at [707, 201] on div "Advanced" at bounding box center [715, 209] width 242 height 19
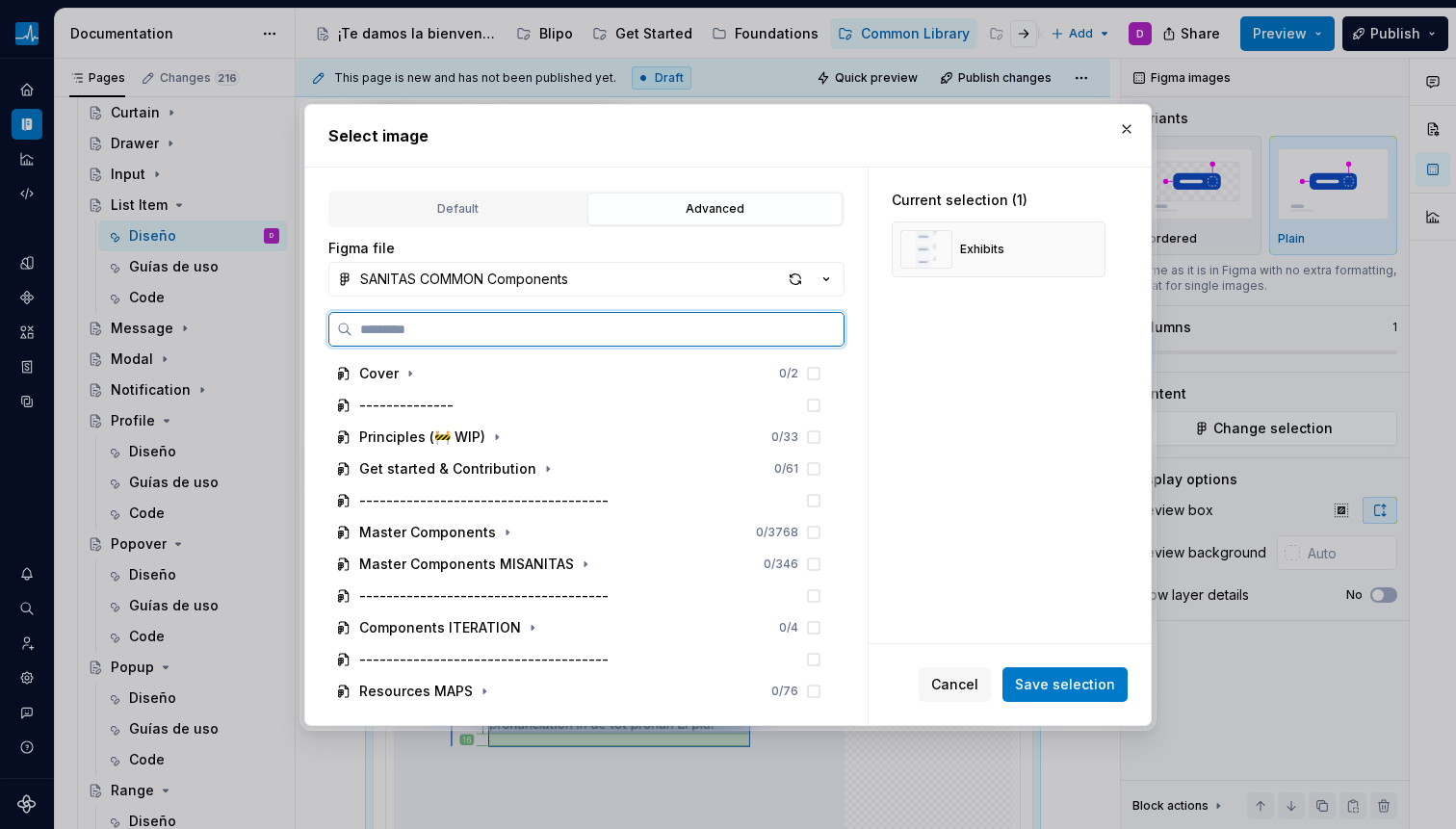
click at [535, 320] on input "search" at bounding box center [598, 329] width 491 height 19
paste input "**********"
type input "**********"
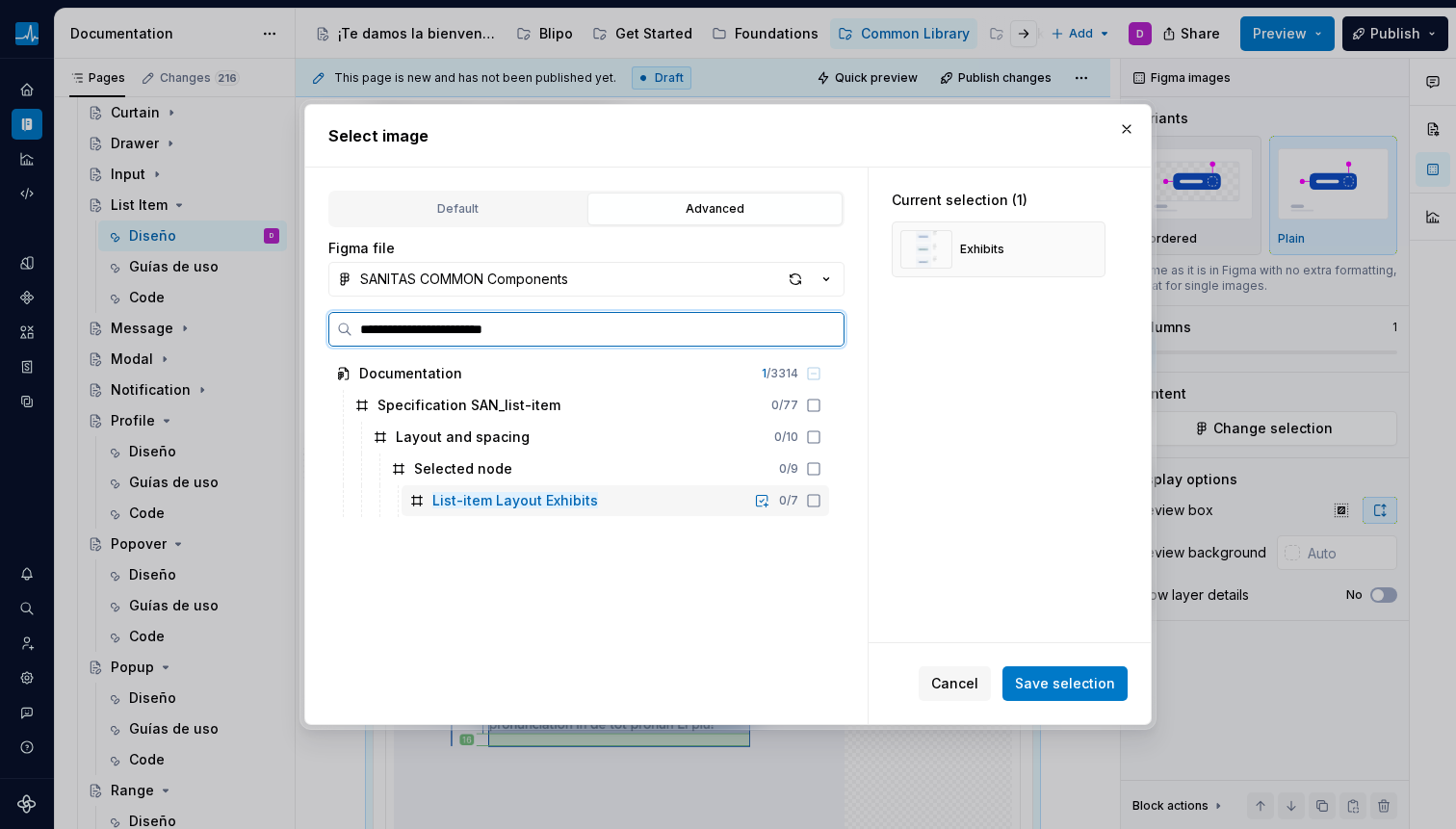
click at [815, 498] on icon at bounding box center [814, 500] width 15 height 15
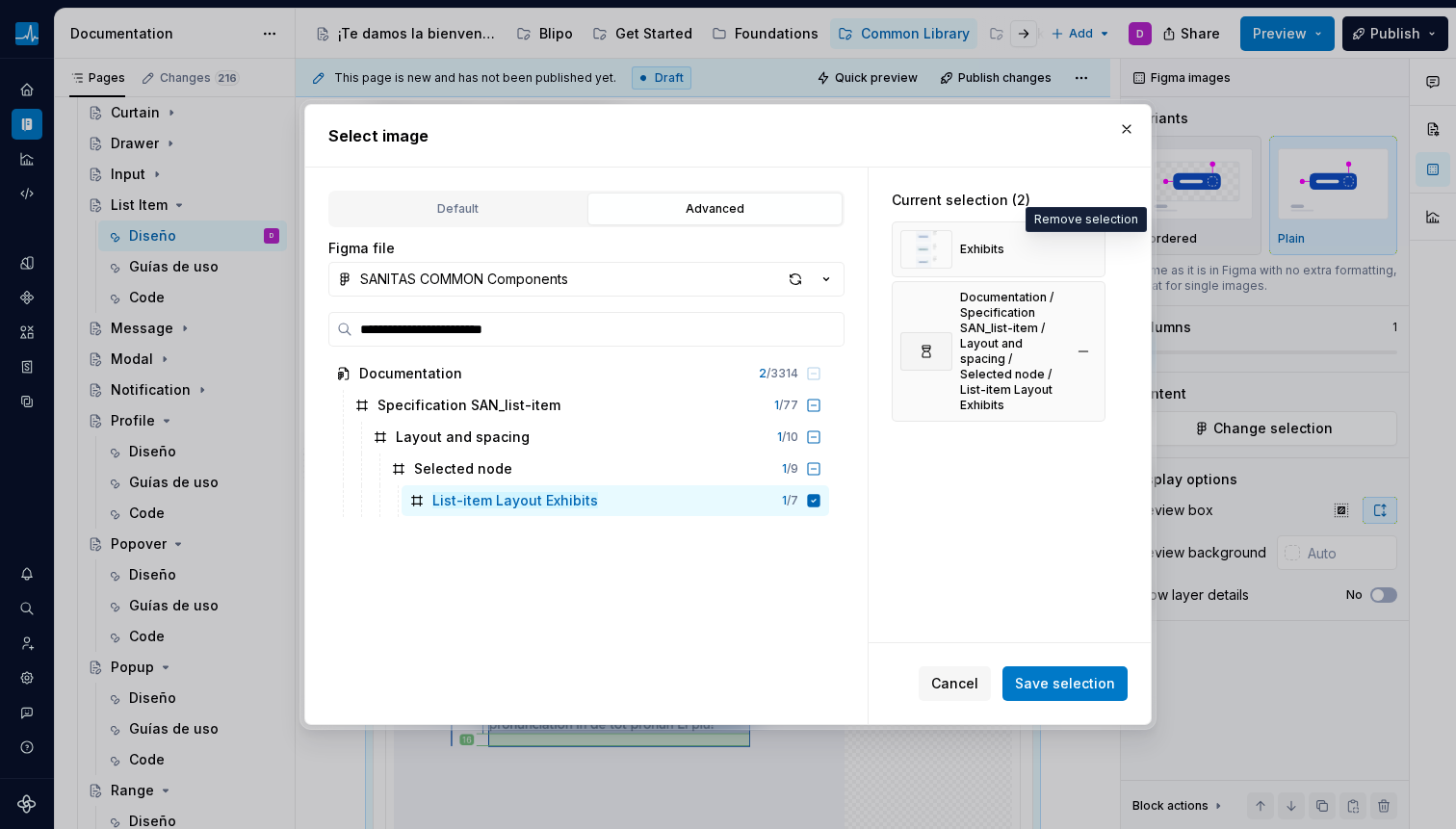
click at [1075, 252] on button "button" at bounding box center [1083, 249] width 27 height 27
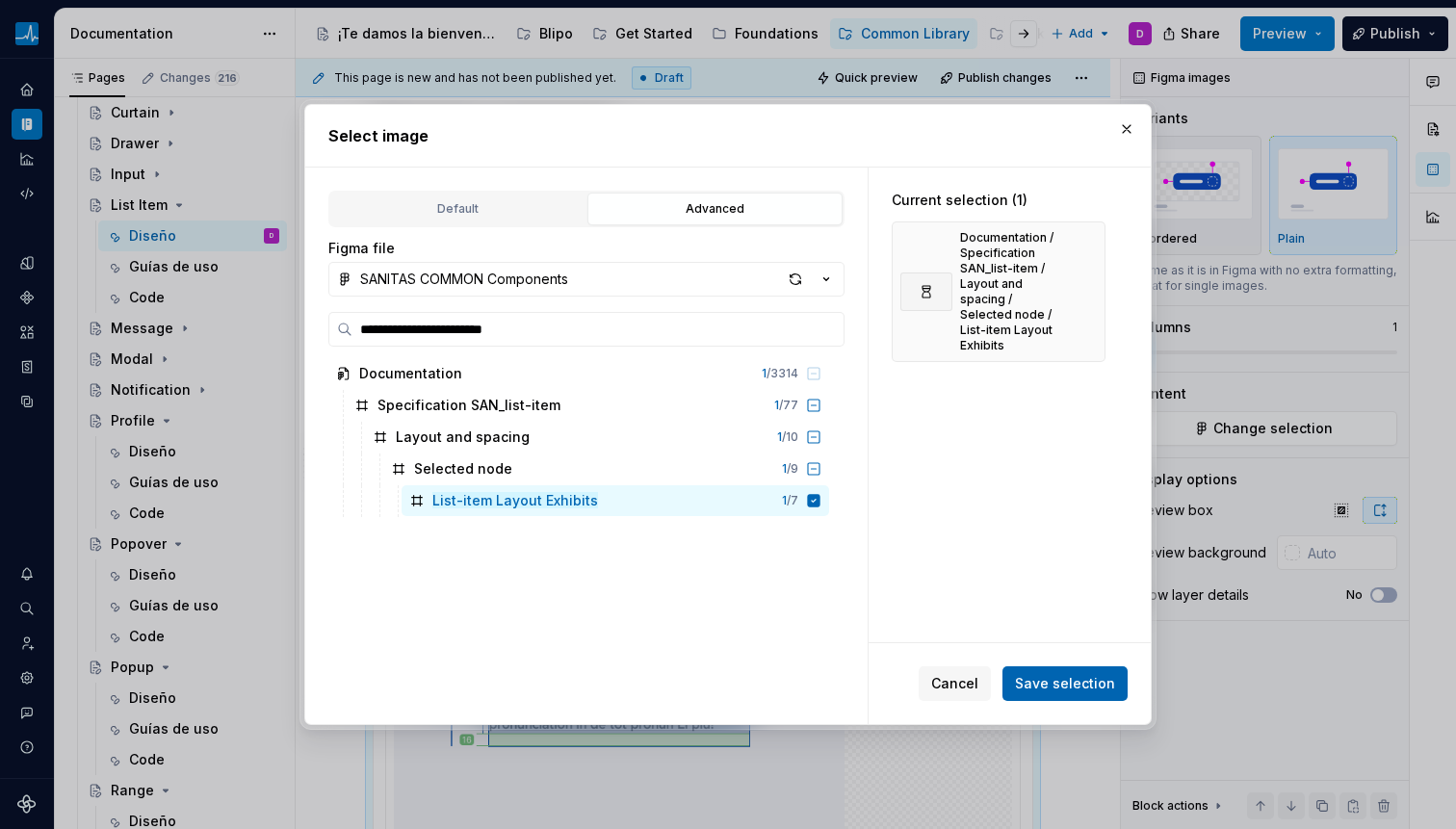
click at [1071, 674] on span "Save selection" at bounding box center [1065, 684] width 100 height 19
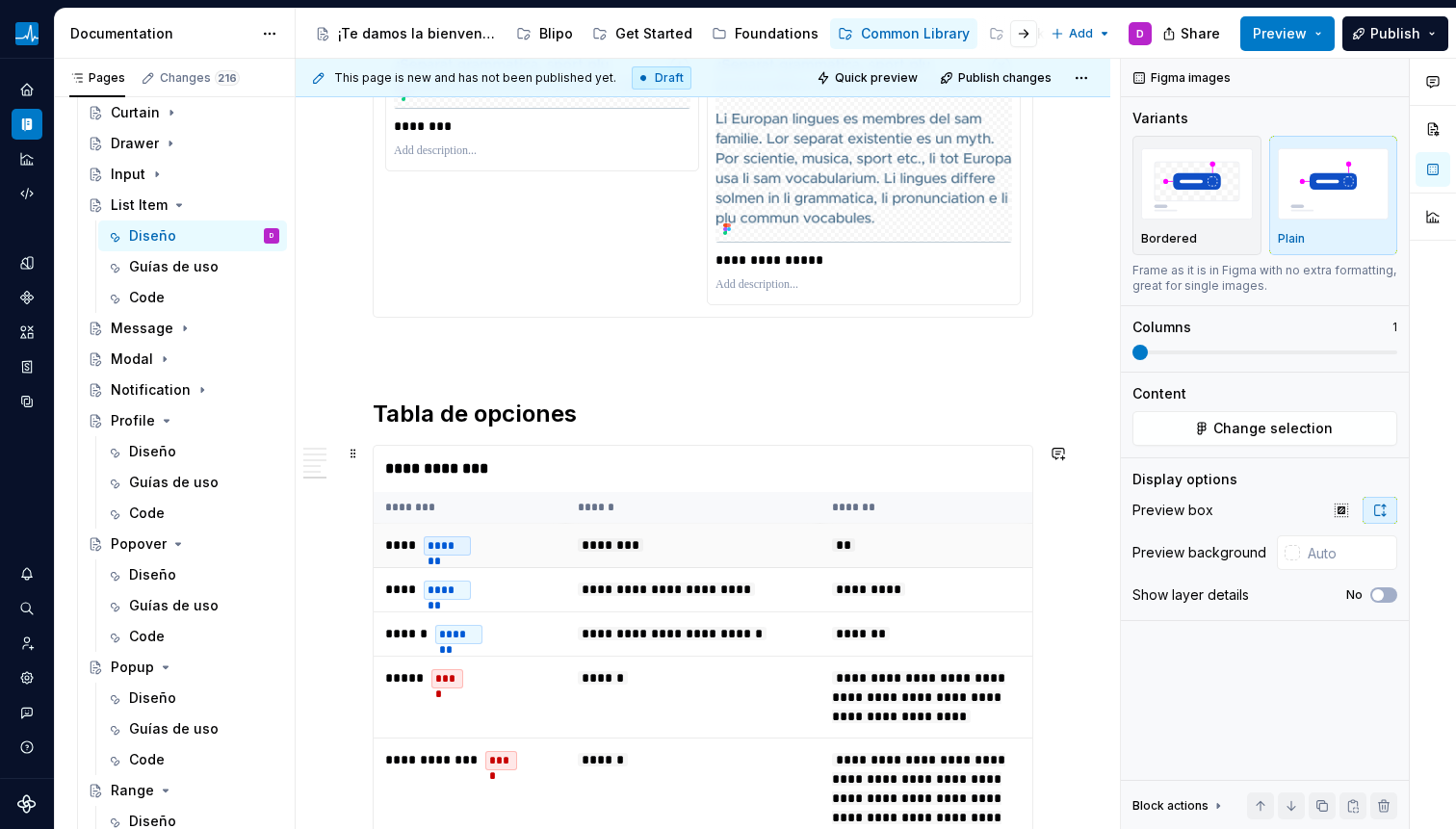
scroll to position [3266, 0]
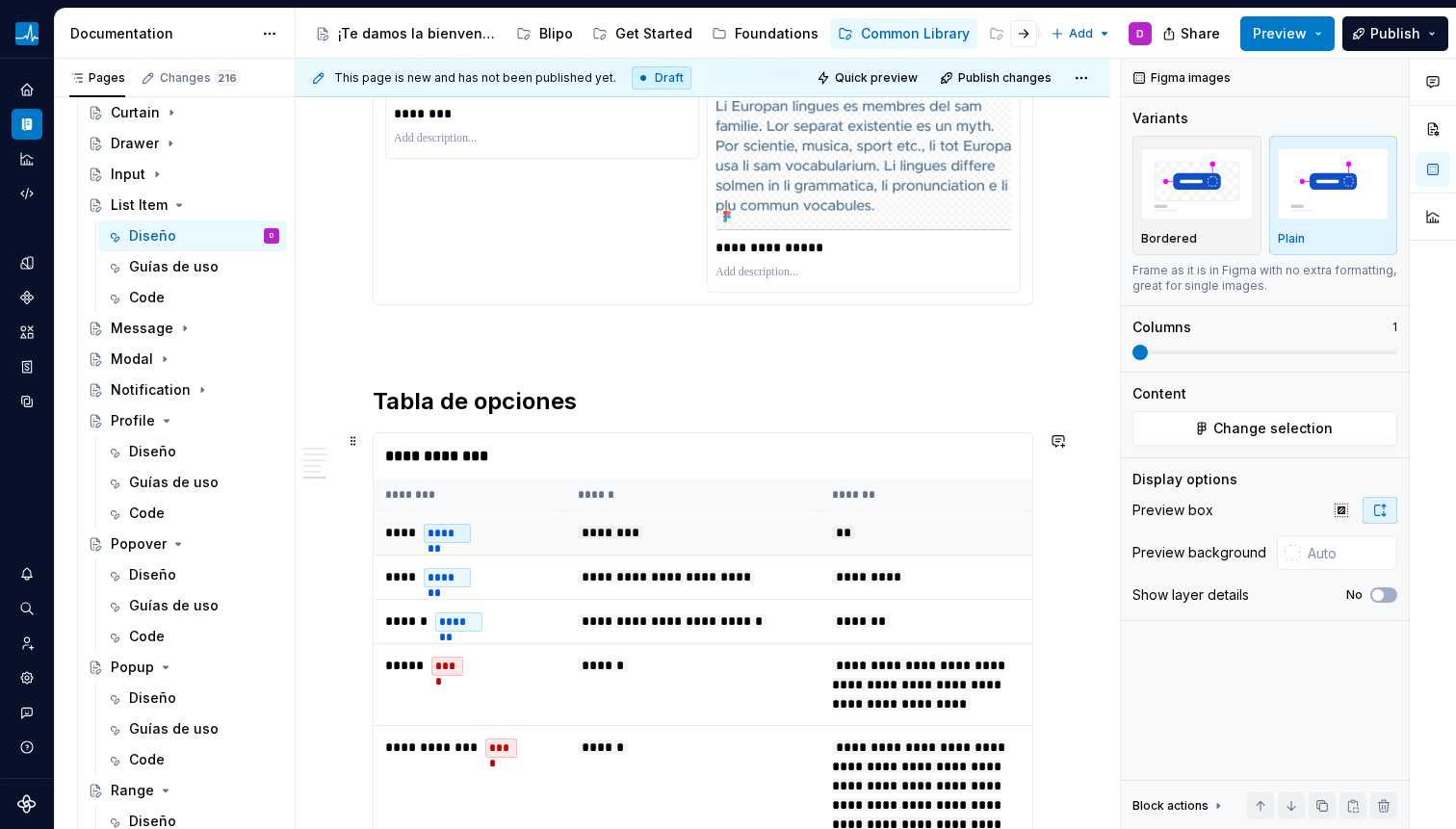
click at [724, 542] on td "********" at bounding box center [693, 533] width 254 height 44
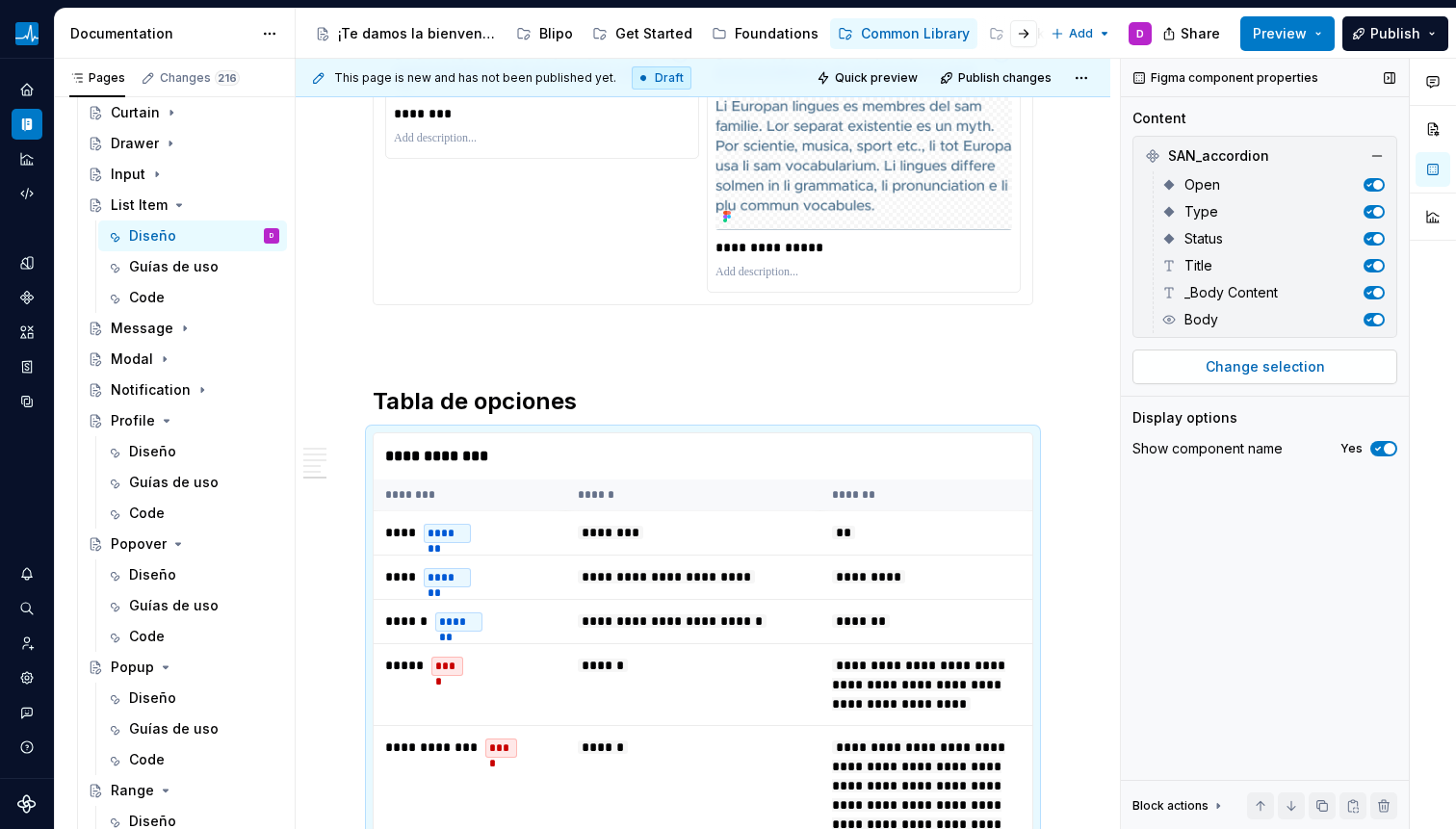
click at [1235, 358] on span "Change selection" at bounding box center [1266, 367] width 120 height 19
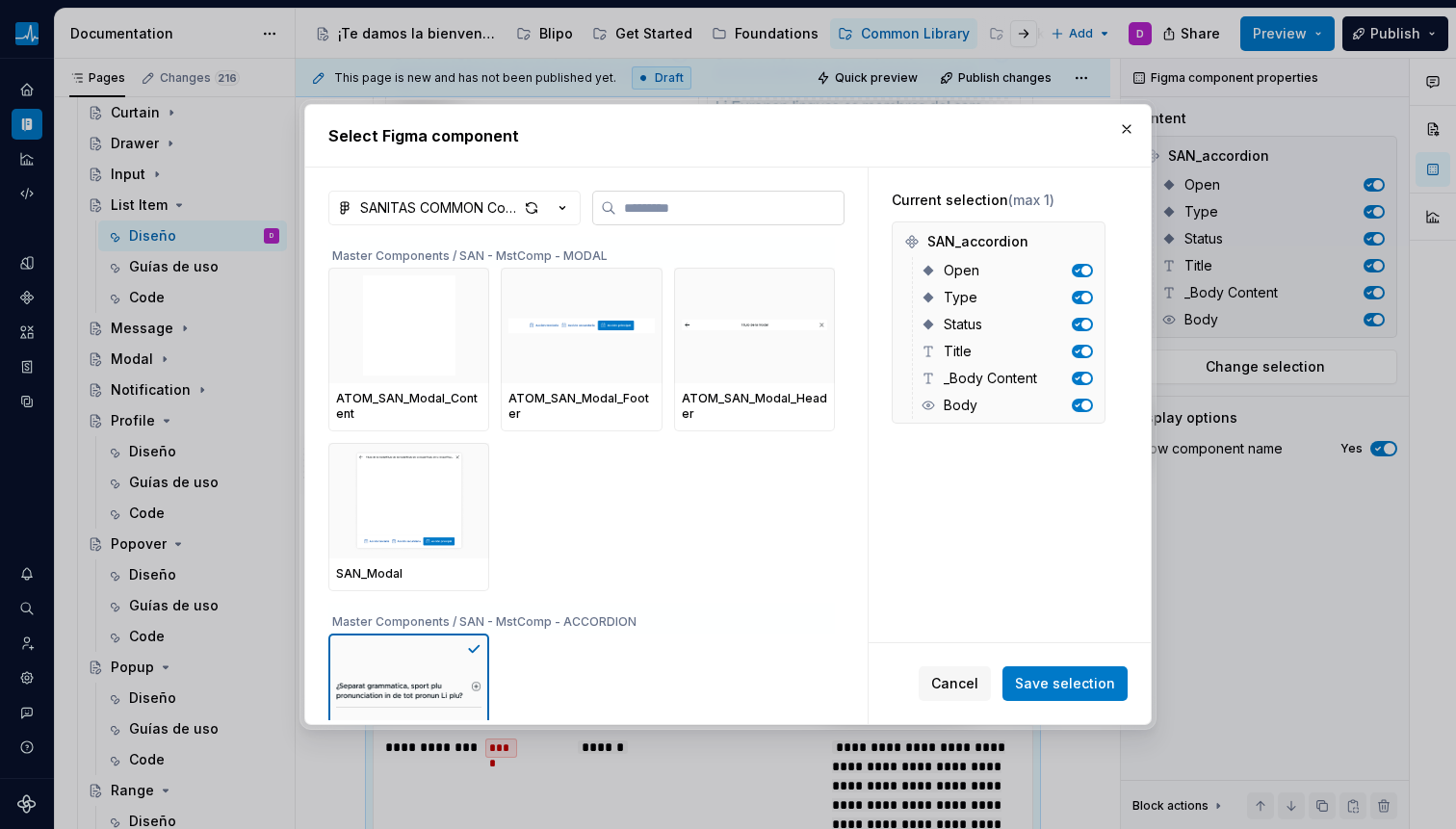
click at [783, 218] on label at bounding box center [718, 208] width 252 height 35
click at [783, 217] on input "search" at bounding box center [729, 208] width 227 height 19
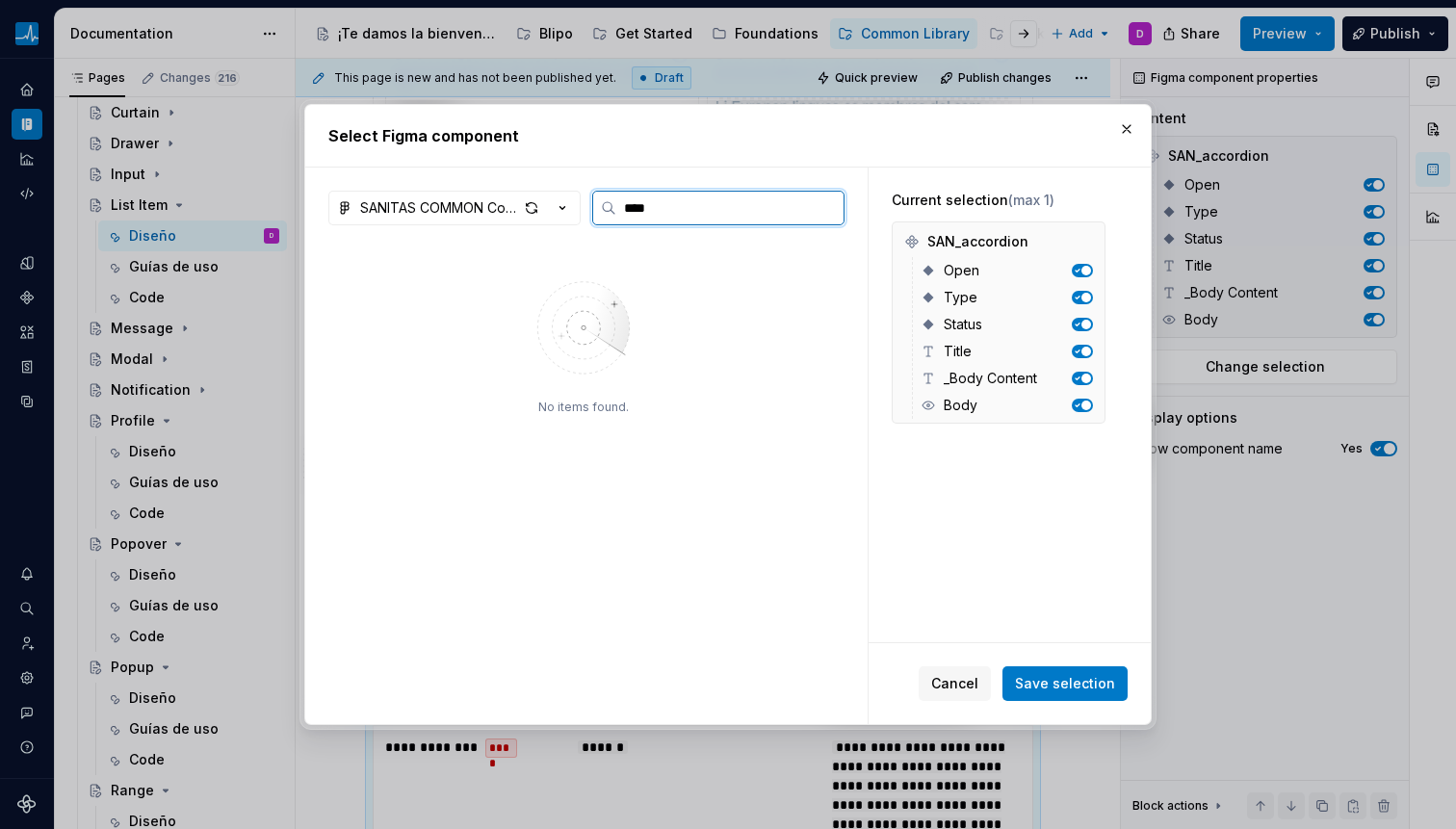
type input "****"
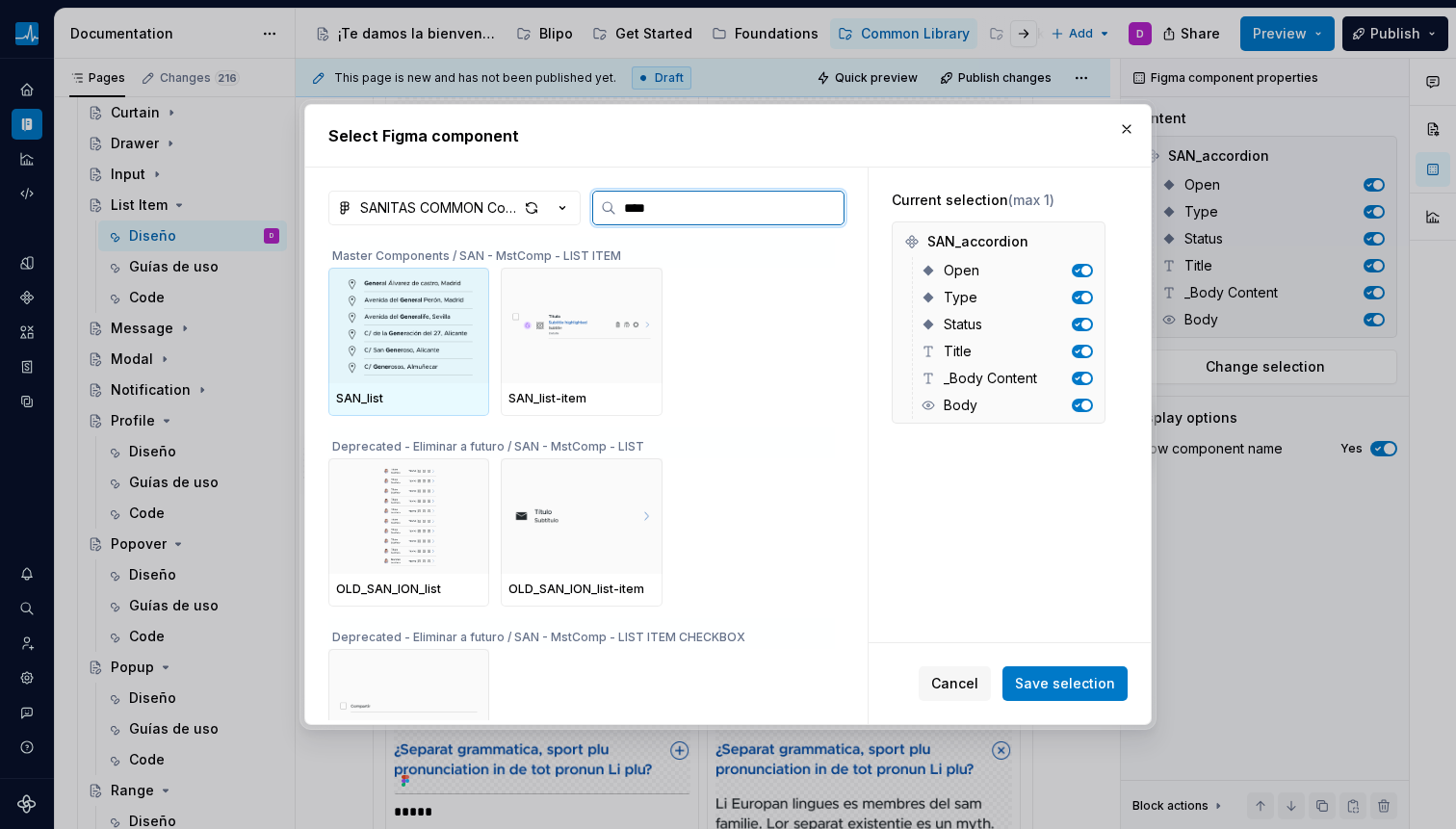
scroll to position [4243, 0]
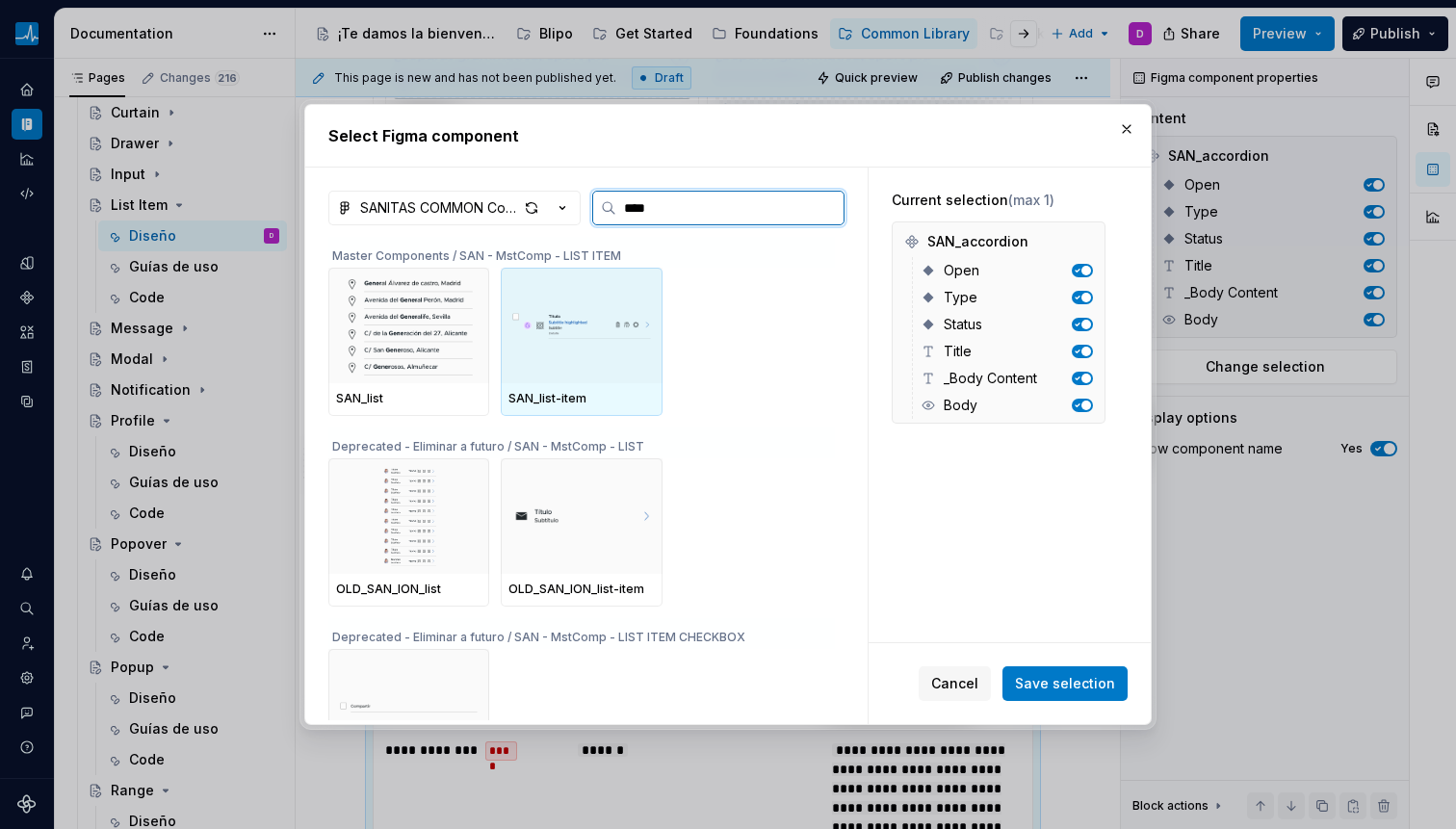
click at [614, 362] on img at bounding box center [581, 326] width 145 height 100
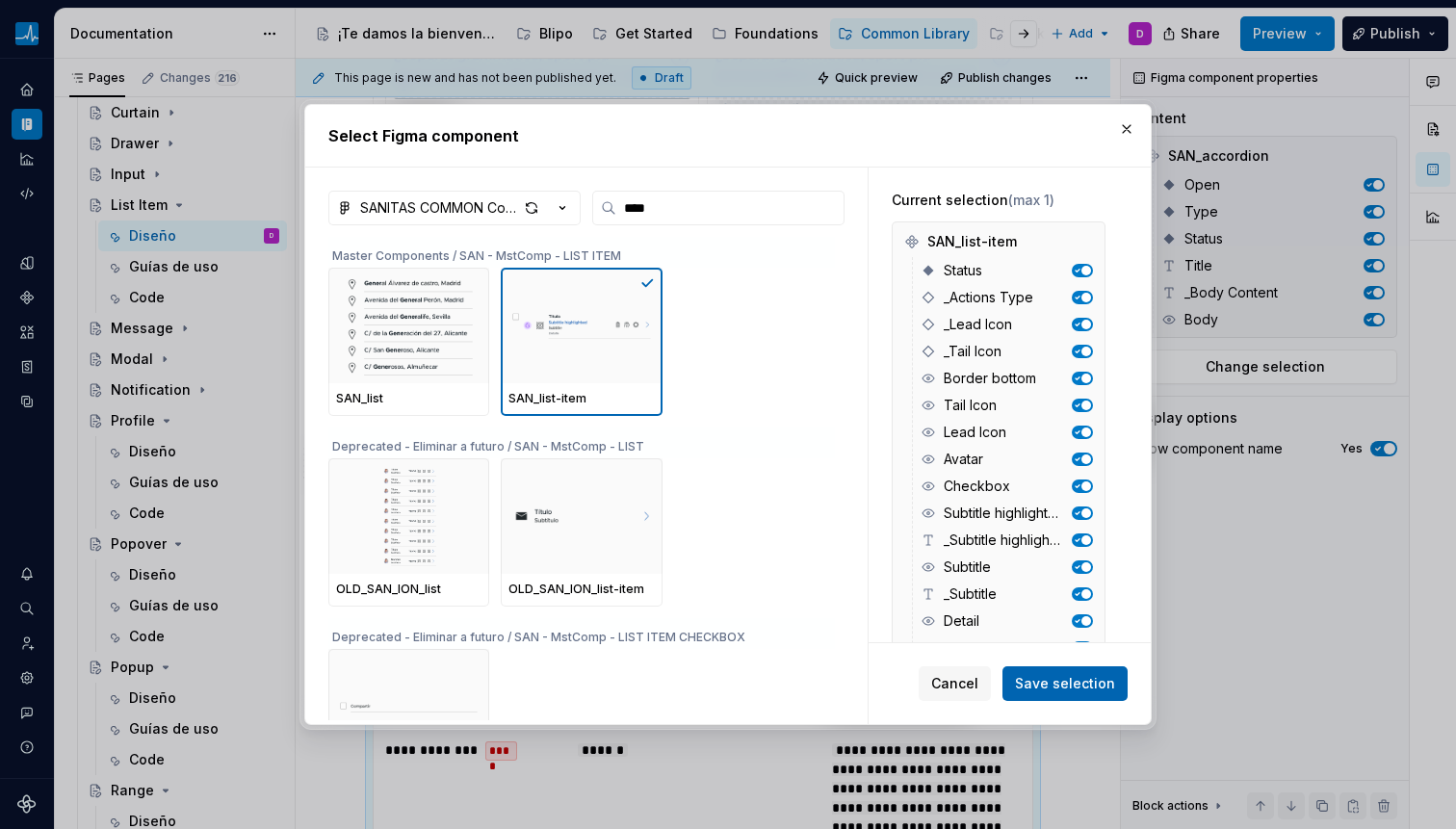
click at [1042, 689] on span "Save selection" at bounding box center [1065, 684] width 100 height 19
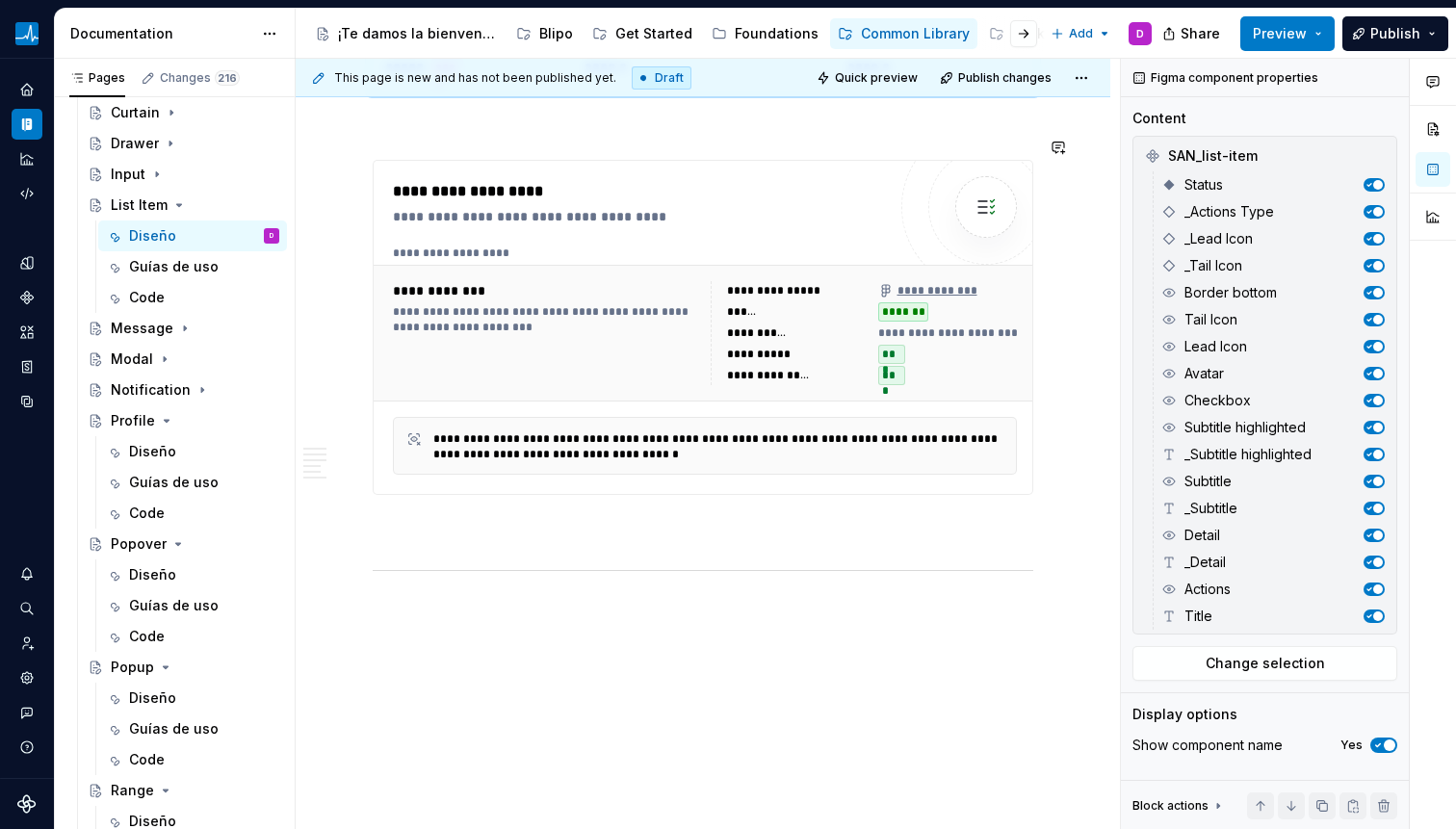
scroll to position [5560, 0]
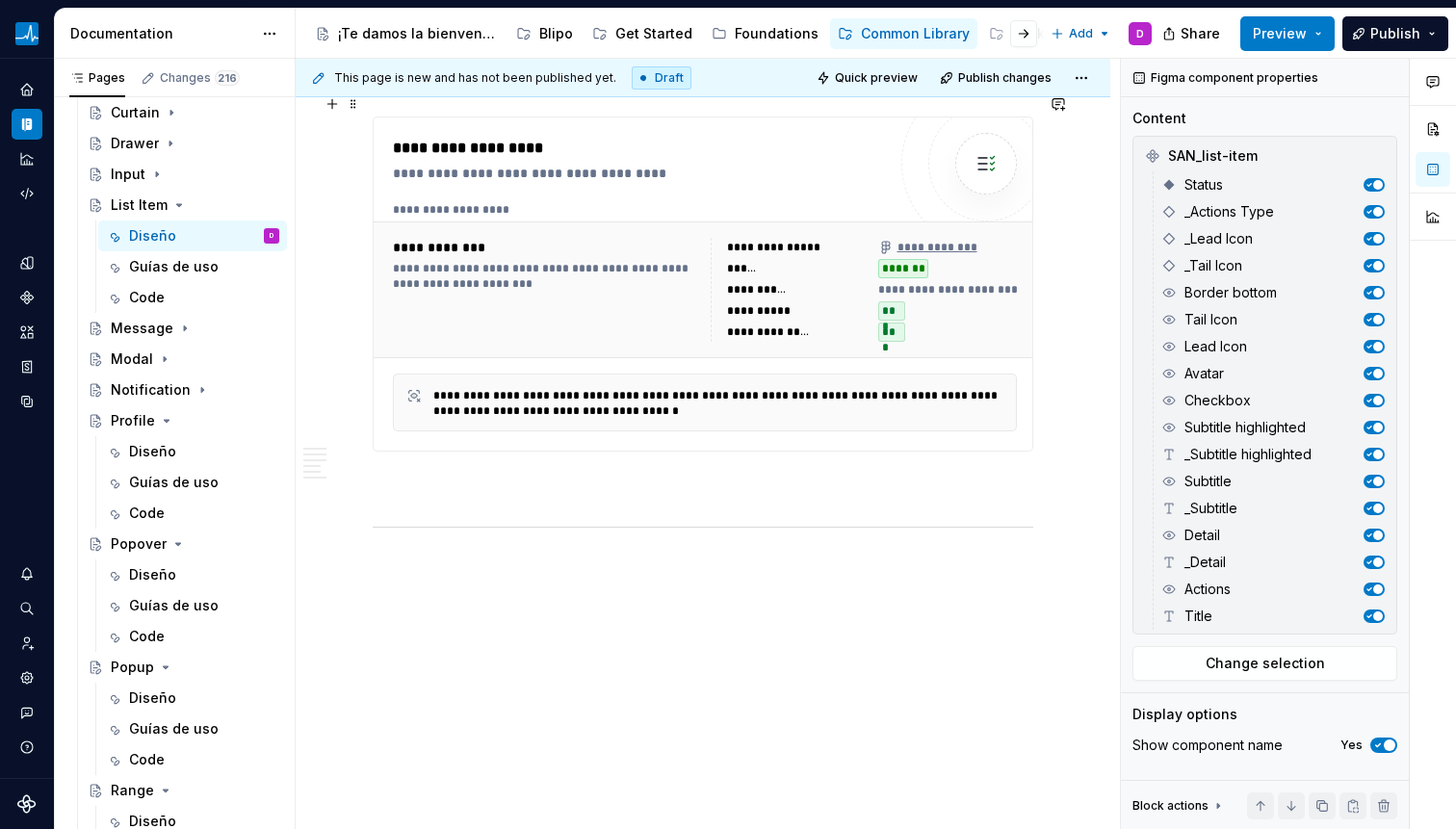
click at [768, 282] on div "**********" at bounding box center [757, 290] width 60 height 15
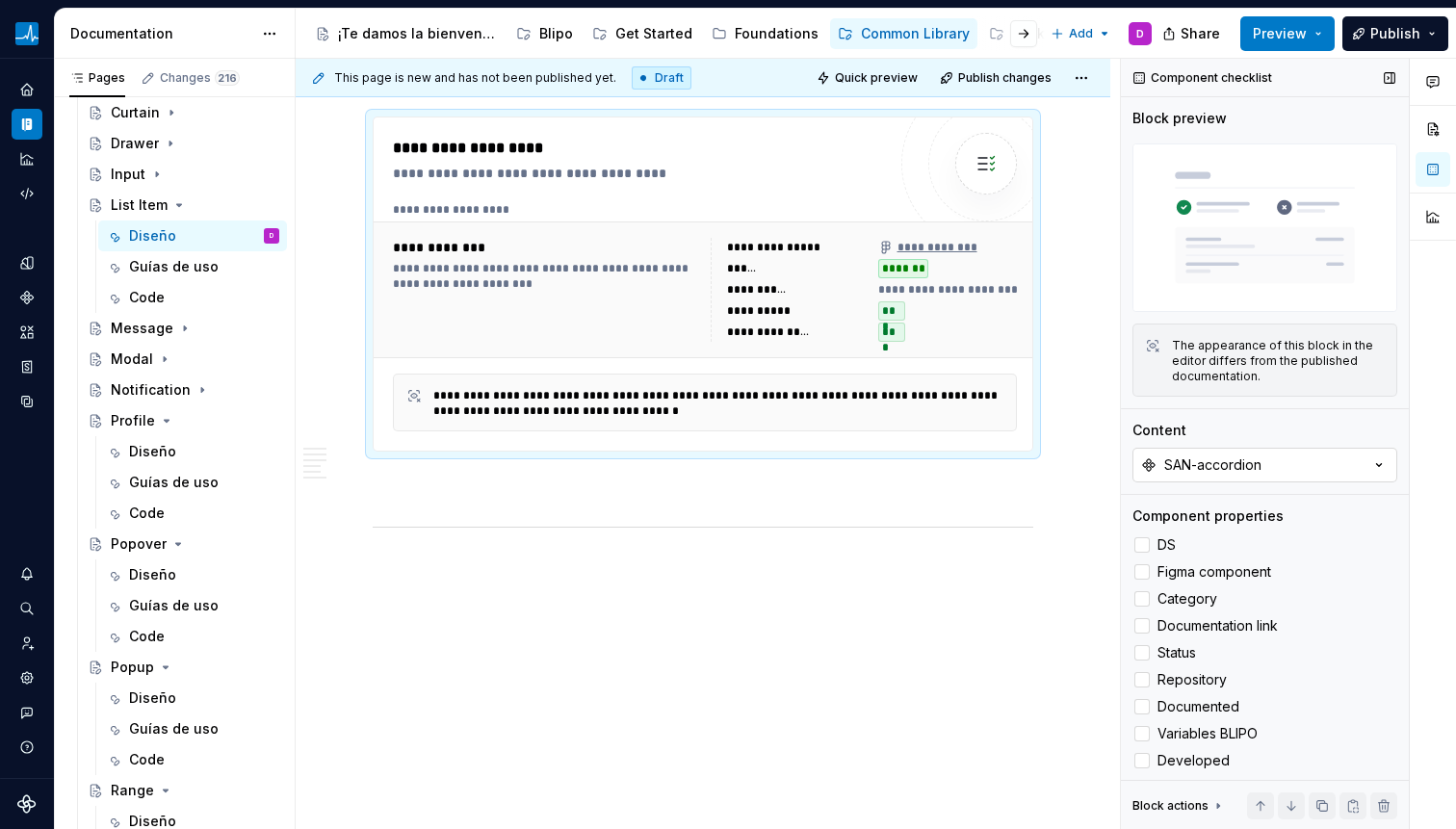
type textarea "*"
click at [1255, 455] on div "SAN-accordion" at bounding box center [1213, 465] width 98 height 19
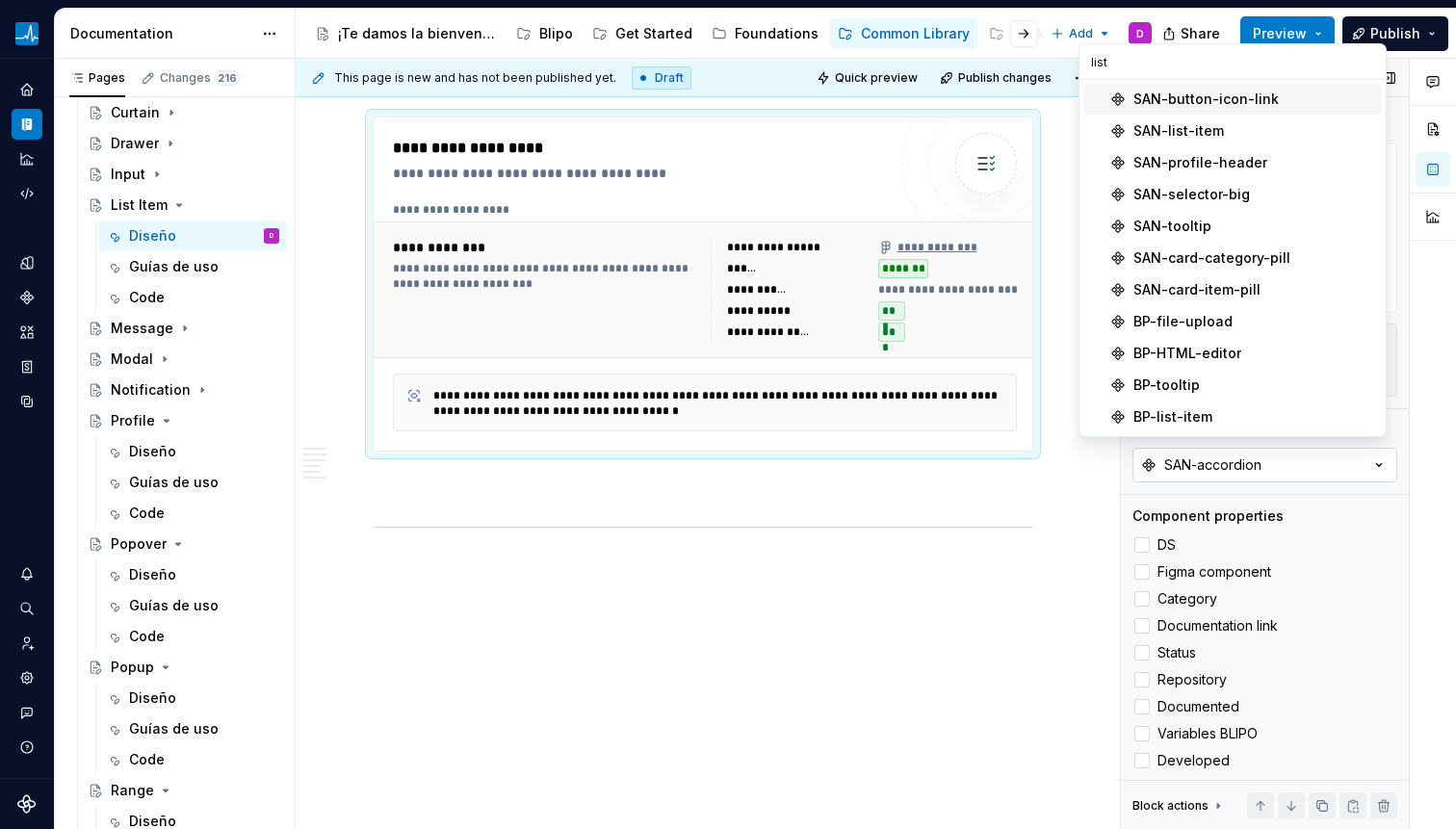
type input "list"
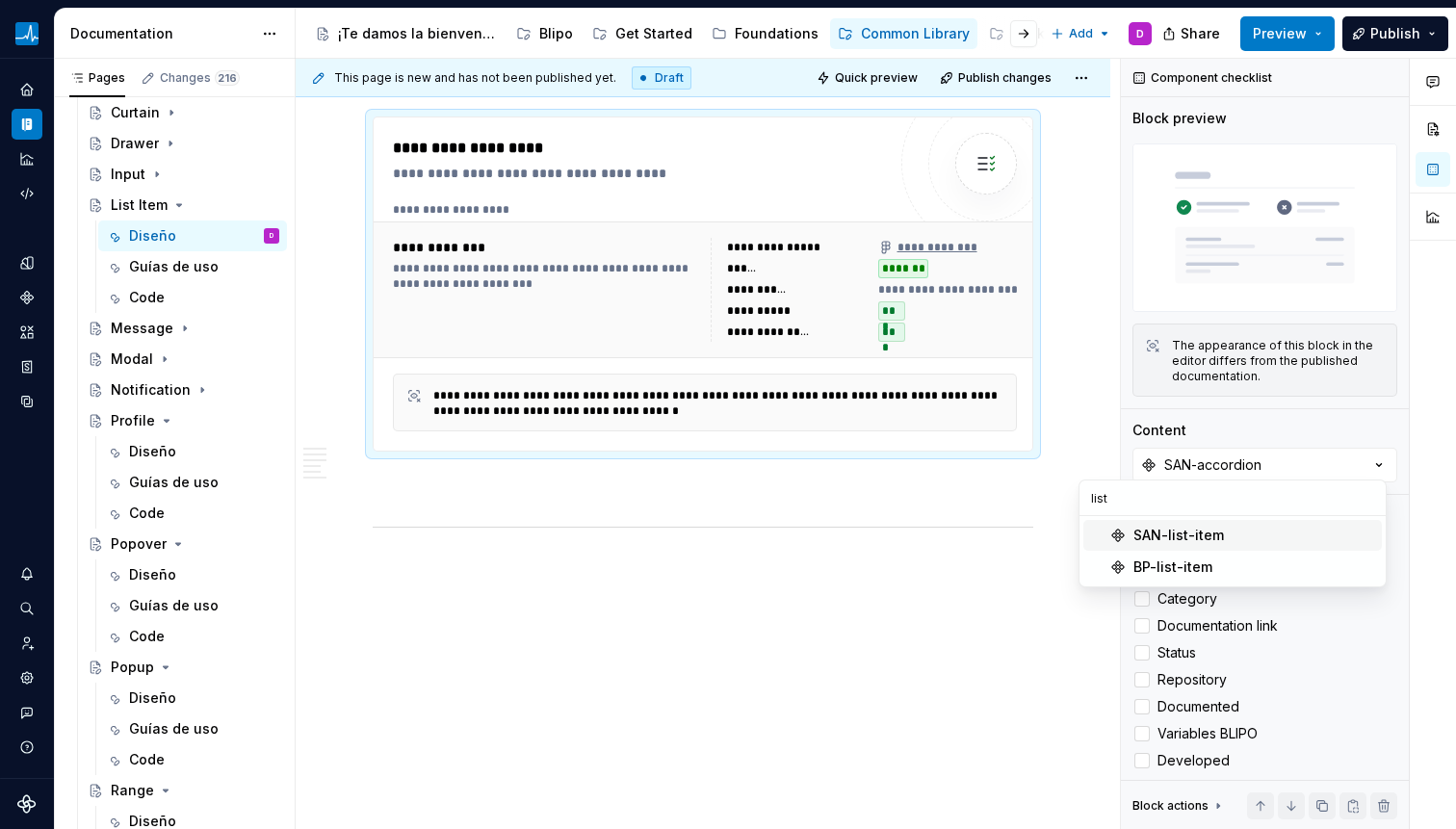
click at [1183, 538] on div "SAN-list-item" at bounding box center [1179, 535] width 91 height 19
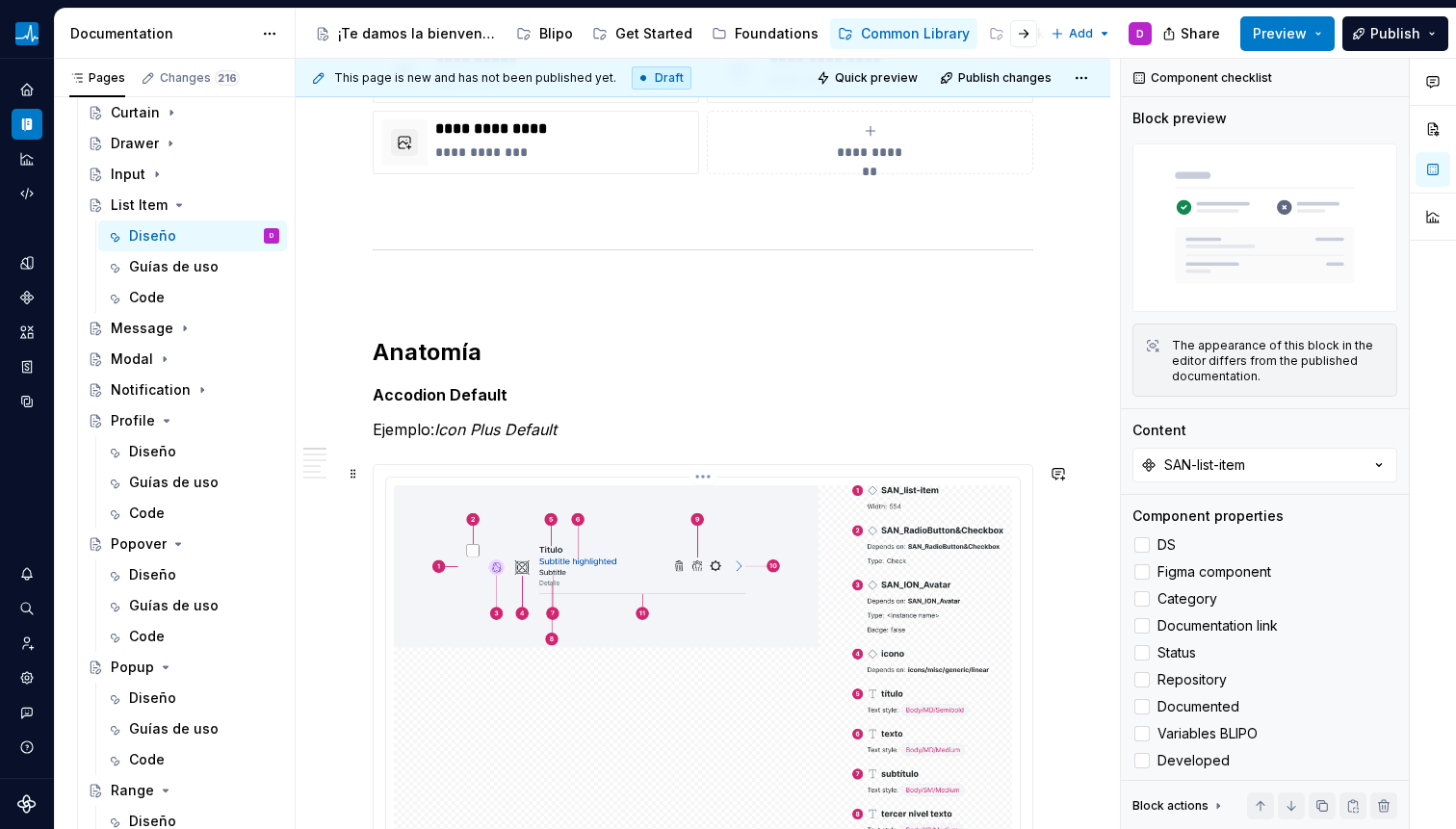
scroll to position [786, 0]
type textarea "*"
